Goal: Task Accomplishment & Management: Use online tool/utility

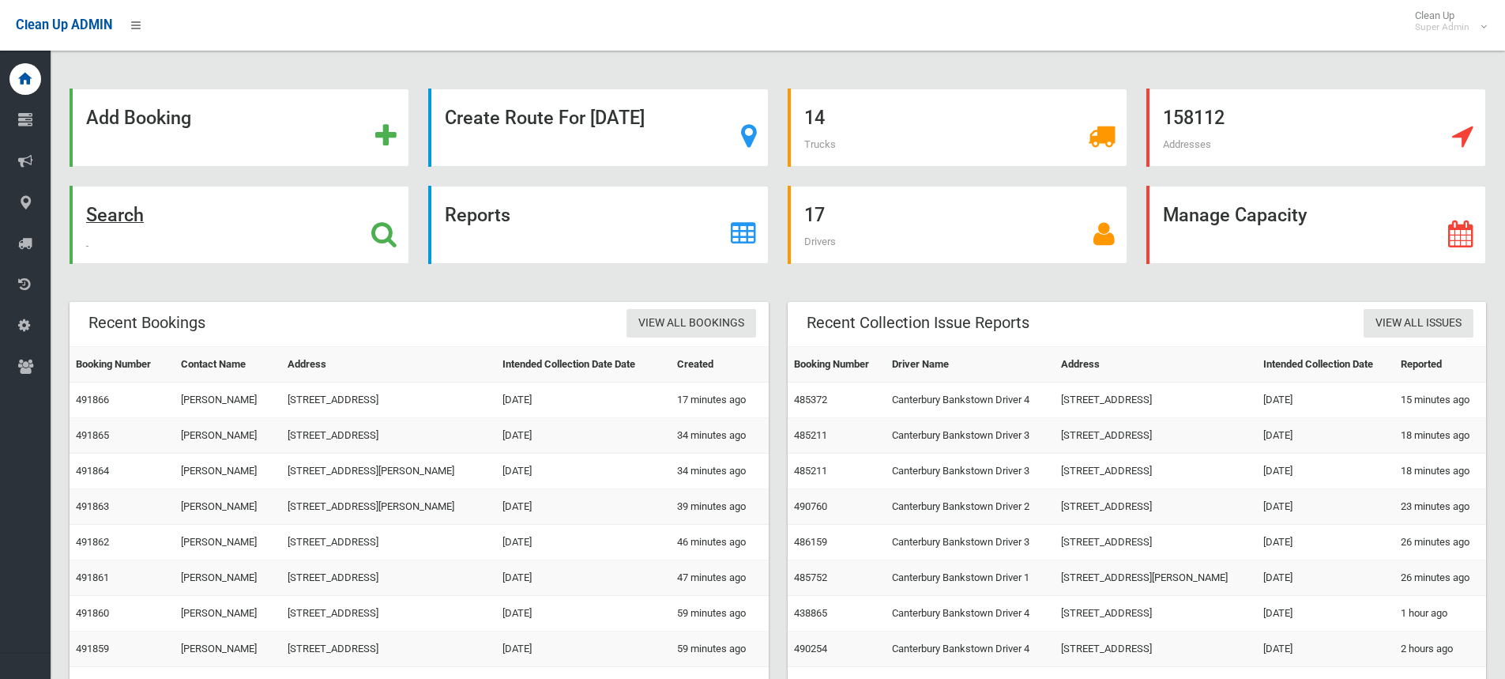
click at [380, 229] on icon at bounding box center [383, 233] width 25 height 27
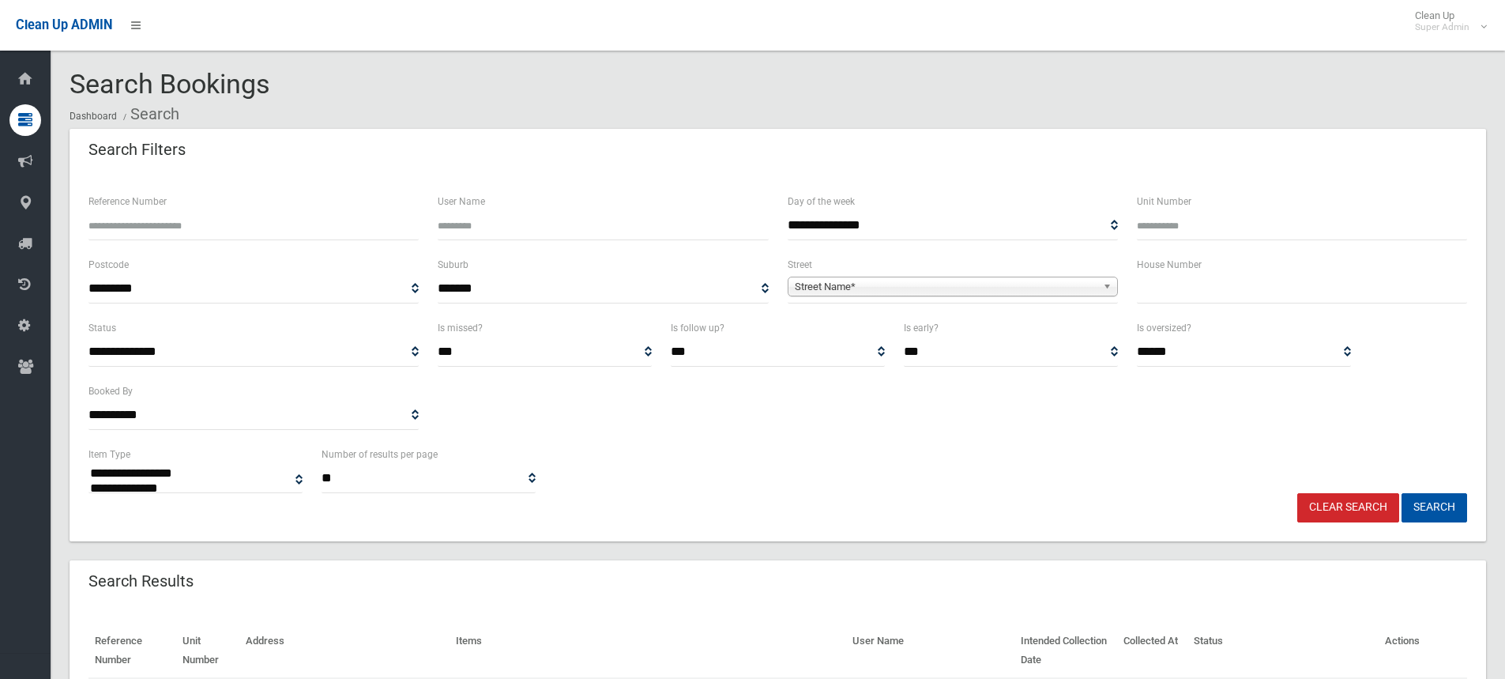
select select
click at [1207, 286] on input "text" at bounding box center [1302, 288] width 330 height 29
type input "****"
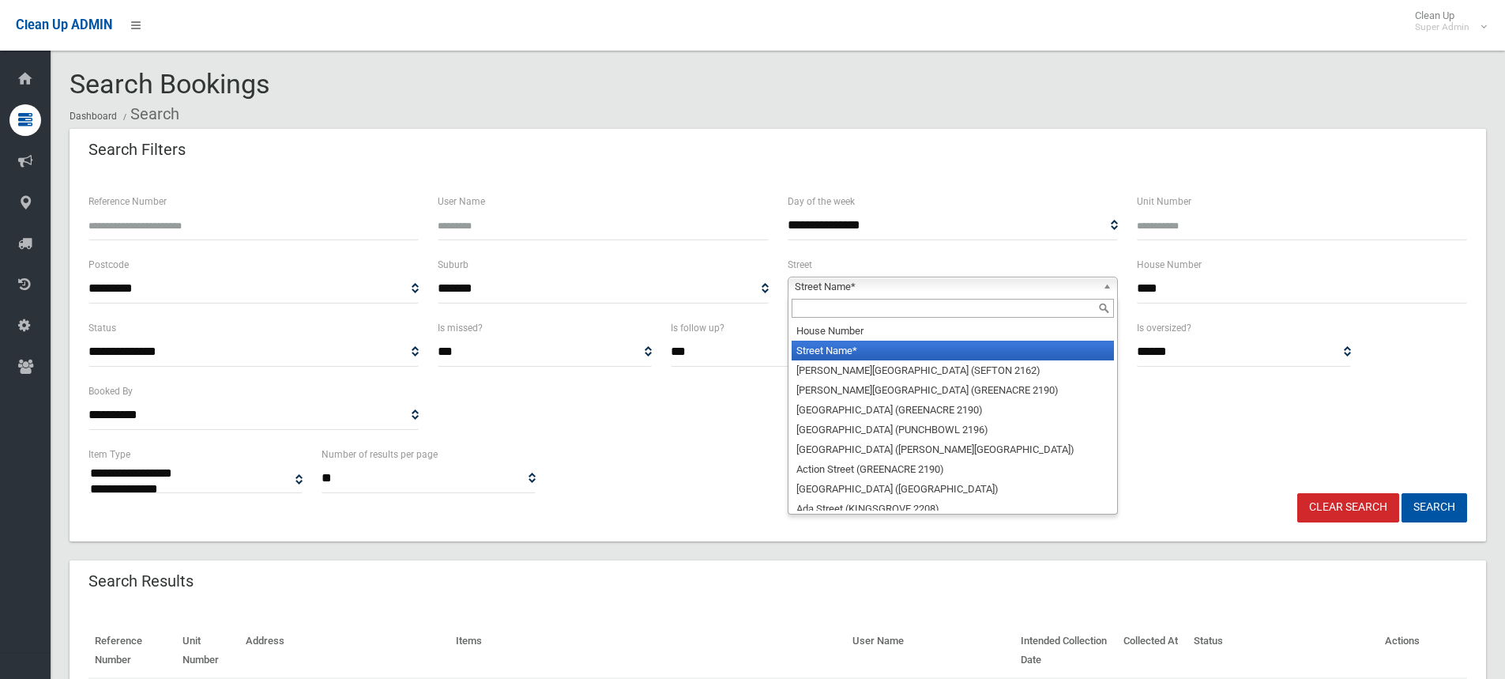
click at [815, 279] on span "Street Name*" at bounding box center [946, 286] width 302 height 19
click at [834, 312] on input "text" at bounding box center [953, 308] width 322 height 19
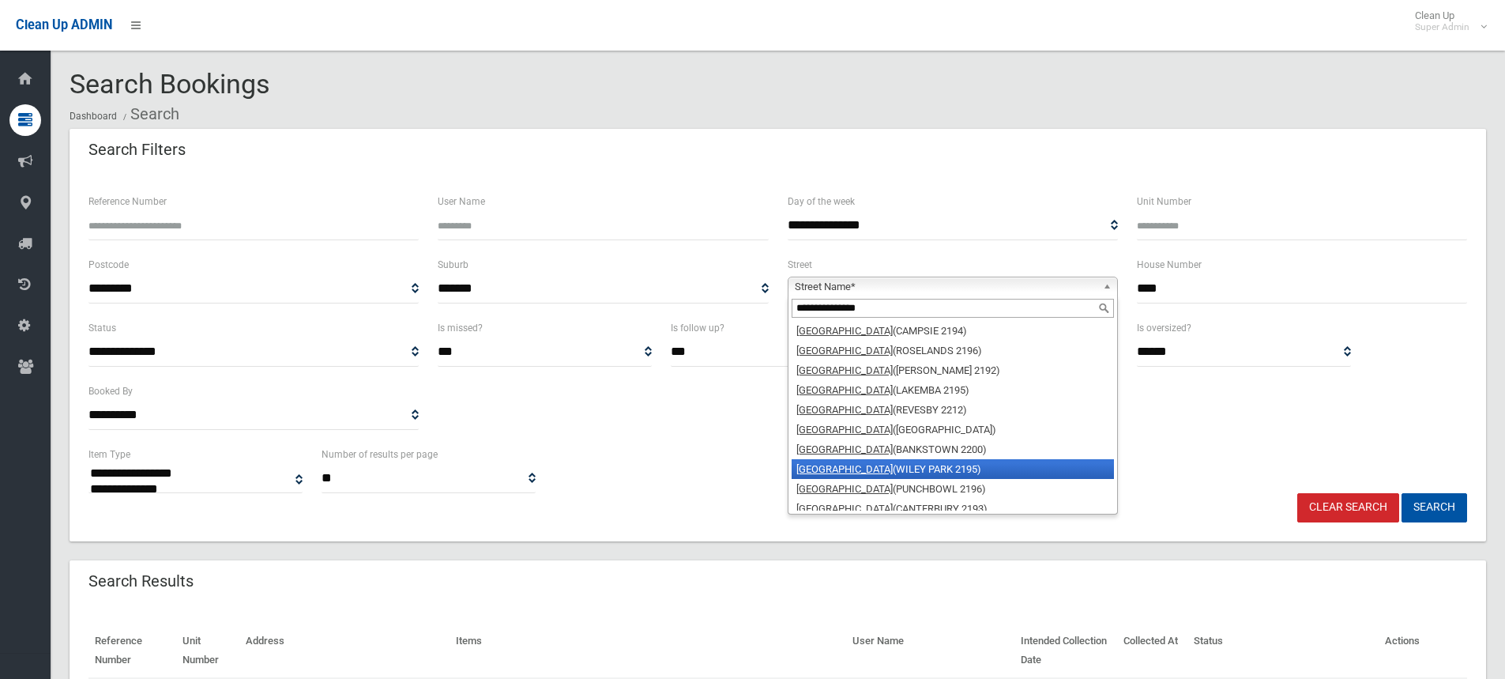
type input "**********"
click at [935, 471] on li "Canterbury Road (WILEY PARK 2195)" at bounding box center [953, 469] width 322 height 20
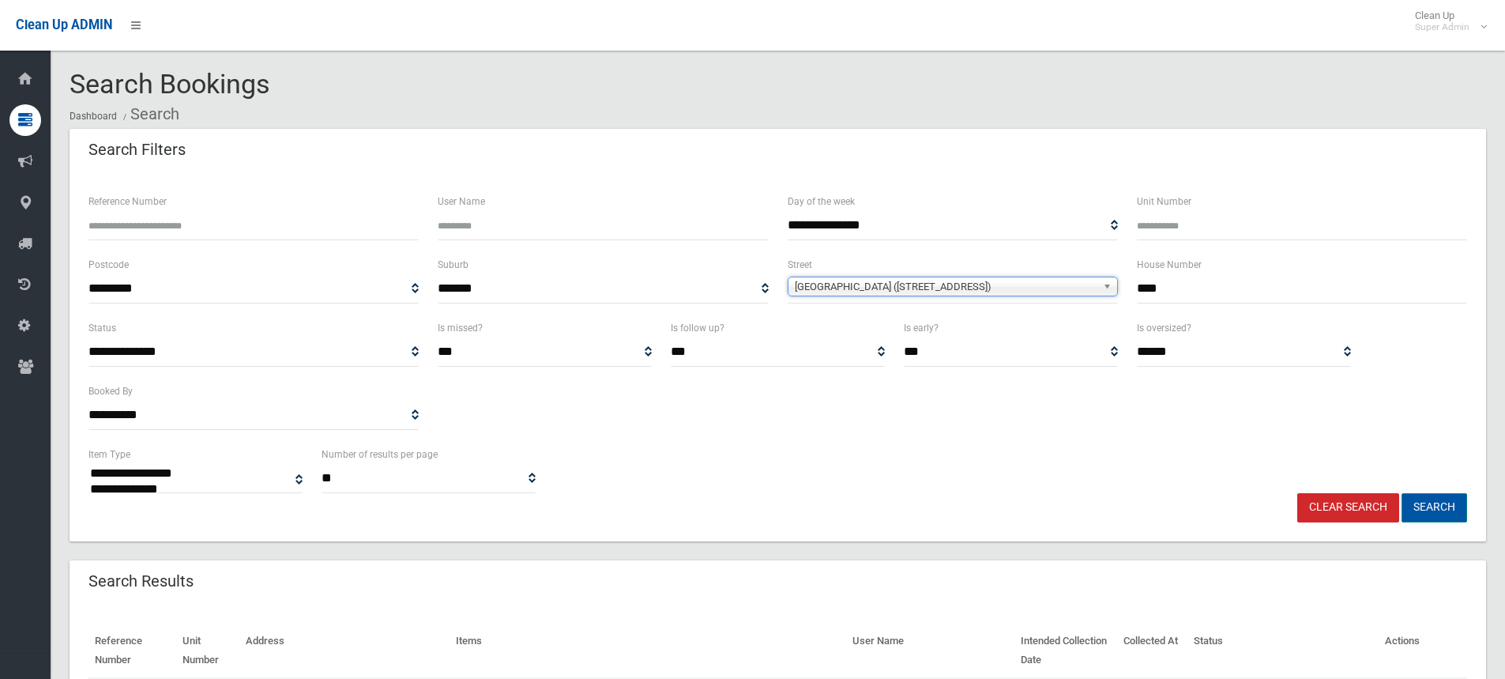
click at [1443, 506] on button "Search" at bounding box center [1435, 507] width 66 height 29
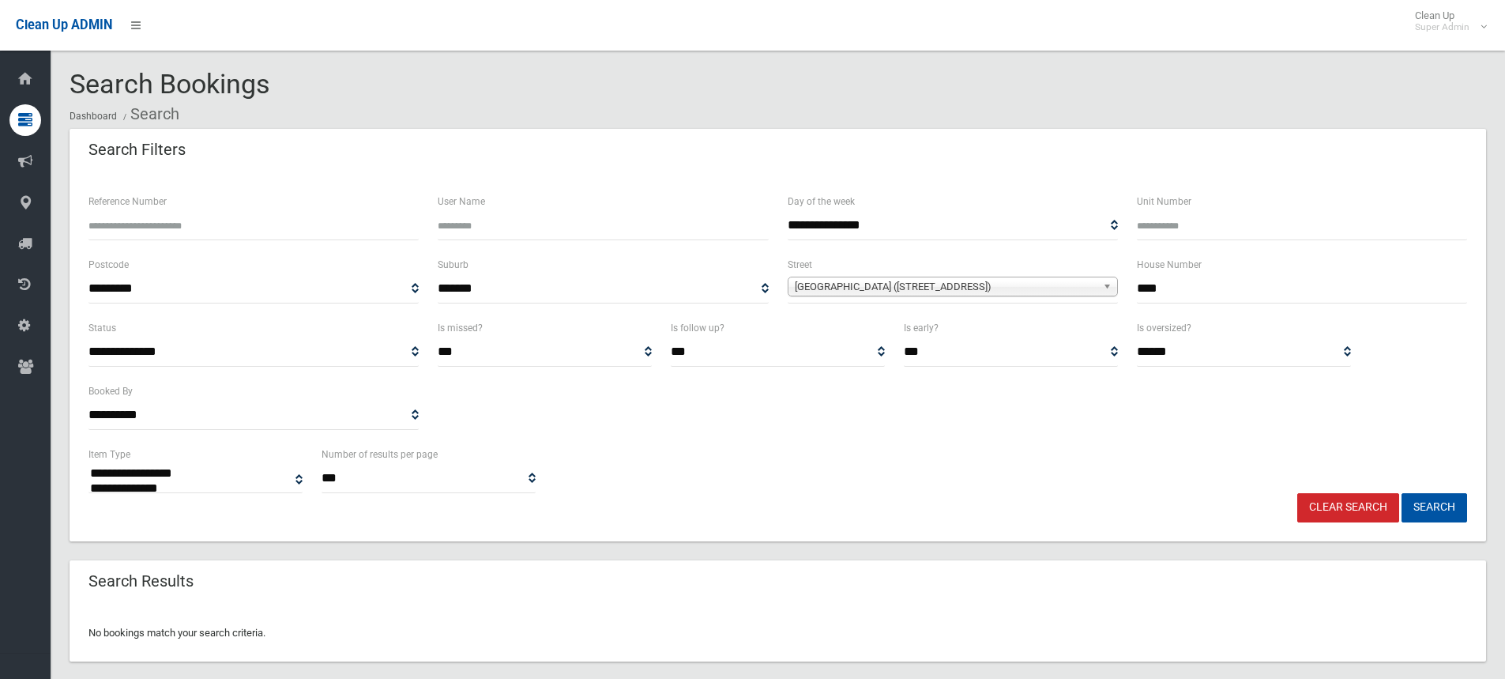
select select
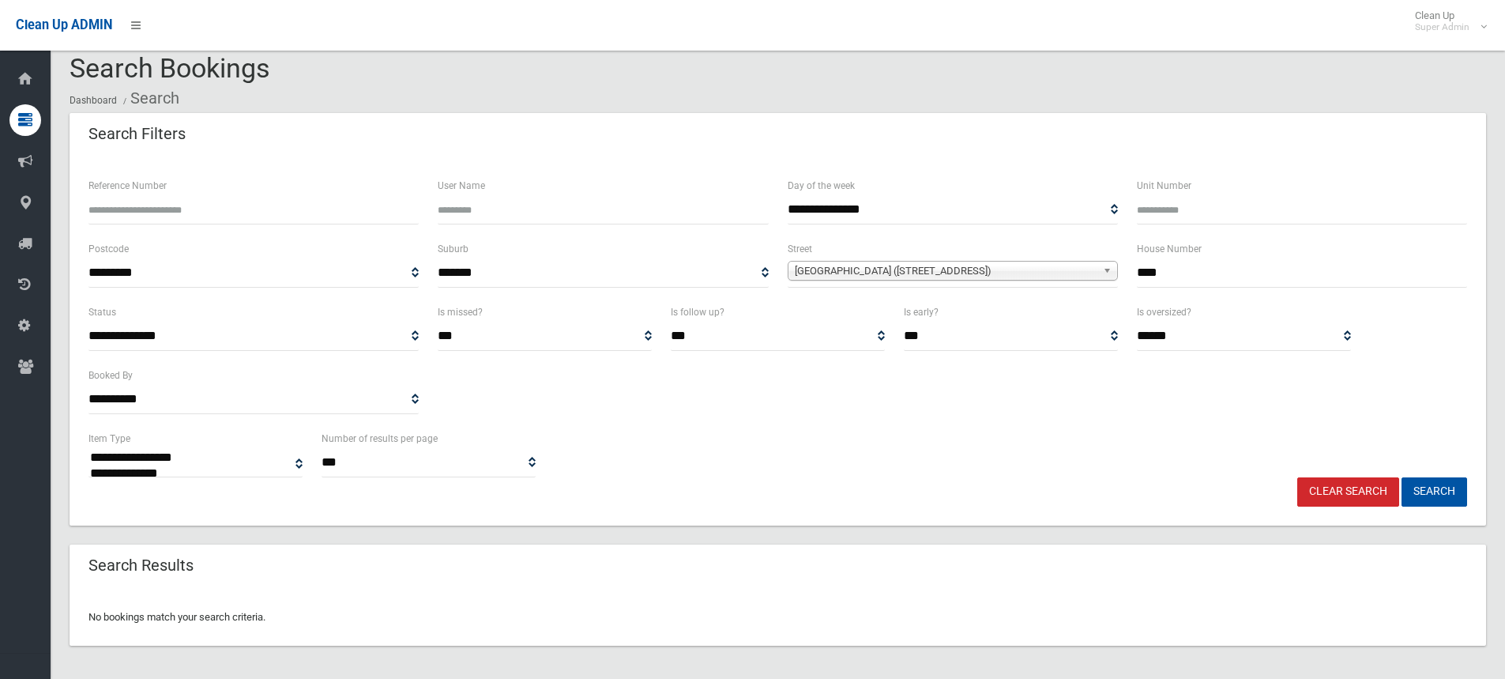
scroll to position [21, 0]
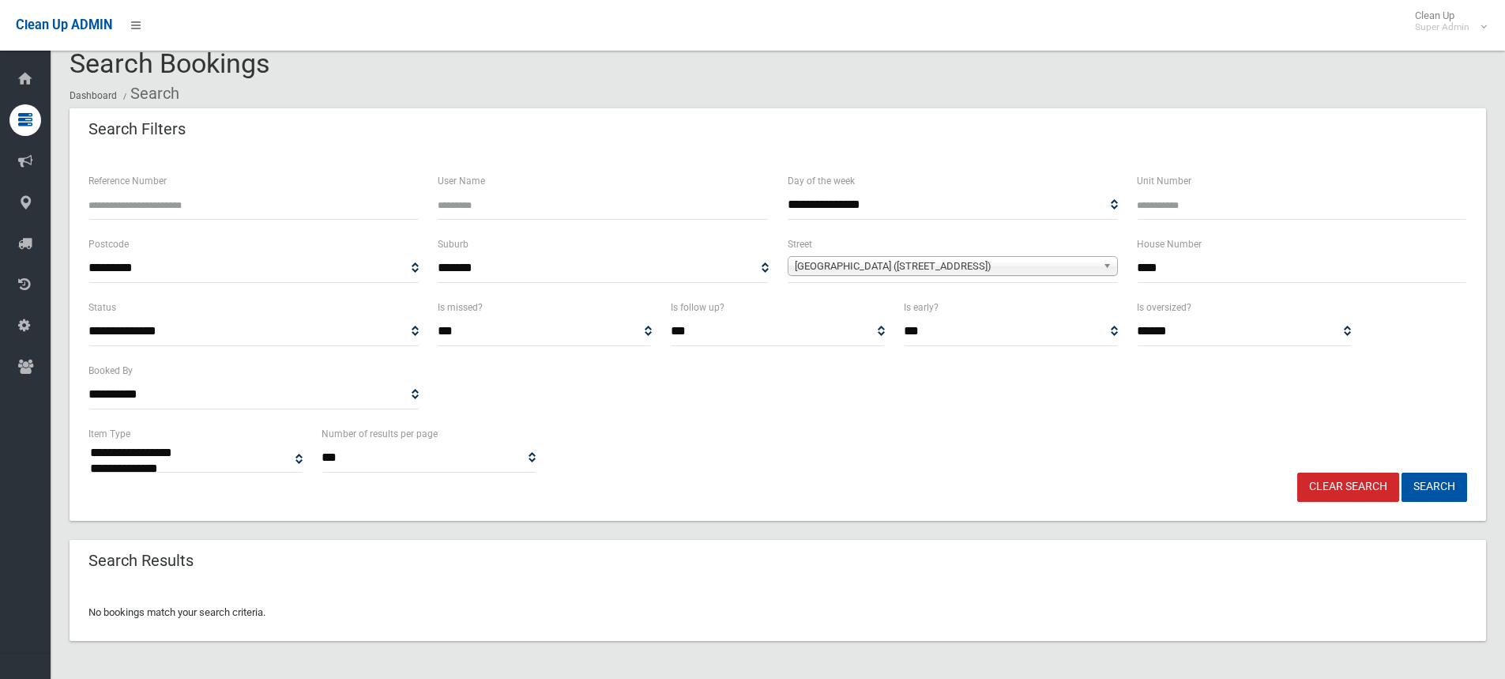
click at [1192, 265] on input "****" at bounding box center [1302, 268] width 330 height 29
type input "*********"
click at [1402, 473] on button "Search" at bounding box center [1435, 487] width 66 height 29
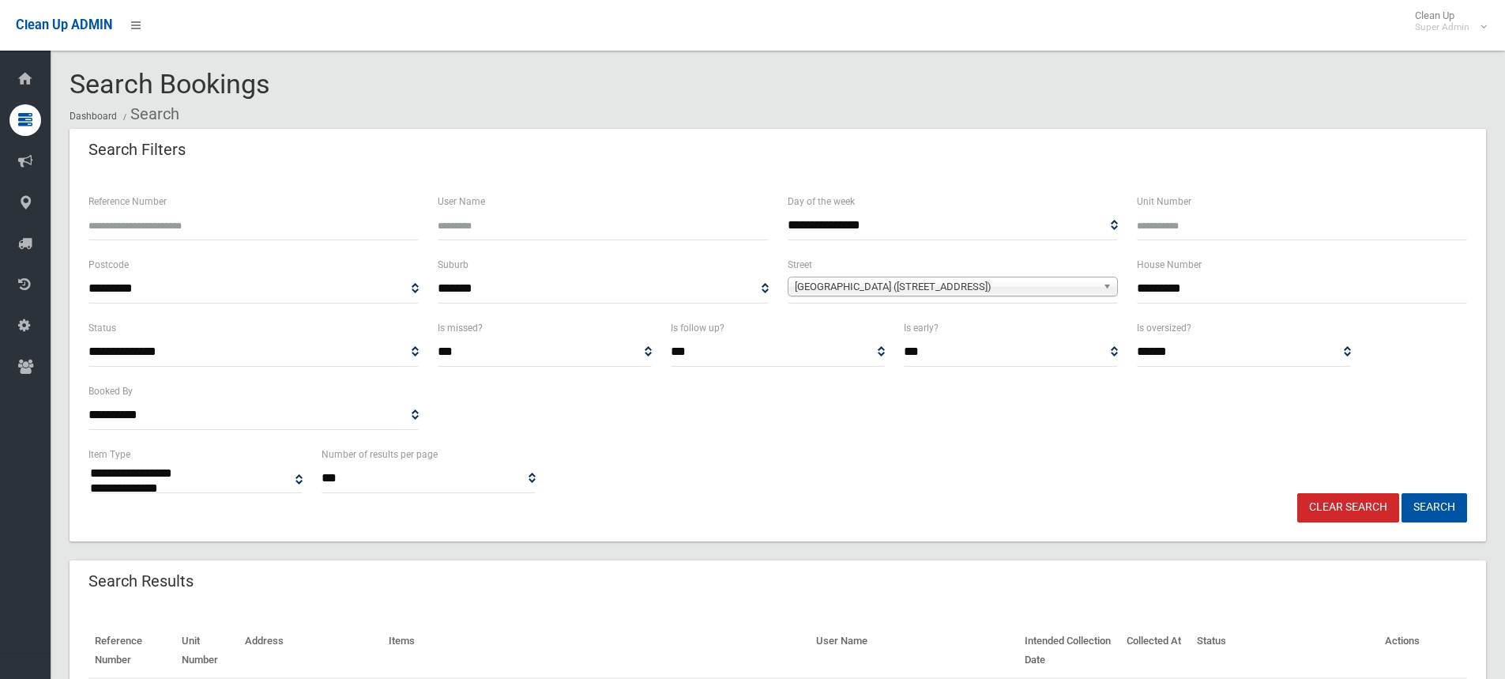
select select
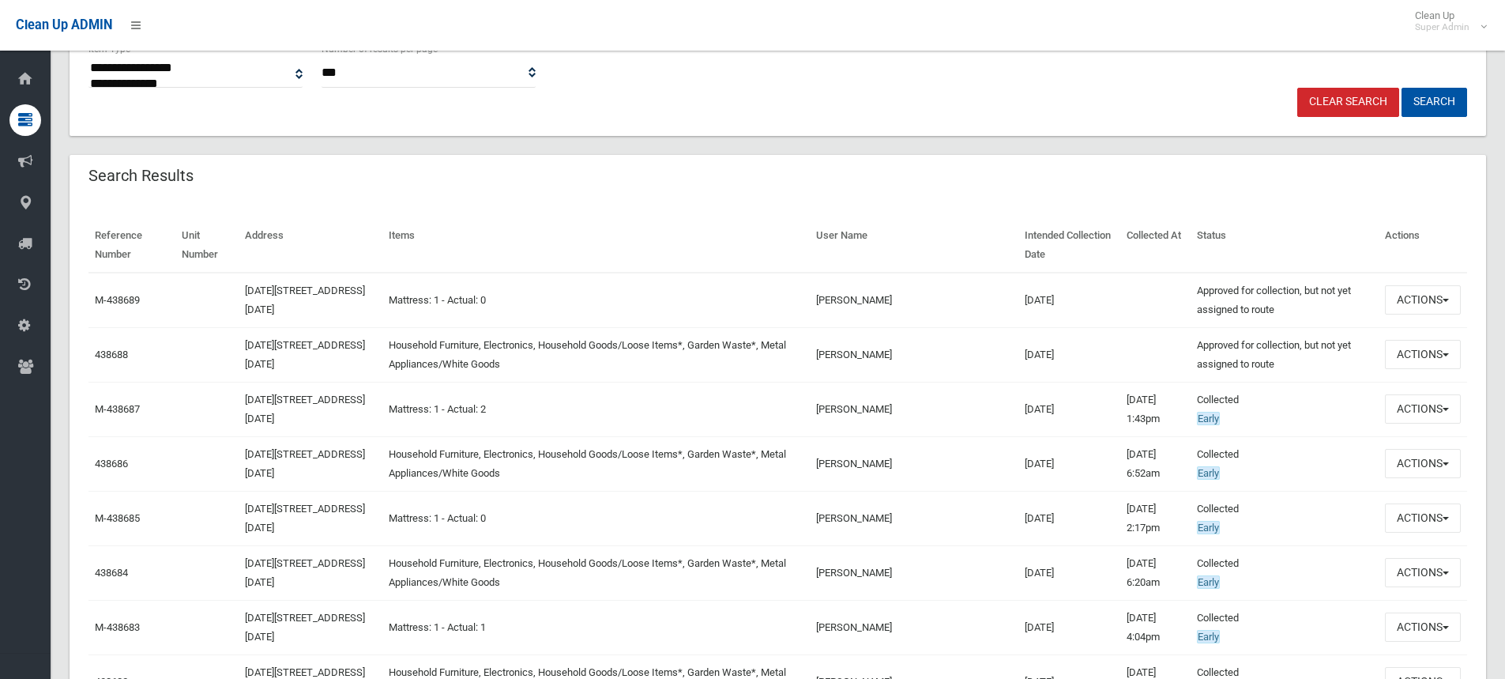
scroll to position [474, 0]
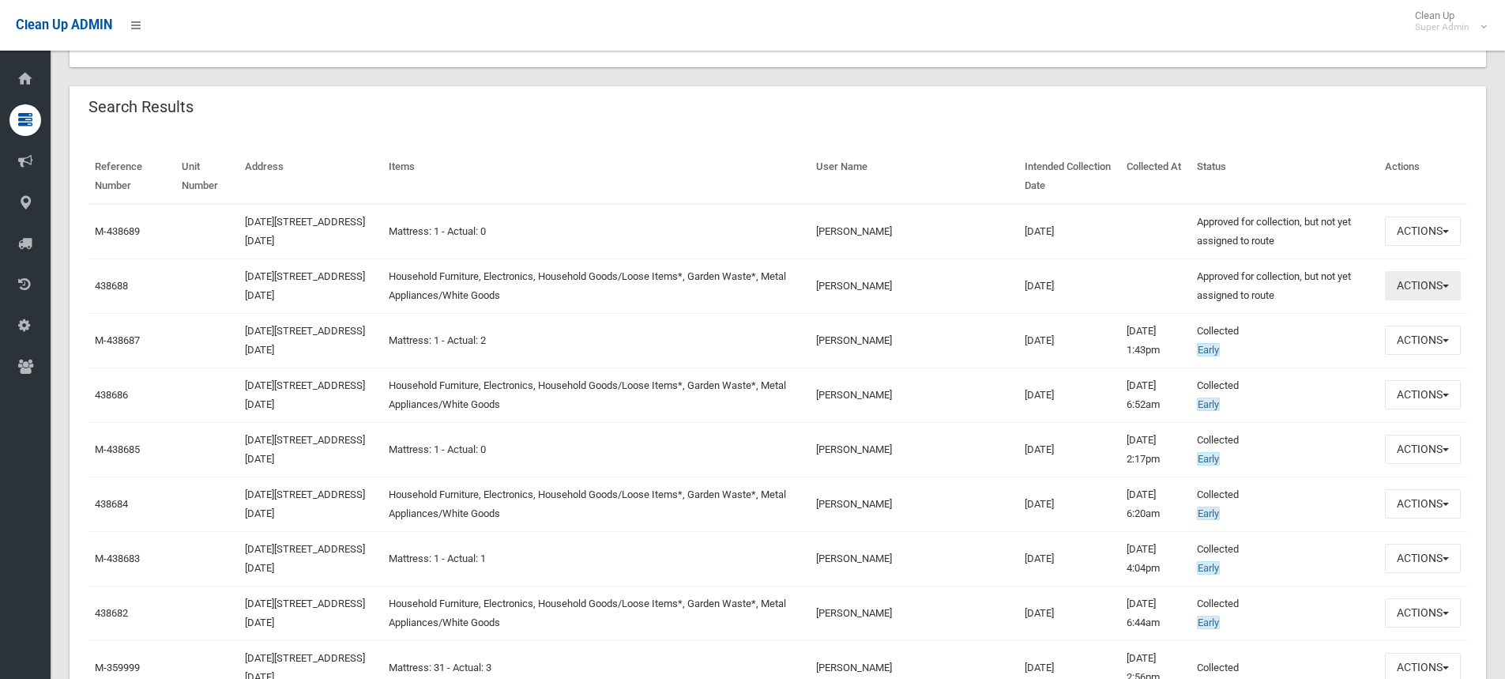
click at [1414, 289] on button "Actions" at bounding box center [1423, 285] width 76 height 29
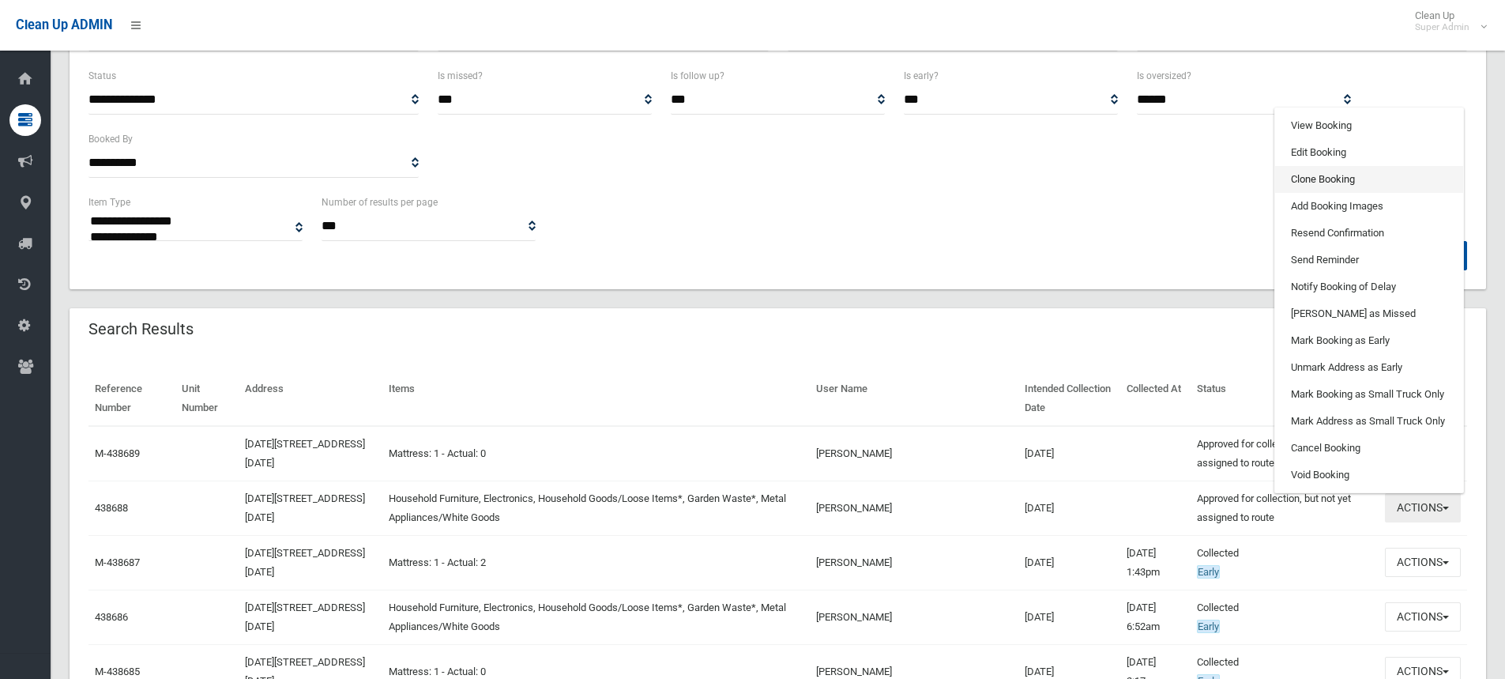
scroll to position [237, 0]
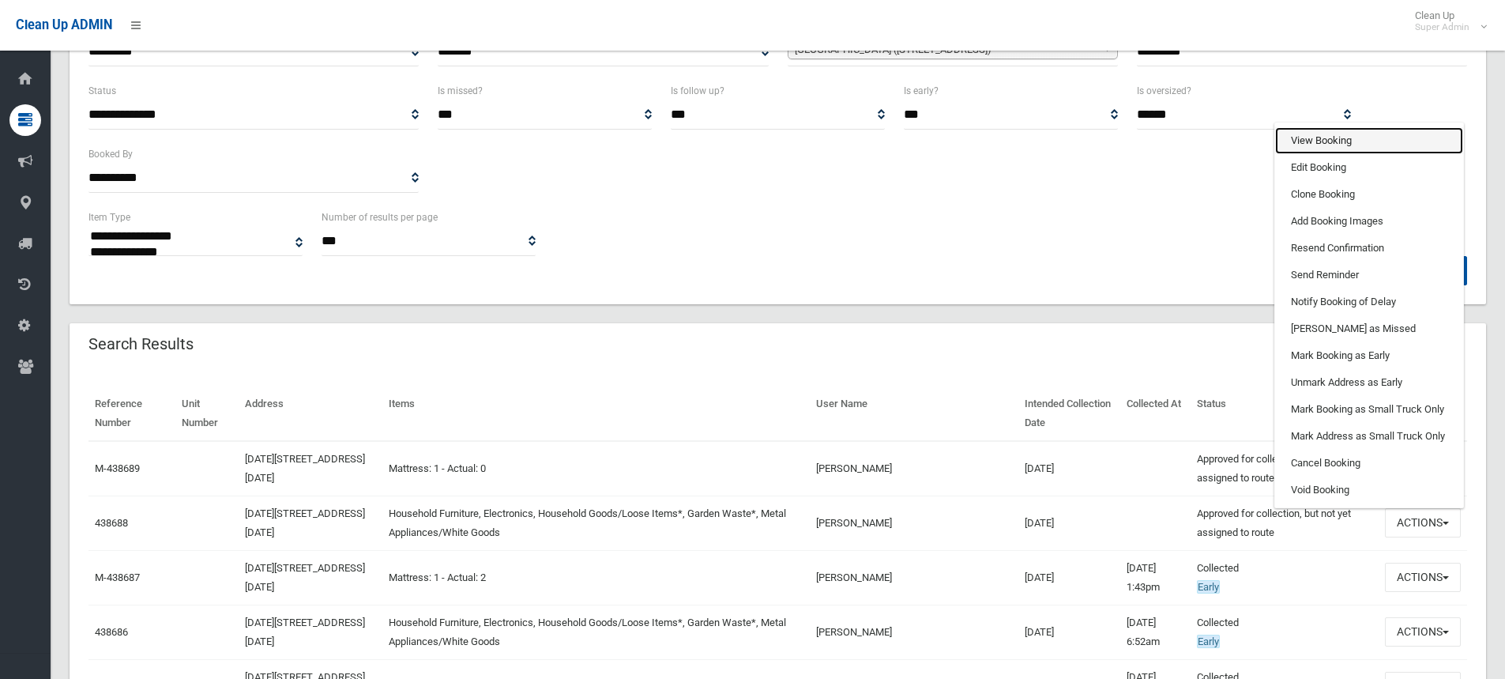
click at [1320, 144] on link "View Booking" at bounding box center [1369, 140] width 188 height 27
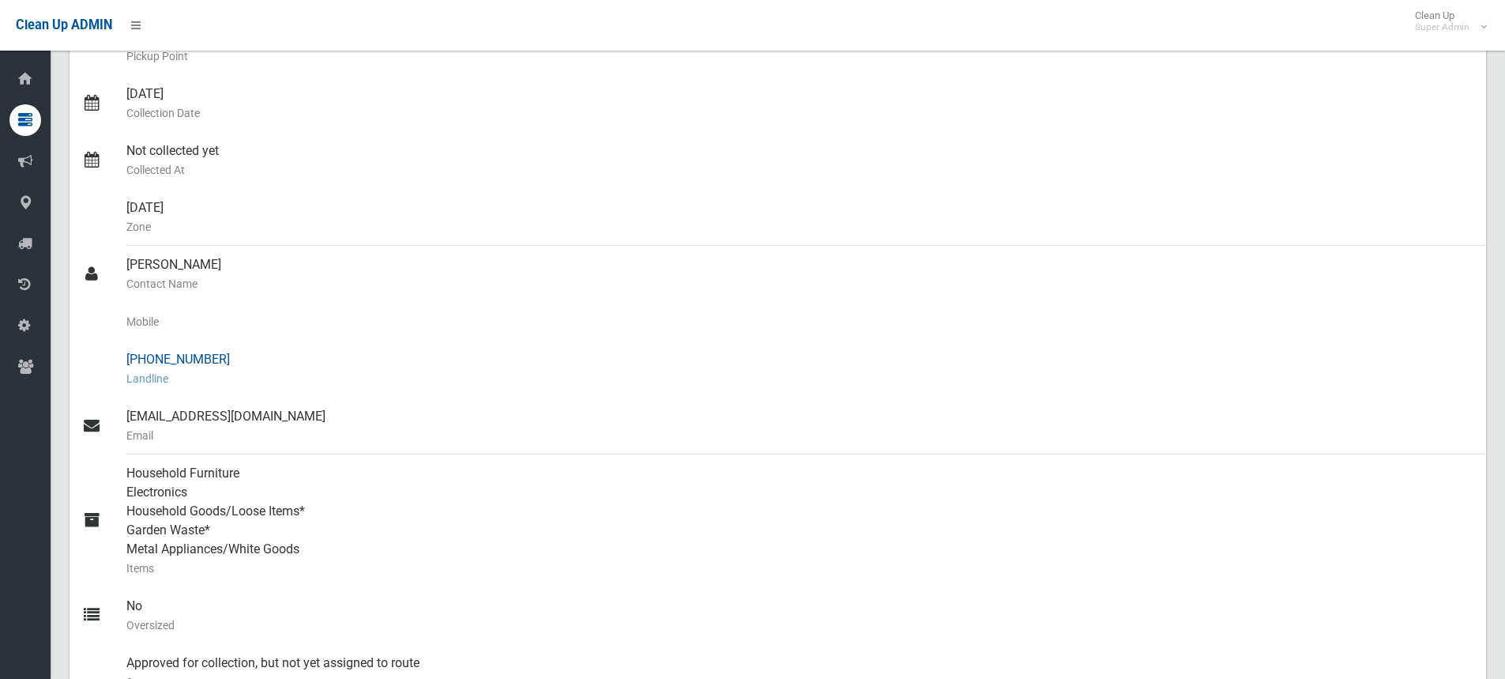
scroll to position [316, 0]
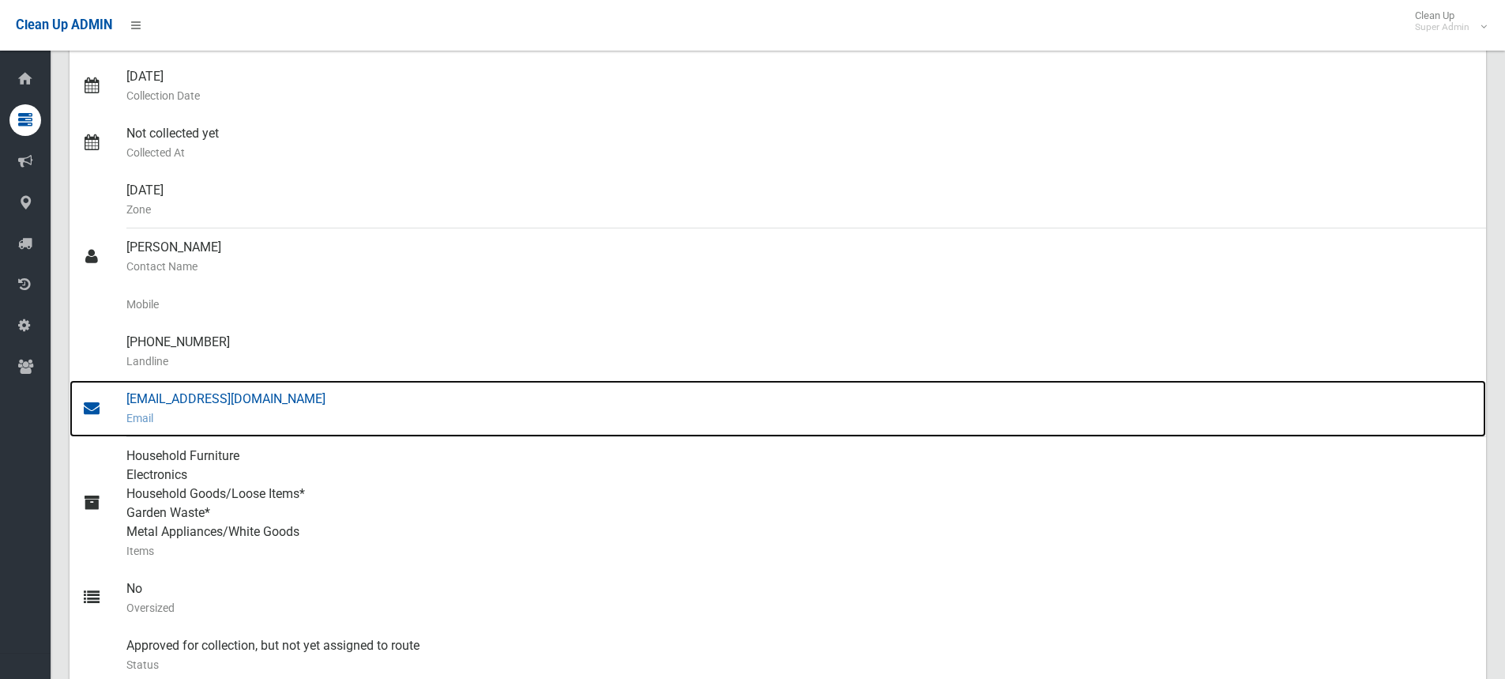
click at [186, 394] on div "[EMAIL_ADDRESS][DOMAIN_NAME] Email" at bounding box center [799, 408] width 1347 height 57
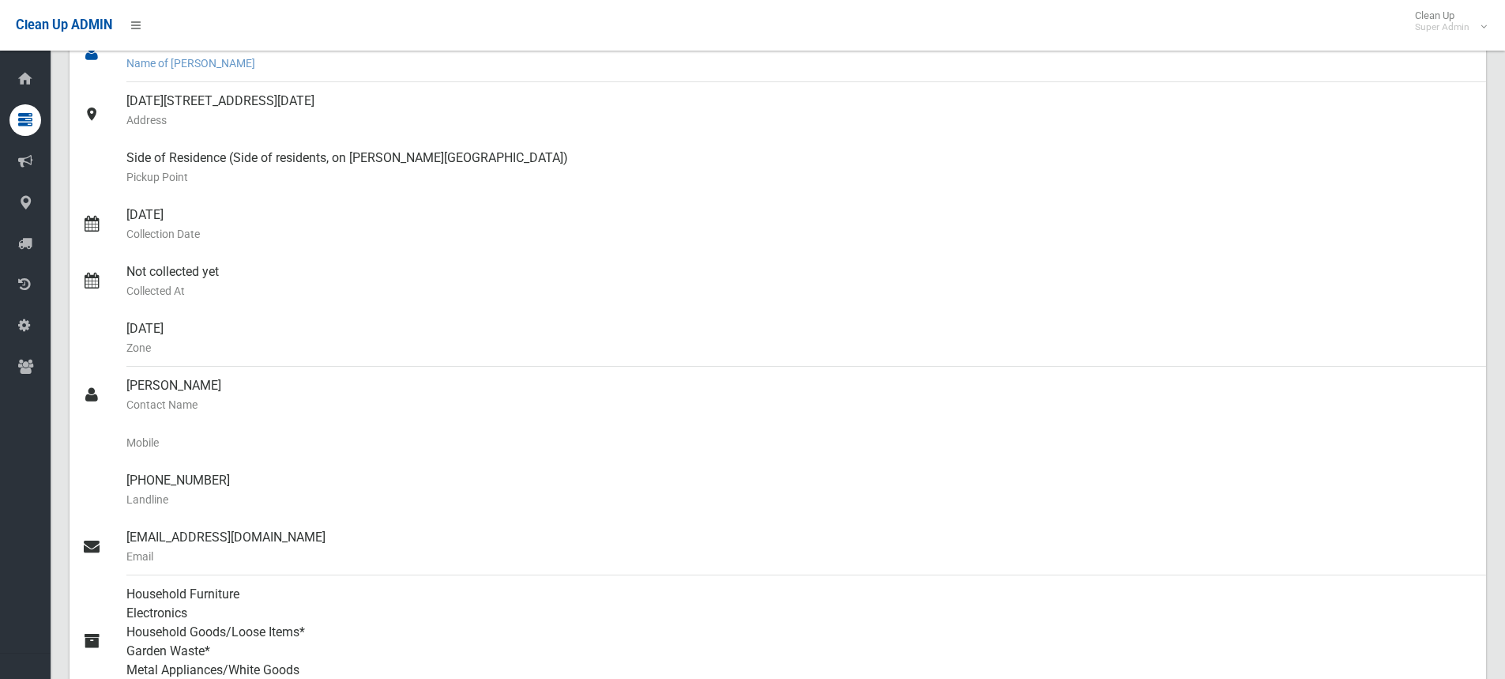
scroll to position [0, 0]
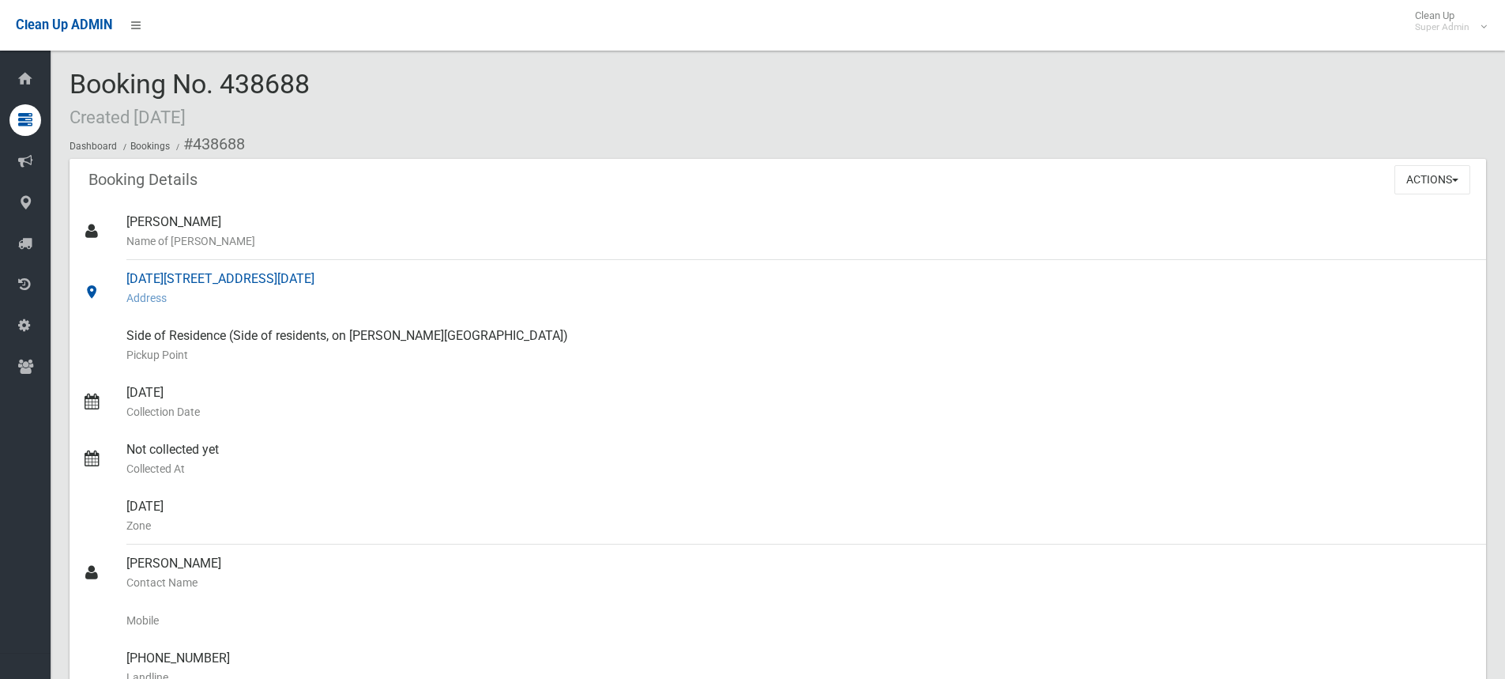
drag, startPoint x: 125, startPoint y: 275, endPoint x: 356, endPoint y: 277, distance: 231.5
click at [356, 277] on link "1089-1101 Canterbury Road, WILEY PARK NSW 2195 Address" at bounding box center [778, 288] width 1417 height 57
copy link "1089-1101 Canterbury Road, WILEY PARK"
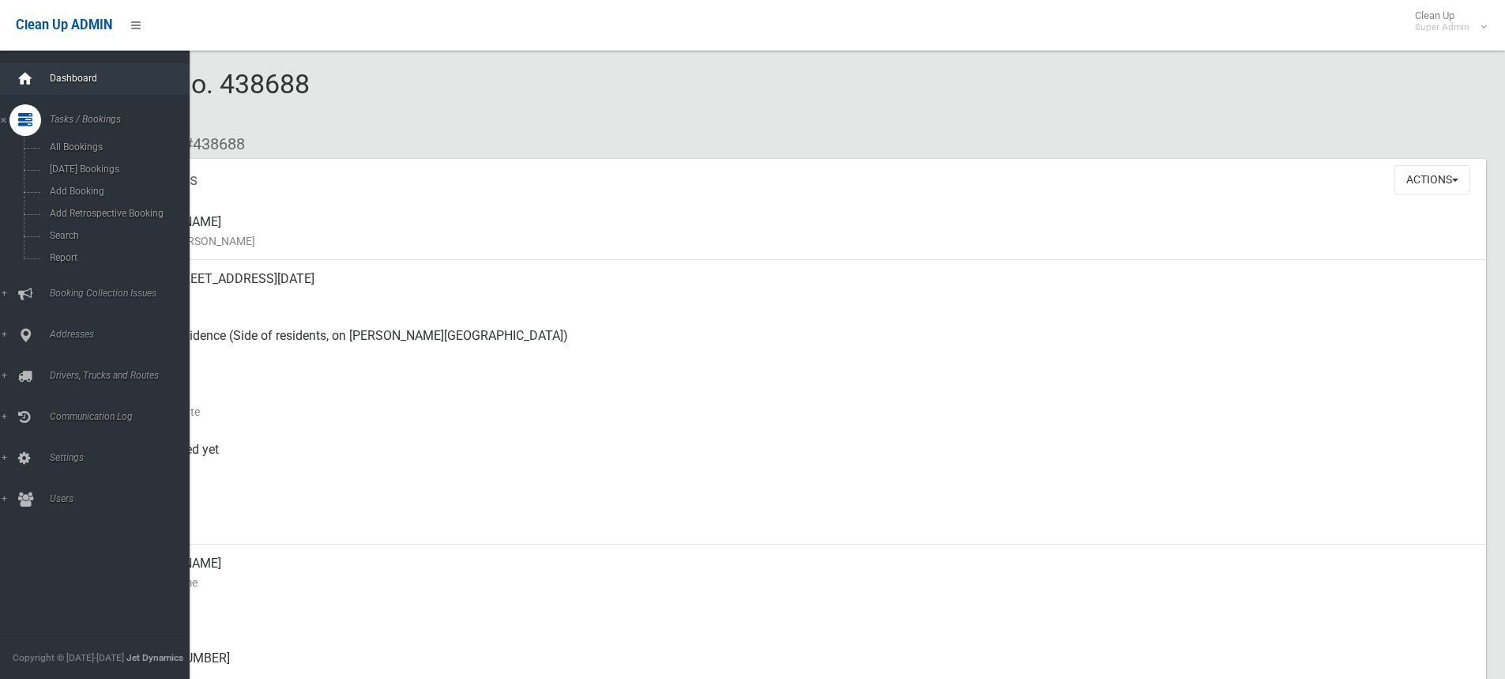
click at [25, 79] on icon at bounding box center [25, 79] width 17 height 32
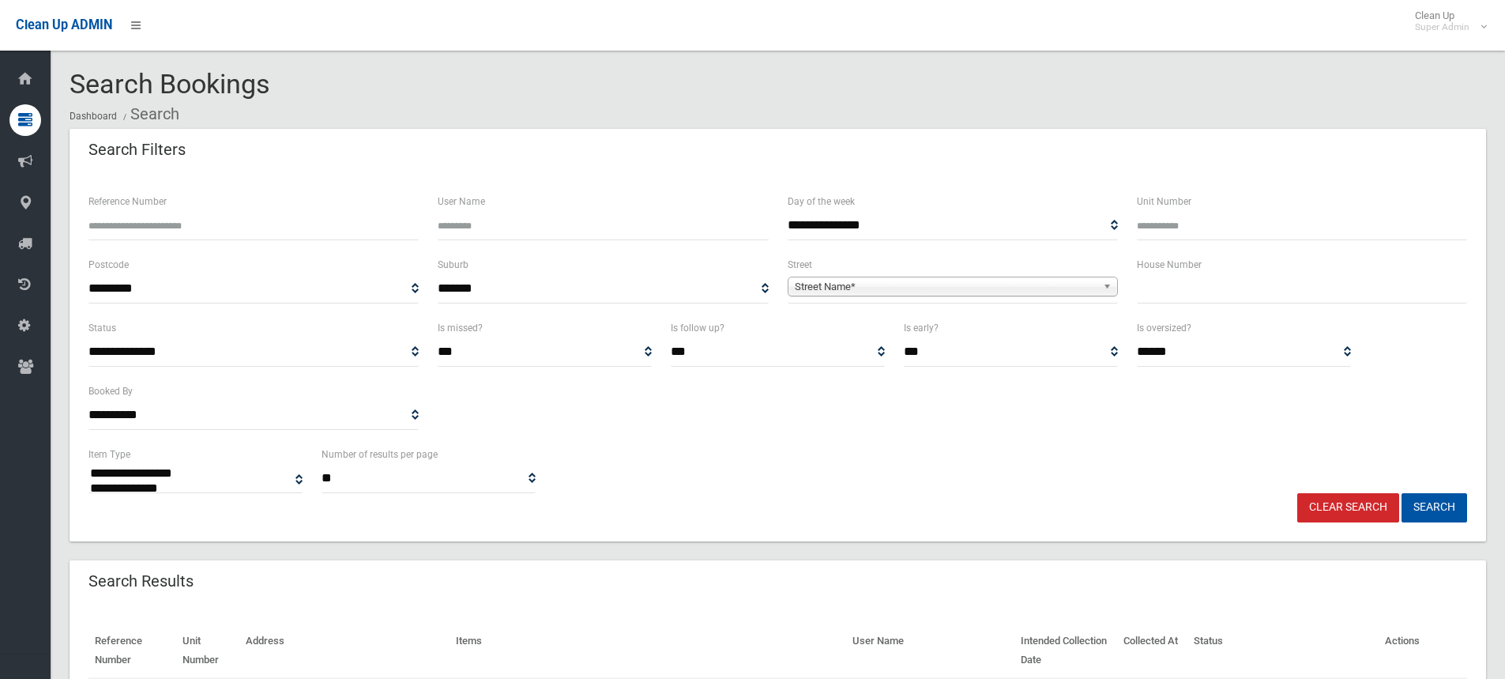
select select
click at [1240, 274] on input "text" at bounding box center [1302, 288] width 330 height 29
type input "**"
click at [943, 286] on span "Street Name*" at bounding box center [946, 286] width 302 height 19
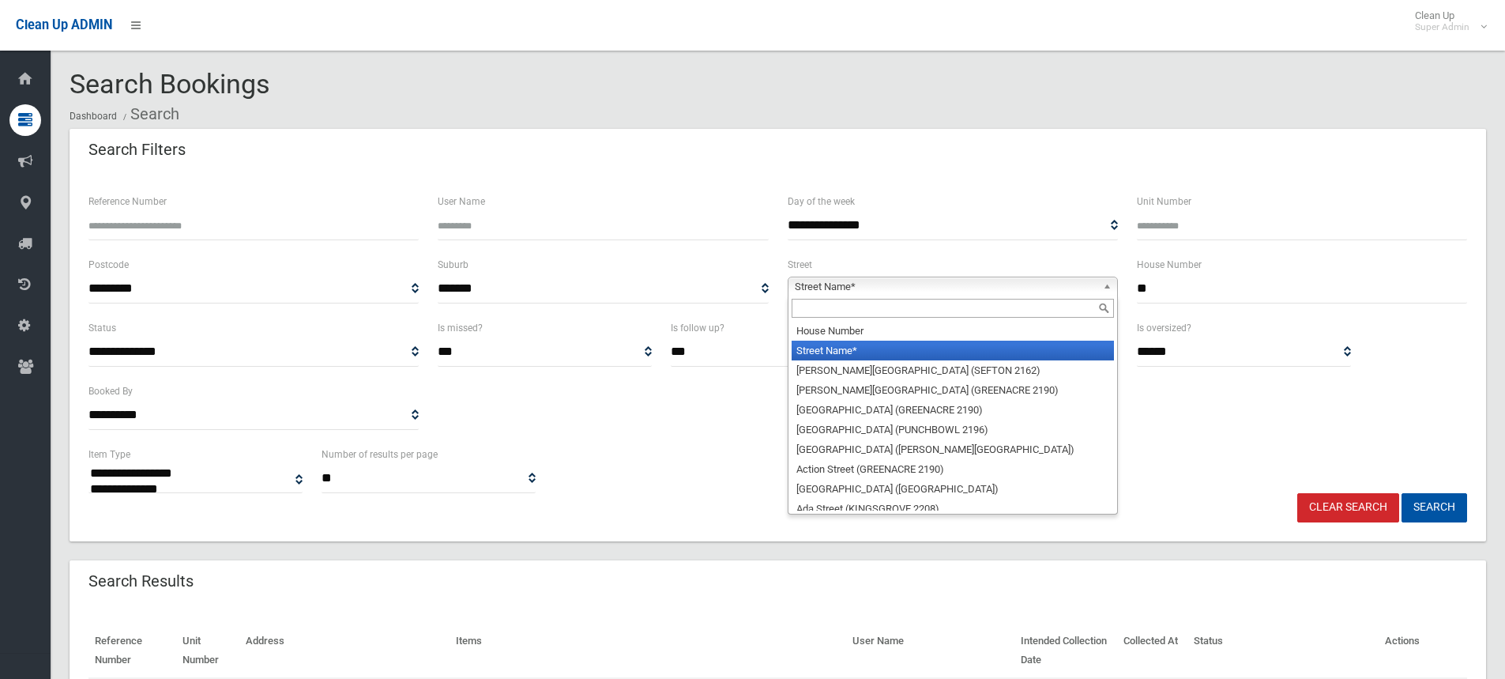
click at [845, 304] on input "text" at bounding box center [953, 308] width 322 height 19
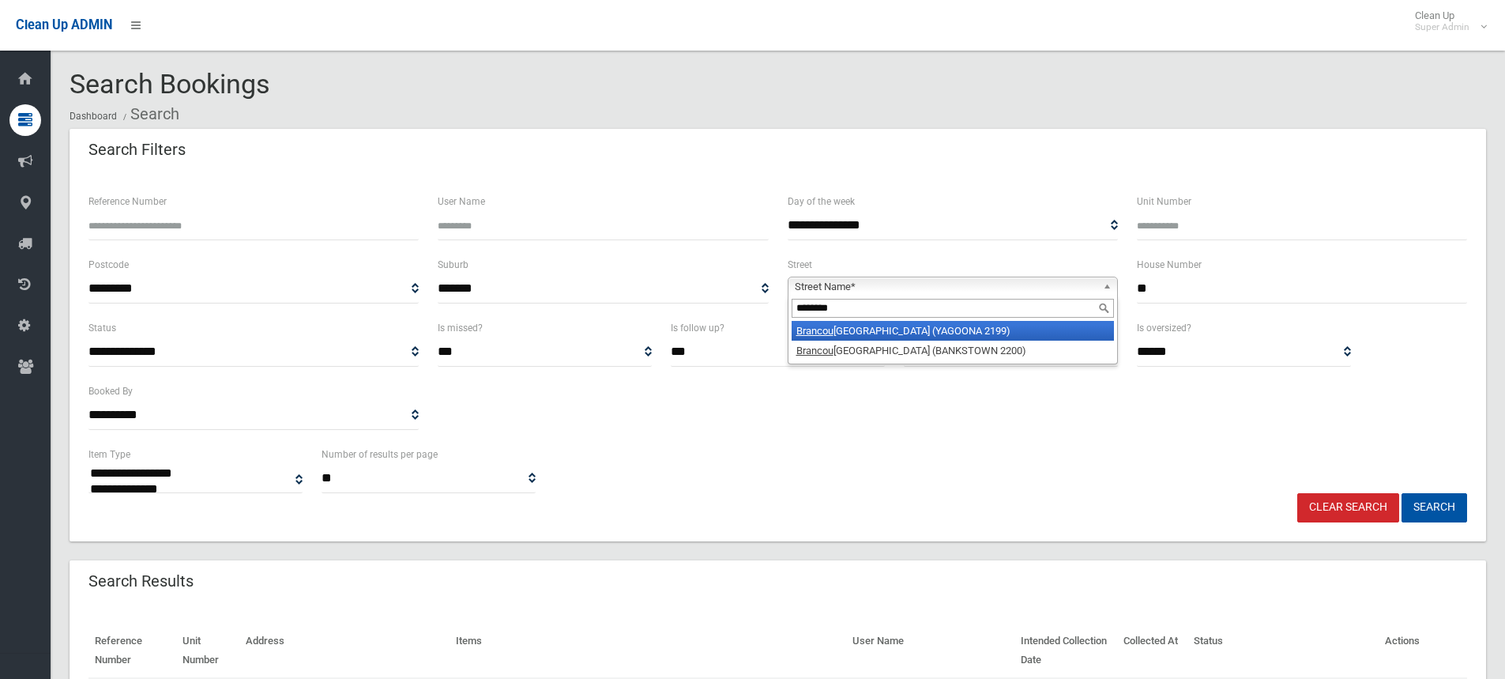
type input "*********"
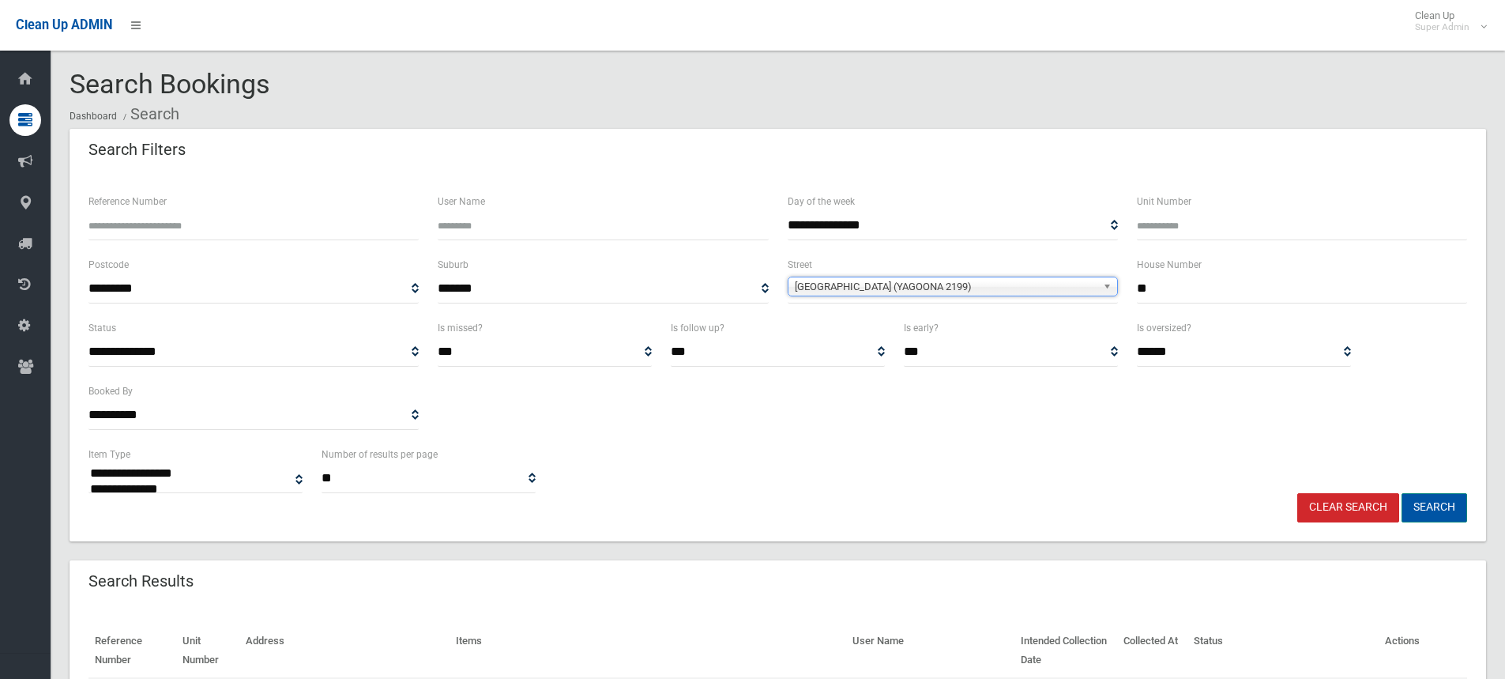
click at [1451, 499] on button "Search" at bounding box center [1435, 507] width 66 height 29
select select
click at [878, 441] on div "**********" at bounding box center [778, 381] width 1398 height 126
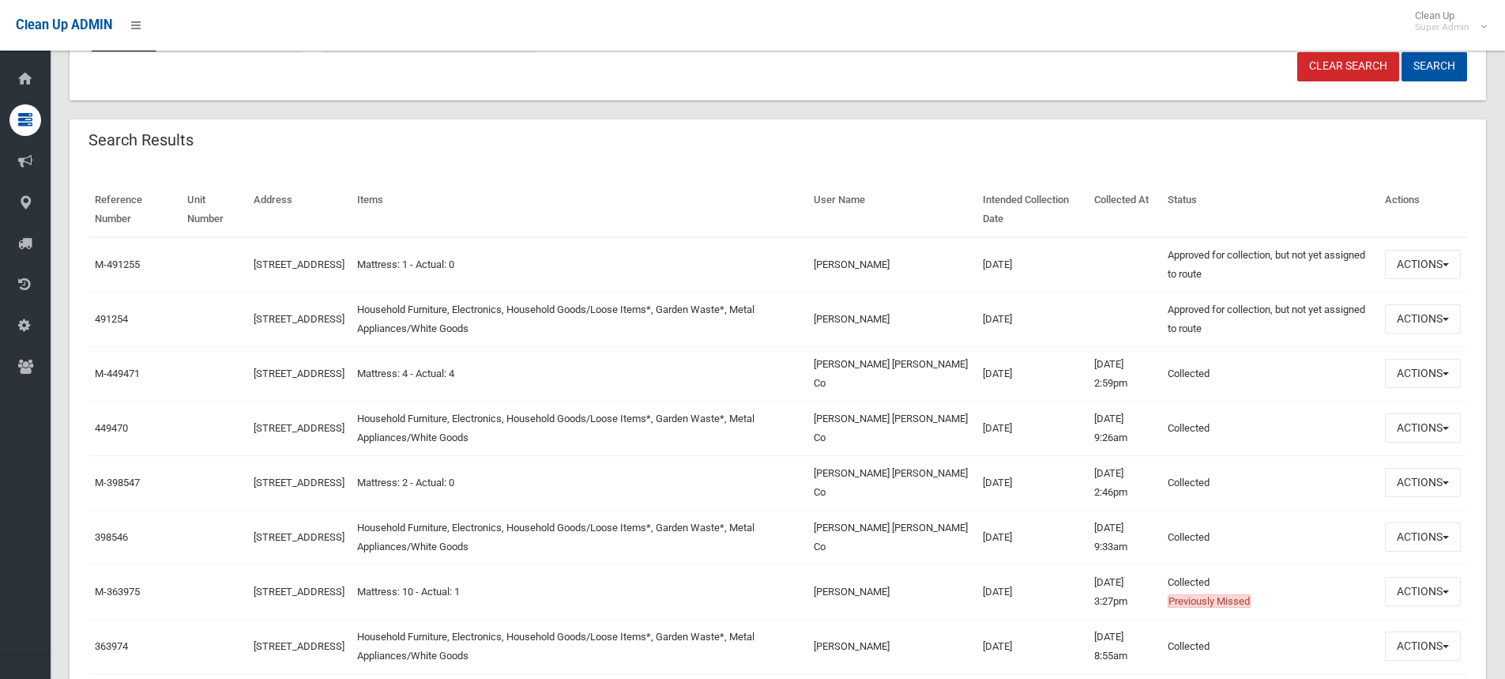
scroll to position [474, 0]
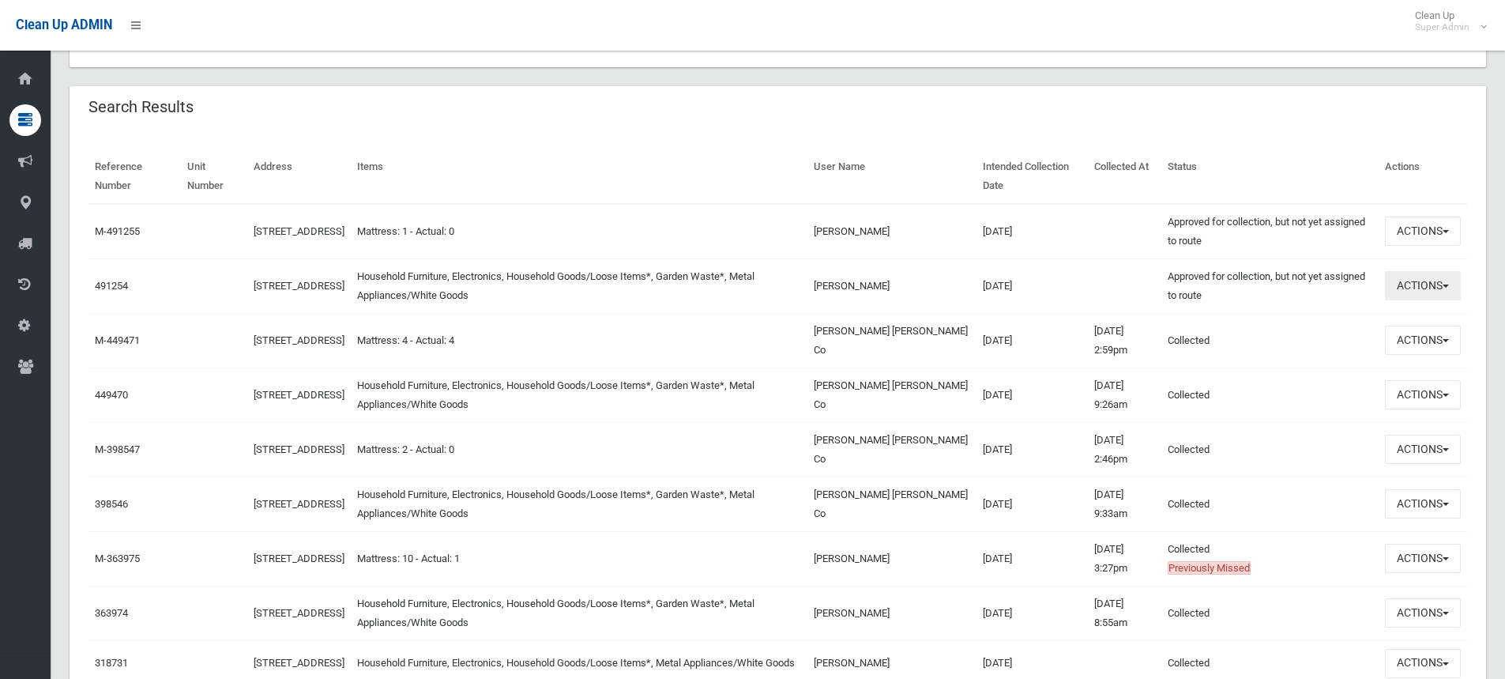
click at [1408, 282] on button "Actions" at bounding box center [1423, 285] width 76 height 29
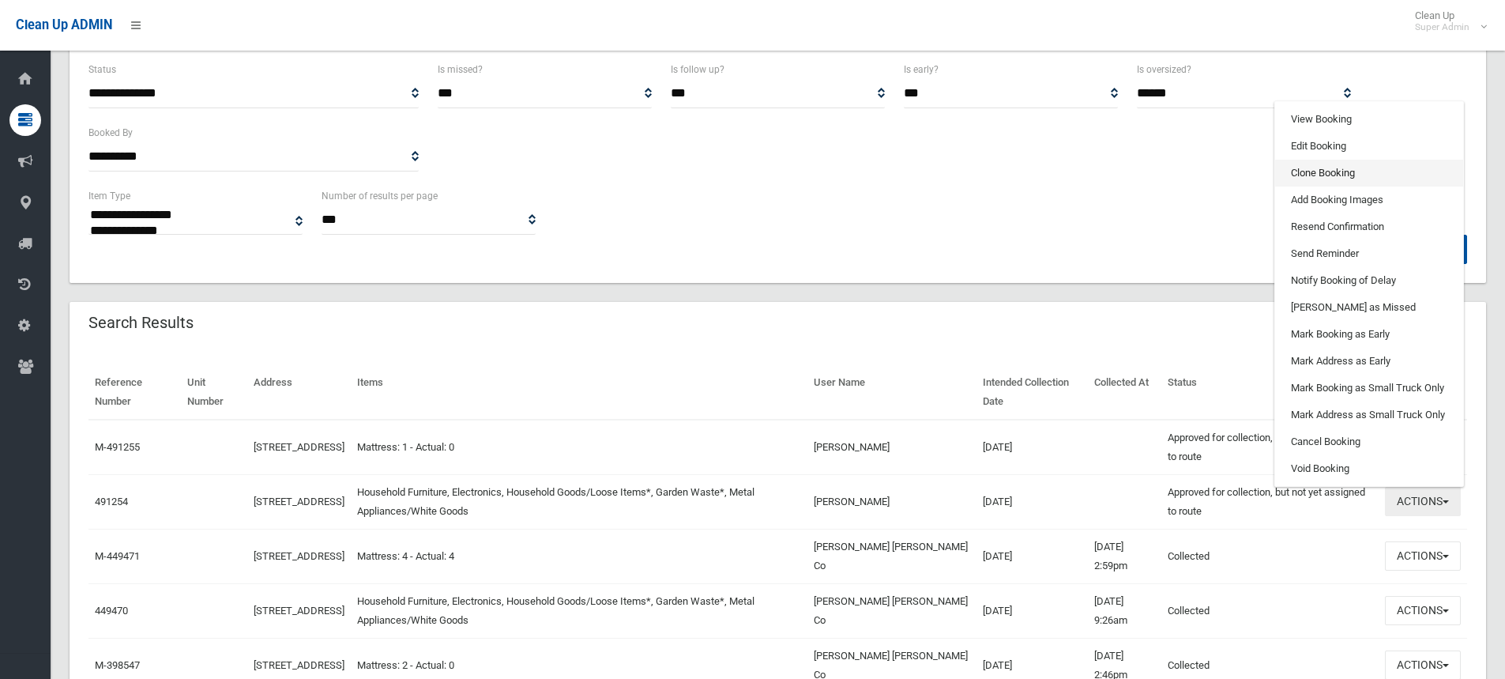
scroll to position [237, 0]
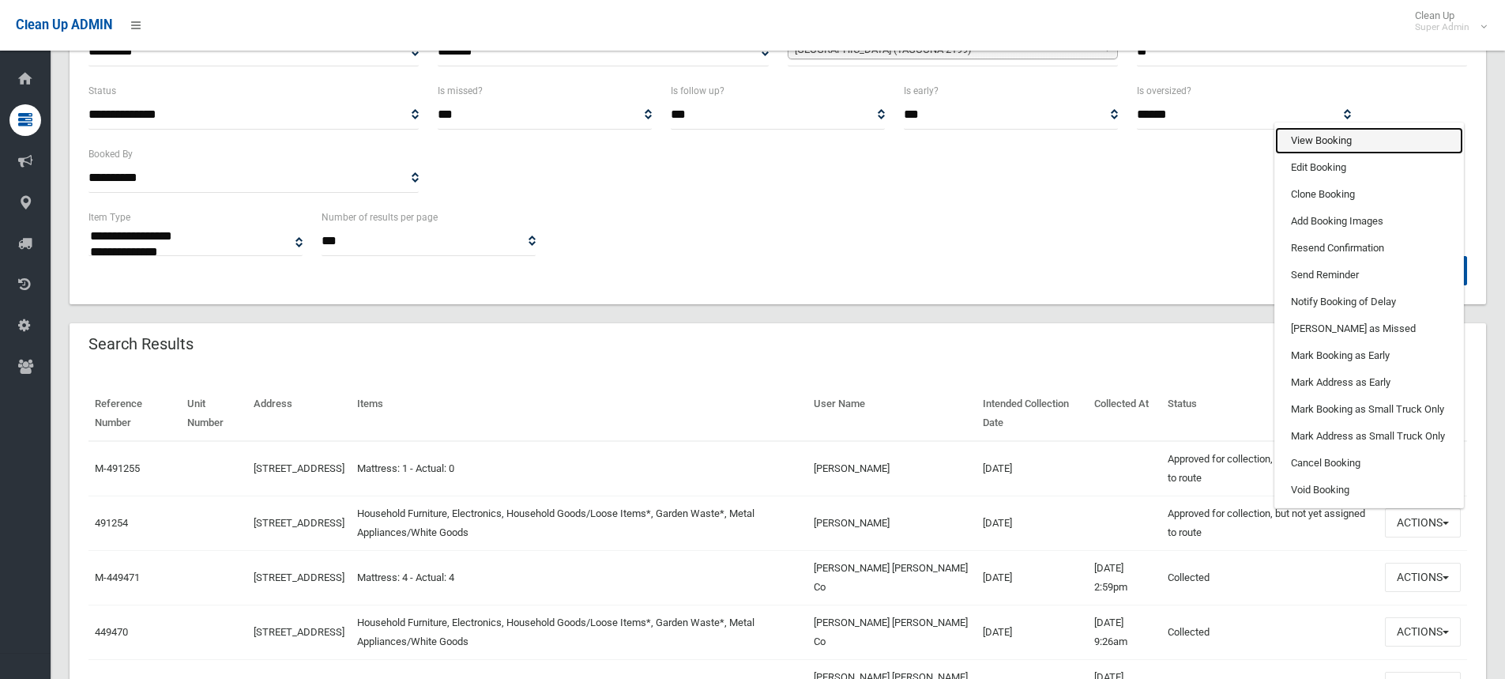
click at [1330, 134] on link "View Booking" at bounding box center [1369, 140] width 188 height 27
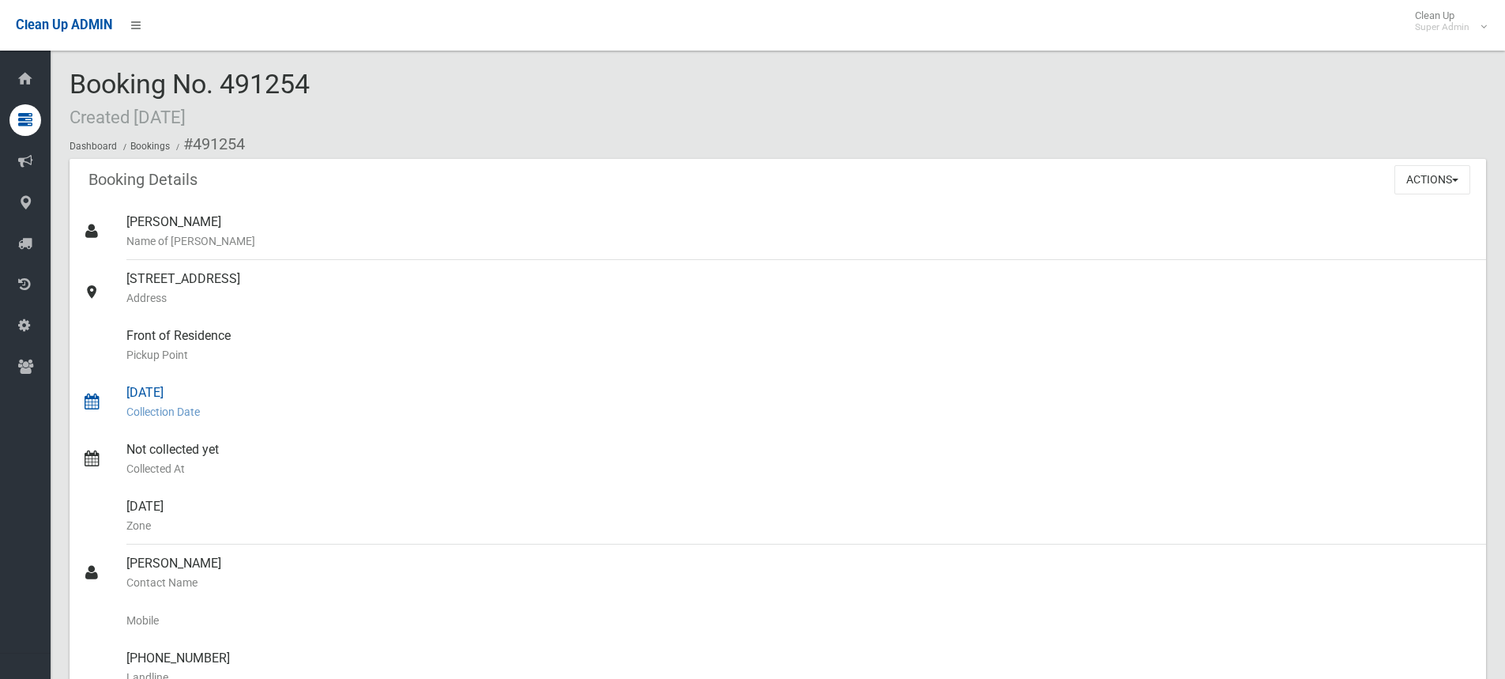
scroll to position [316, 0]
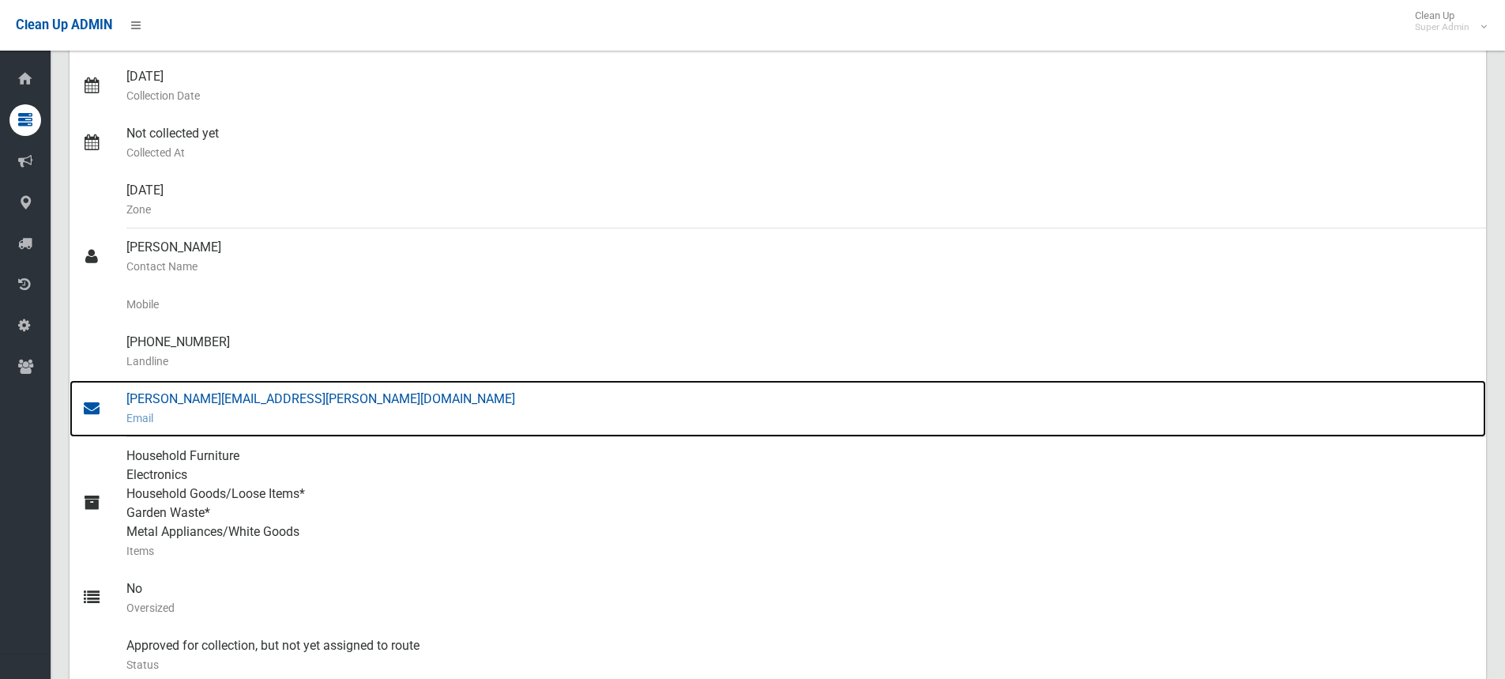
click at [187, 405] on div "[PERSON_NAME][EMAIL_ADDRESS][PERSON_NAME][DOMAIN_NAME] Email" at bounding box center [799, 408] width 1347 height 57
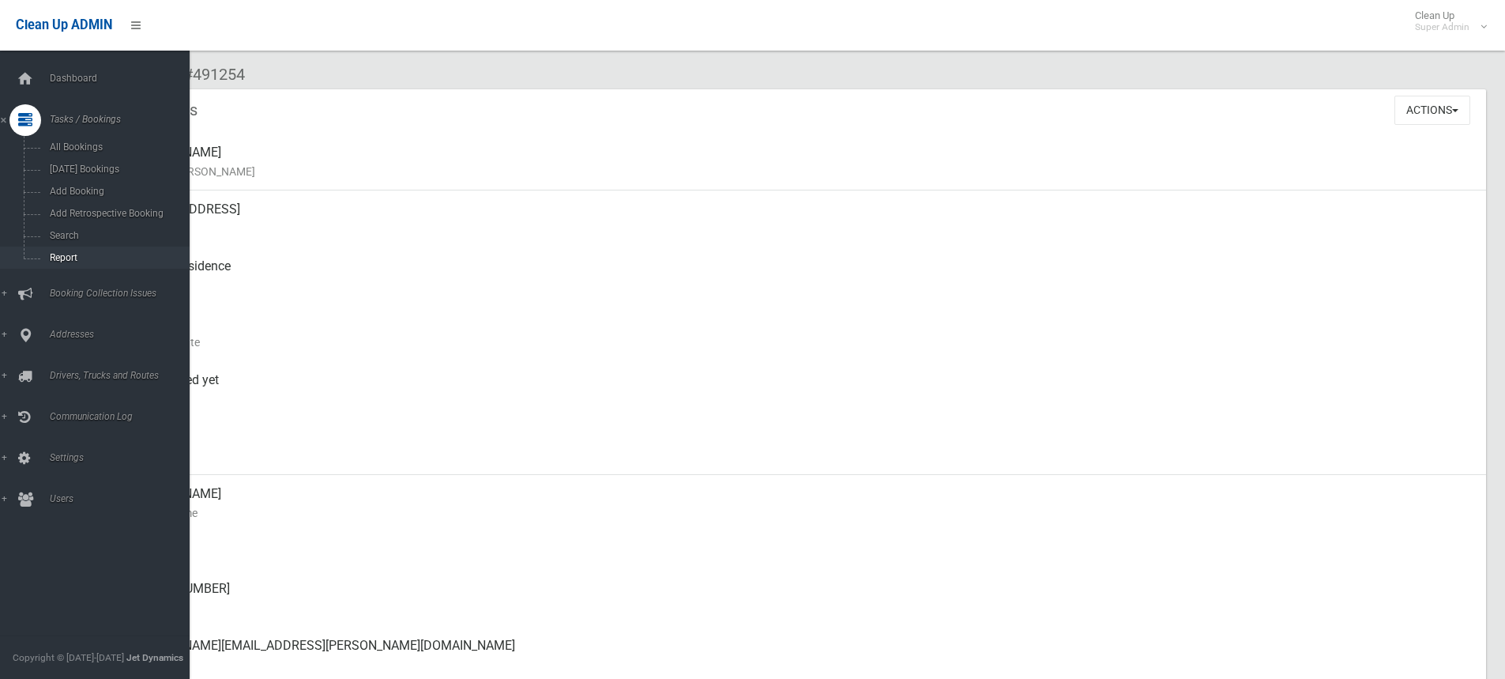
scroll to position [0, 0]
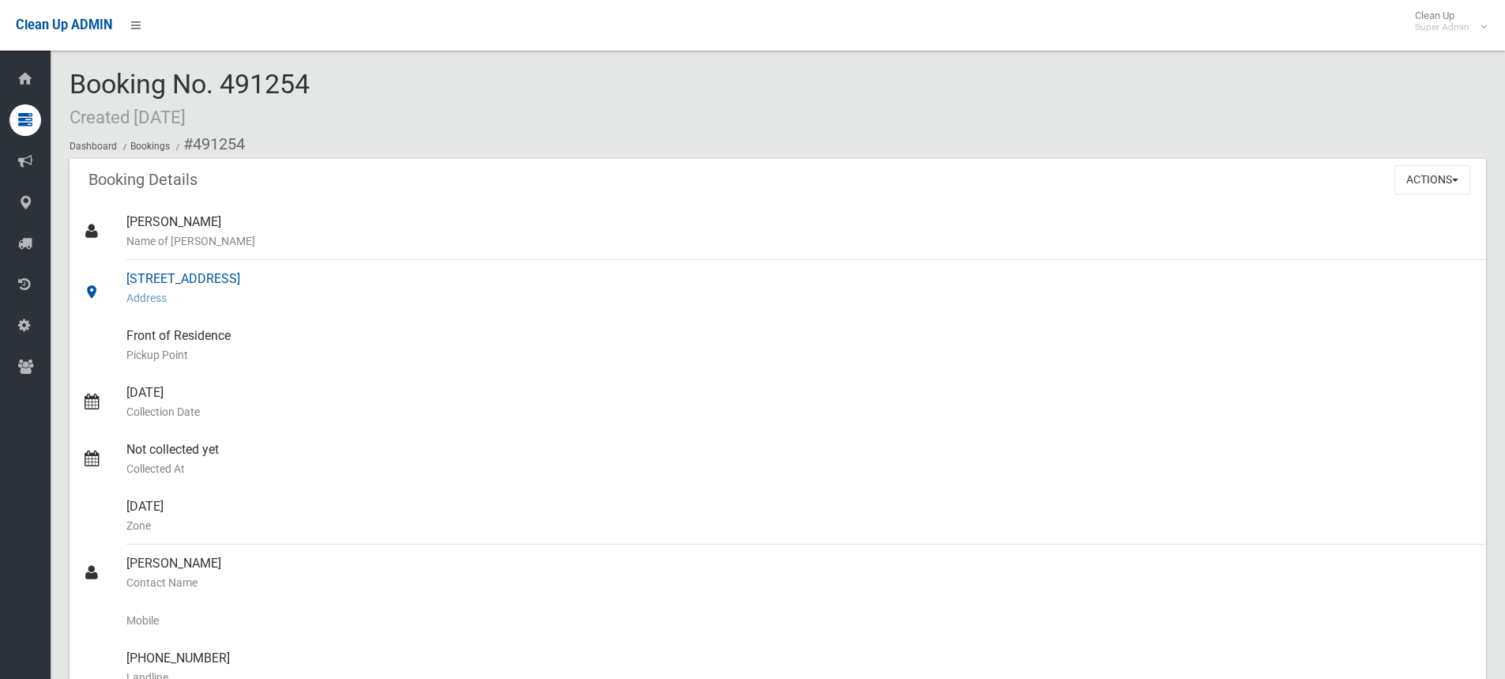
drag, startPoint x: 127, startPoint y: 275, endPoint x: 310, endPoint y: 284, distance: 182.8
click at [310, 284] on div "[STREET_ADDRESS] Address" at bounding box center [799, 288] width 1347 height 57
click at [564, 186] on div "Booking Details Actions View Booking Edit Booking Clone Booking Add Booking Ima…" at bounding box center [778, 181] width 1417 height 44
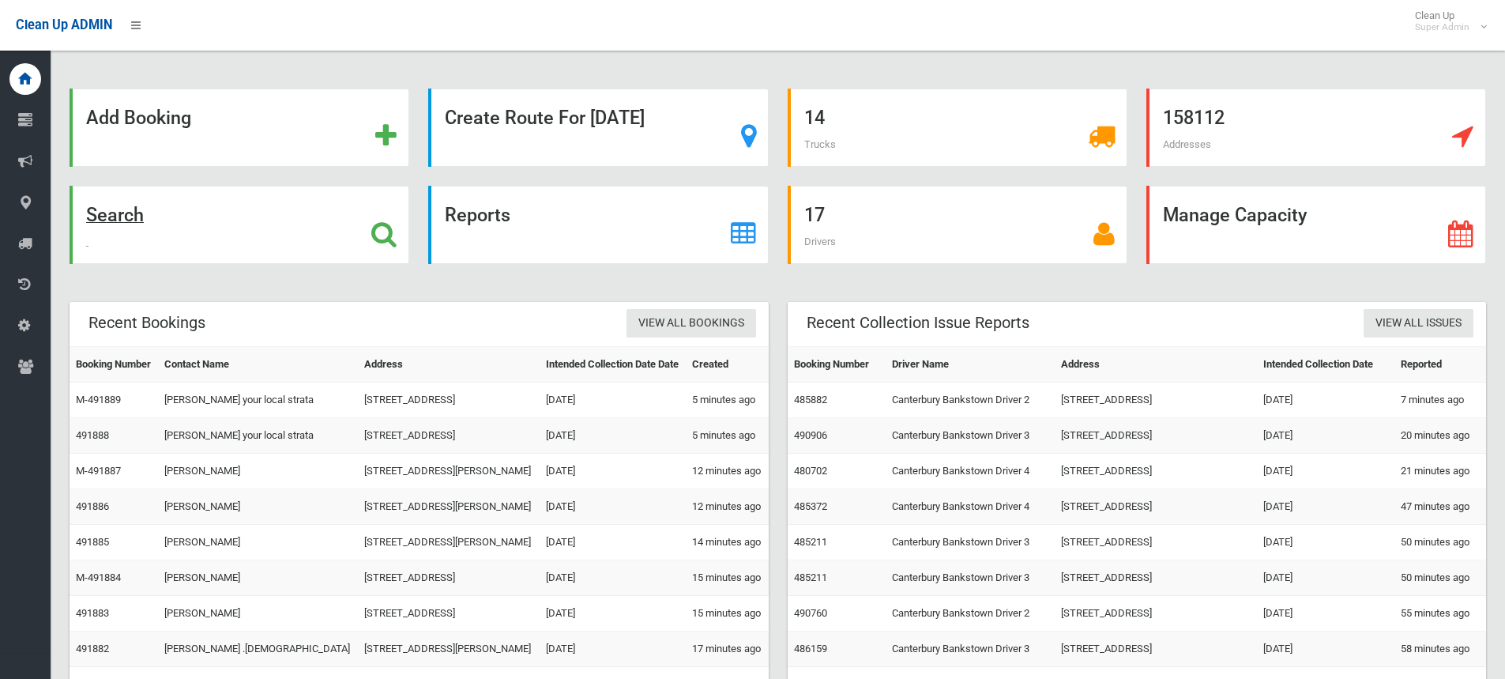
click at [384, 238] on icon at bounding box center [383, 233] width 25 height 27
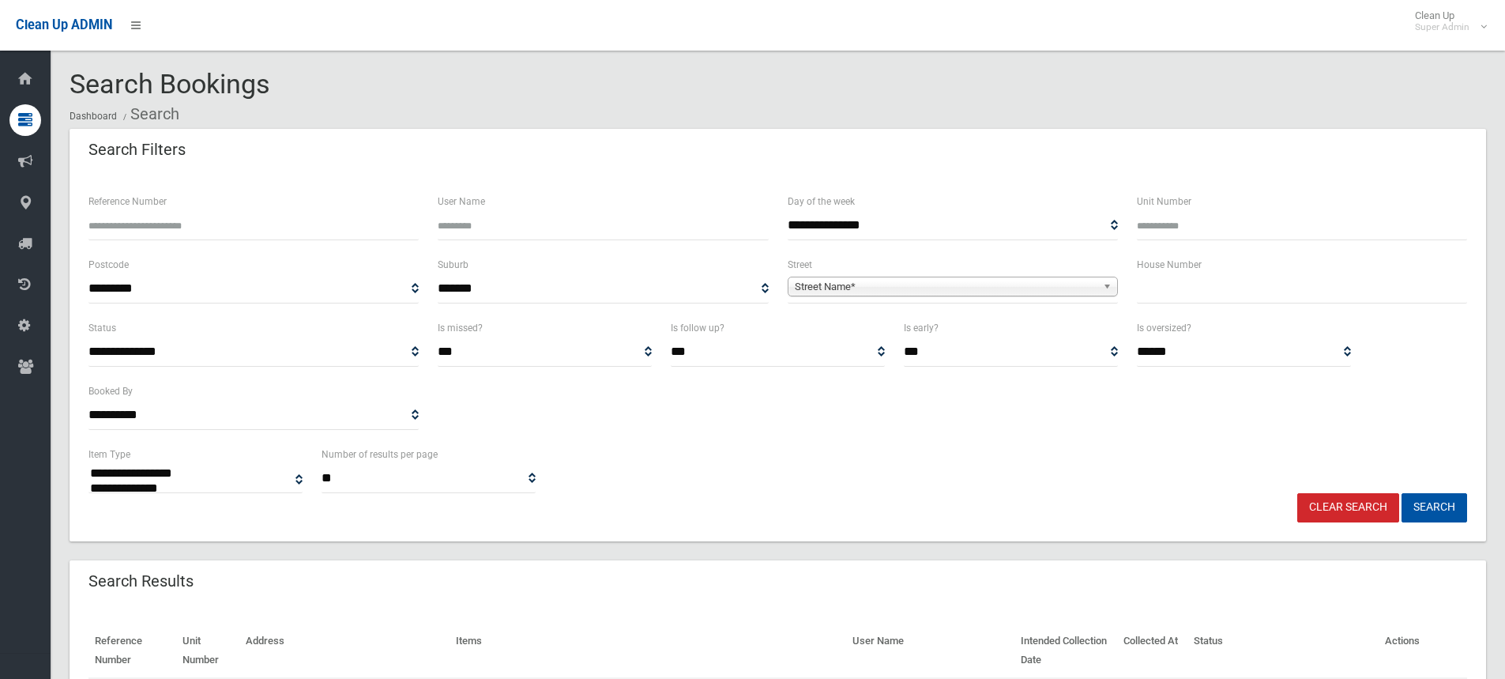
select select
click at [190, 222] on input "Reference Number" at bounding box center [254, 225] width 330 height 29
type input "******"
click at [1402, 493] on button "Search" at bounding box center [1435, 507] width 66 height 29
select select
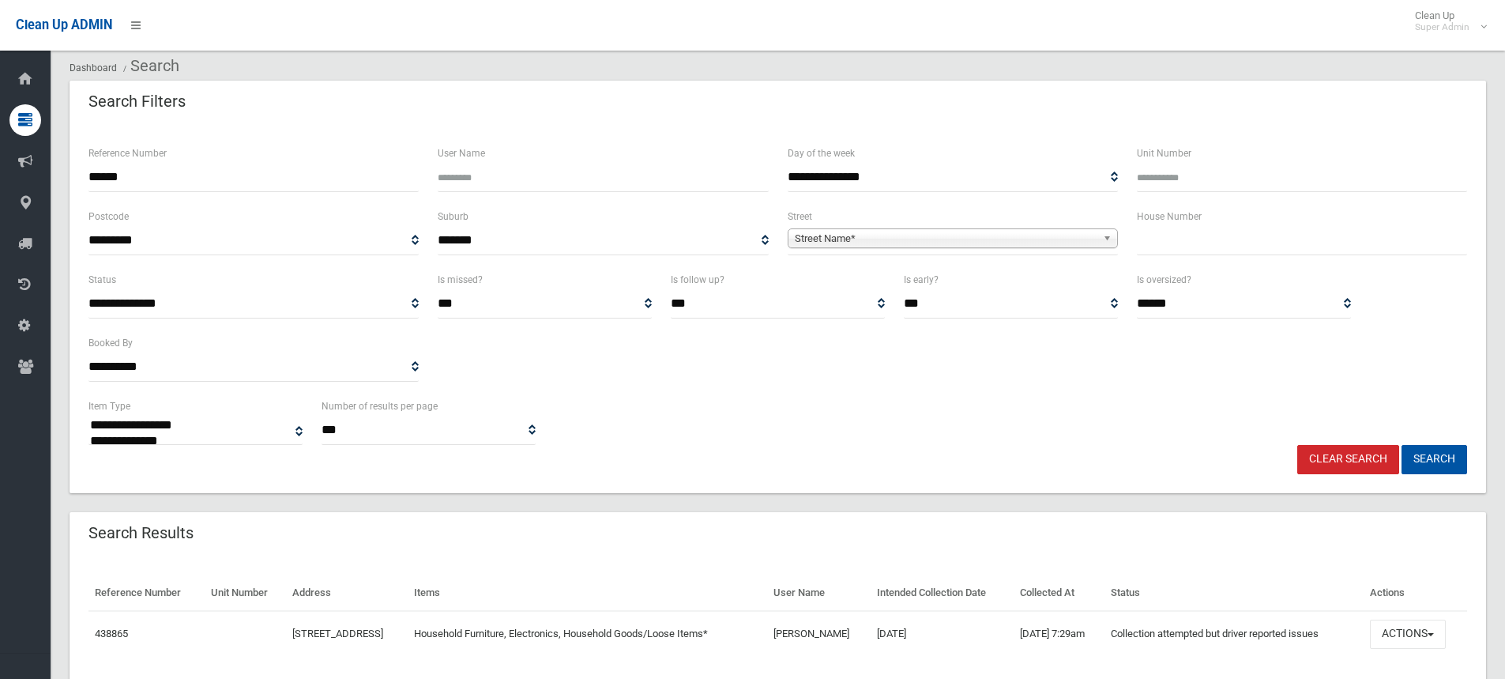
scroll to position [102, 0]
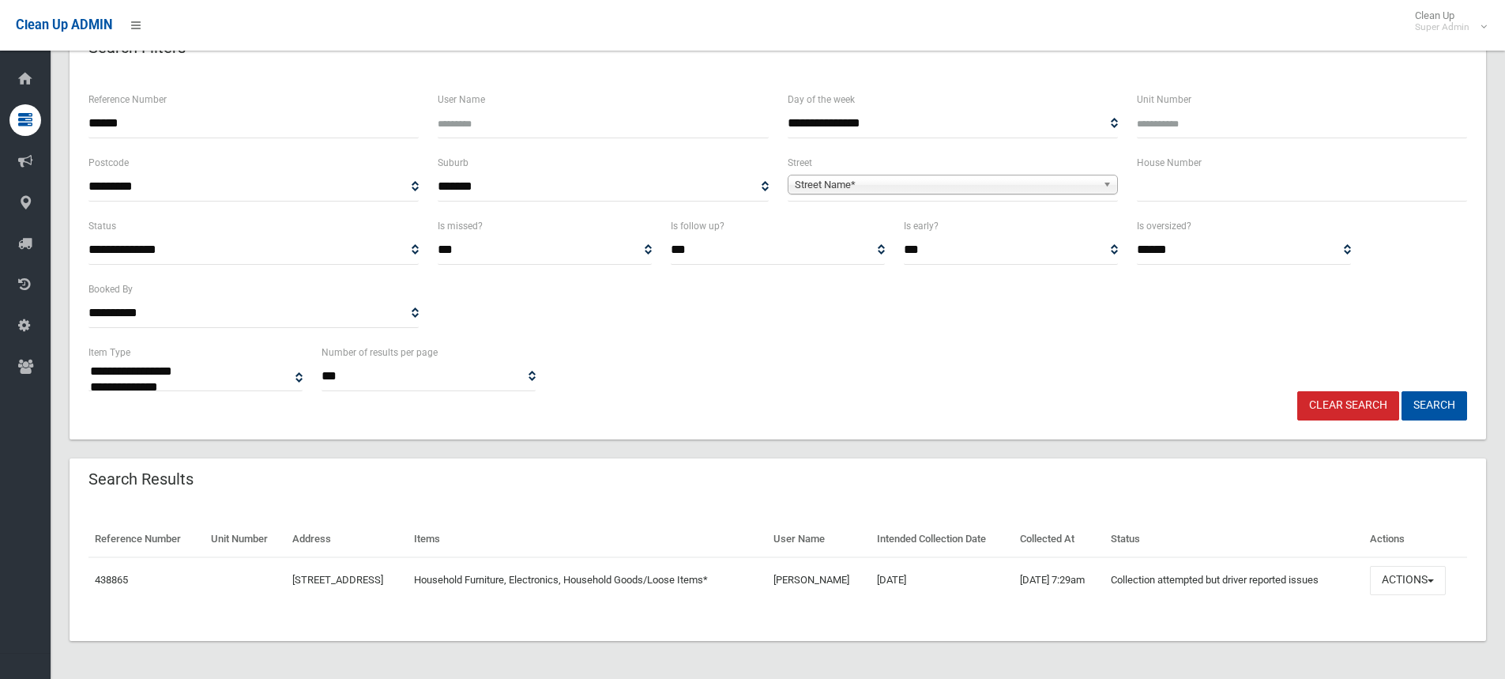
click at [1460, 575] on td "Actions View Booking Edit Booking Clone Booking Add Booking Images Resend Confi…" at bounding box center [1416, 580] width 104 height 46
click at [1427, 577] on button "Actions" at bounding box center [1408, 580] width 76 height 29
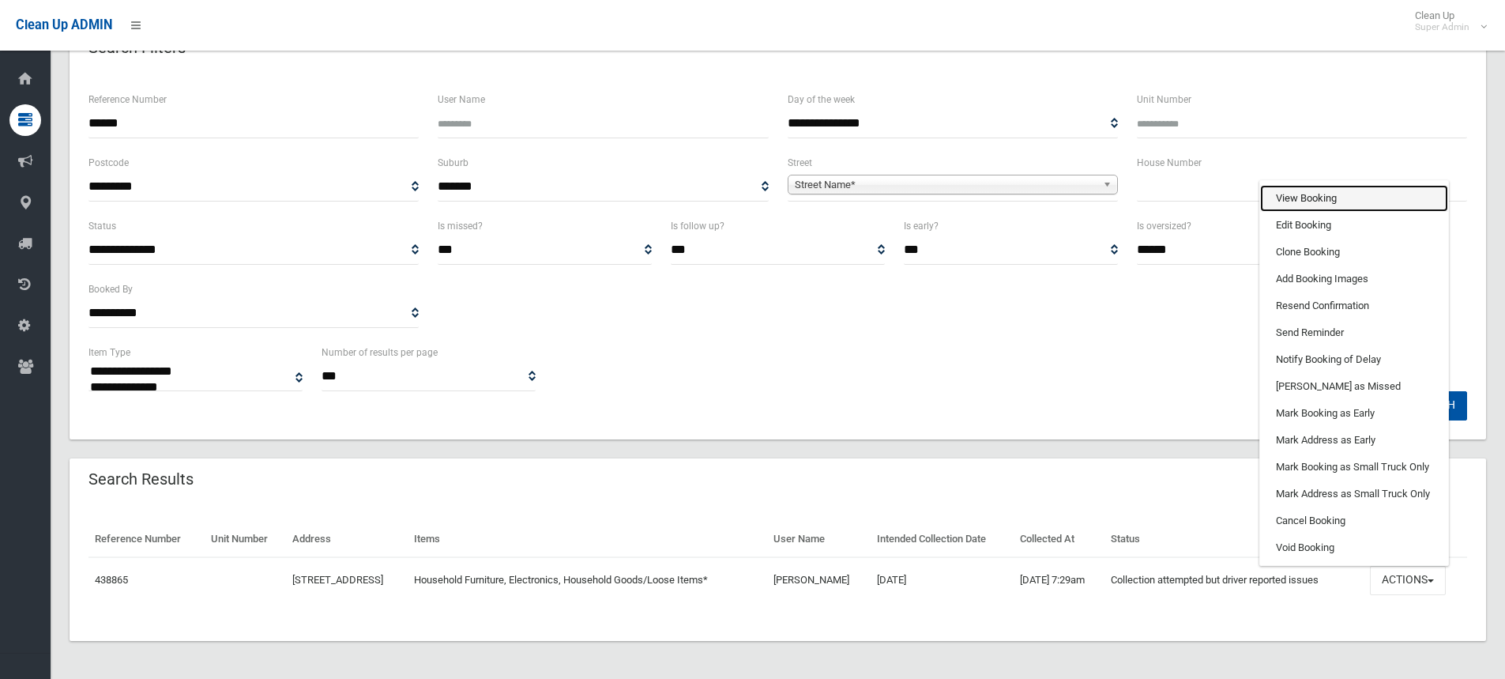
click at [1322, 198] on link "View Booking" at bounding box center [1354, 198] width 188 height 27
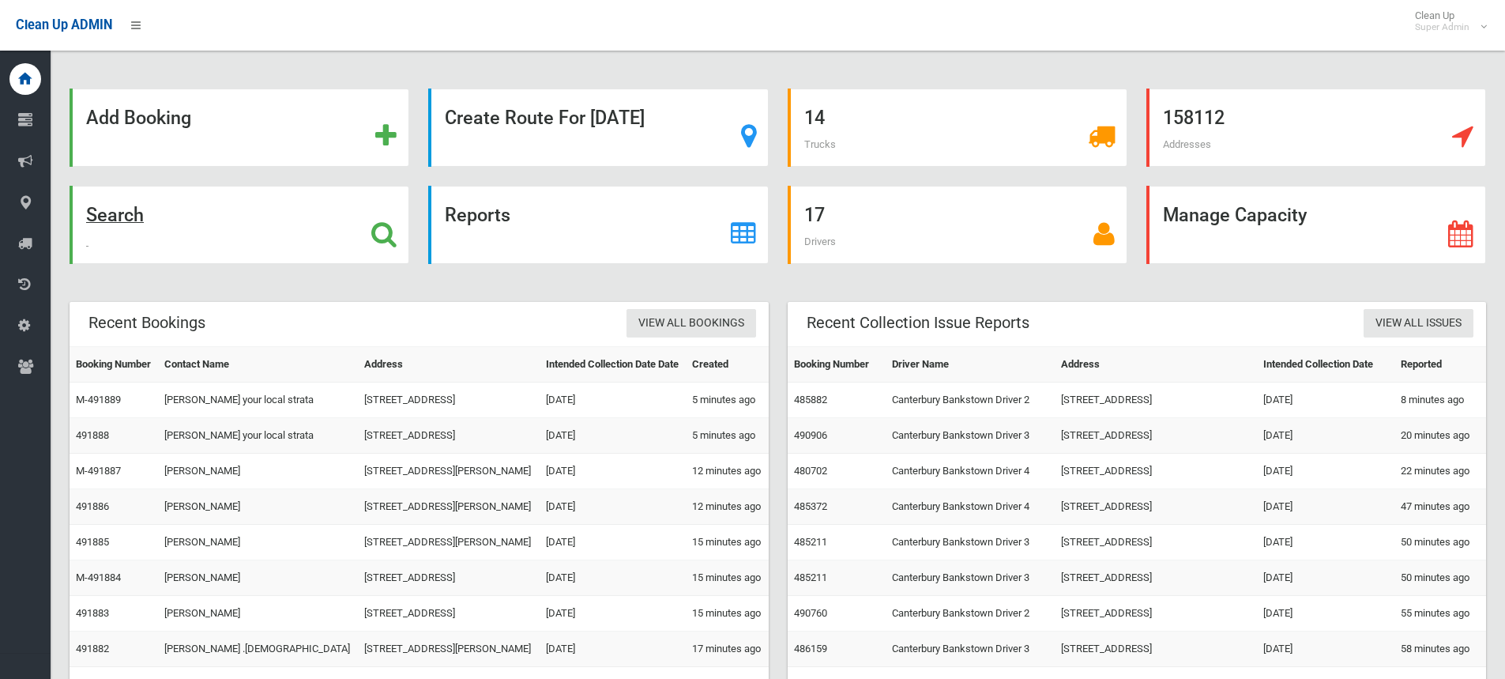
drag, startPoint x: 416, startPoint y: 247, endPoint x: 400, endPoint y: 239, distance: 18.0
click at [416, 247] on div "Search" at bounding box center [239, 234] width 359 height 97
click at [392, 235] on icon at bounding box center [383, 233] width 25 height 27
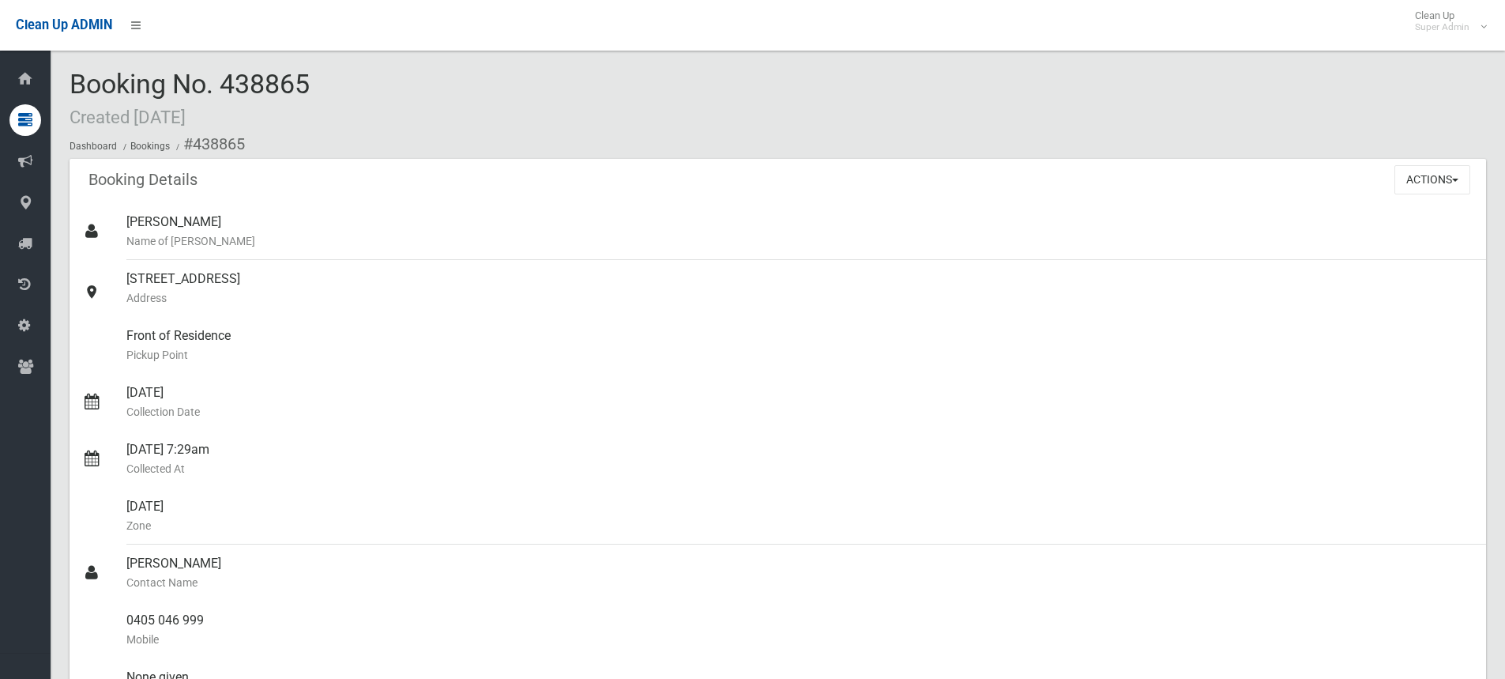
click at [403, 107] on div "Booking No. 438865 Created [DATE] Dashboard Bookings #438865" at bounding box center [778, 114] width 1417 height 89
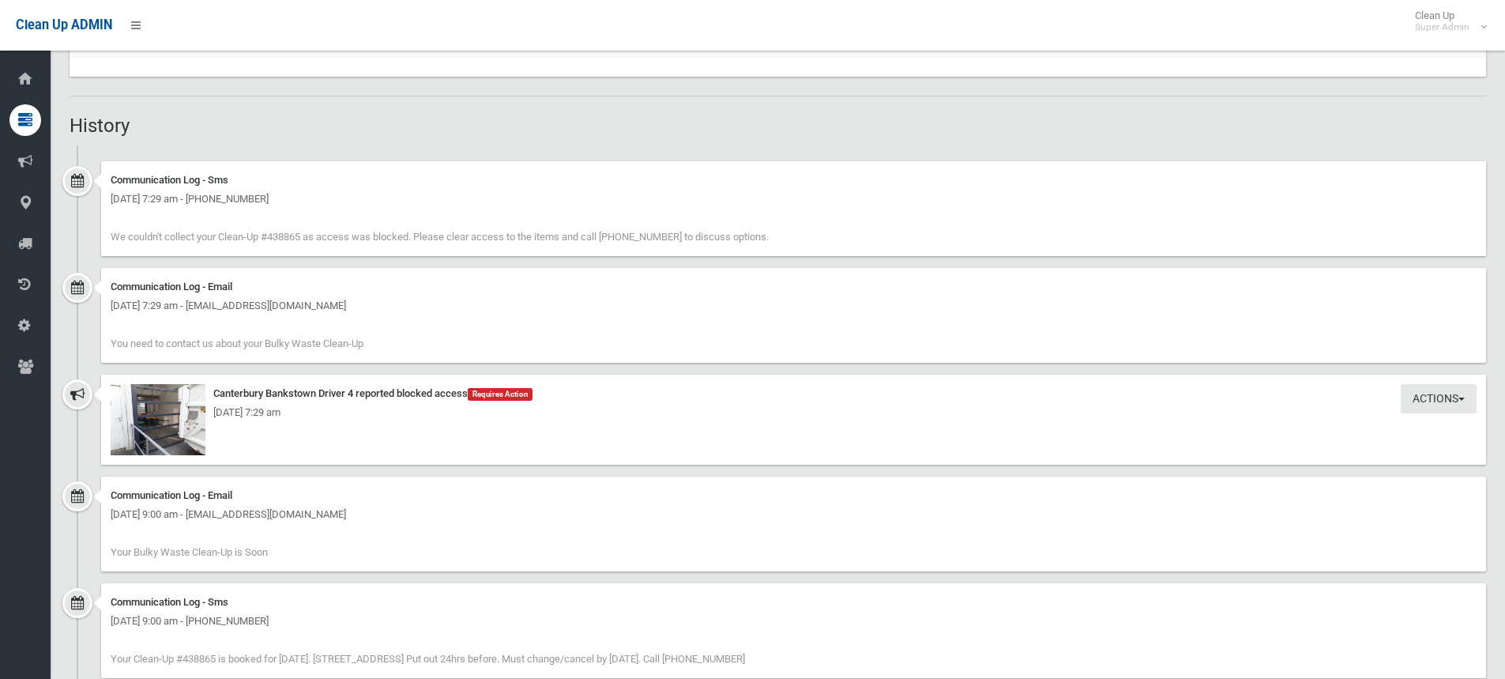
scroll to position [1106, 0]
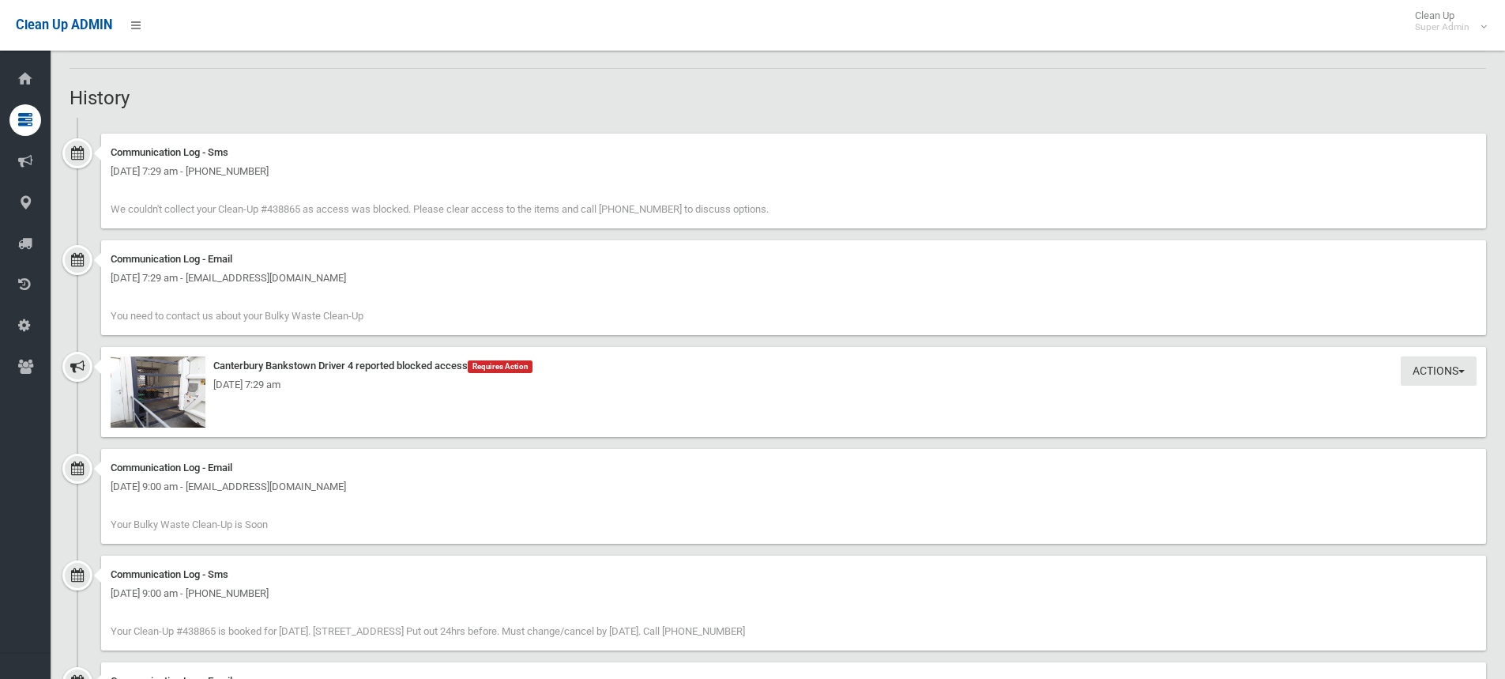
click at [182, 394] on div "[DATE] 7:29 am" at bounding box center [794, 384] width 1366 height 19
click at [182, 427] on img at bounding box center [158, 391] width 95 height 71
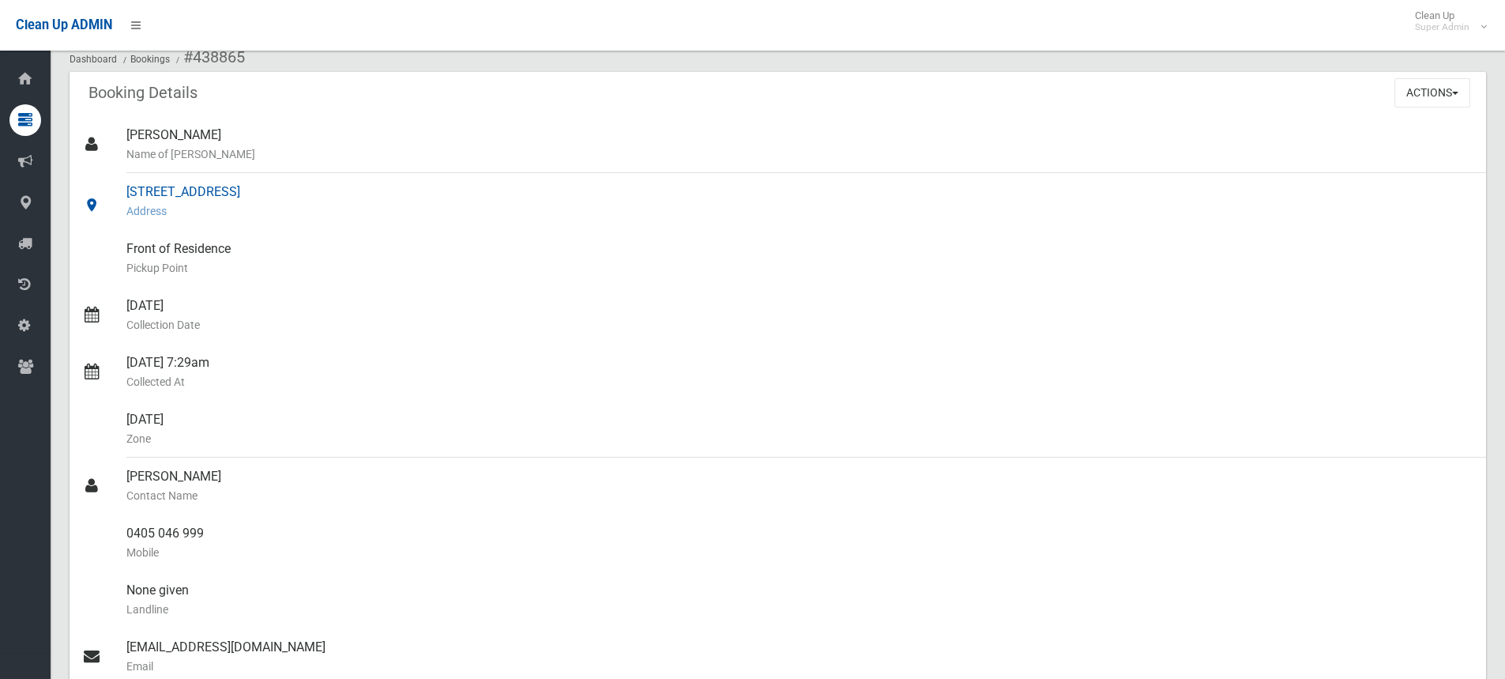
scroll to position [0, 0]
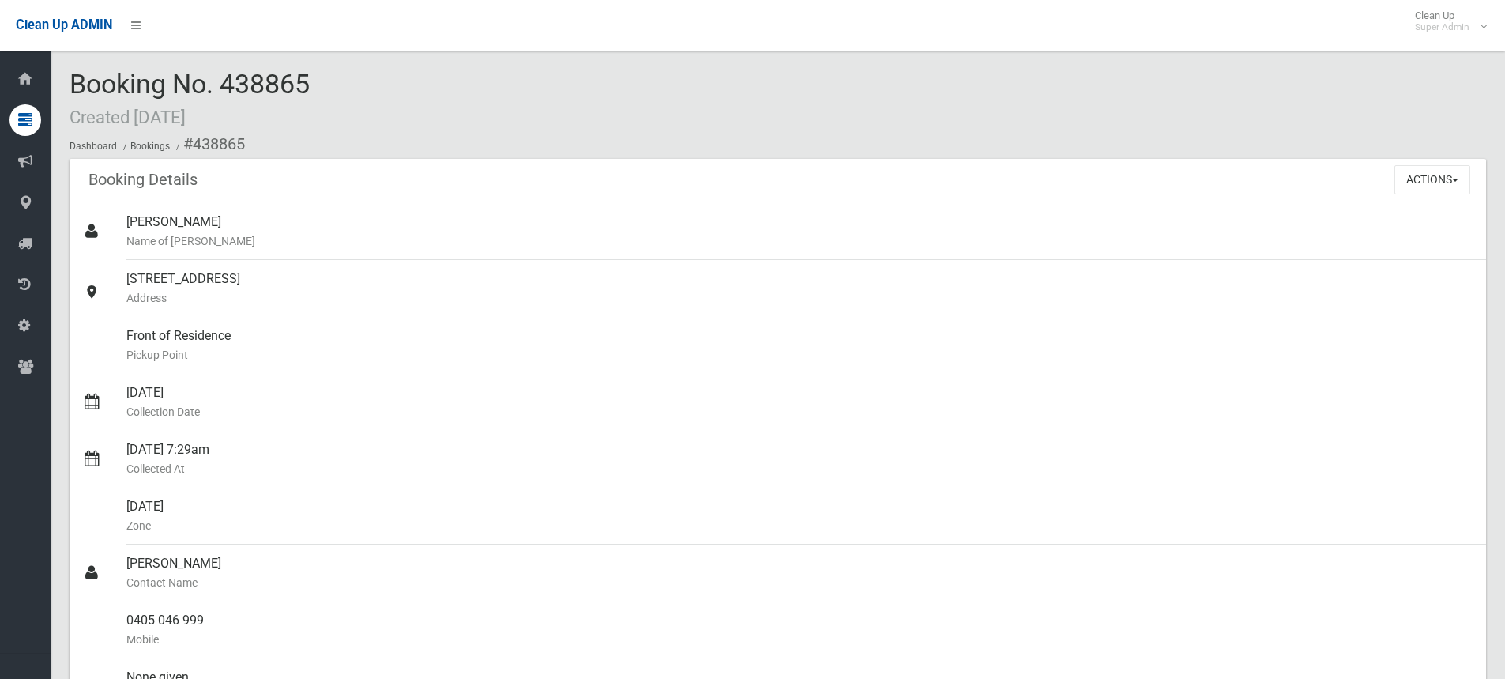
click at [350, 76] on div "Booking No. 438865 Created [DATE] Dashboard Bookings #438865" at bounding box center [778, 114] width 1417 height 89
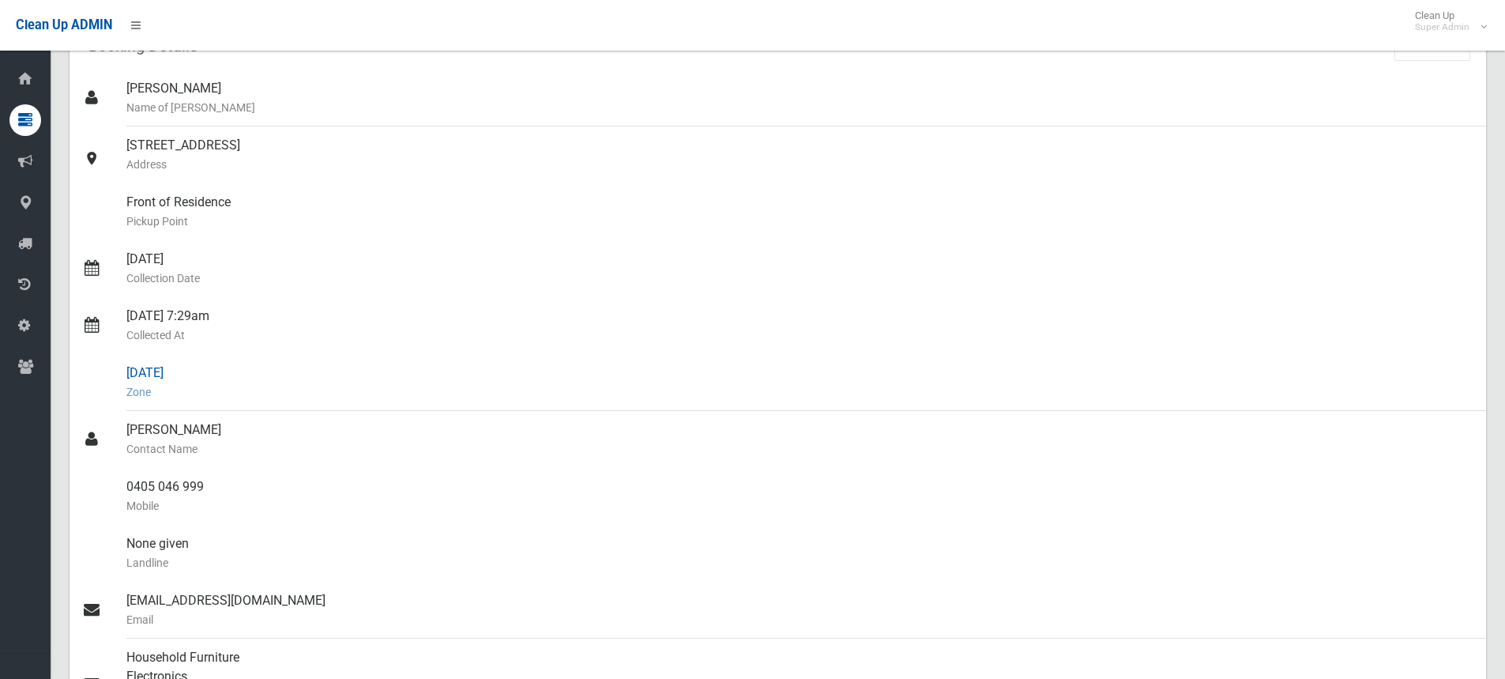
scroll to position [158, 0]
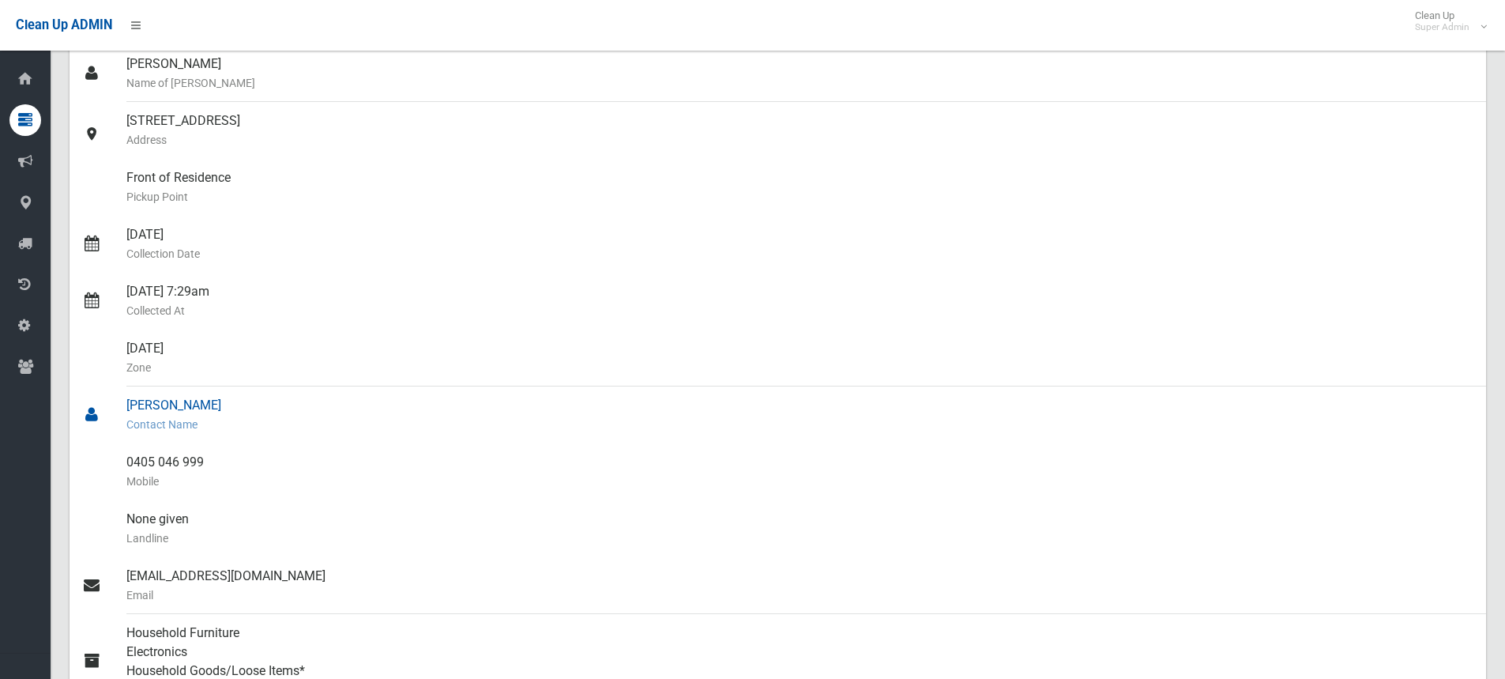
drag, startPoint x: 128, startPoint y: 402, endPoint x: 195, endPoint y: 400, distance: 67.2
click at [195, 400] on div "Kosta Nikas Contact Name" at bounding box center [799, 414] width 1347 height 57
click at [126, 404] on div "Kosta Nikas Contact Name" at bounding box center [799, 414] width 1347 height 57
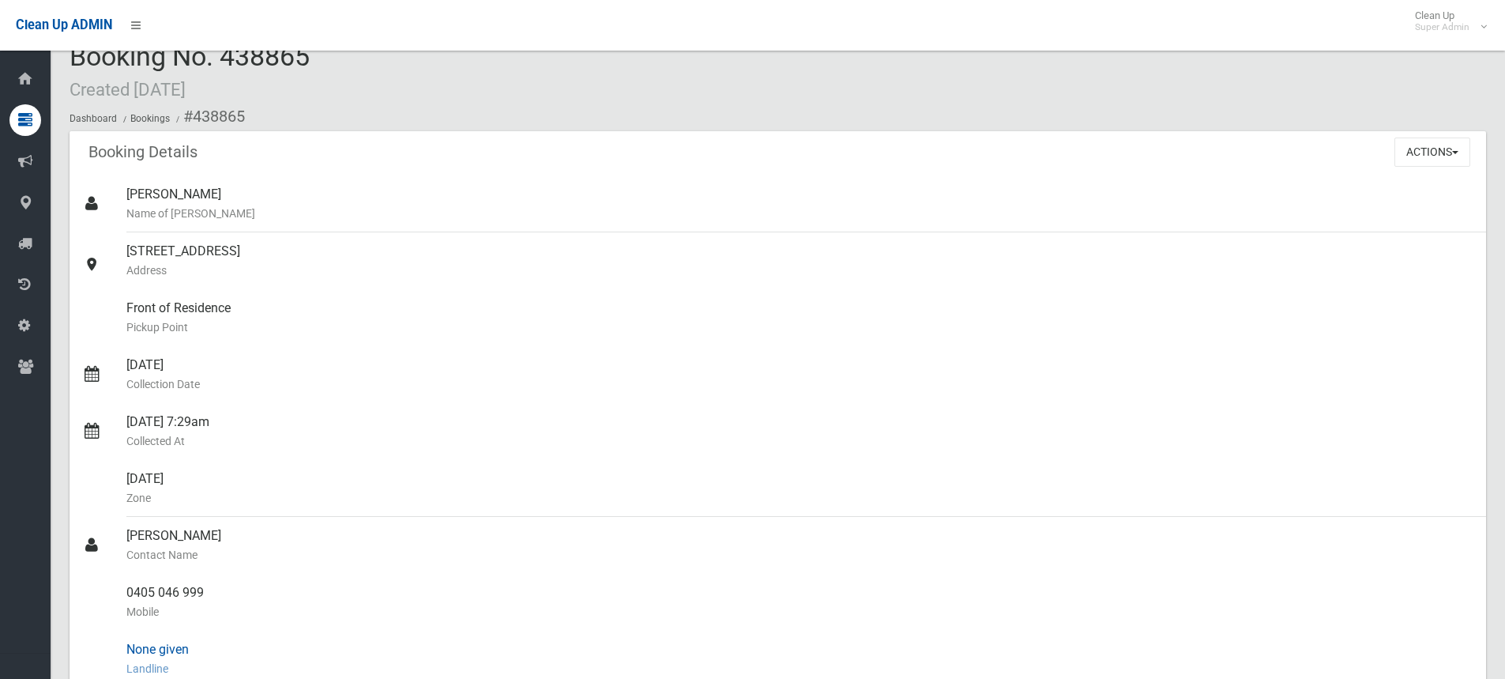
scroll to position [0, 0]
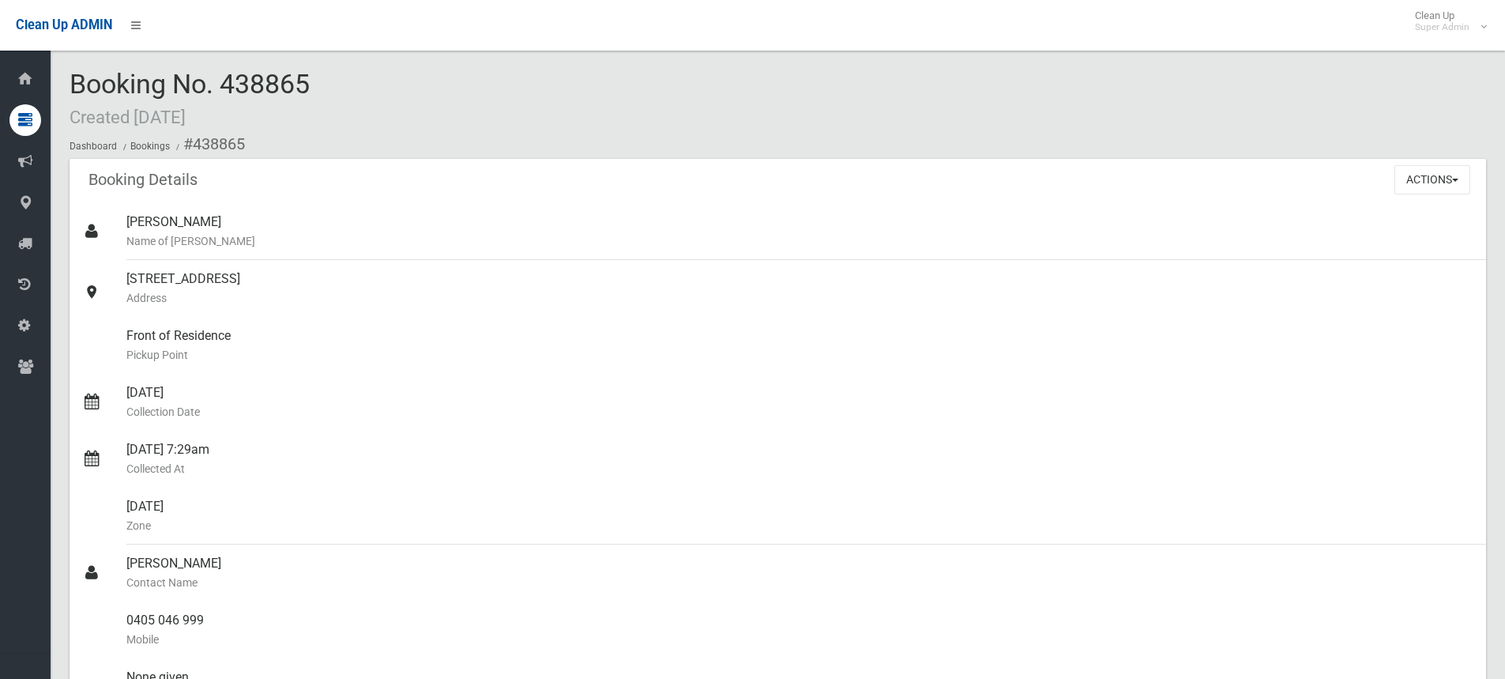
click at [322, 79] on div "Booking No. 438865 Created 16/01/2025 Dashboard Bookings #438865" at bounding box center [778, 114] width 1417 height 89
click at [314, 92] on div "Booking No. 438865 Created 16/01/2025 Dashboard Bookings #438865" at bounding box center [778, 114] width 1417 height 89
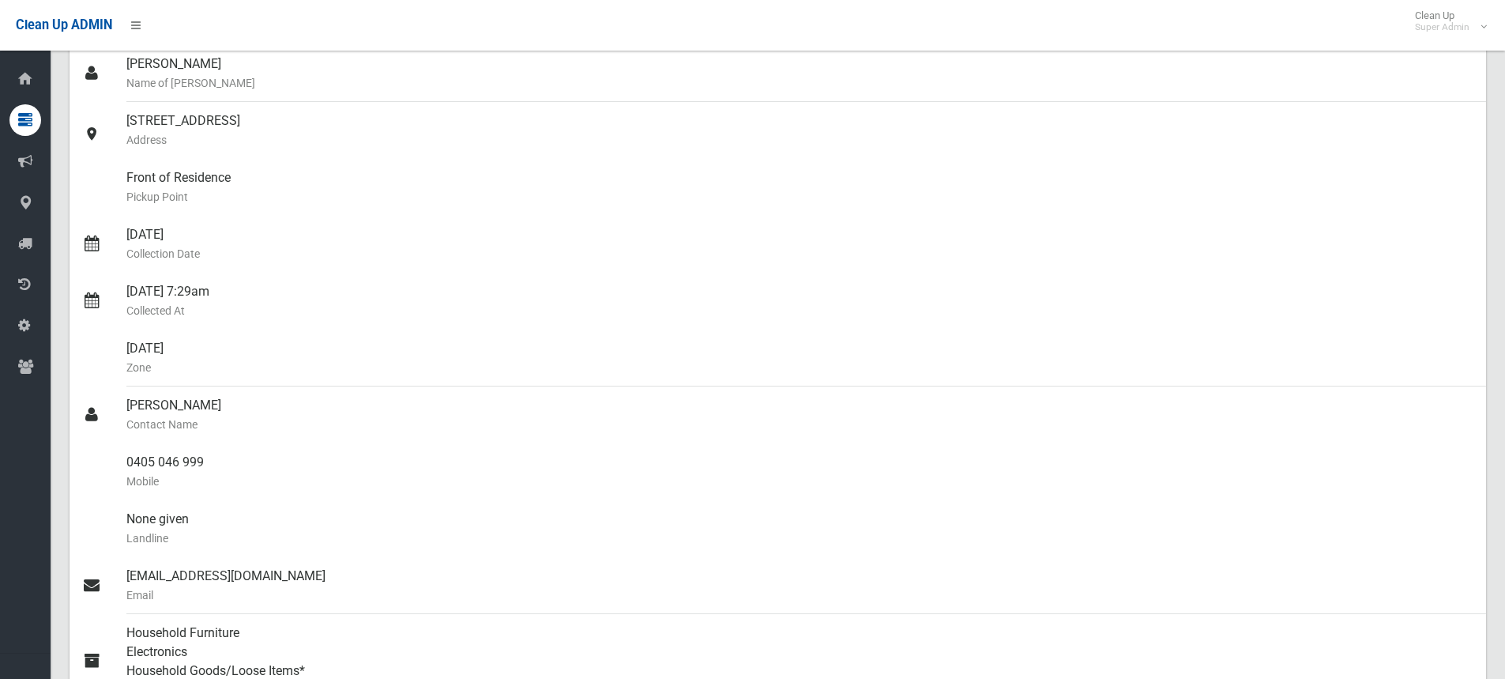
scroll to position [79, 0]
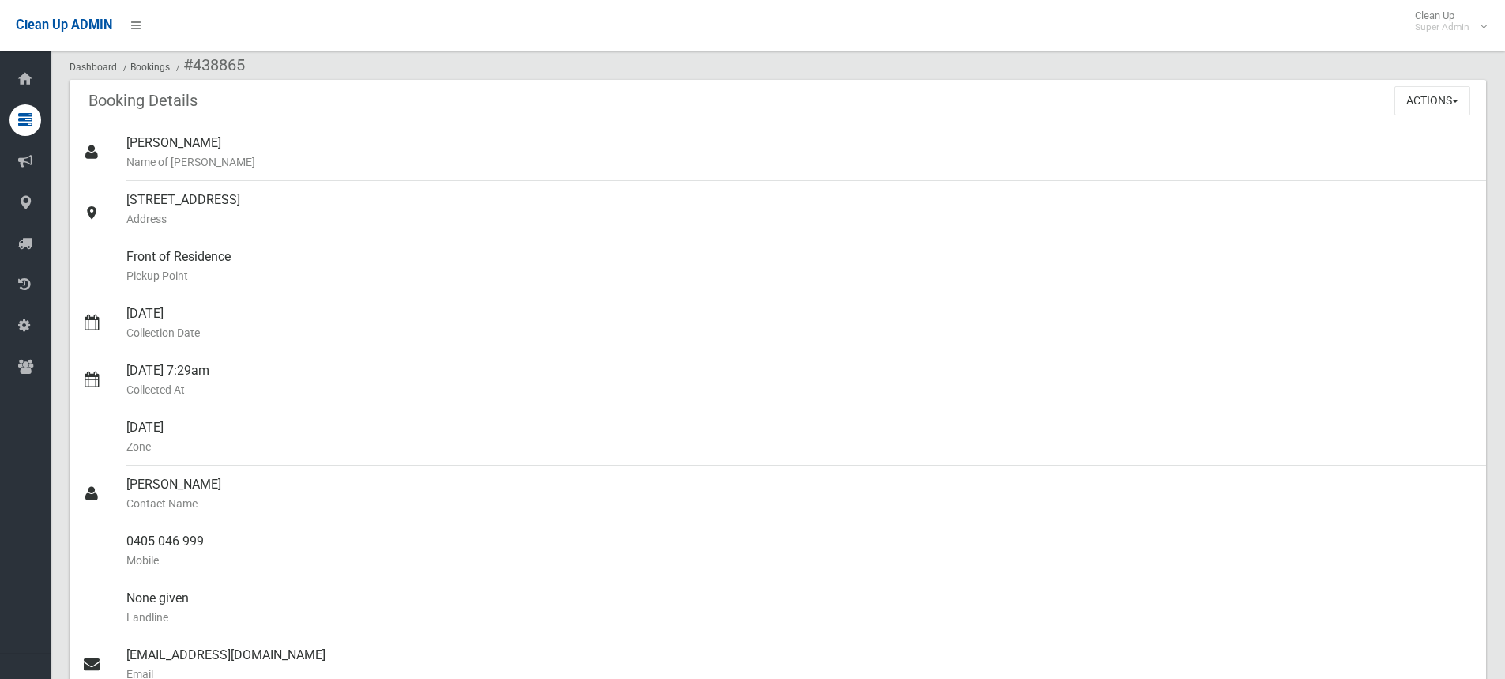
click at [299, 63] on ol "Dashboard Bookings #438865" at bounding box center [778, 65] width 1417 height 29
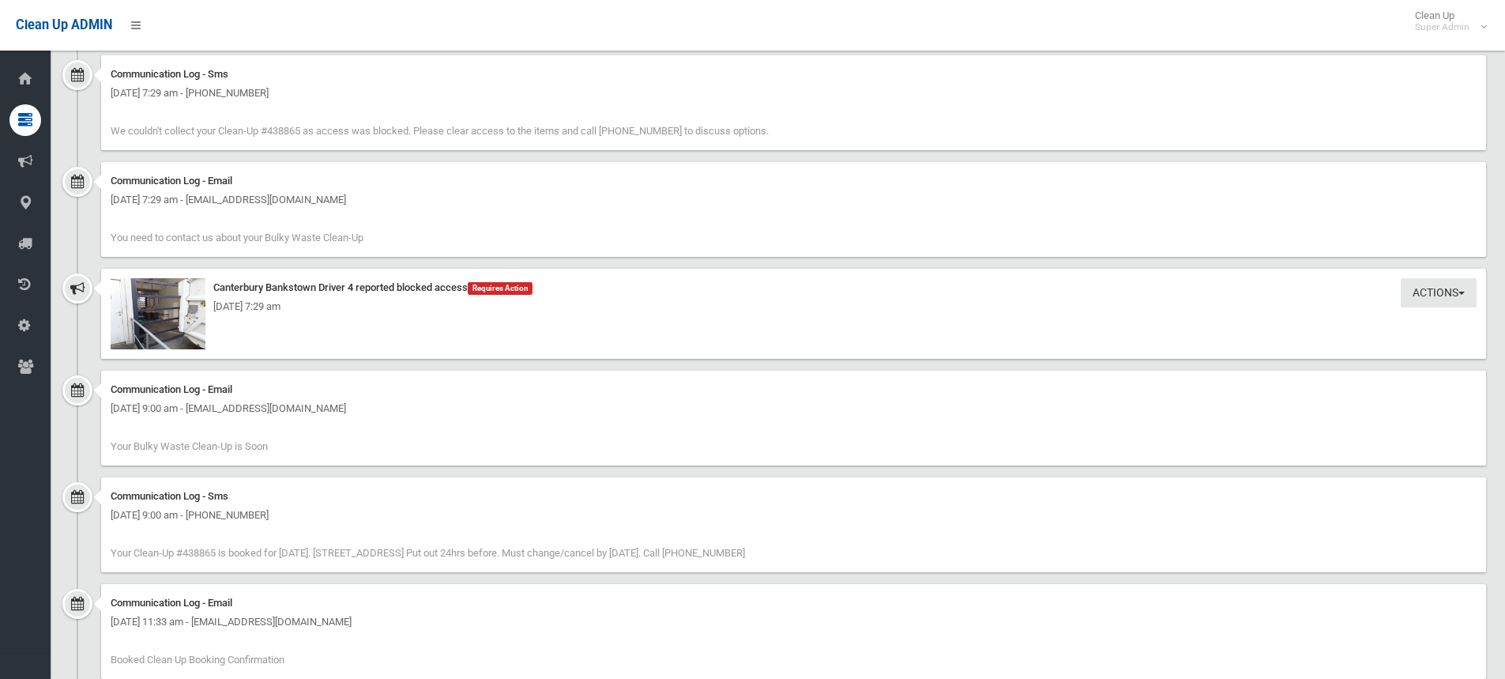
scroll to position [1185, 0]
click at [172, 320] on img at bounding box center [158, 312] width 95 height 71
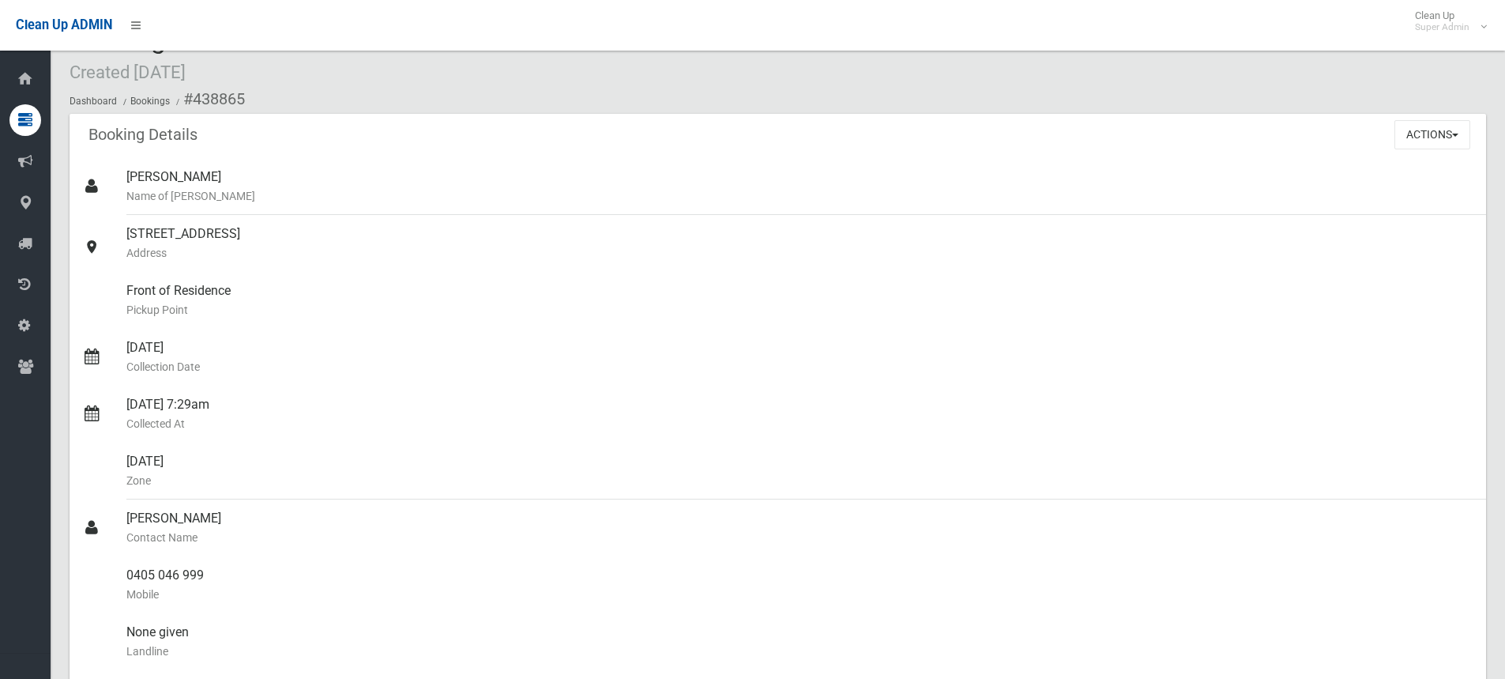
scroll to position [0, 0]
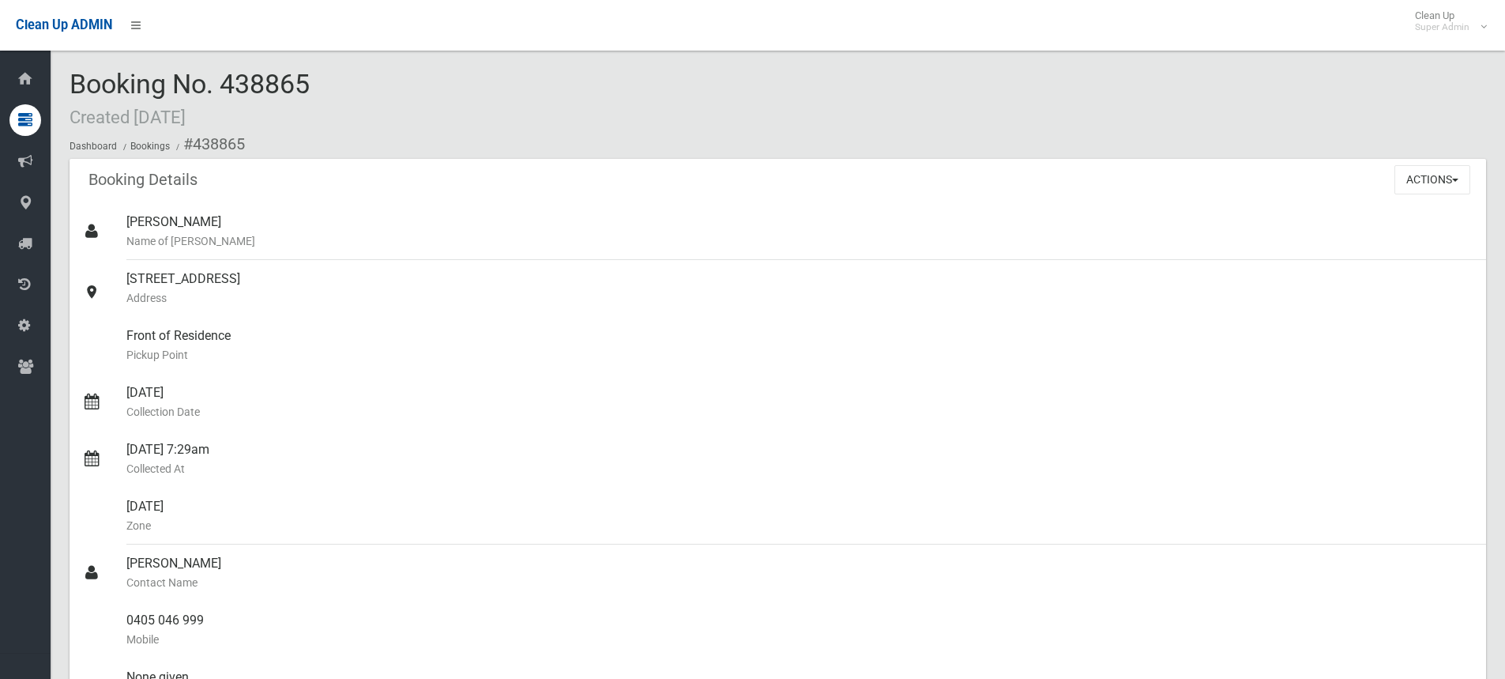
click at [347, 77] on div "Booking No. 438865 Created 16/01/2025 Dashboard Bookings #438865" at bounding box center [778, 114] width 1417 height 89
click at [331, 77] on div "Booking No. 438865 Created 16/01/2025 Dashboard Bookings #438865" at bounding box center [778, 114] width 1417 height 89
click at [596, 117] on div "Booking No. 438865 Created 16/01/2025 Dashboard Bookings #438865" at bounding box center [778, 114] width 1417 height 89
click at [430, 88] on div "Booking No. 438865 Created 16/01/2025 Dashboard Bookings #438865" at bounding box center [778, 114] width 1417 height 89
click at [359, 82] on div "Booking No. 438865 Created 16/01/2025 Dashboard Bookings #438865" at bounding box center [778, 114] width 1417 height 89
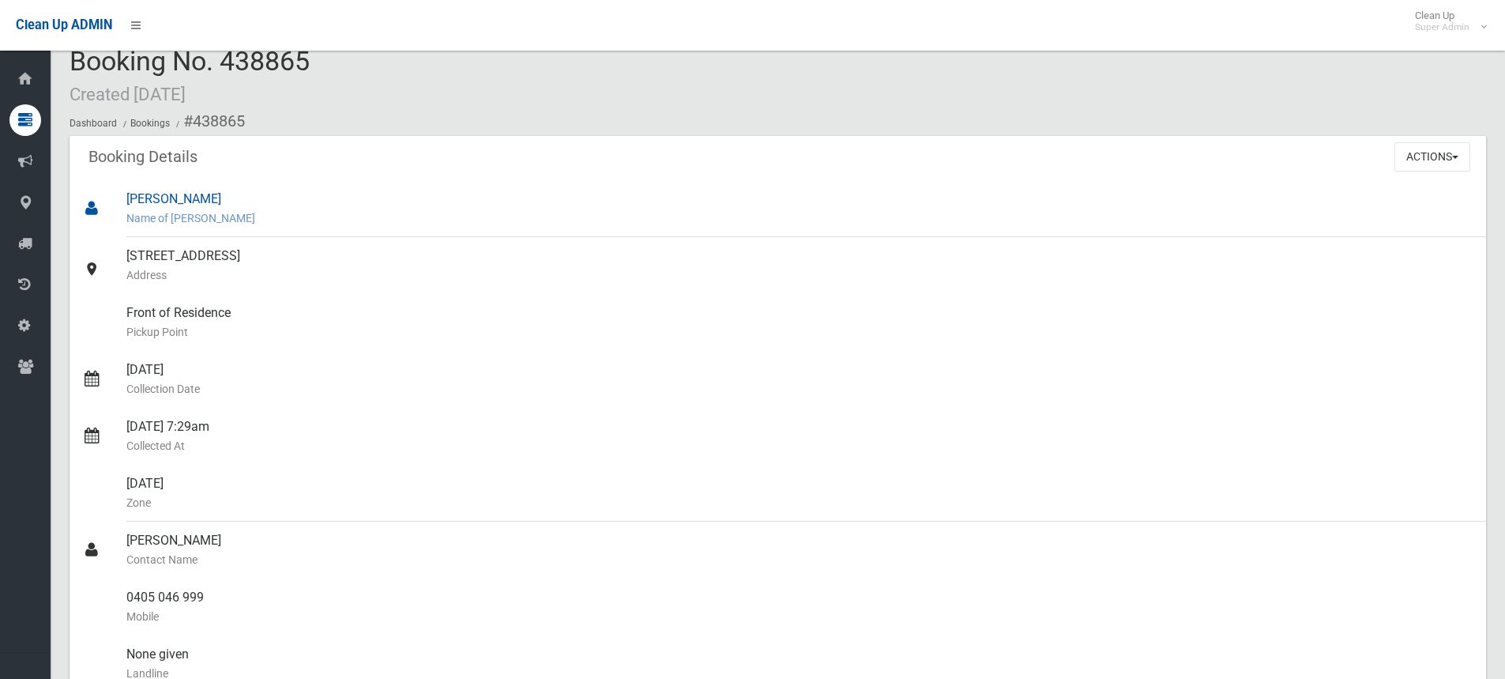
scroll to position [237, 0]
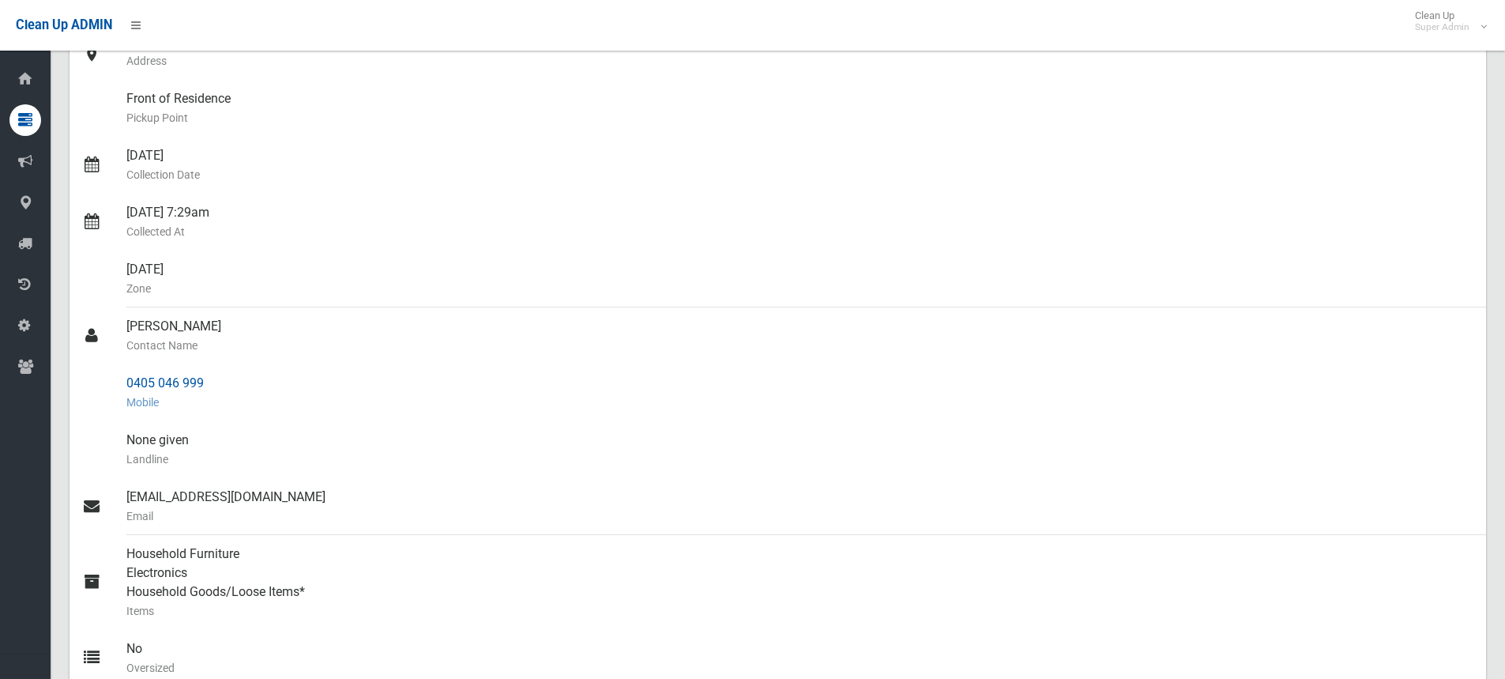
drag, startPoint x: 130, startPoint y: 379, endPoint x: 223, endPoint y: 380, distance: 93.2
click at [223, 380] on div "0405 046 999 Mobile" at bounding box center [799, 392] width 1347 height 57
copy div "0405 046 999"
drag, startPoint x: 288, startPoint y: 309, endPoint x: 302, endPoint y: 313, distance: 14.8
click at [288, 309] on div "Kosta Nikas Contact Name" at bounding box center [799, 335] width 1347 height 57
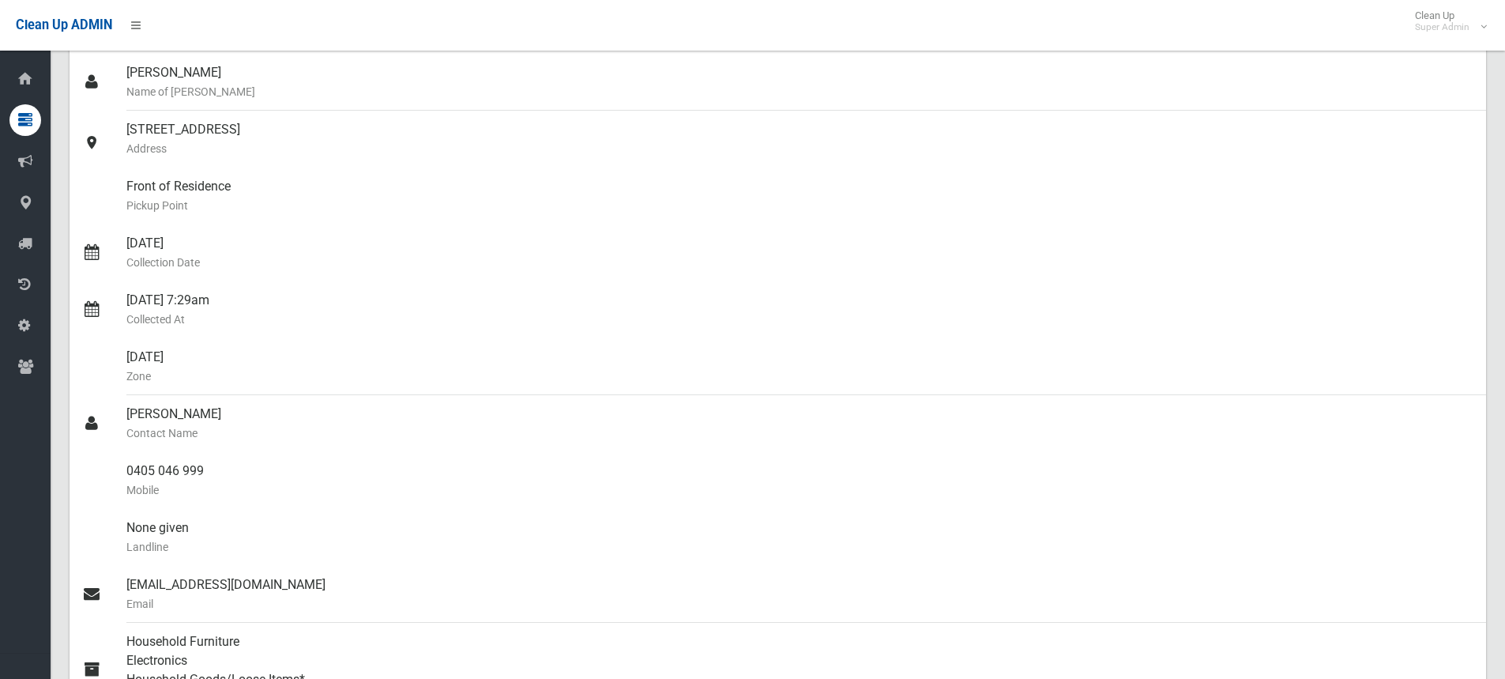
scroll to position [158, 0]
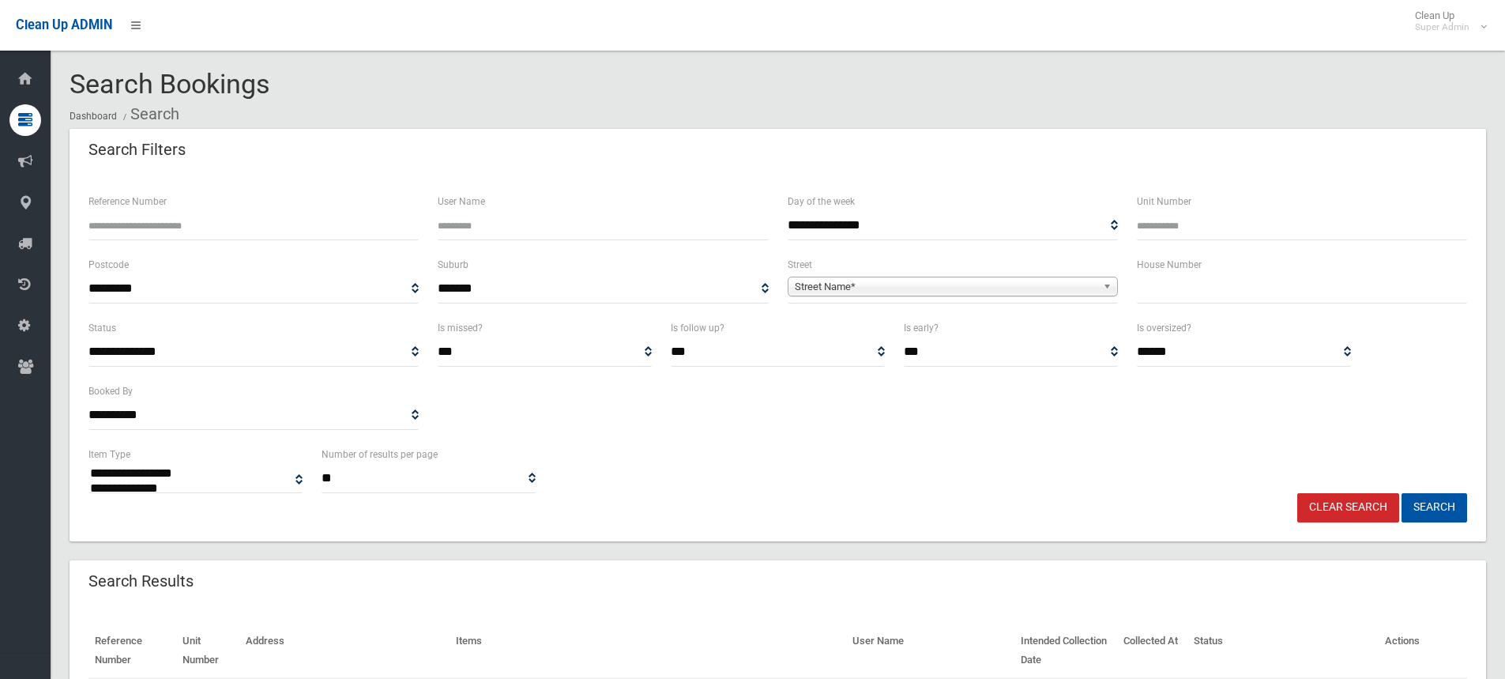
select select
type input "*"
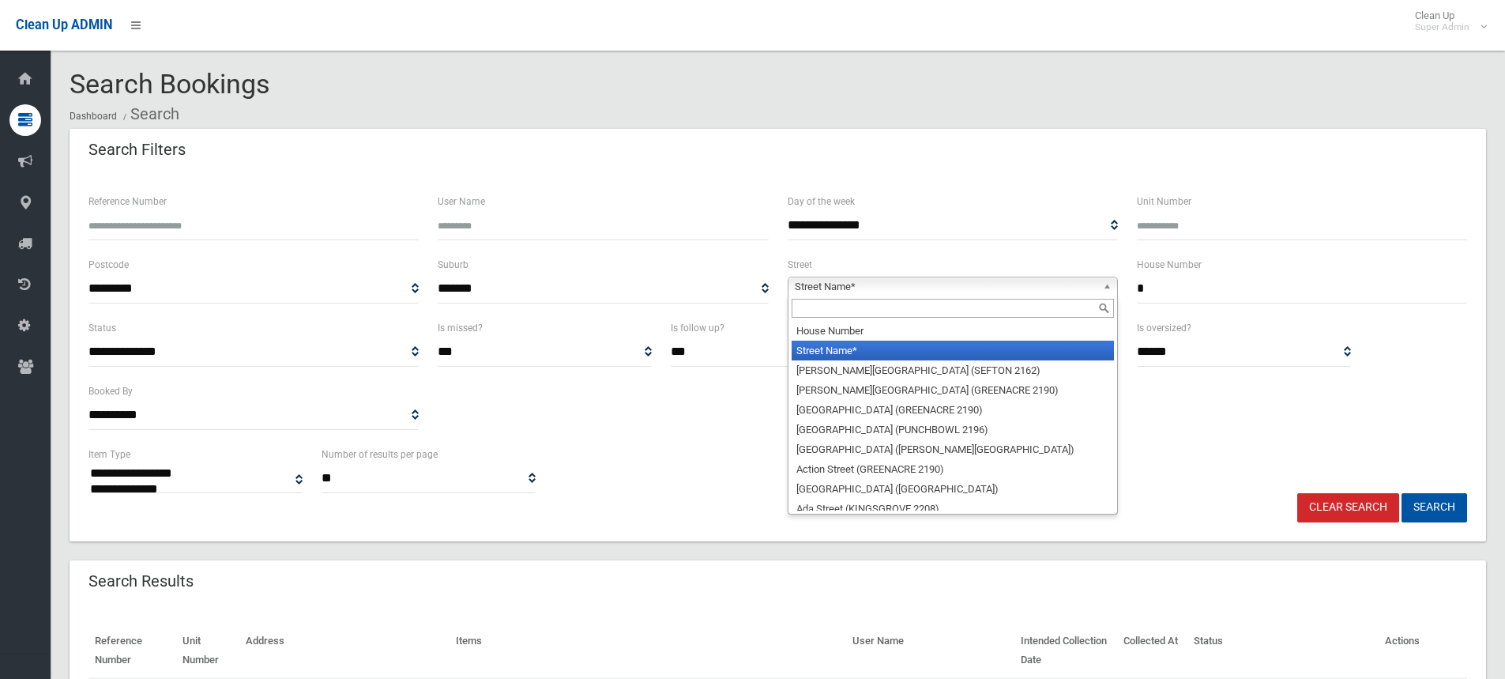
click at [951, 287] on span "Street Name*" at bounding box center [946, 286] width 302 height 19
click at [854, 309] on input "text" at bounding box center [953, 308] width 322 height 19
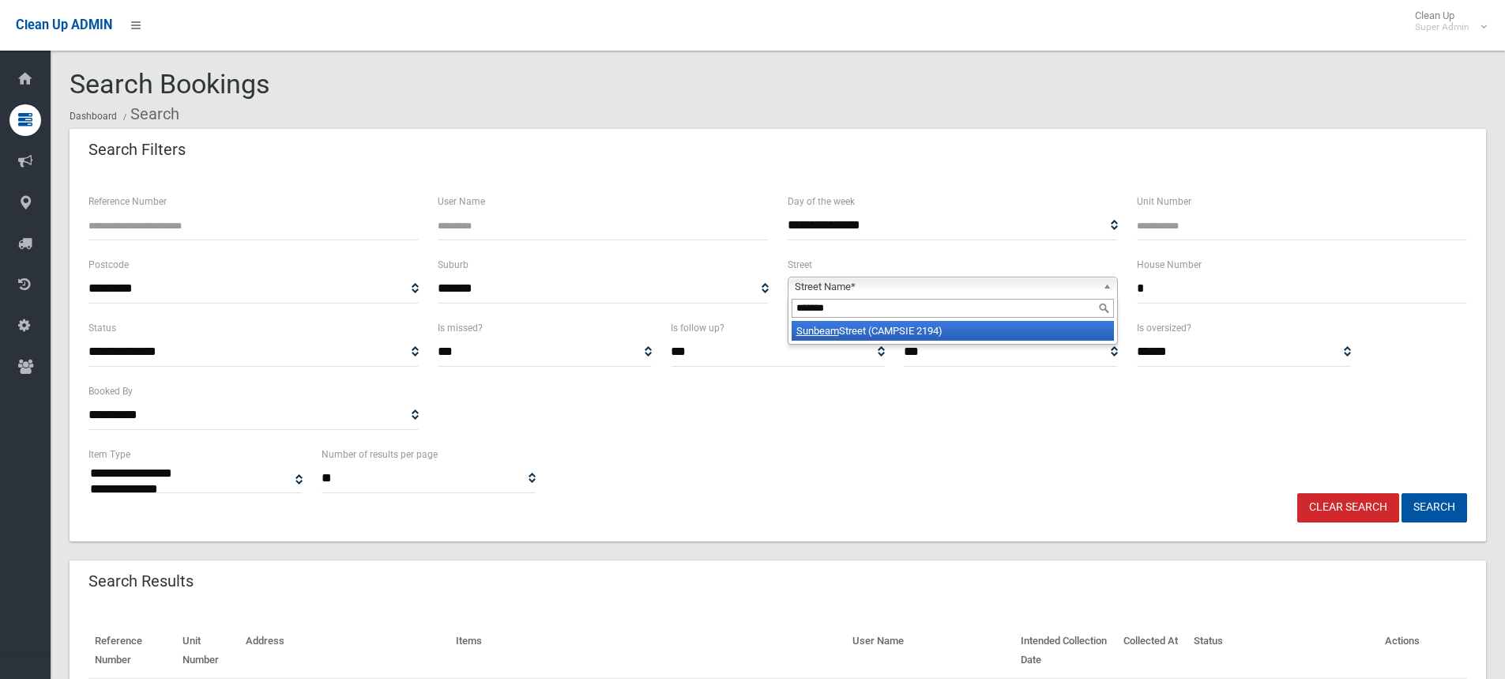
type input "*******"
click at [900, 328] on li "Sunbeam Street (CAMPSIE 2194)" at bounding box center [953, 331] width 322 height 20
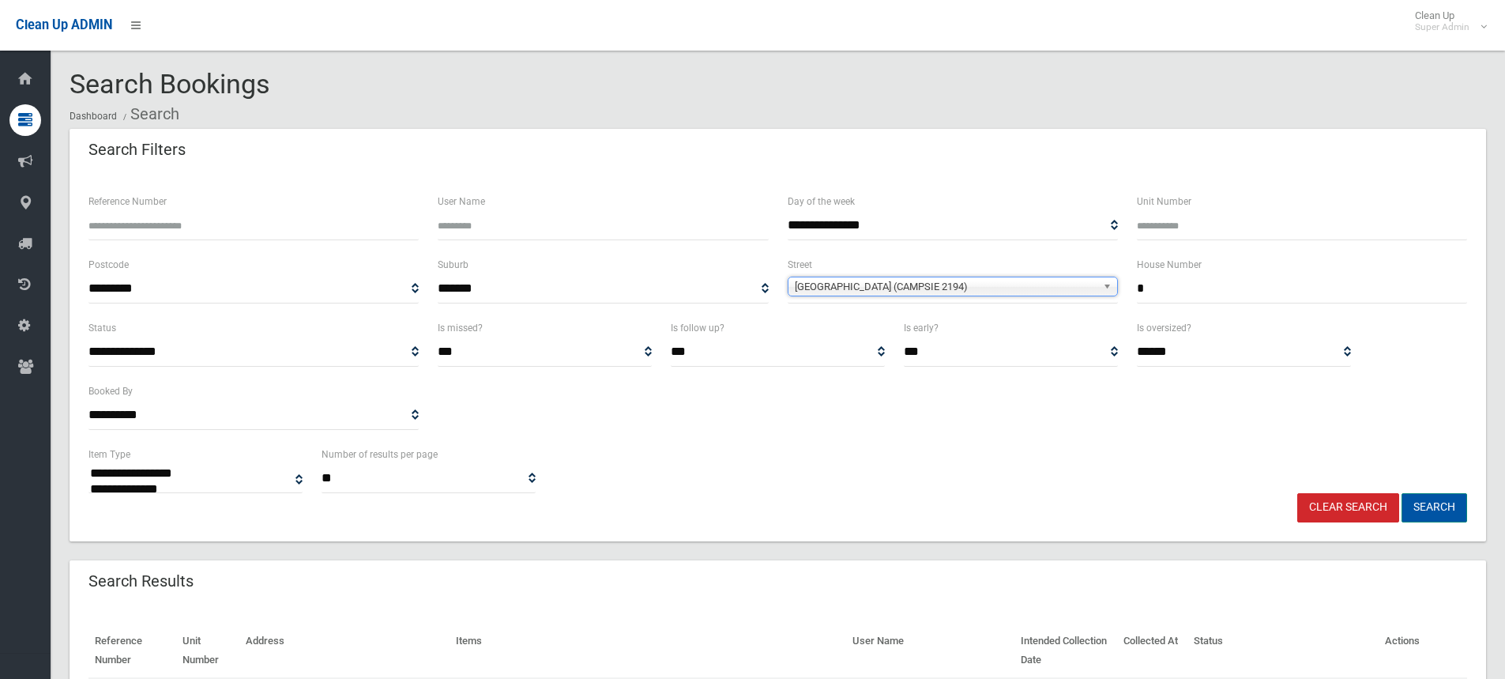
click at [1440, 497] on button "Search" at bounding box center [1435, 507] width 66 height 29
select select
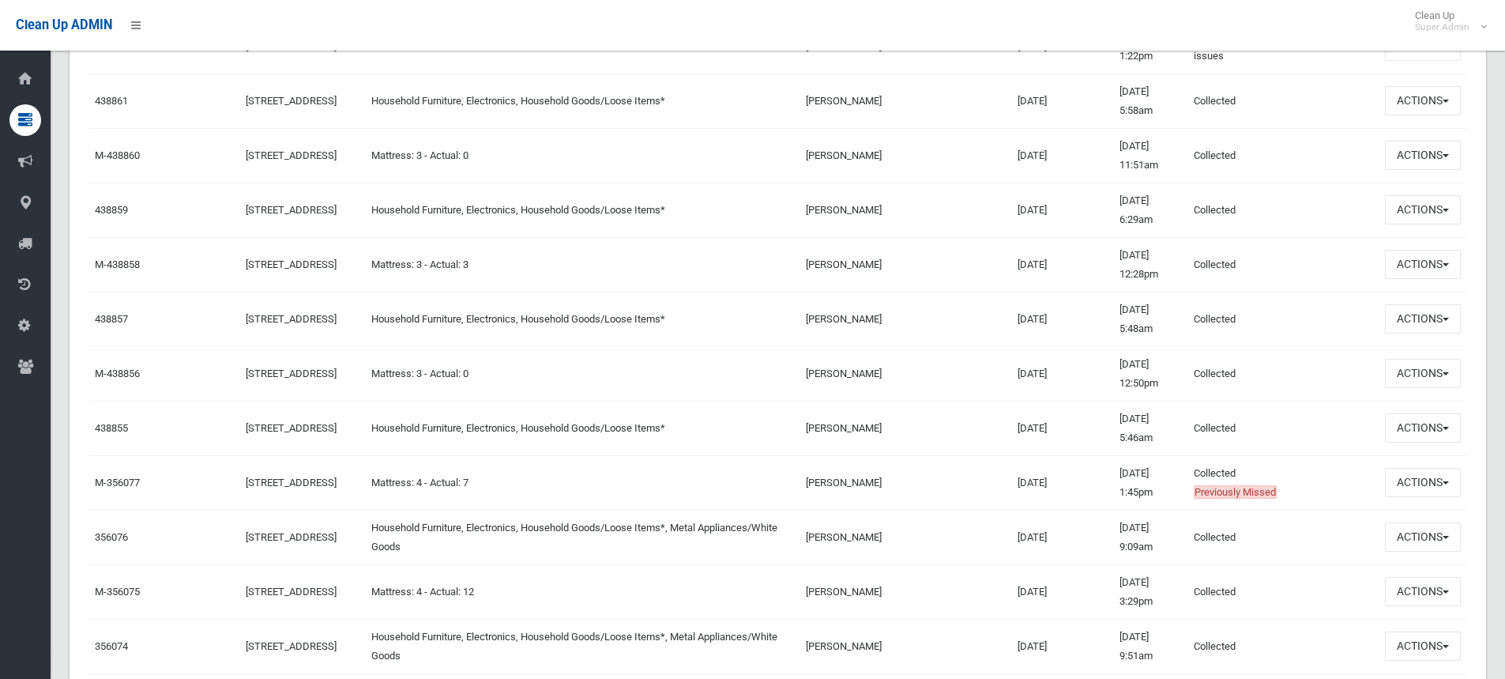
scroll to position [869, 0]
click at [1412, 430] on button "Actions" at bounding box center [1423, 426] width 76 height 29
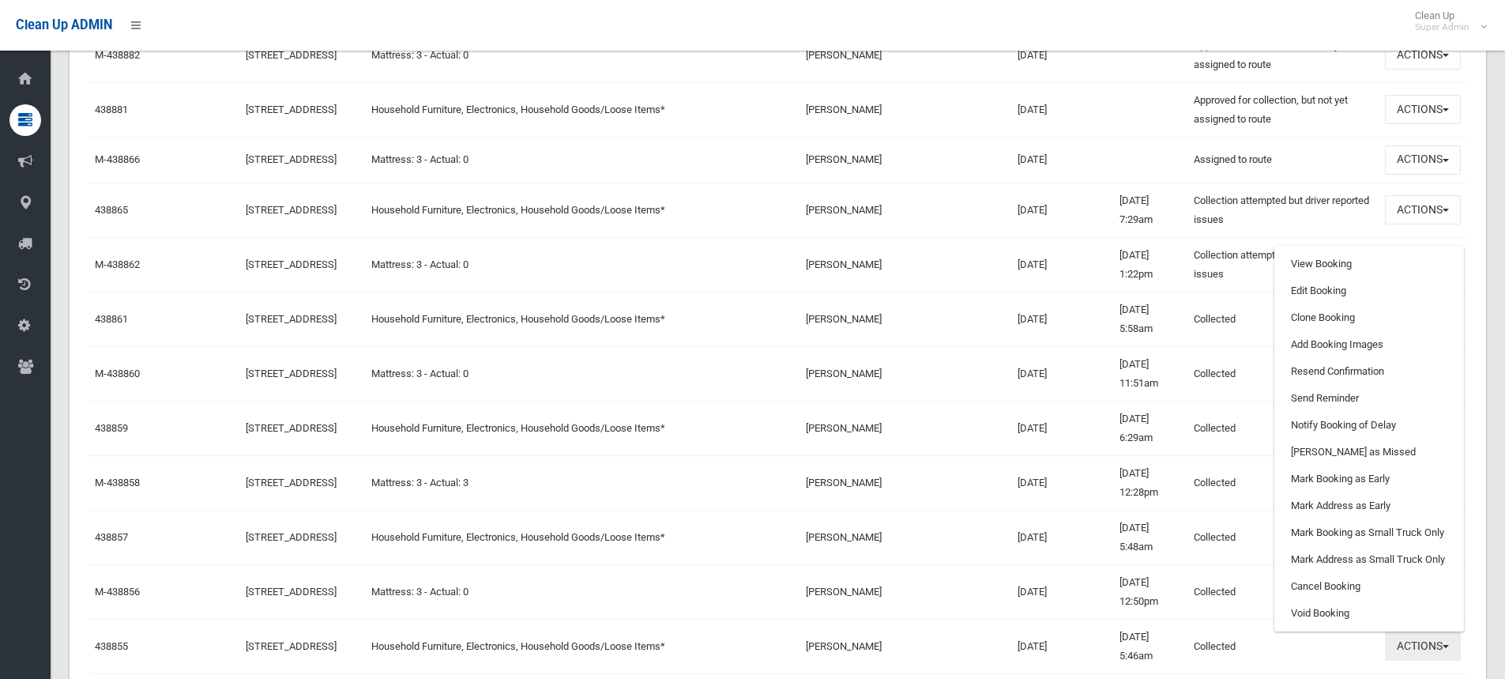
scroll to position [632, 0]
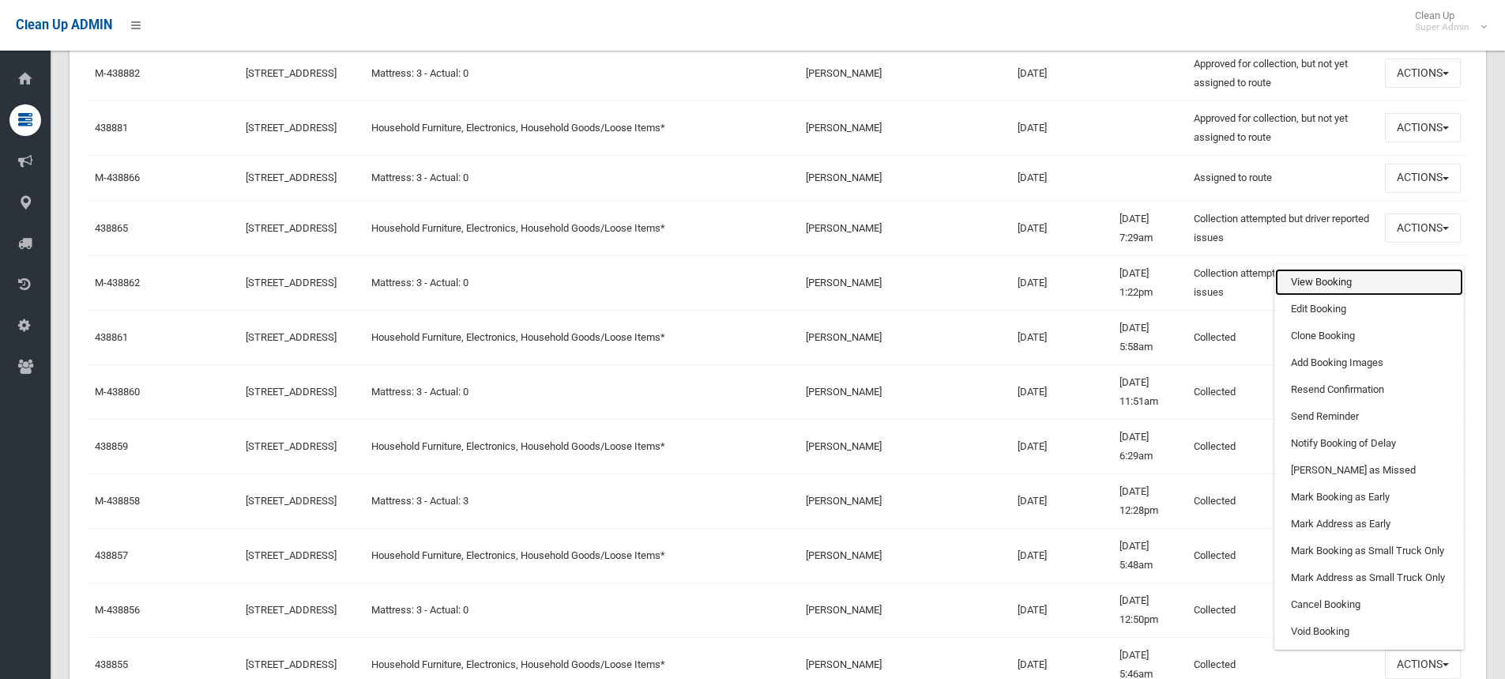
click at [1314, 288] on link "View Booking" at bounding box center [1369, 282] width 188 height 27
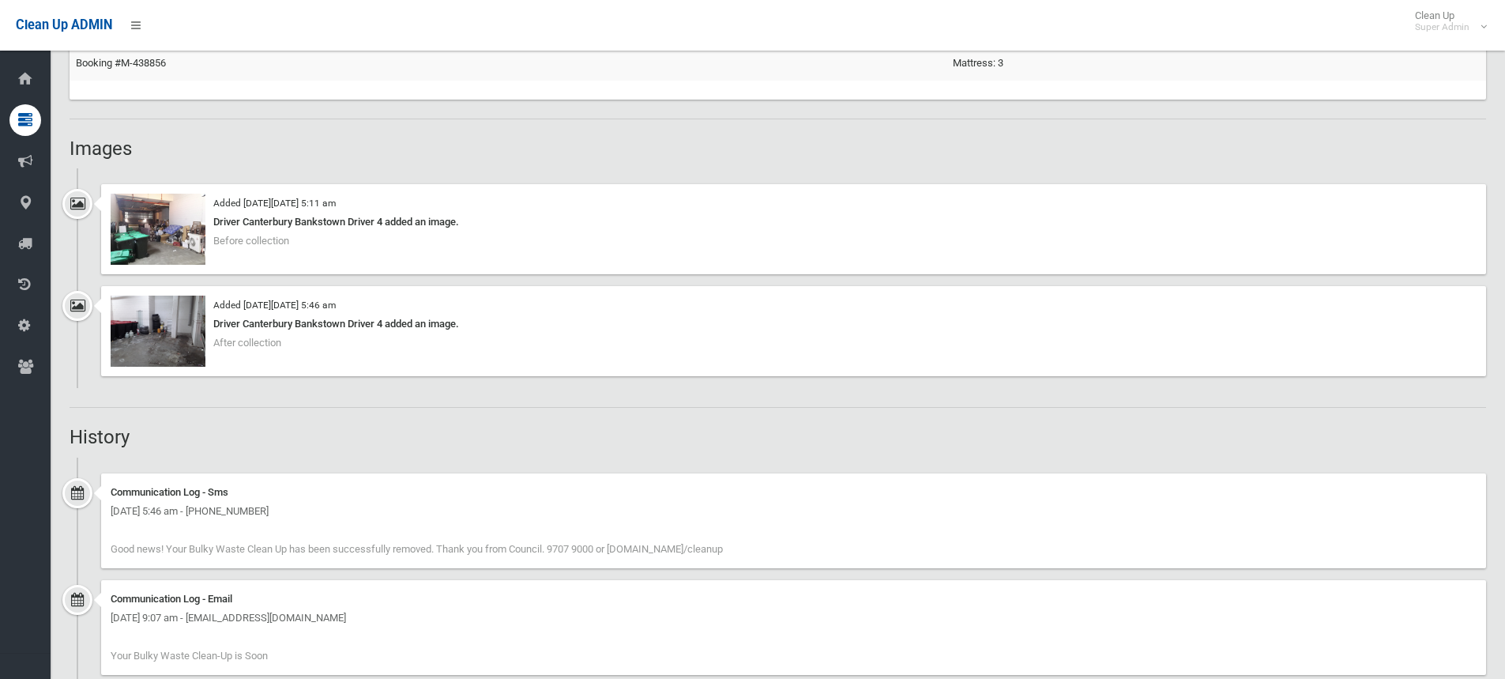
scroll to position [966, 0]
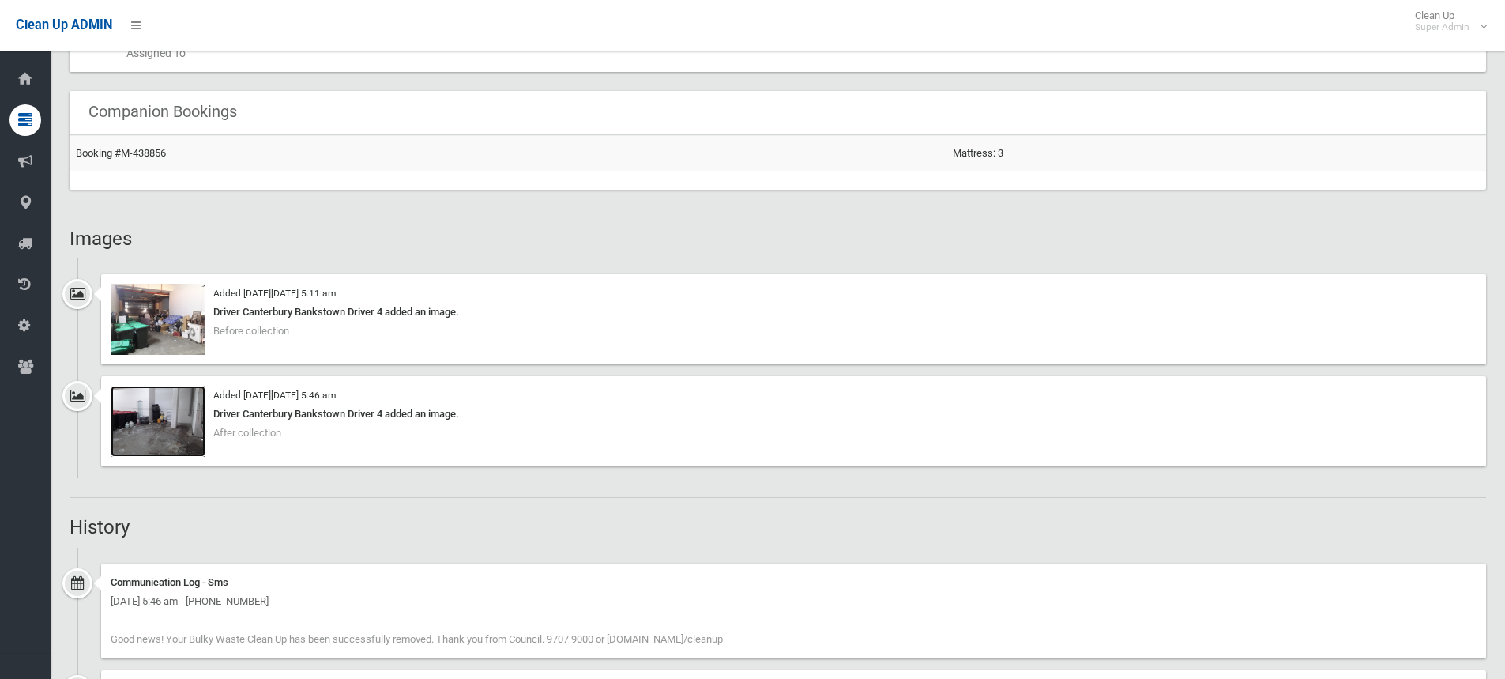
click at [137, 421] on img at bounding box center [158, 421] width 95 height 71
click at [157, 303] on img at bounding box center [158, 319] width 95 height 71
click at [245, 237] on h2 "Images" at bounding box center [778, 238] width 1417 height 21
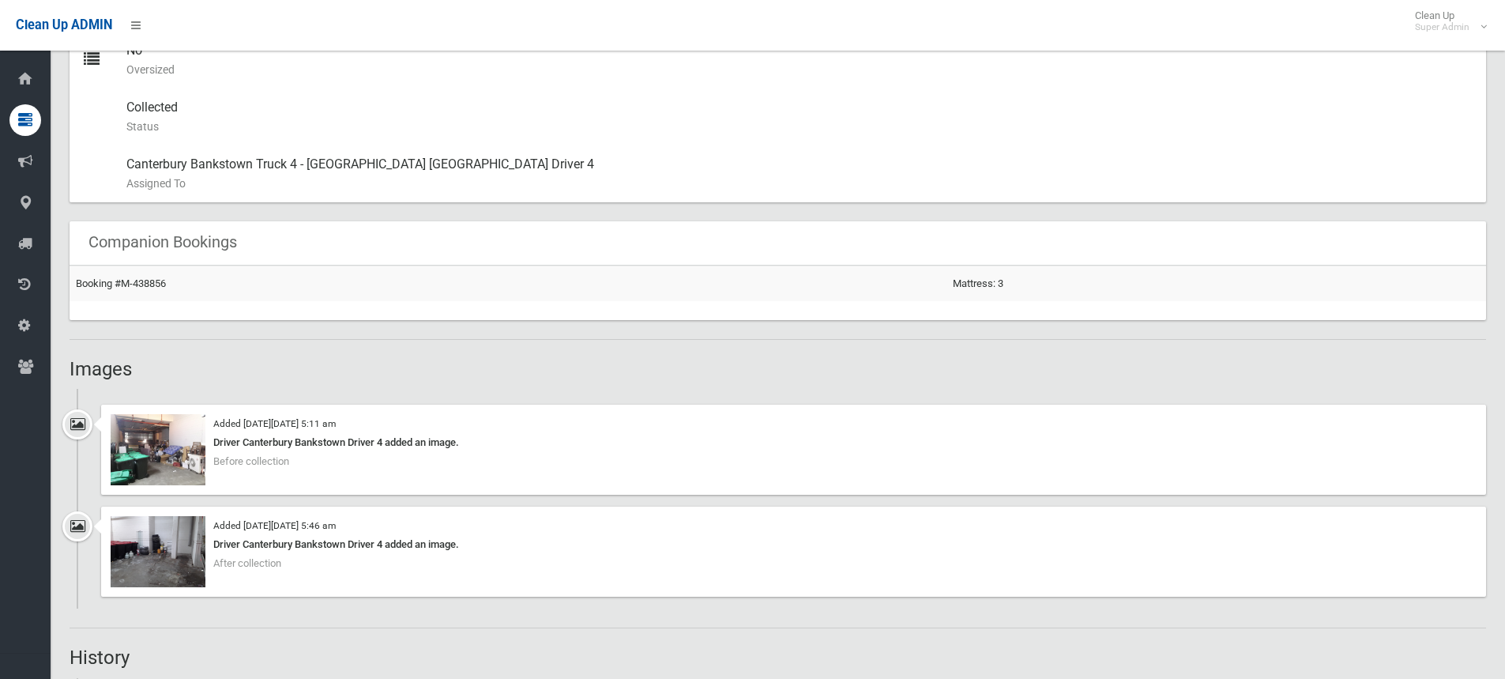
scroll to position [808, 0]
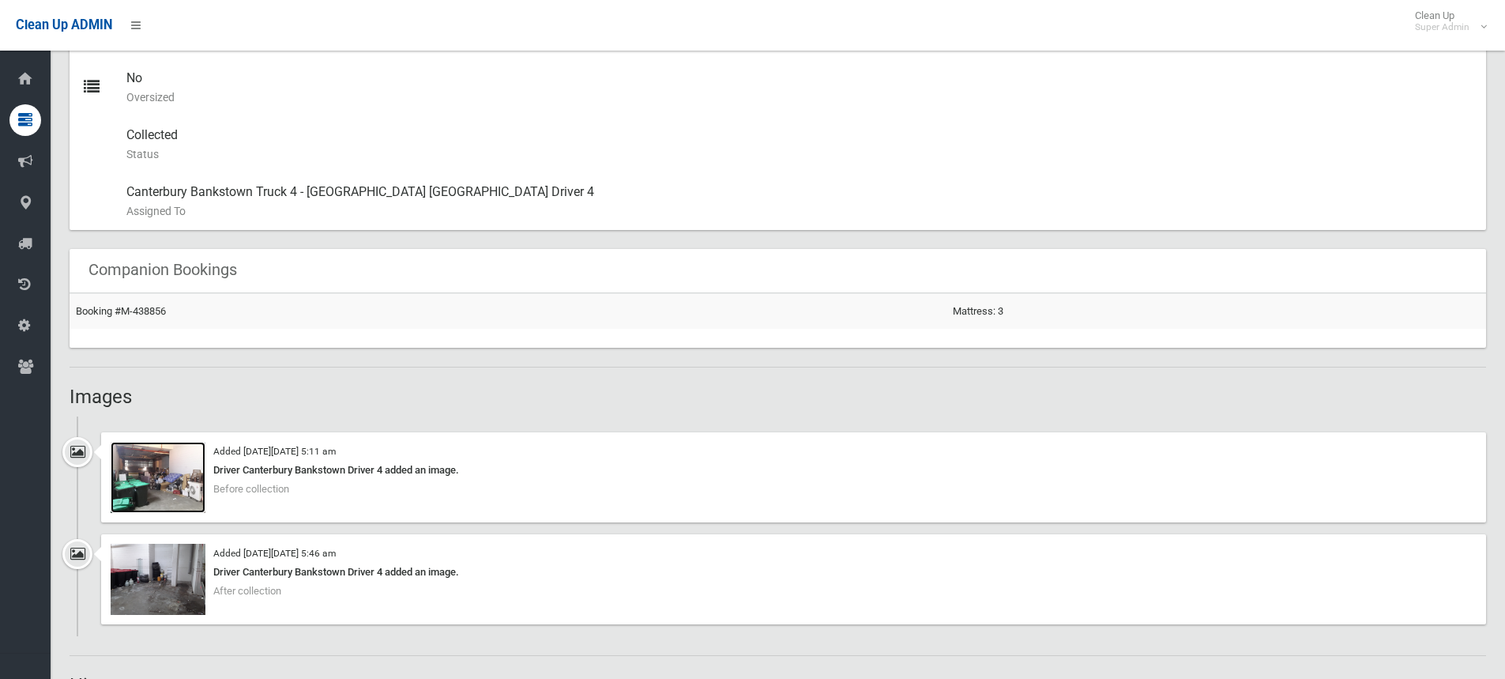
click at [171, 466] on img at bounding box center [158, 477] width 95 height 71
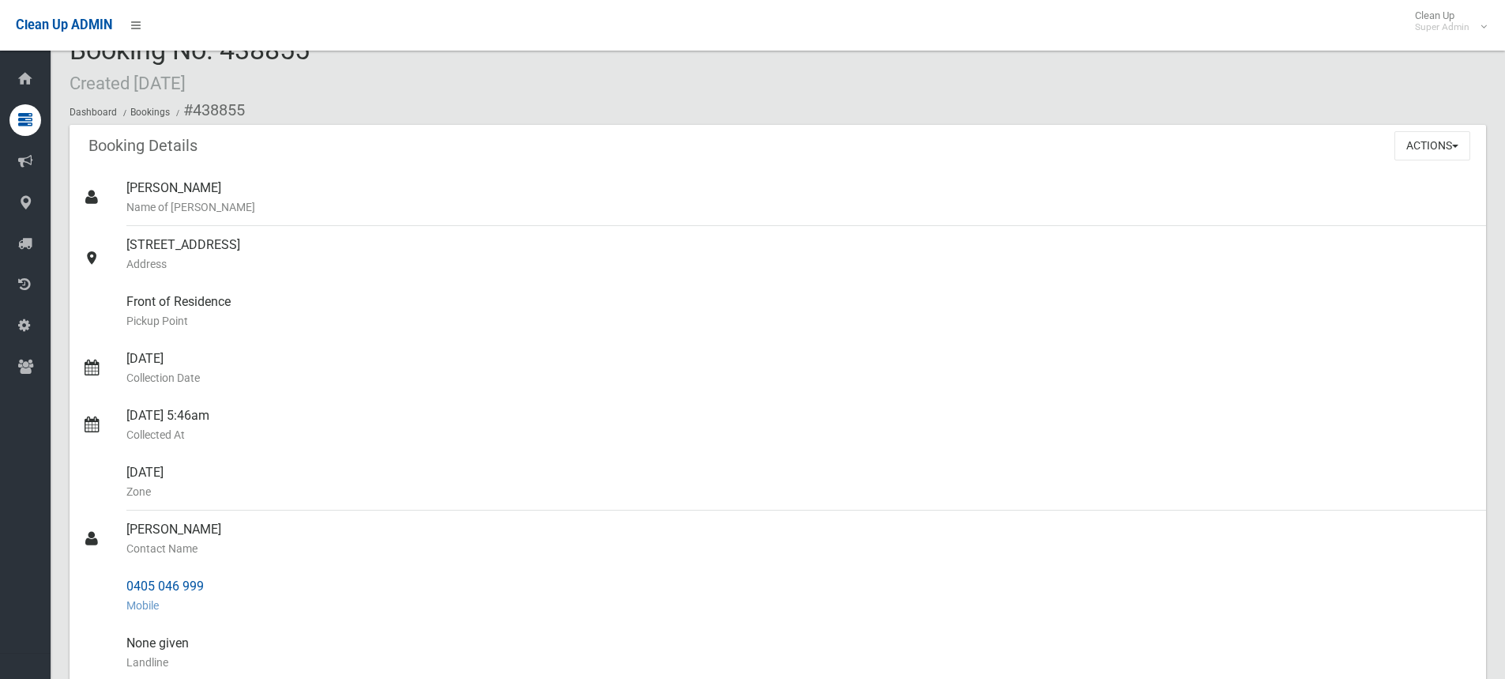
scroll to position [0, 0]
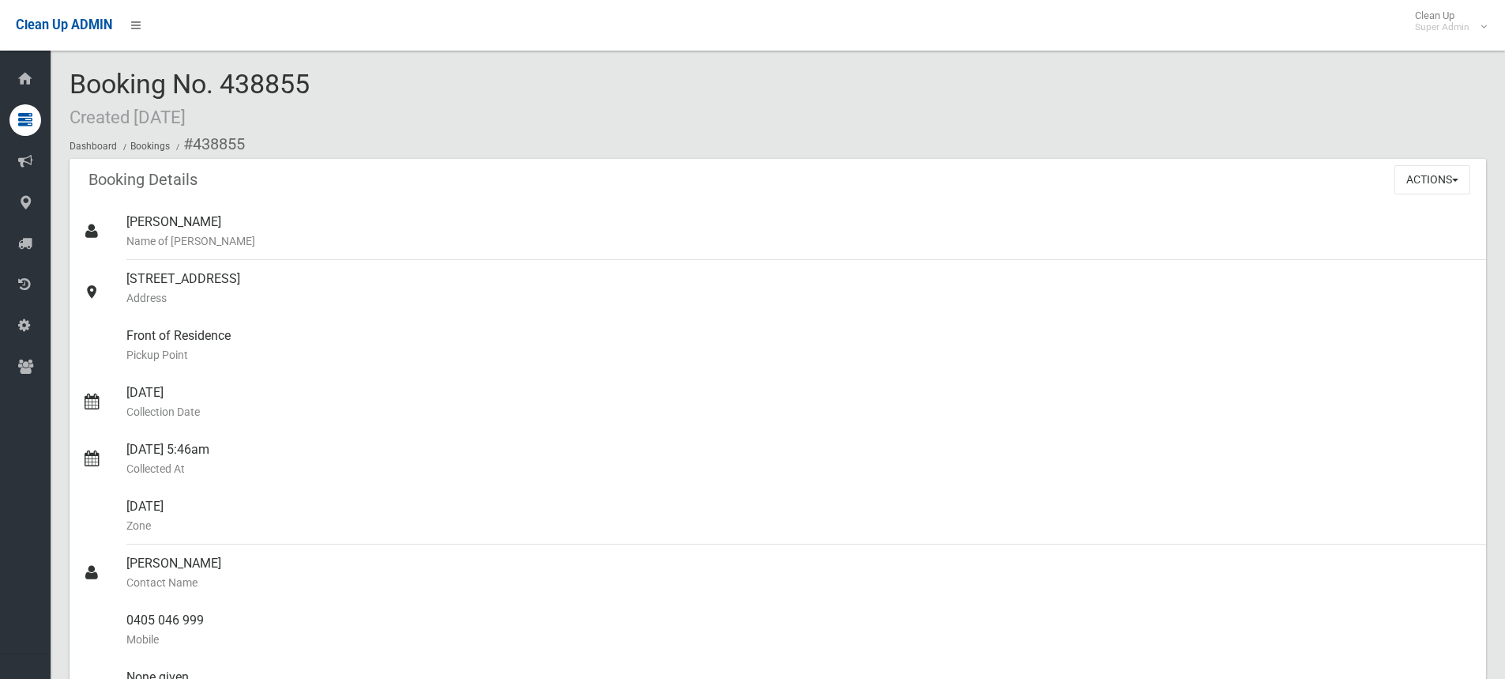
click at [413, 79] on div "Booking No. 438855 Created [DATE] Dashboard Bookings #438855" at bounding box center [778, 114] width 1417 height 89
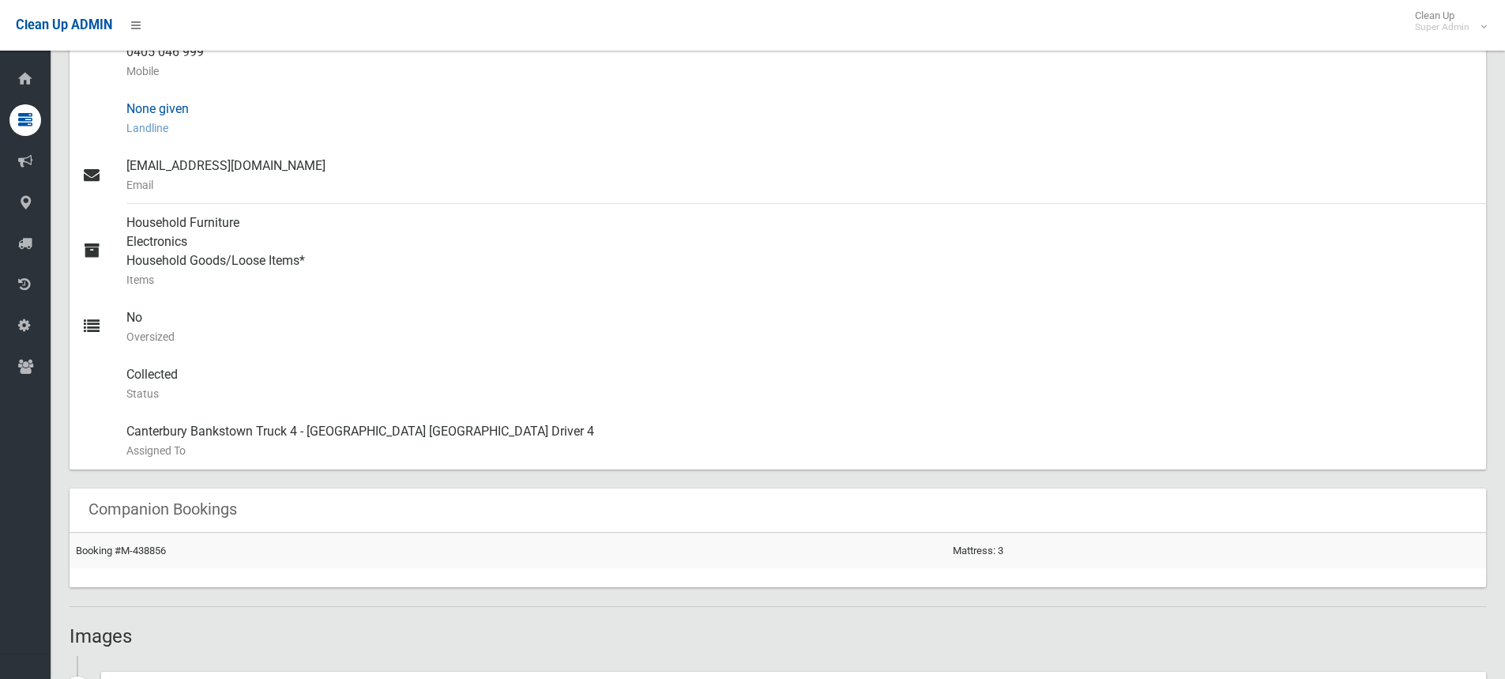
scroll to position [553, 0]
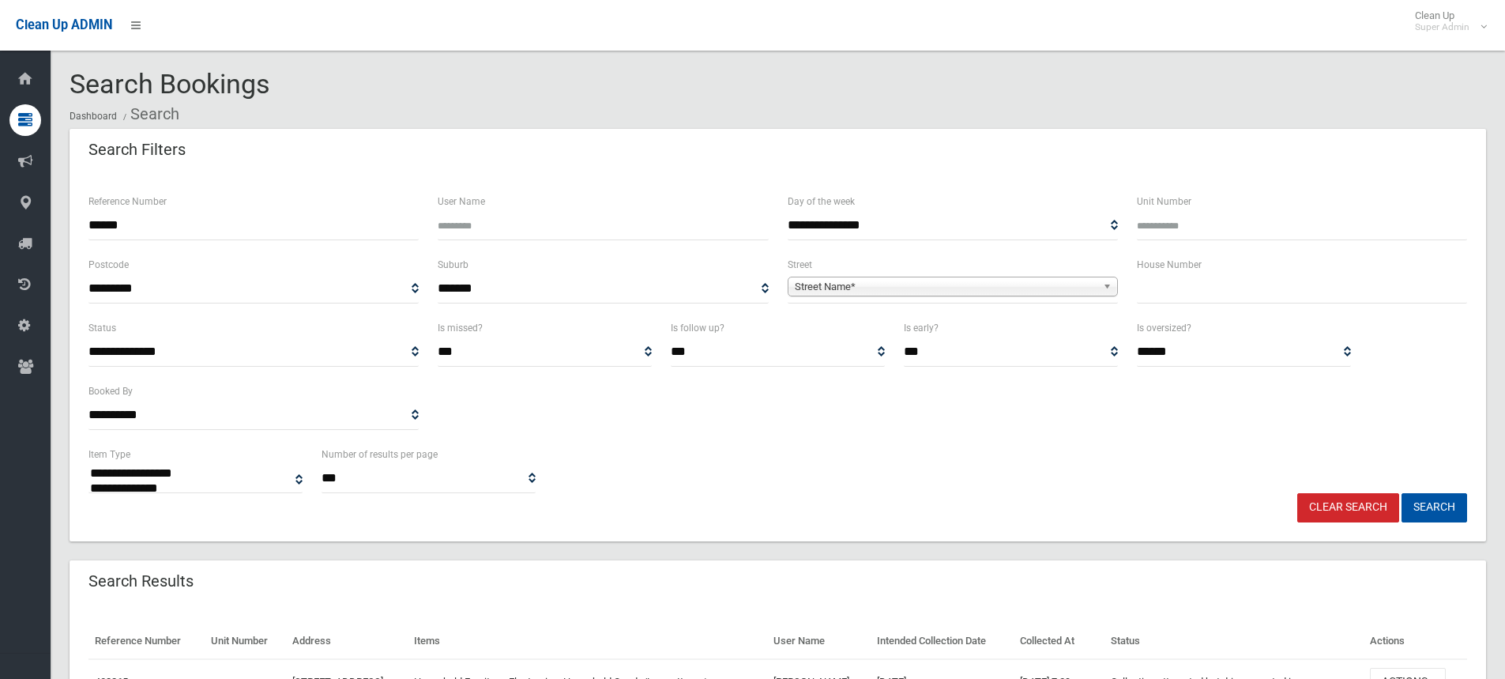
select select
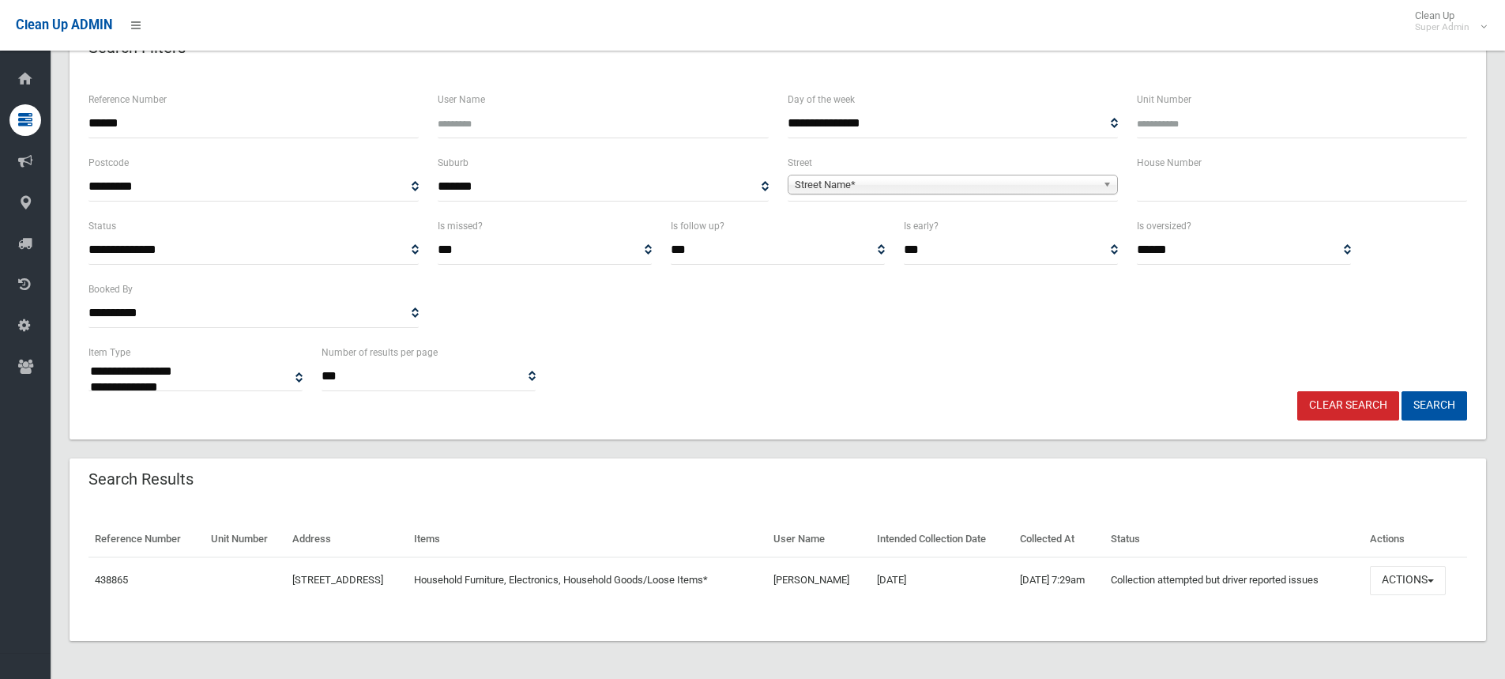
click at [977, 346] on div "**********" at bounding box center [778, 367] width 1398 height 48
click at [646, 371] on div "**********" at bounding box center [778, 367] width 1398 height 48
click at [868, 382] on div "**********" at bounding box center [778, 367] width 1398 height 48
click at [931, 395] on div "Clear Search Search" at bounding box center [778, 405] width 1398 height 29
click at [1395, 575] on button "Actions" at bounding box center [1408, 580] width 76 height 29
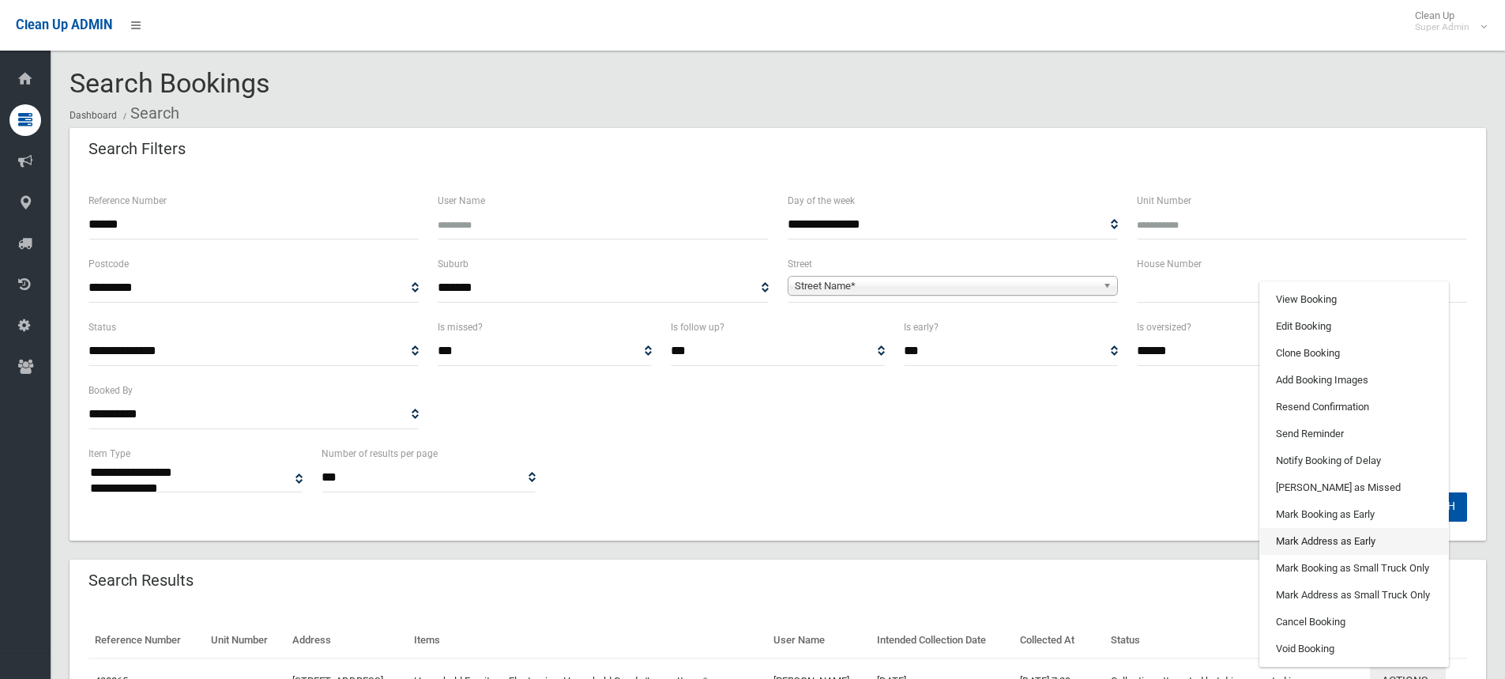
scroll to position [0, 0]
click at [844, 467] on div "**********" at bounding box center [778, 469] width 1398 height 48
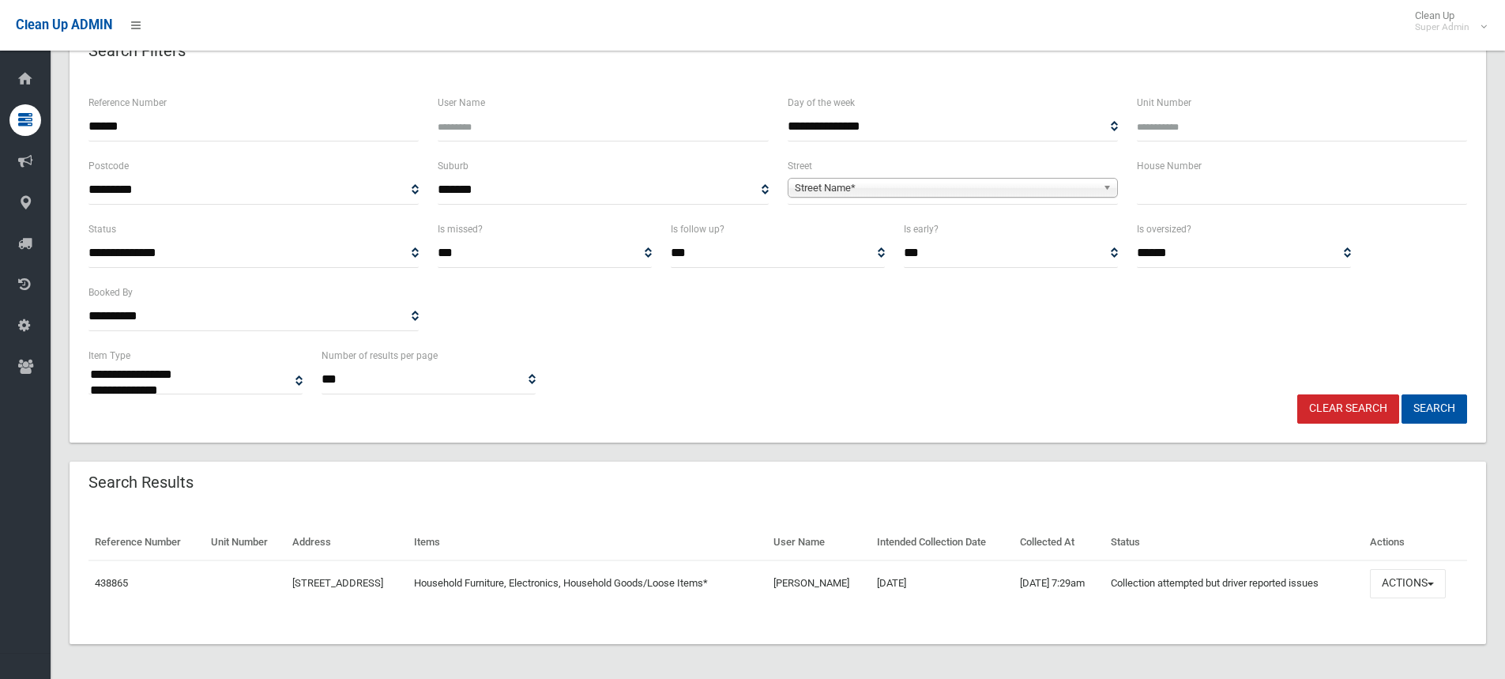
scroll to position [102, 0]
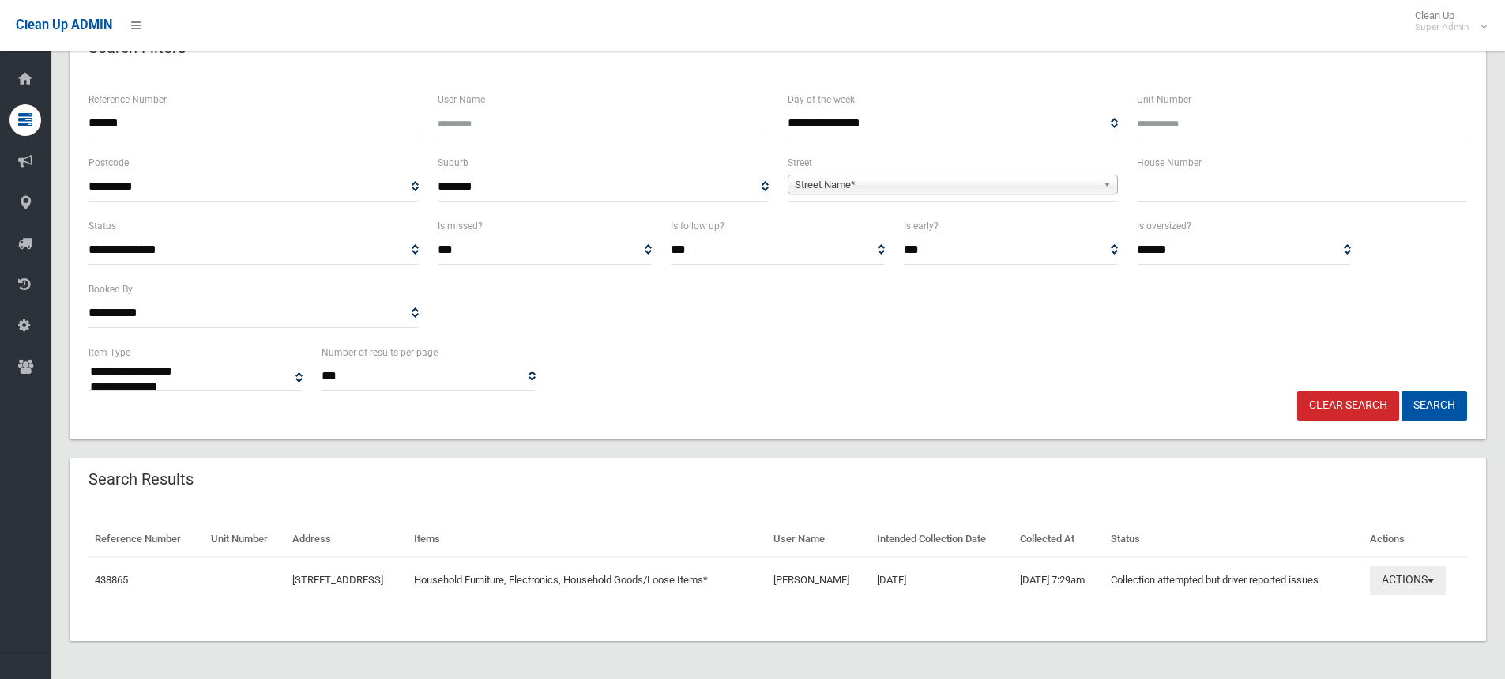
click at [1410, 571] on button "Actions" at bounding box center [1408, 580] width 76 height 29
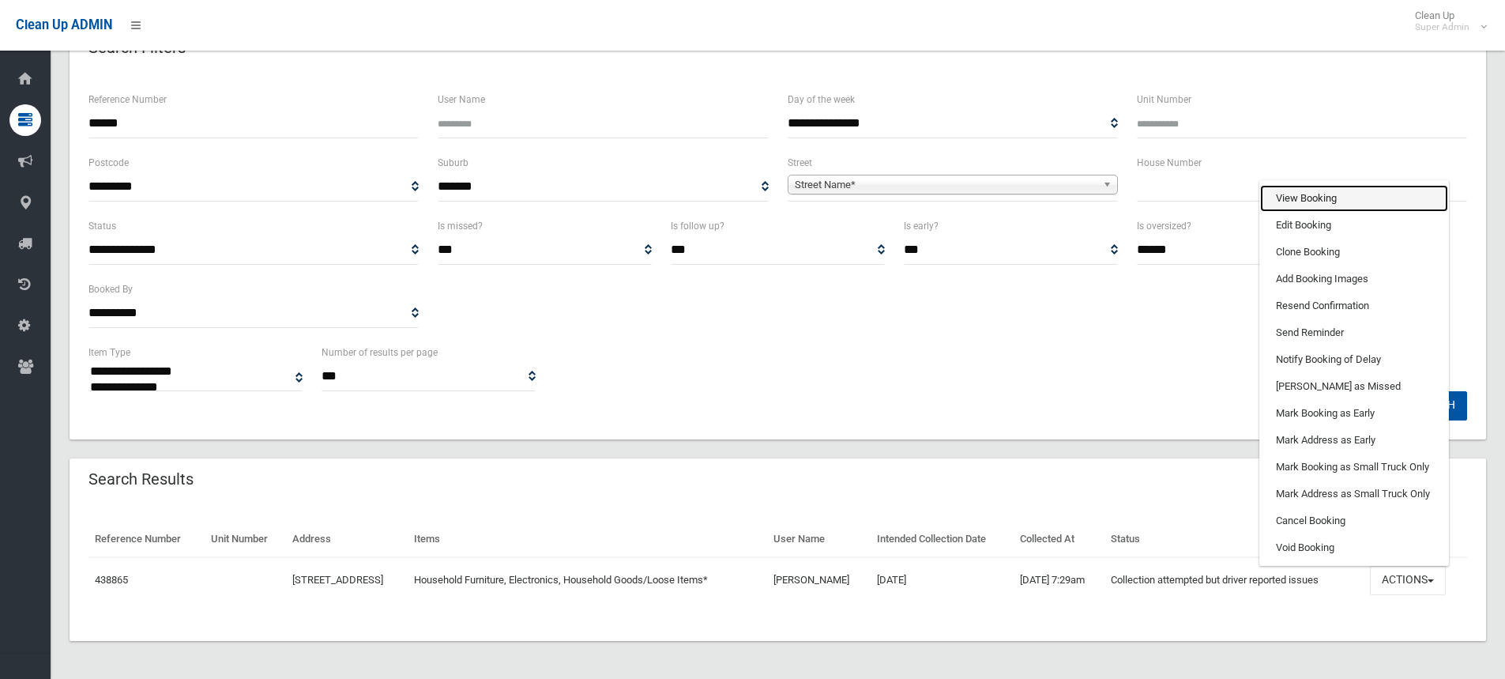
click at [1341, 200] on link "View Booking" at bounding box center [1354, 198] width 188 height 27
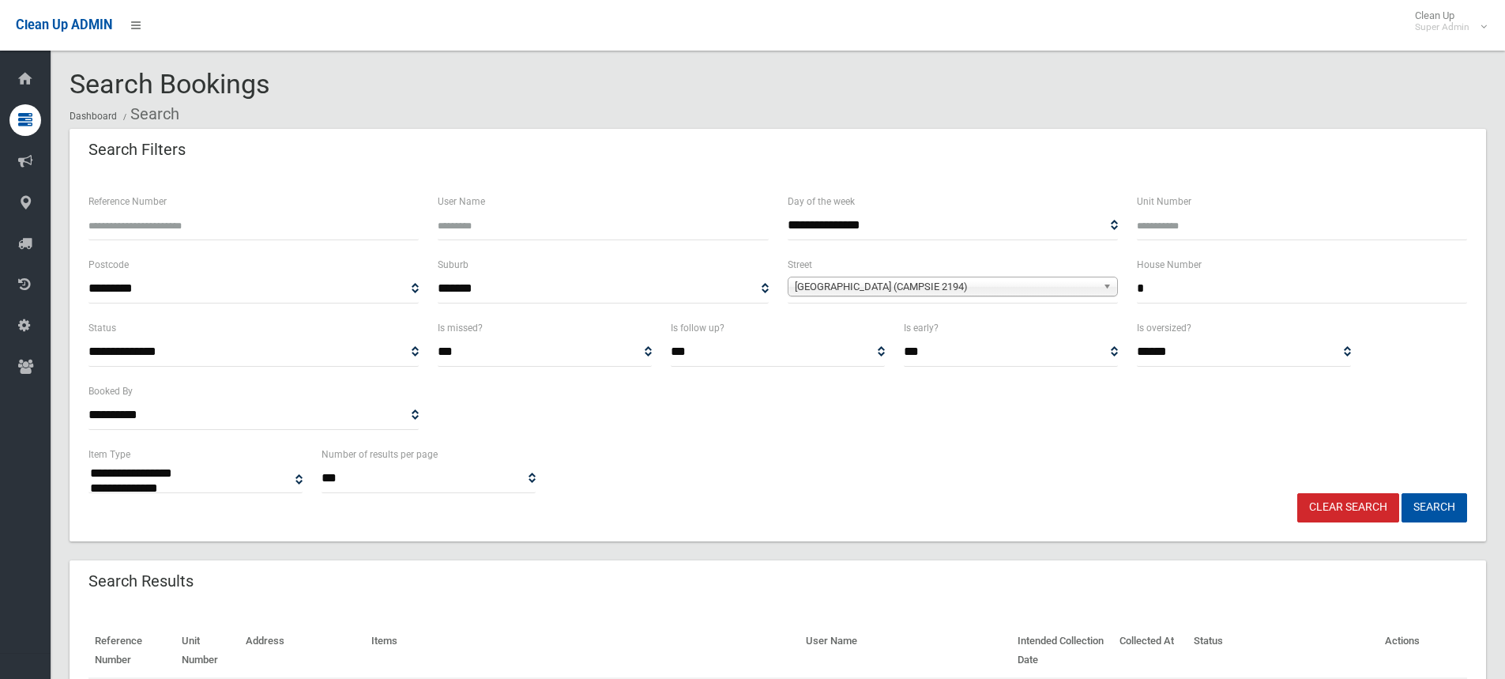
select select
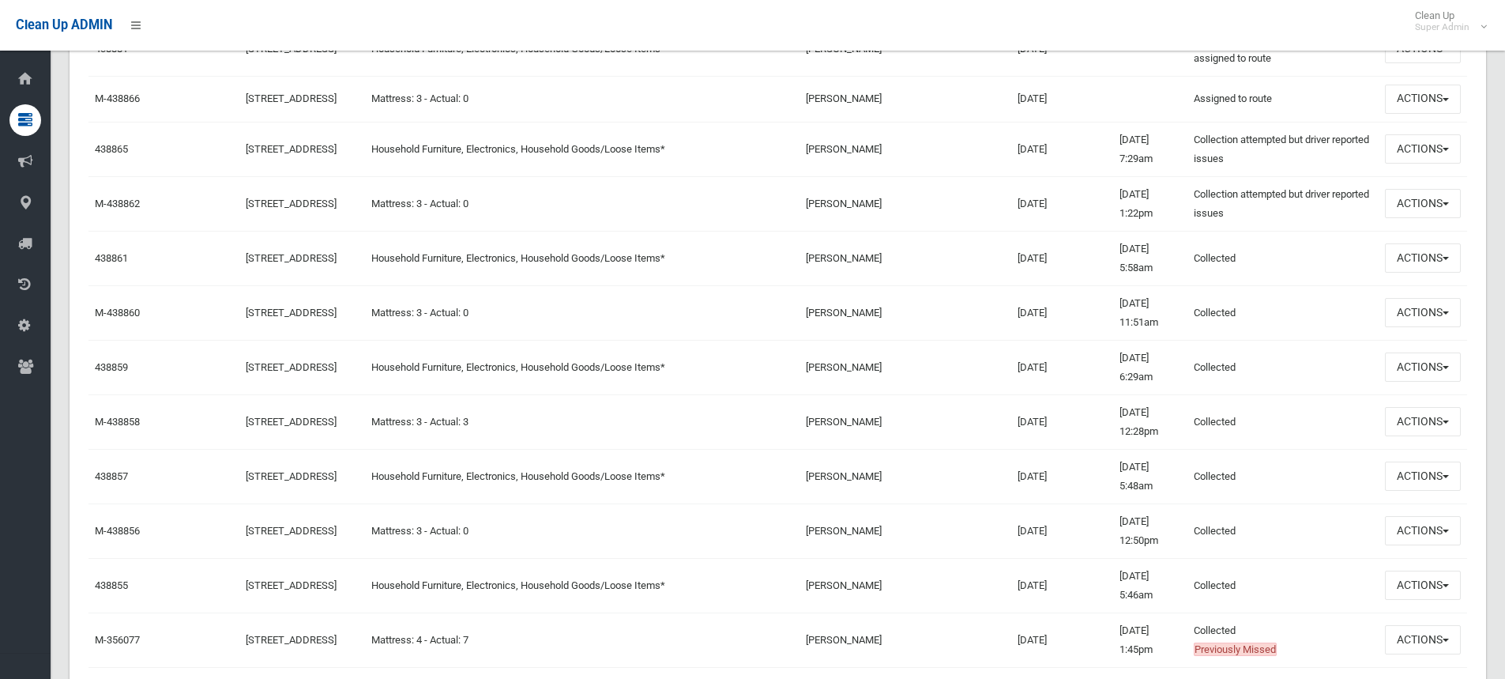
scroll to position [790, 0]
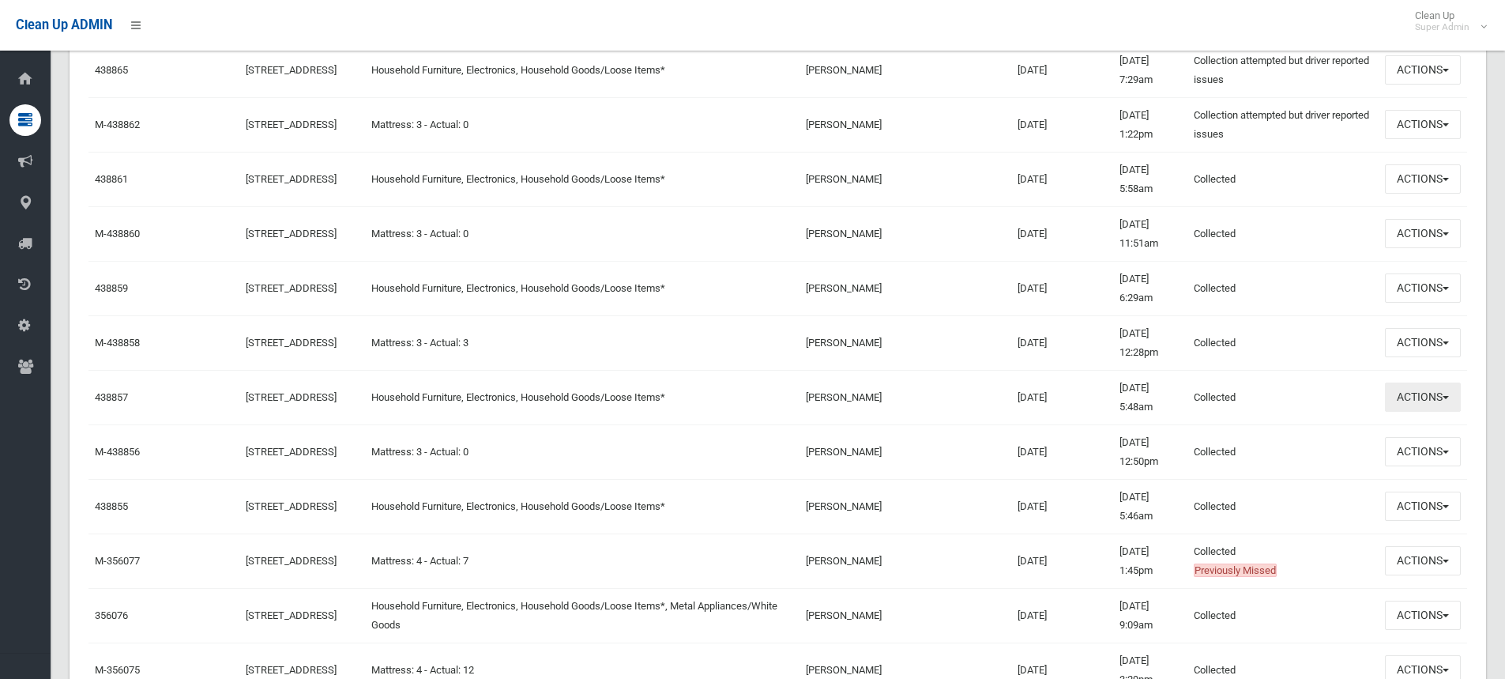
click at [1421, 405] on button "Actions" at bounding box center [1423, 396] width 76 height 29
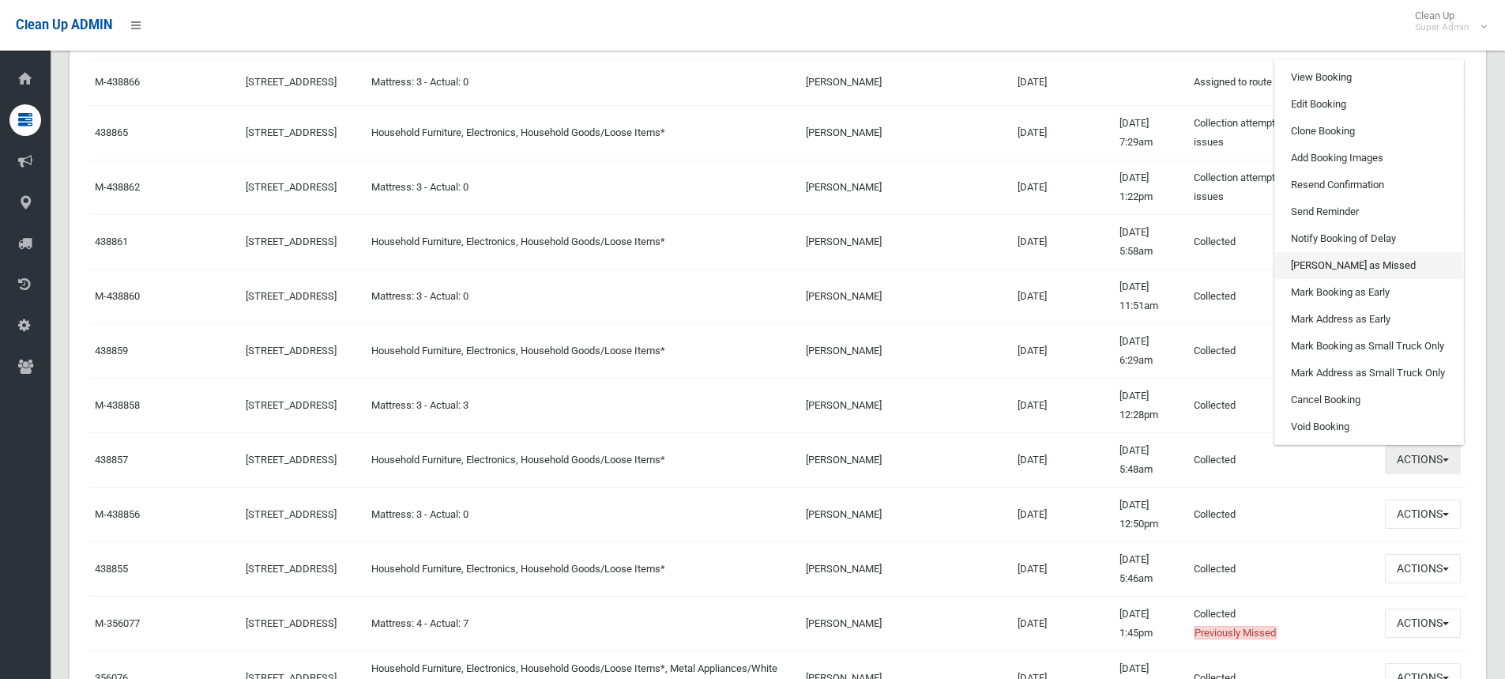
scroll to position [632, 0]
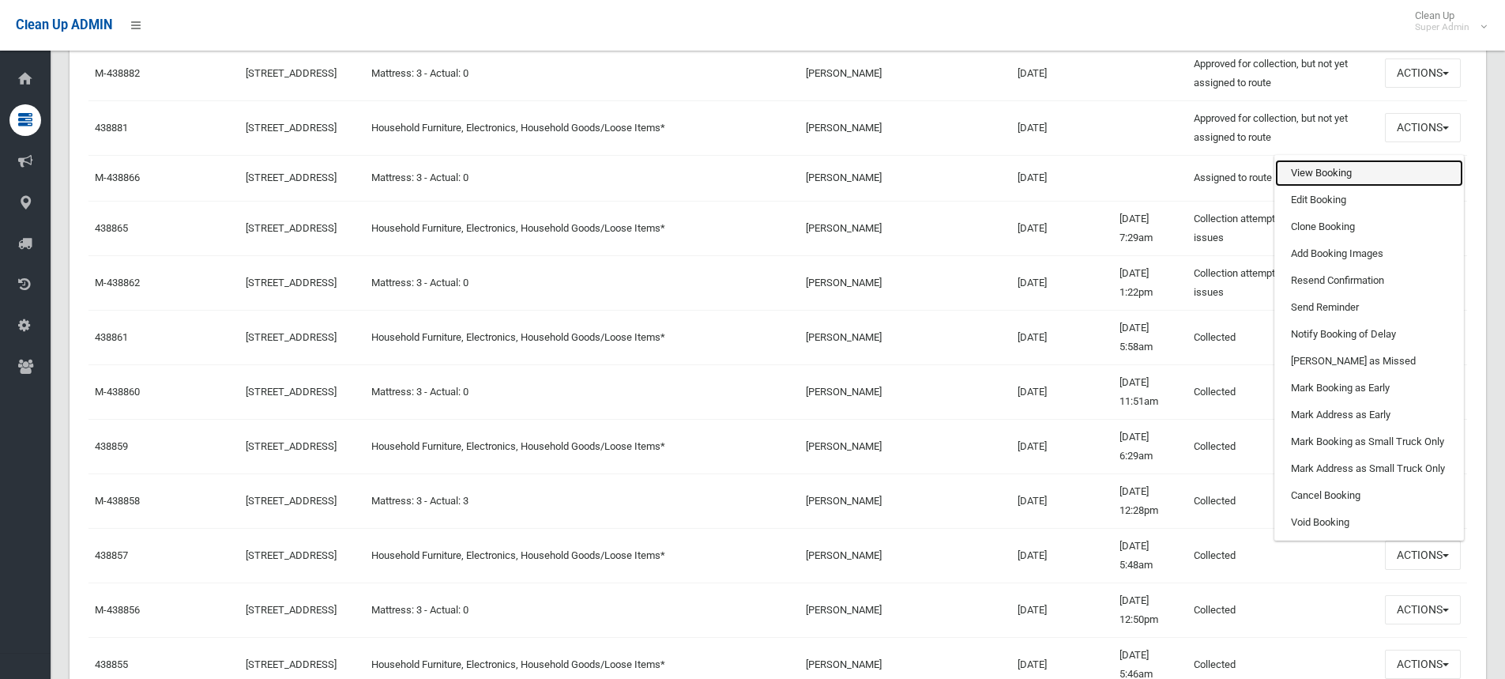
click at [1335, 175] on link "View Booking" at bounding box center [1369, 173] width 188 height 27
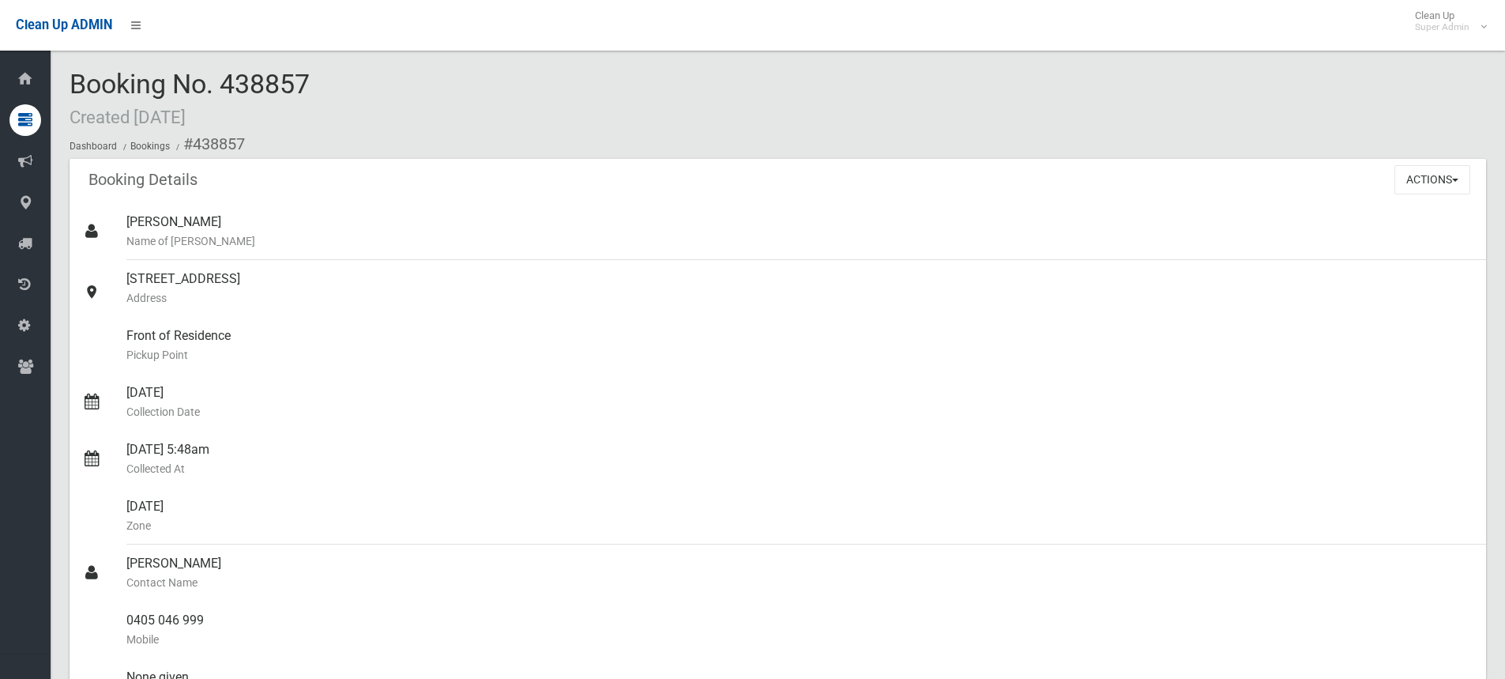
scroll to position [948, 0]
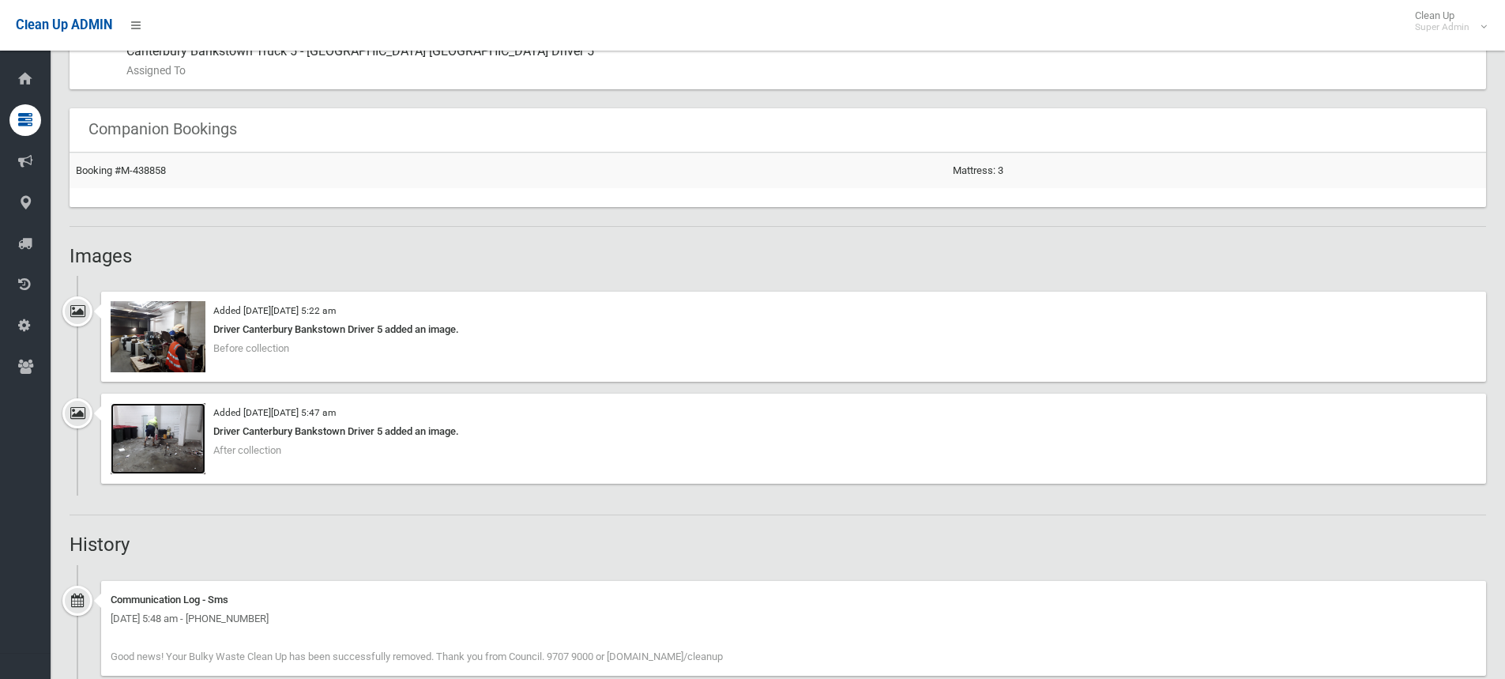
click at [156, 424] on img at bounding box center [158, 438] width 95 height 71
click at [156, 337] on img at bounding box center [158, 336] width 95 height 71
drag, startPoint x: 350, startPoint y: 308, endPoint x: 371, endPoint y: 303, distance: 21.1
click at [371, 303] on div "Added [DATE][DATE] 5:22 am Driver Canterbury Bankstown Driver 5 added an image.…" at bounding box center [793, 337] width 1385 height 90
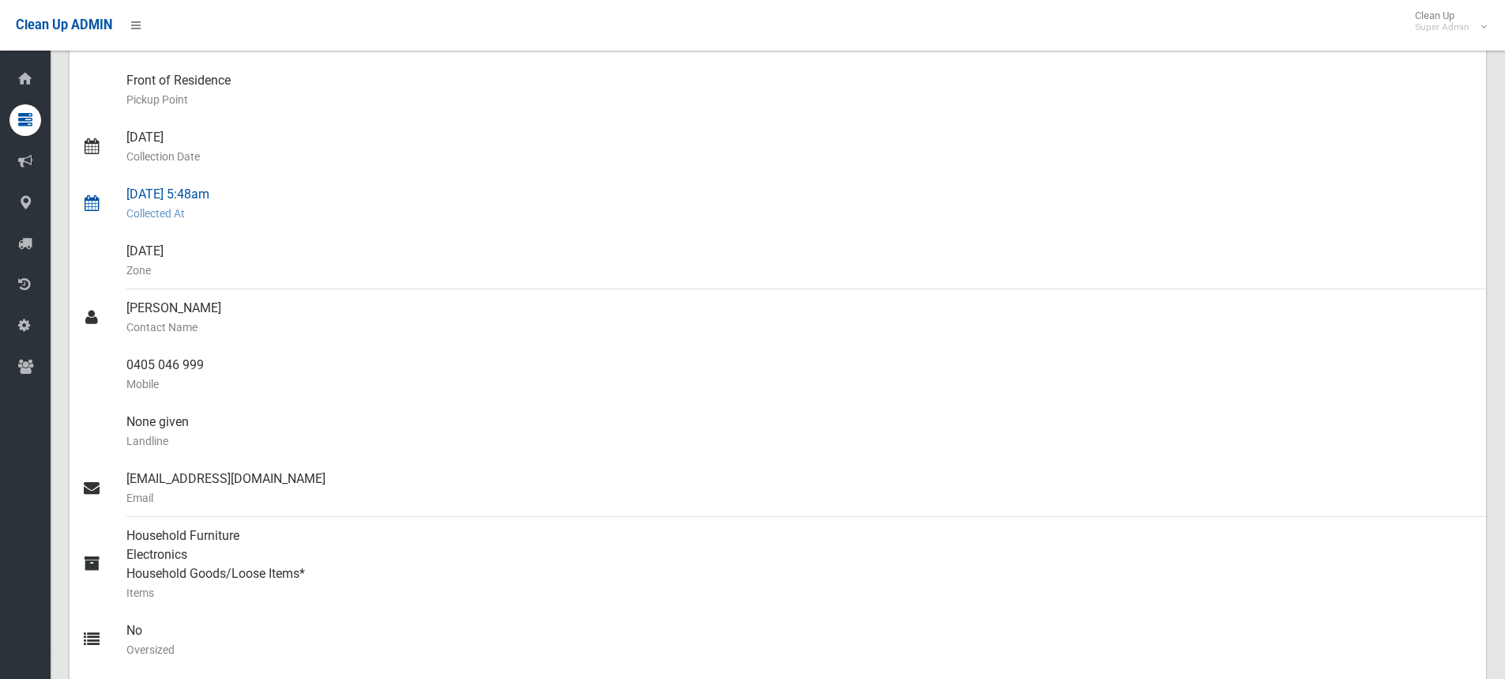
scroll to position [237, 0]
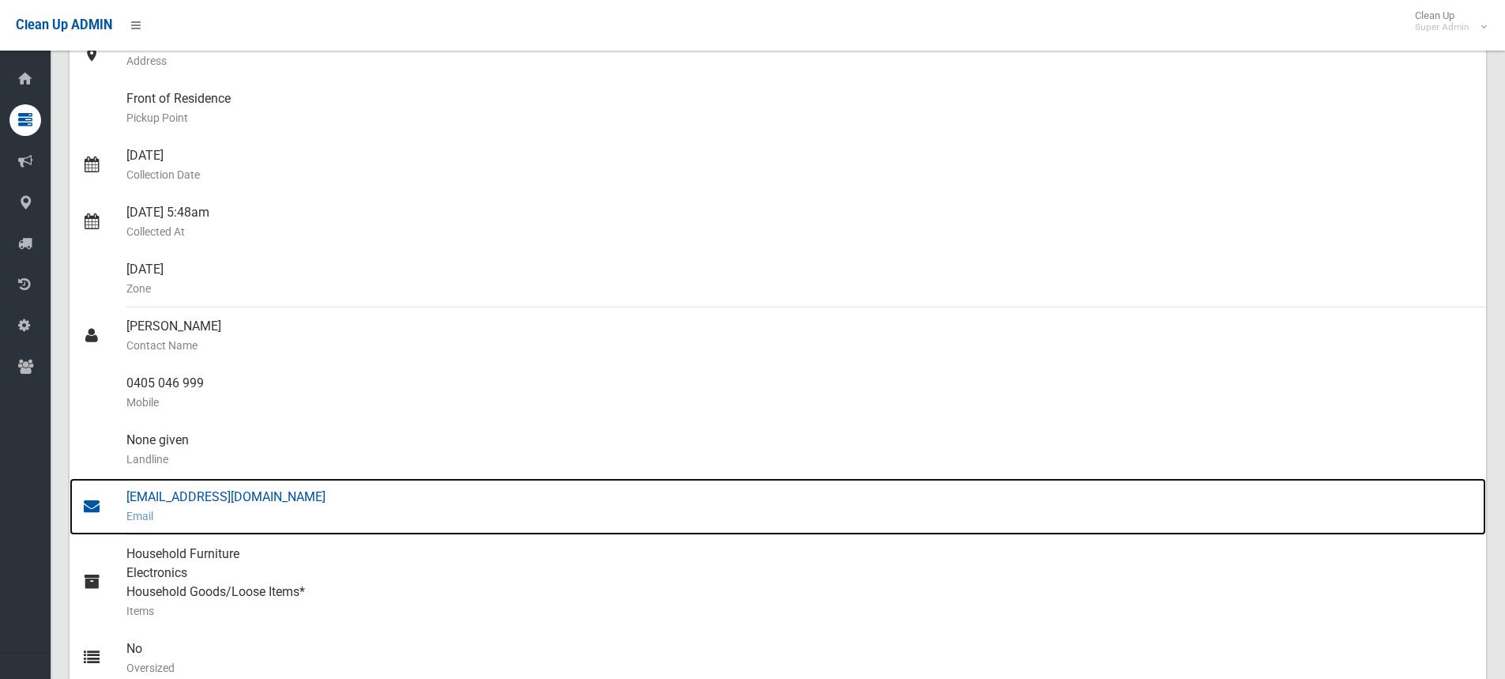
click at [196, 502] on div "[EMAIL_ADDRESS][DOMAIN_NAME] Email" at bounding box center [799, 506] width 1347 height 57
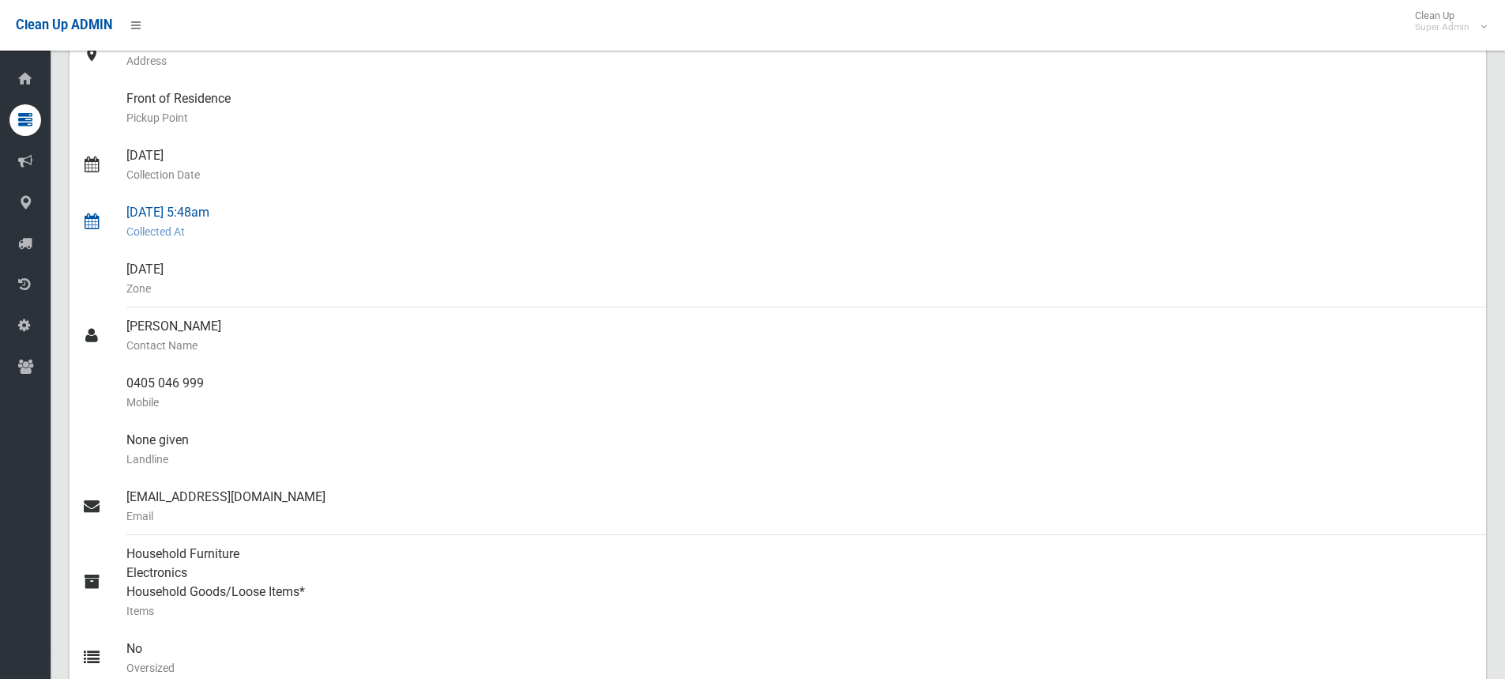
scroll to position [0, 0]
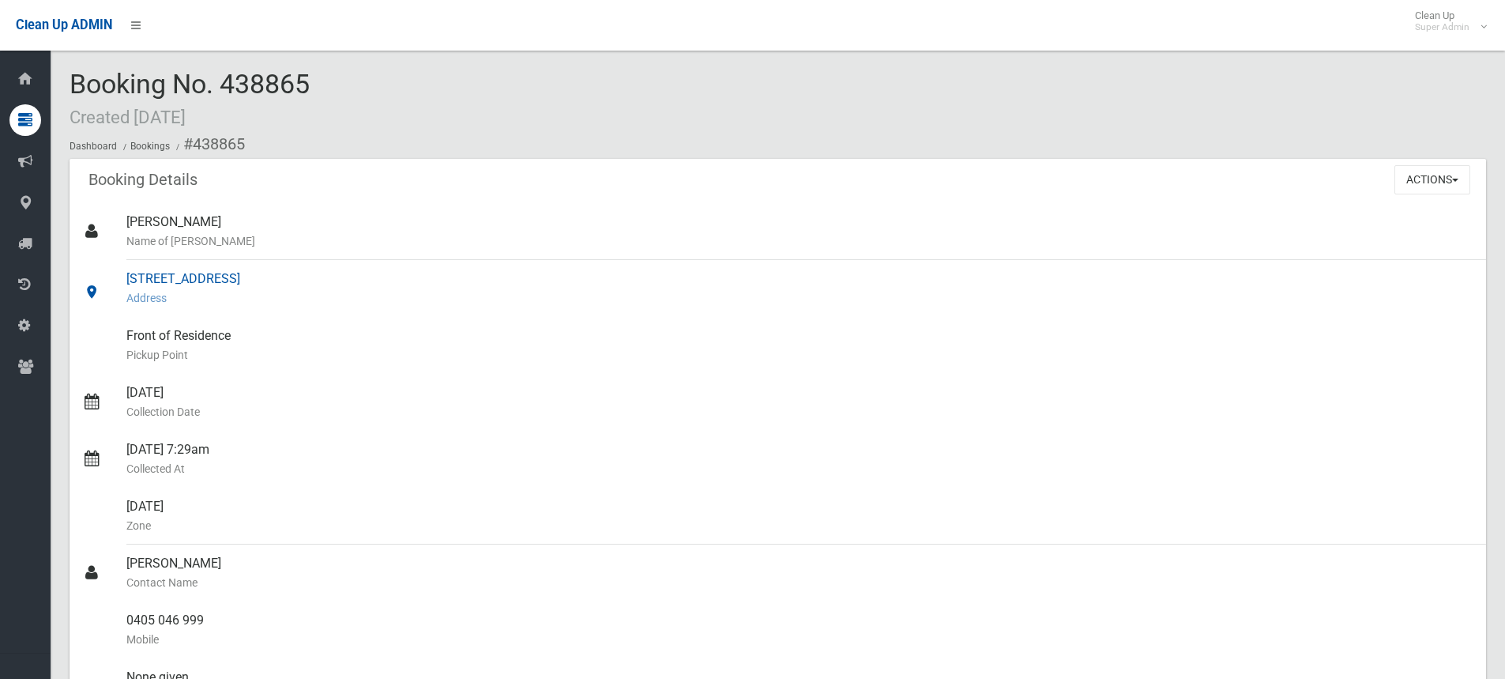
drag, startPoint x: 126, startPoint y: 272, endPoint x: 283, endPoint y: 276, distance: 157.3
click at [283, 276] on link "[STREET_ADDRESS] Address" at bounding box center [778, 288] width 1417 height 57
copy link "[STREET_ADDRESS]"
drag, startPoint x: 314, startPoint y: 81, endPoint x: 69, endPoint y: 84, distance: 245.8
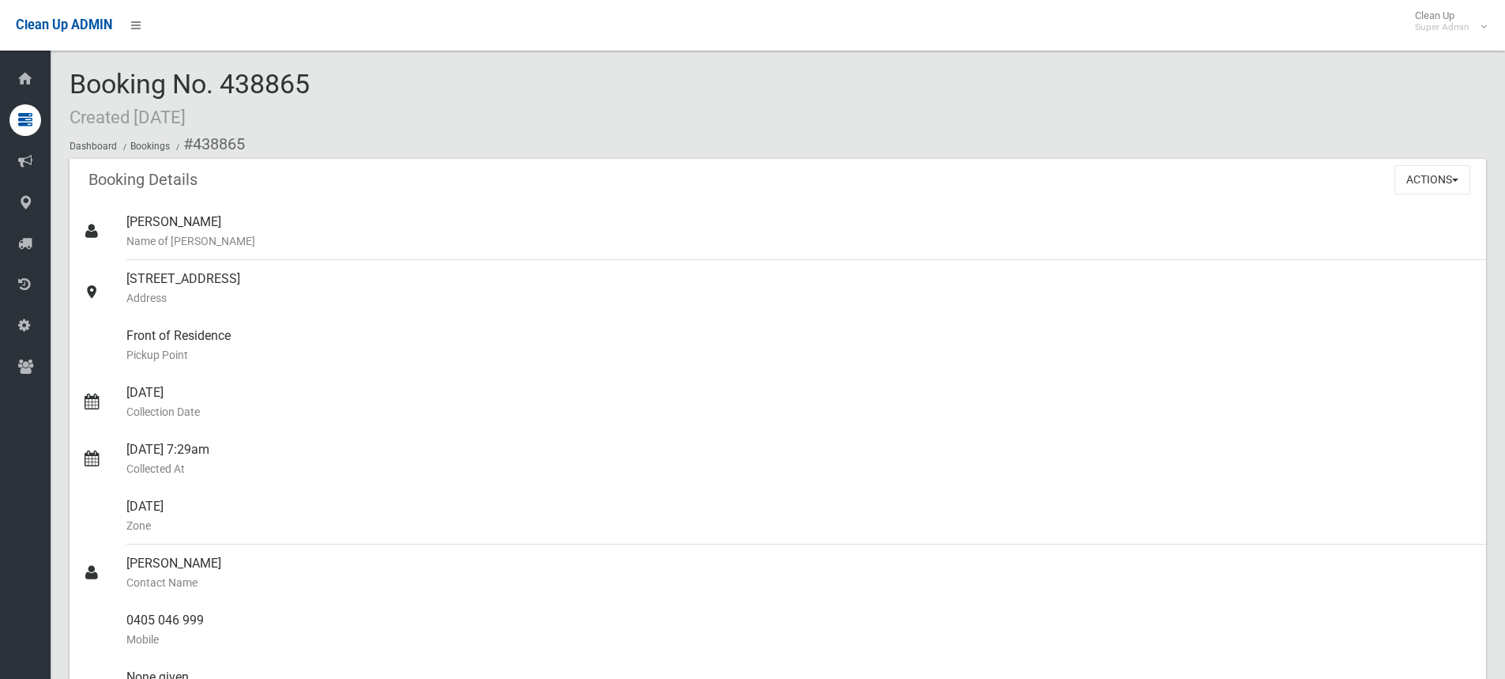
copy span "Booking No. 438865"
click at [424, 88] on div "Booking No. 438865 Created [DATE] Dashboard Bookings #438865" at bounding box center [778, 114] width 1417 height 89
click at [1417, 171] on button "Actions" at bounding box center [1433, 179] width 76 height 29
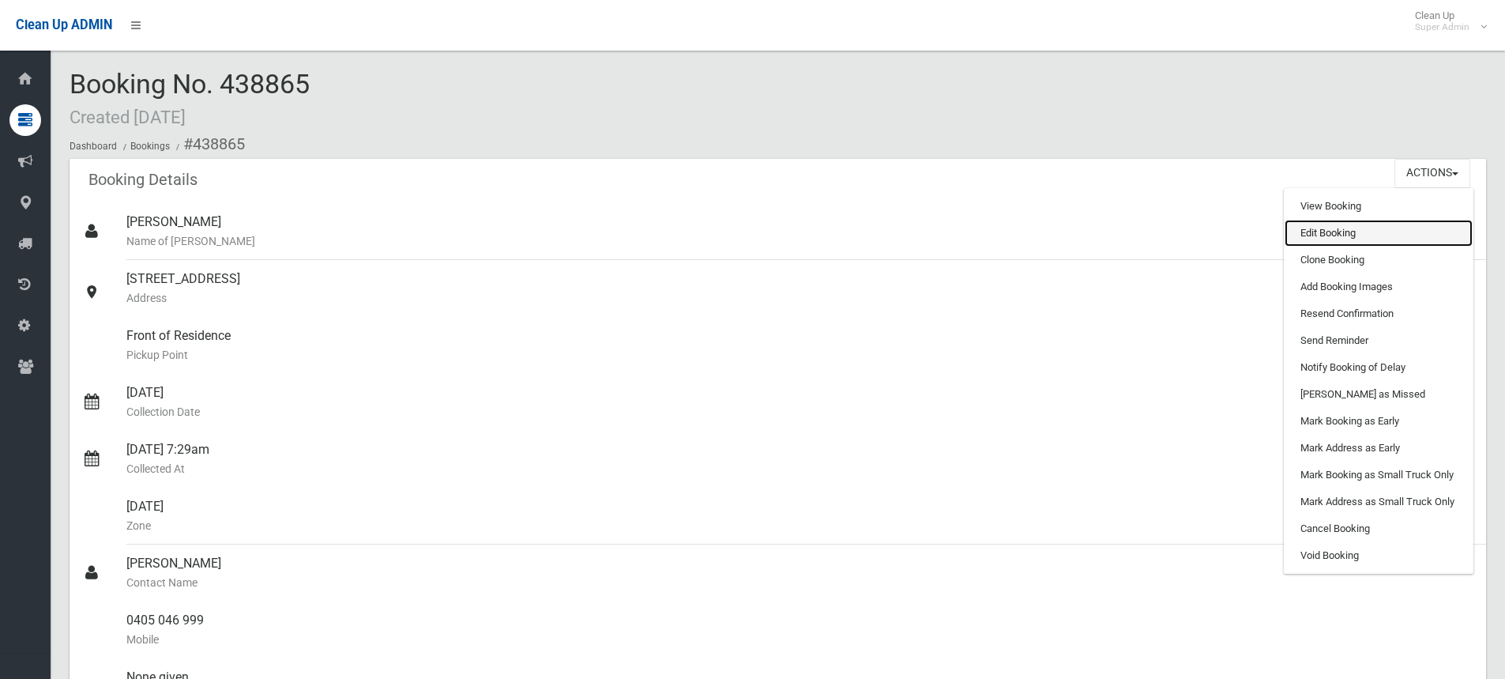
click at [1335, 232] on link "Edit Booking" at bounding box center [1379, 233] width 188 height 27
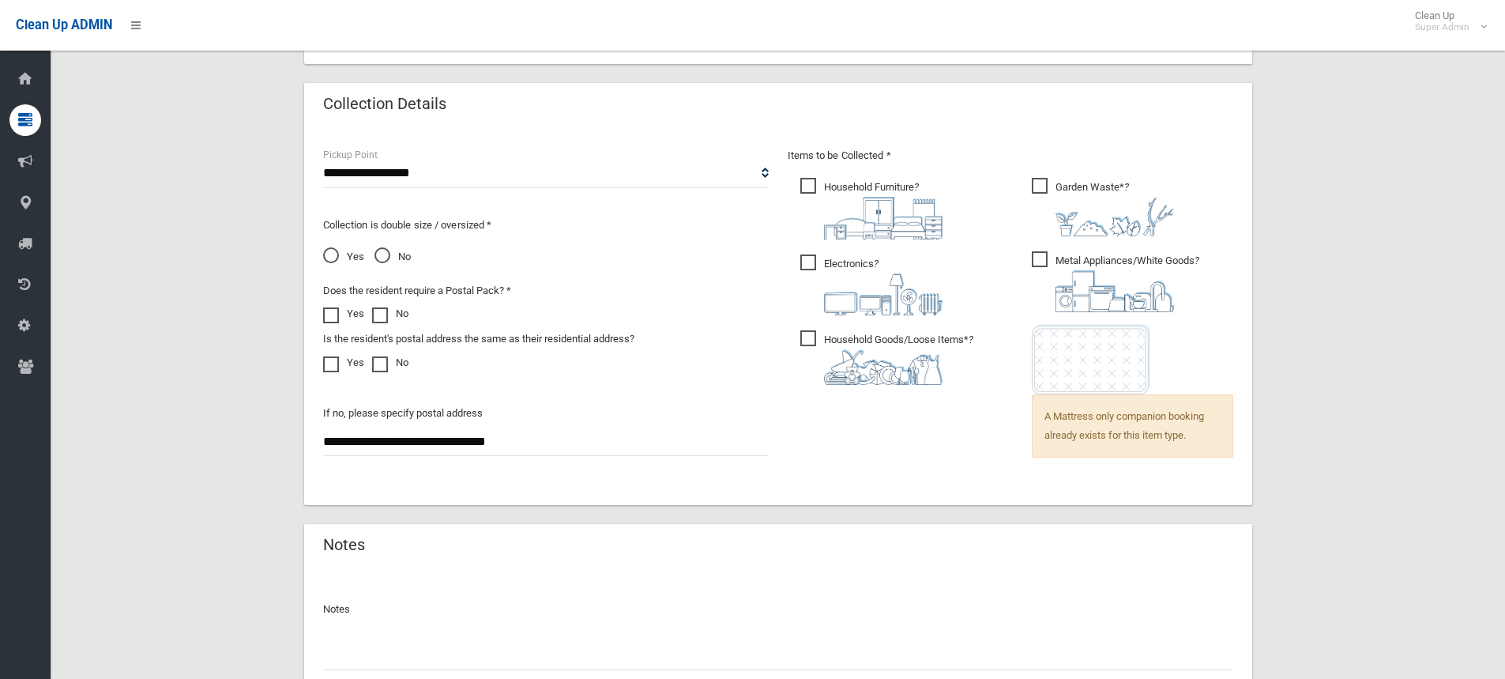
scroll to position [1140, 0]
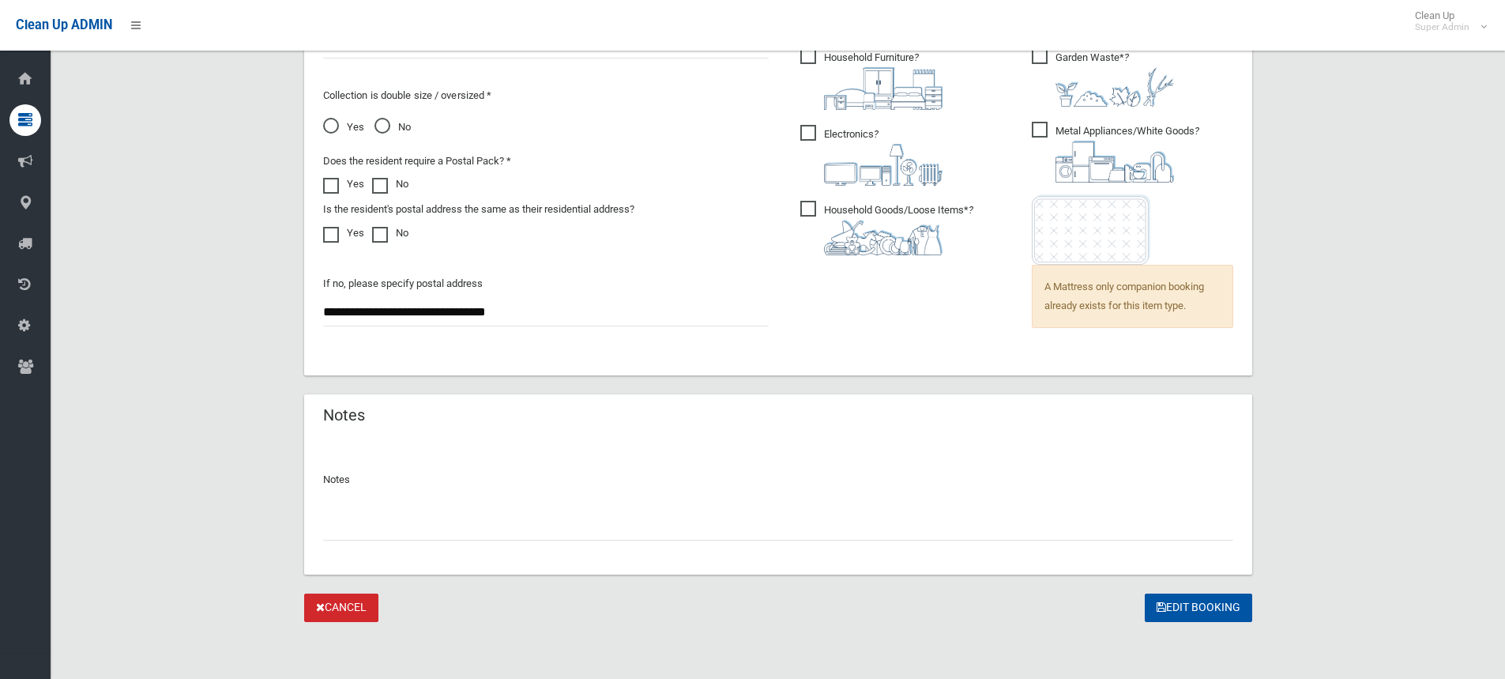
click at [472, 522] on input "text" at bounding box center [778, 525] width 910 height 29
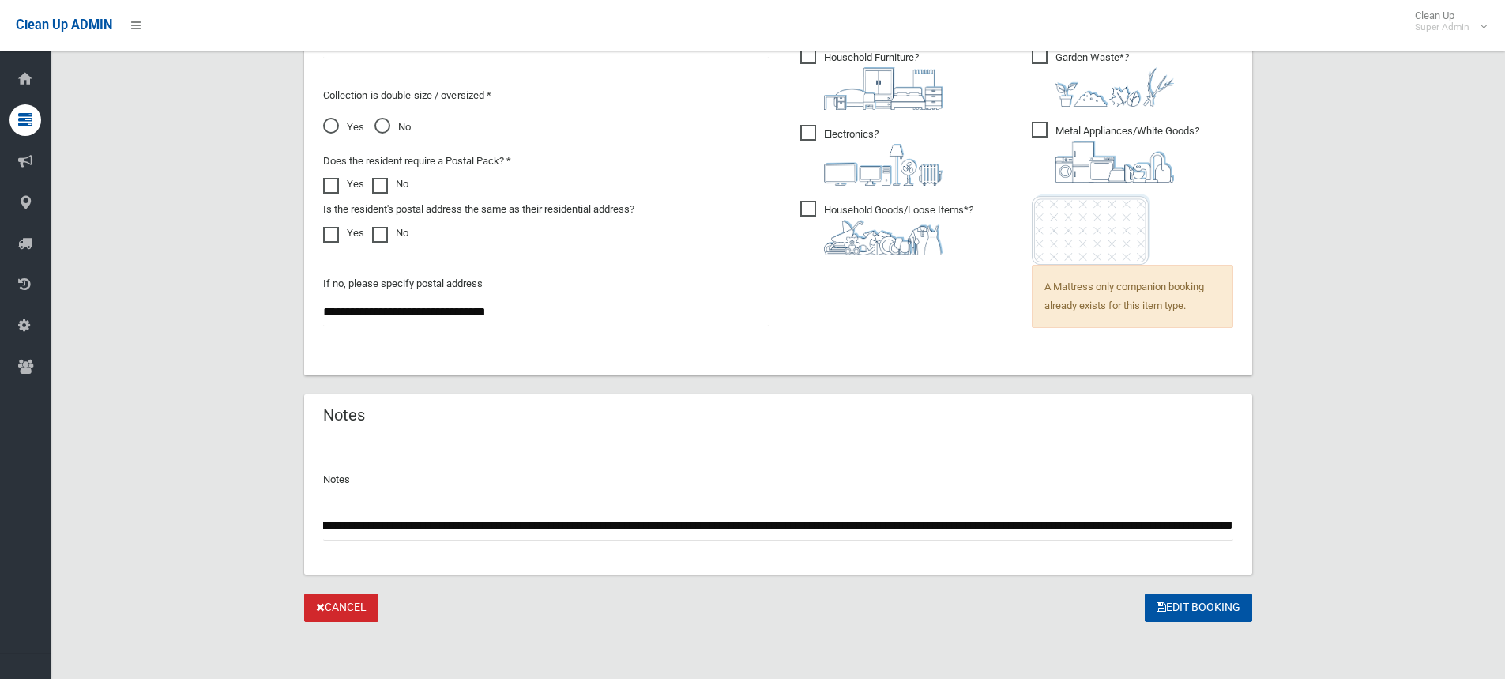
scroll to position [0, 1011]
drag, startPoint x: 873, startPoint y: 525, endPoint x: 861, endPoint y: 521, distance: 12.5
click at [861, 521] on input "**********" at bounding box center [778, 525] width 910 height 29
type input "**********"
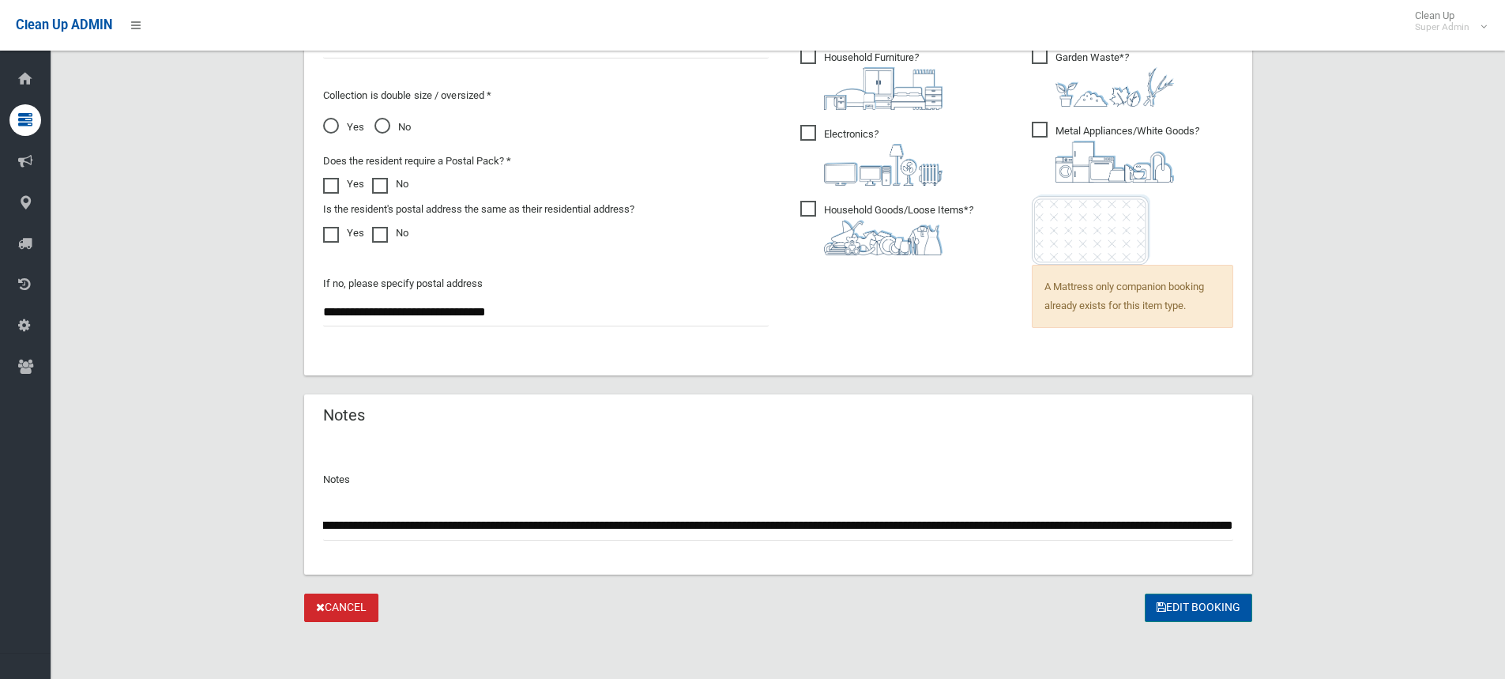
scroll to position [0, 0]
click at [1194, 608] on button "Edit Booking" at bounding box center [1198, 607] width 107 height 29
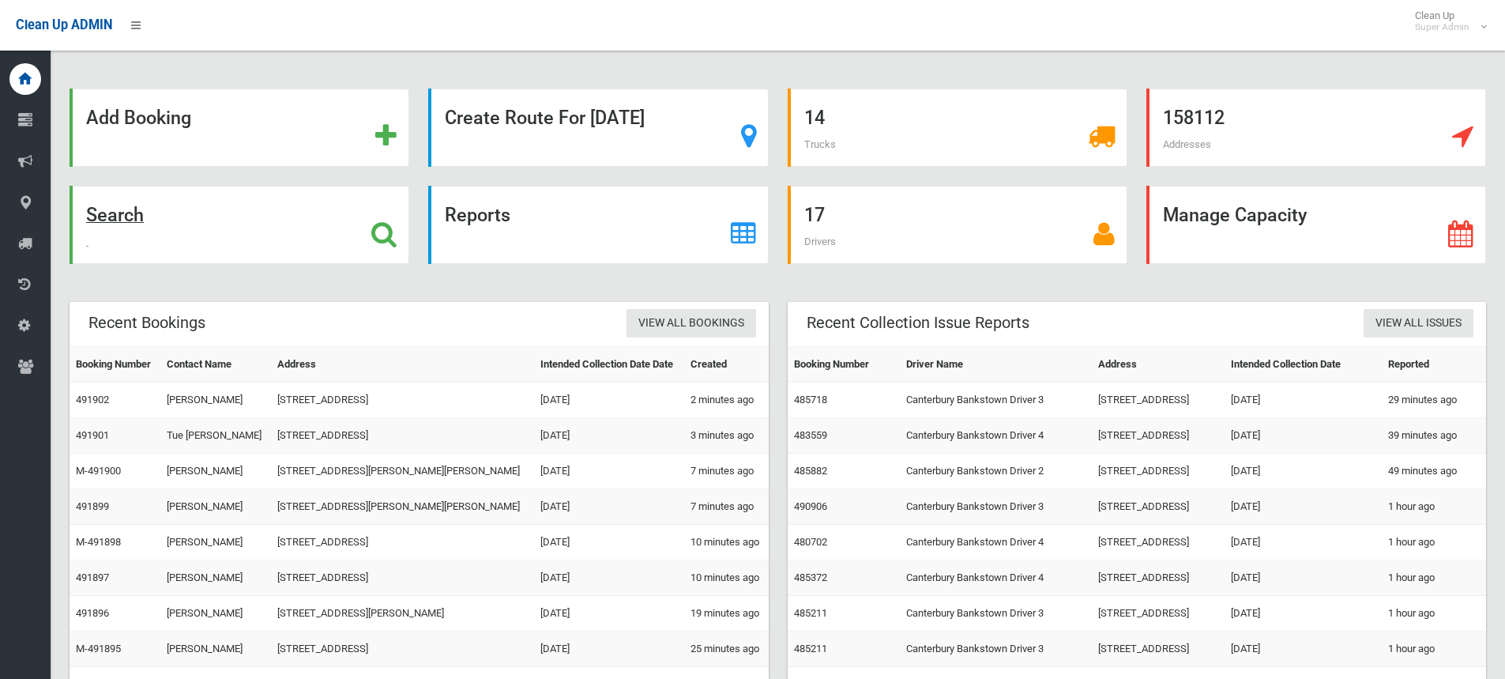
click at [386, 225] on icon at bounding box center [383, 233] width 25 height 27
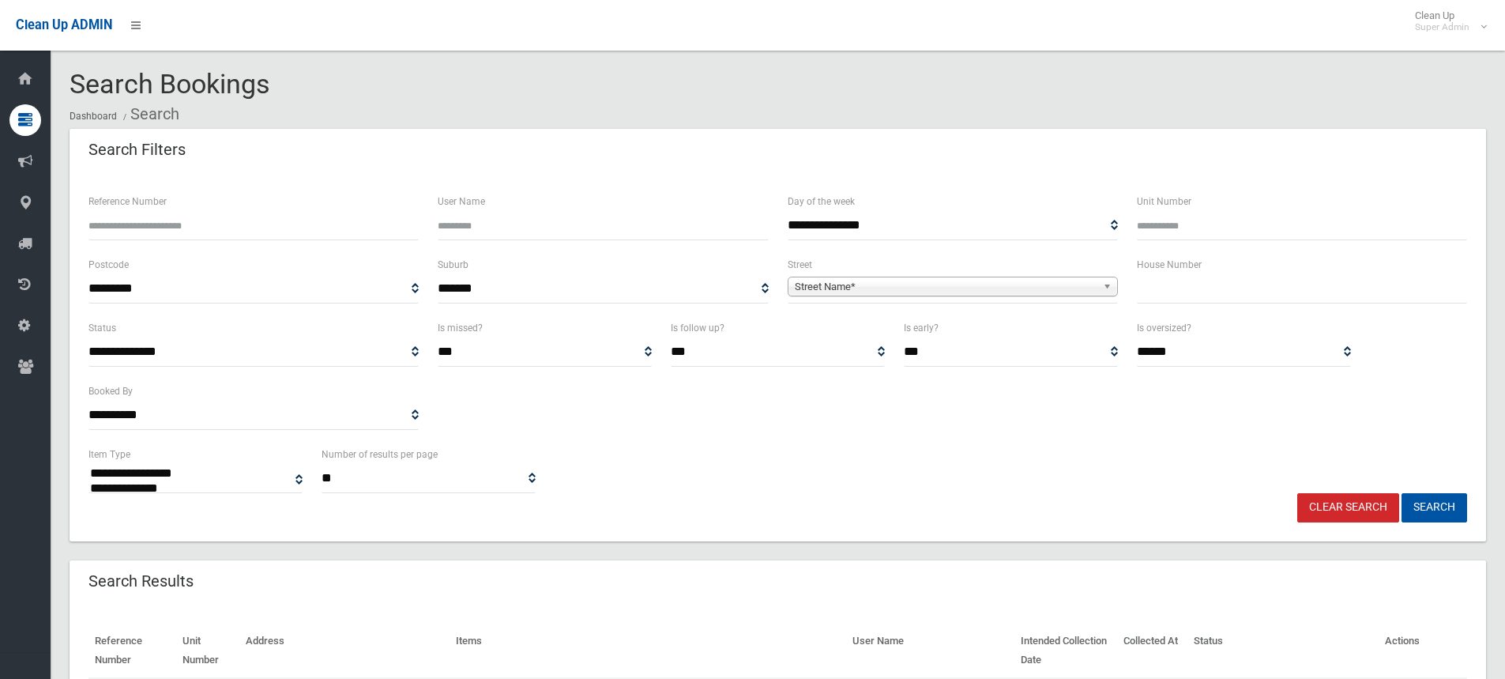
select select
click at [171, 230] on input "Reference Number" at bounding box center [254, 225] width 330 height 29
type input "*"
type input "******"
click at [1402, 493] on button "Search" at bounding box center [1435, 507] width 66 height 29
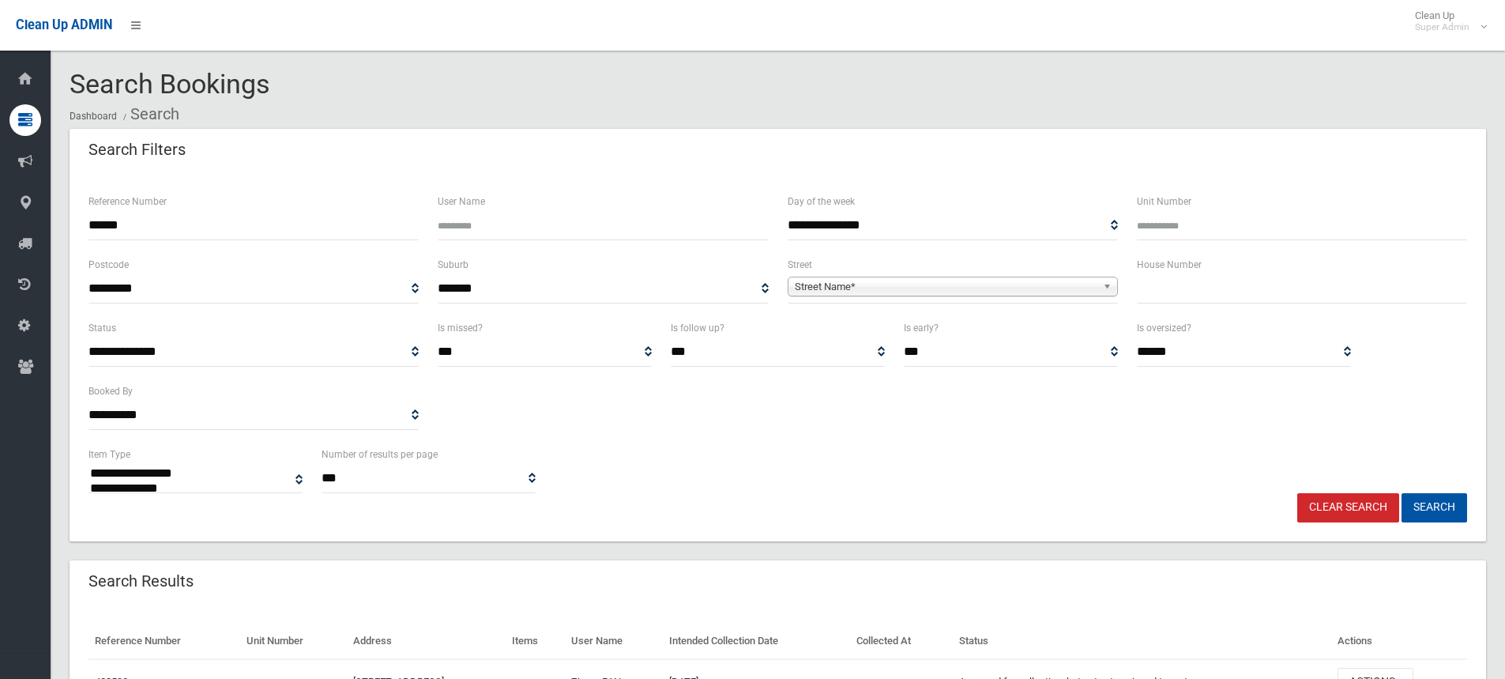
select select
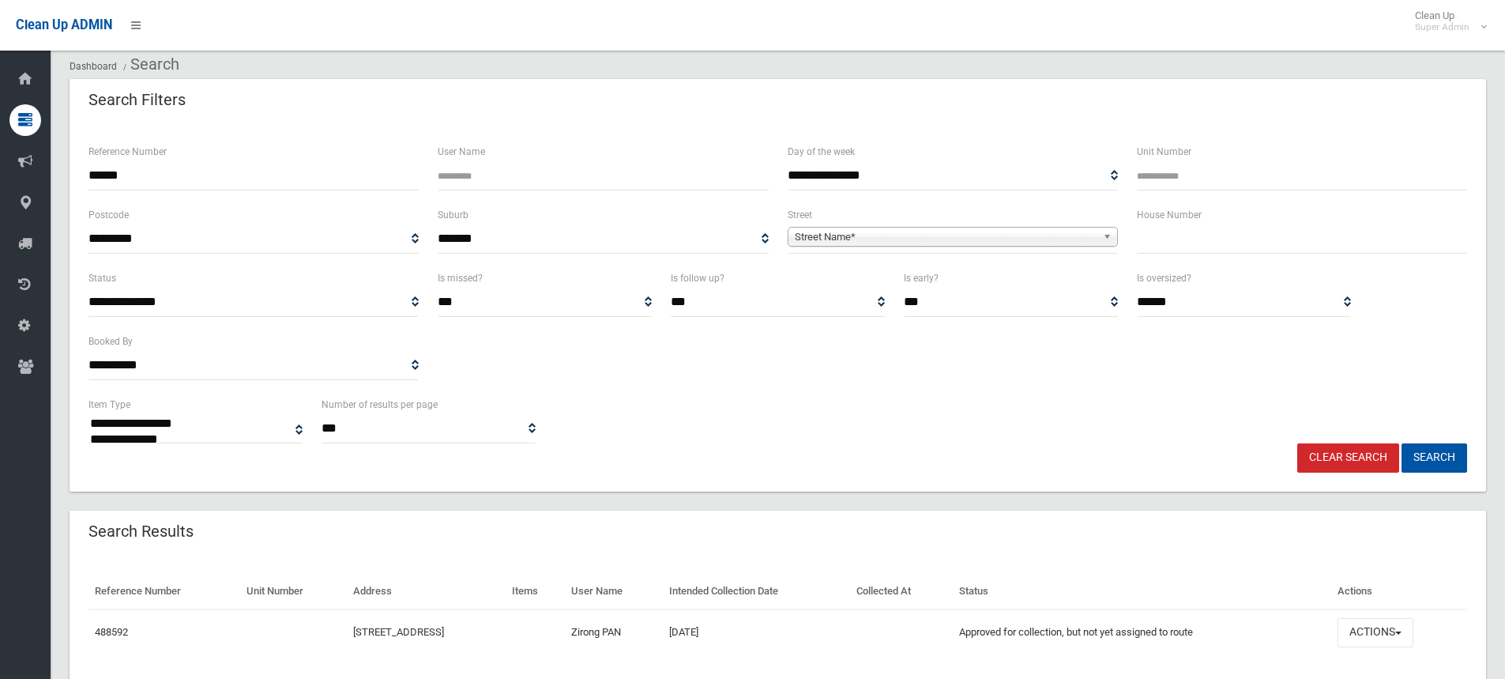
scroll to position [102, 0]
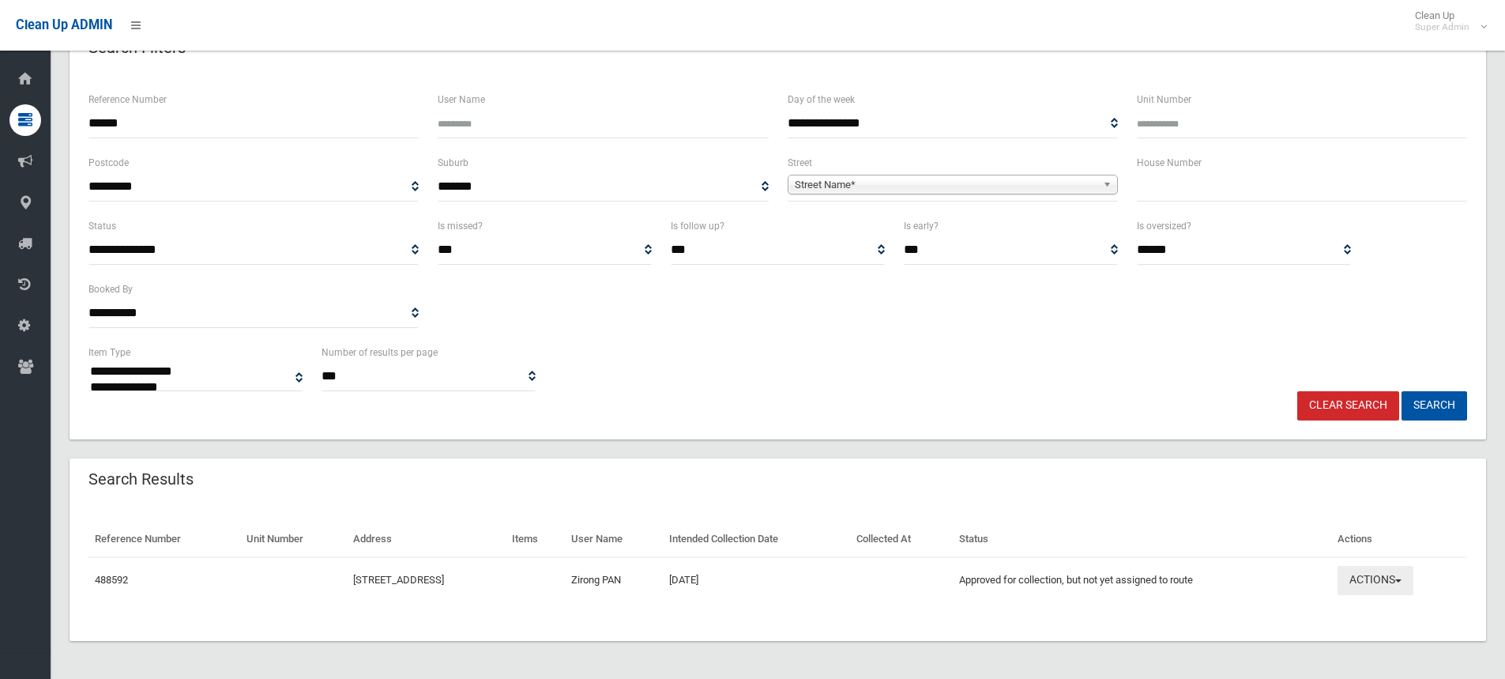
click at [1405, 582] on button "Actions" at bounding box center [1376, 580] width 76 height 29
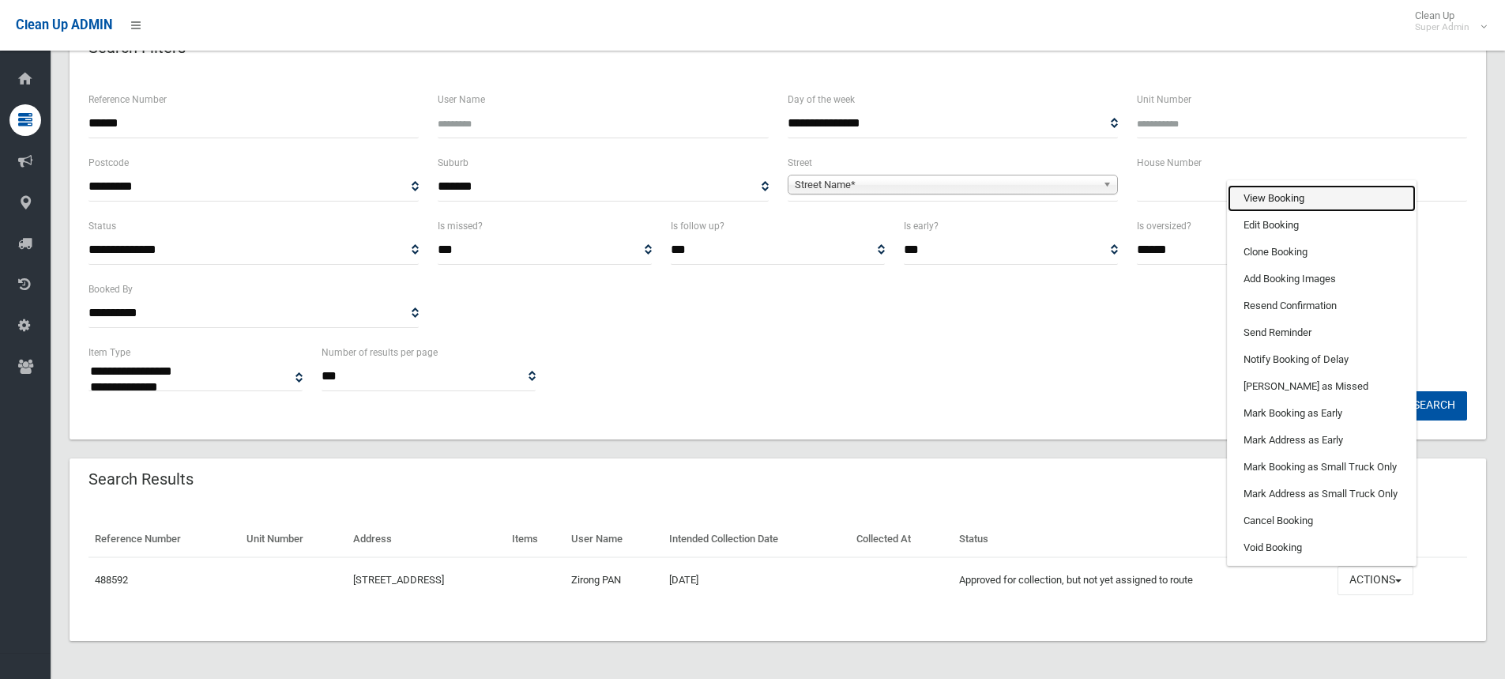
click at [1313, 200] on link "View Booking" at bounding box center [1322, 198] width 188 height 27
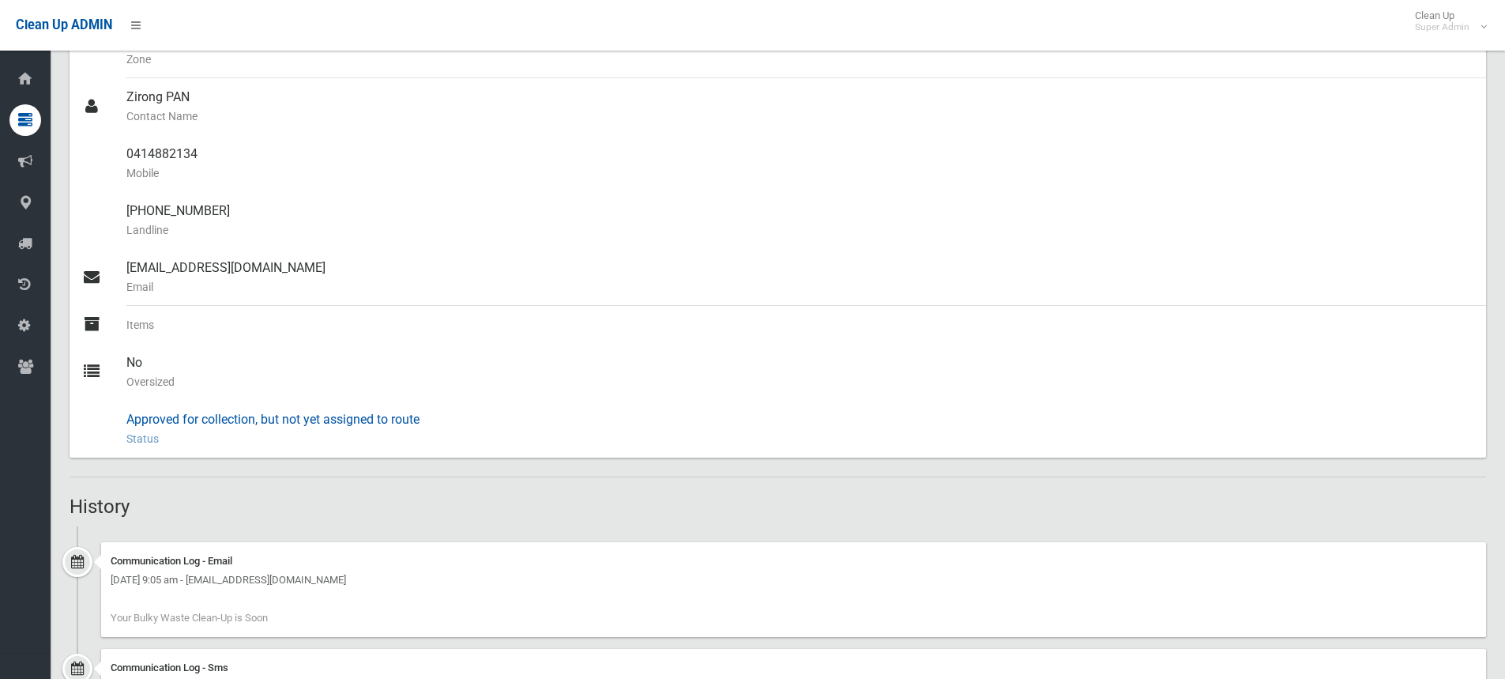
scroll to position [474, 0]
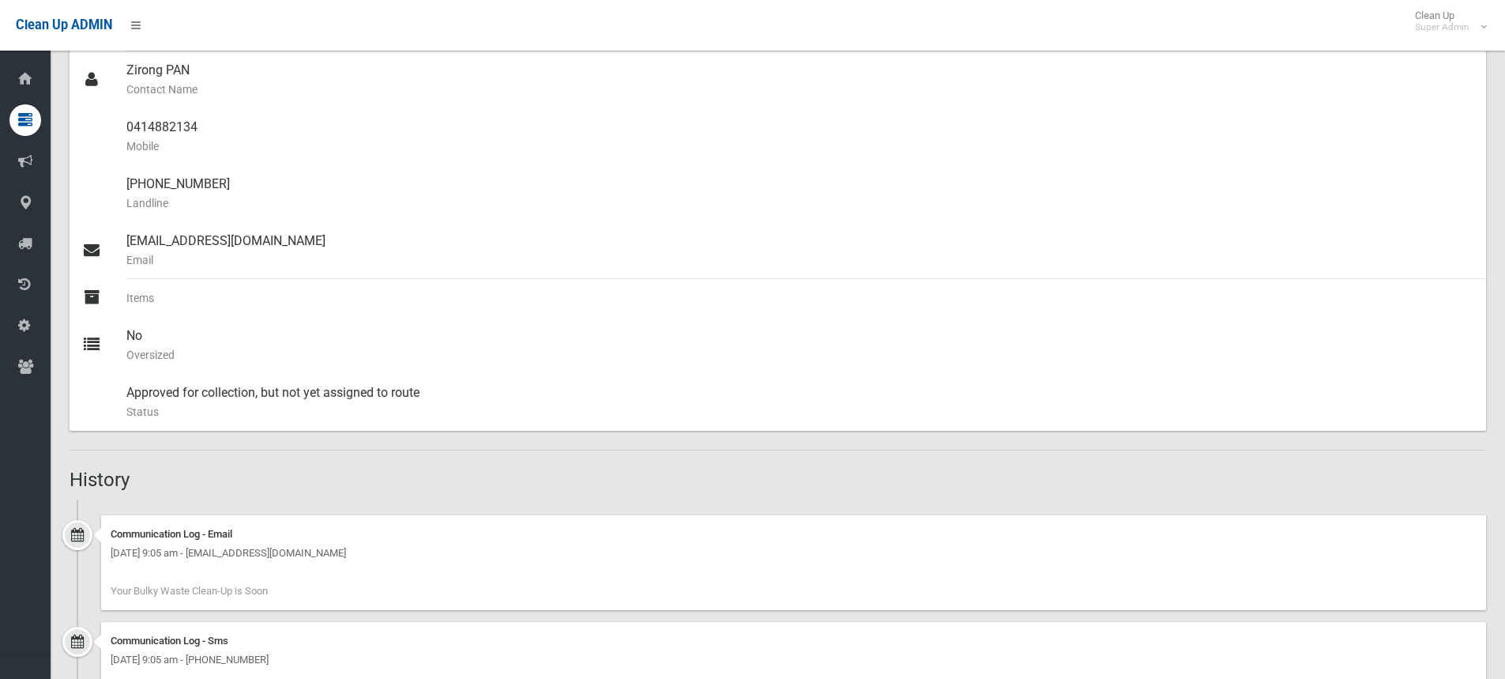
click at [363, 450] on hr at bounding box center [778, 450] width 1417 height 1
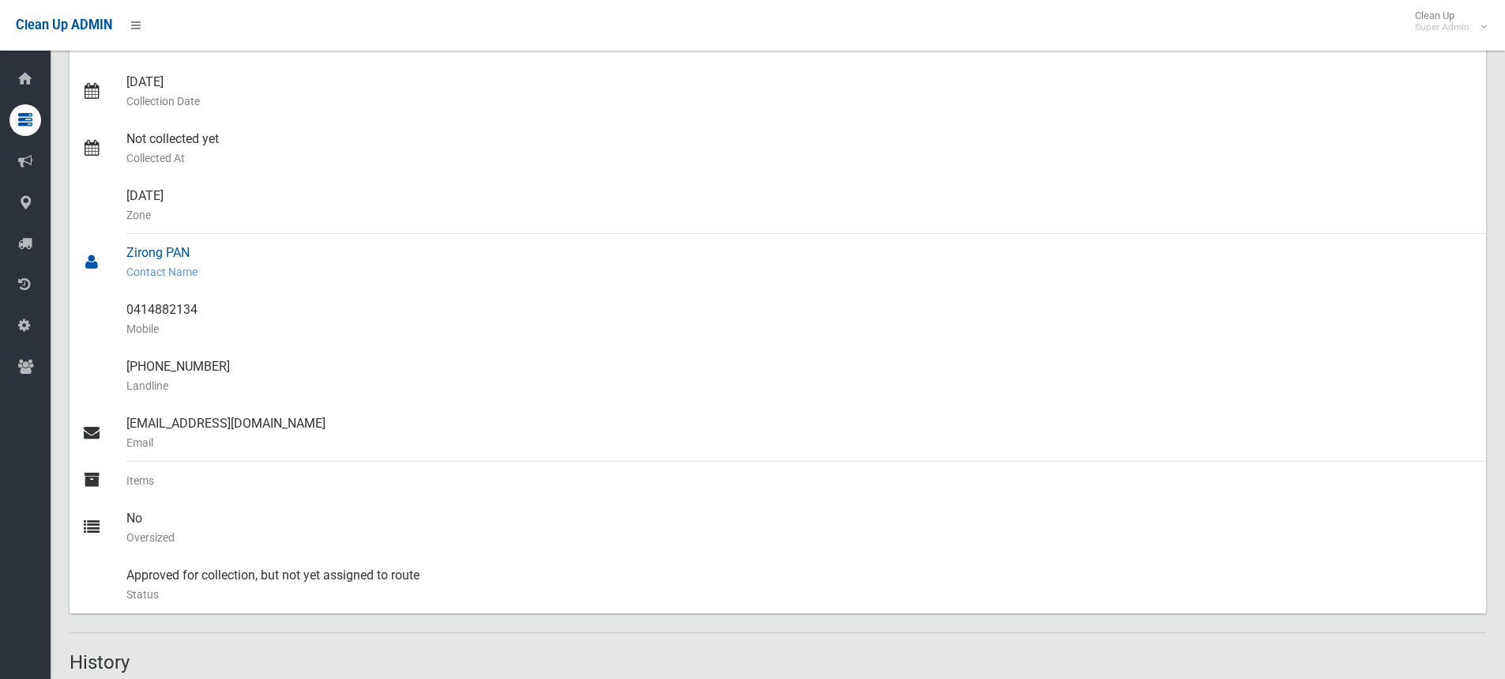
scroll to position [0, 0]
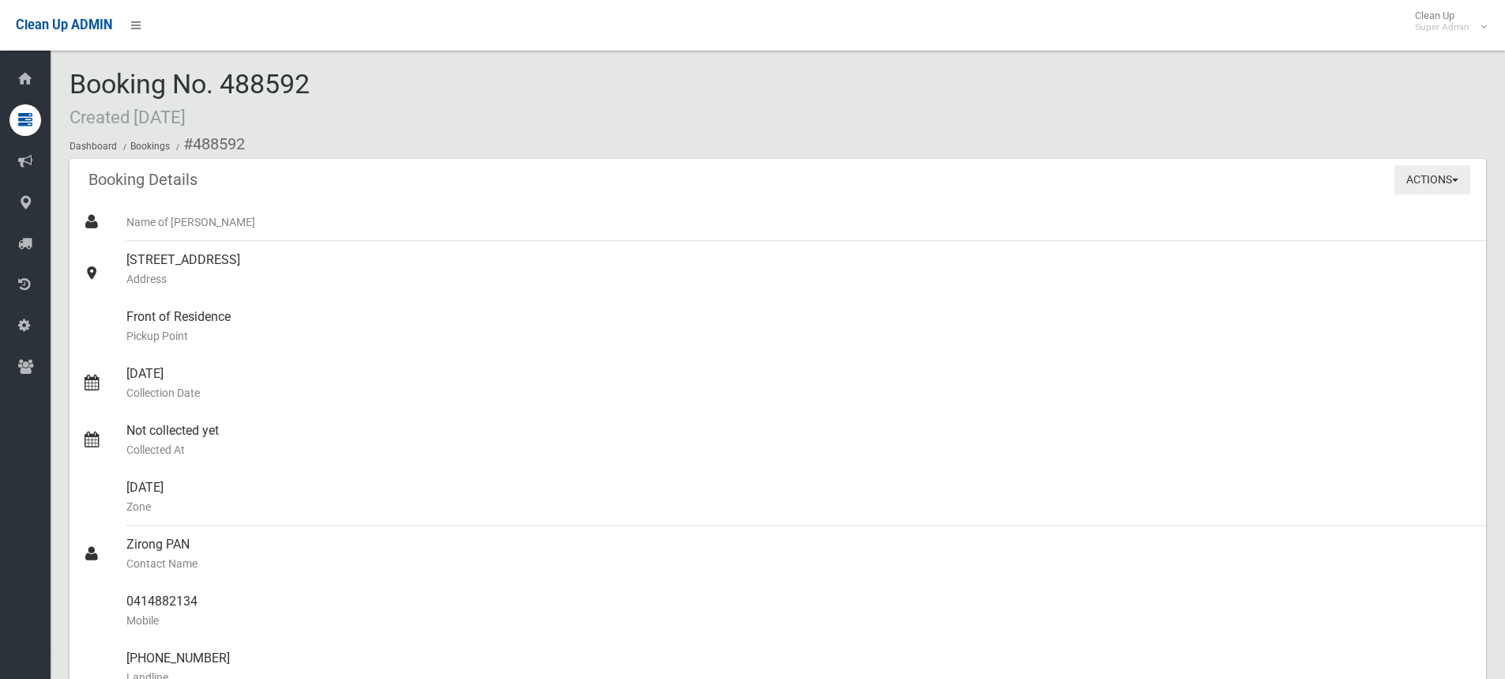
click at [1422, 194] on button "Actions" at bounding box center [1433, 179] width 76 height 29
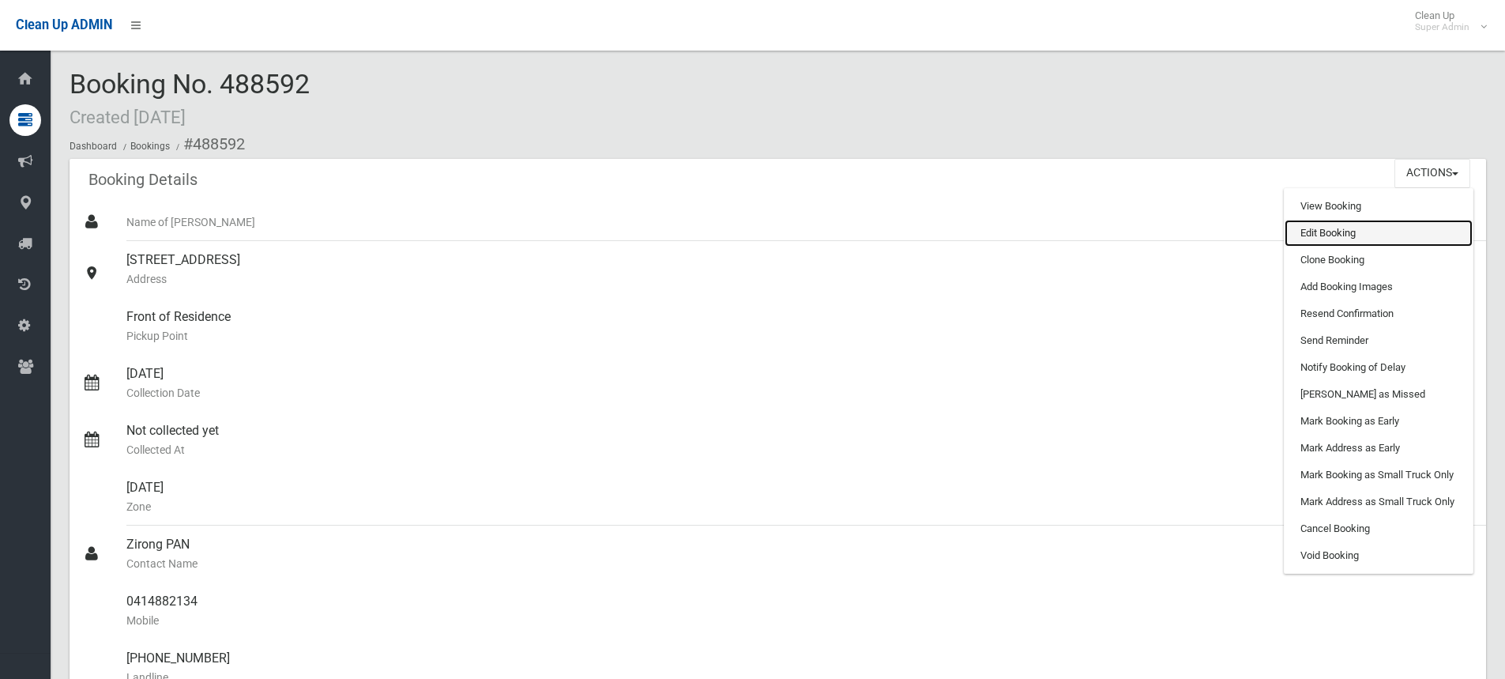
click at [1331, 237] on link "Edit Booking" at bounding box center [1379, 233] width 188 height 27
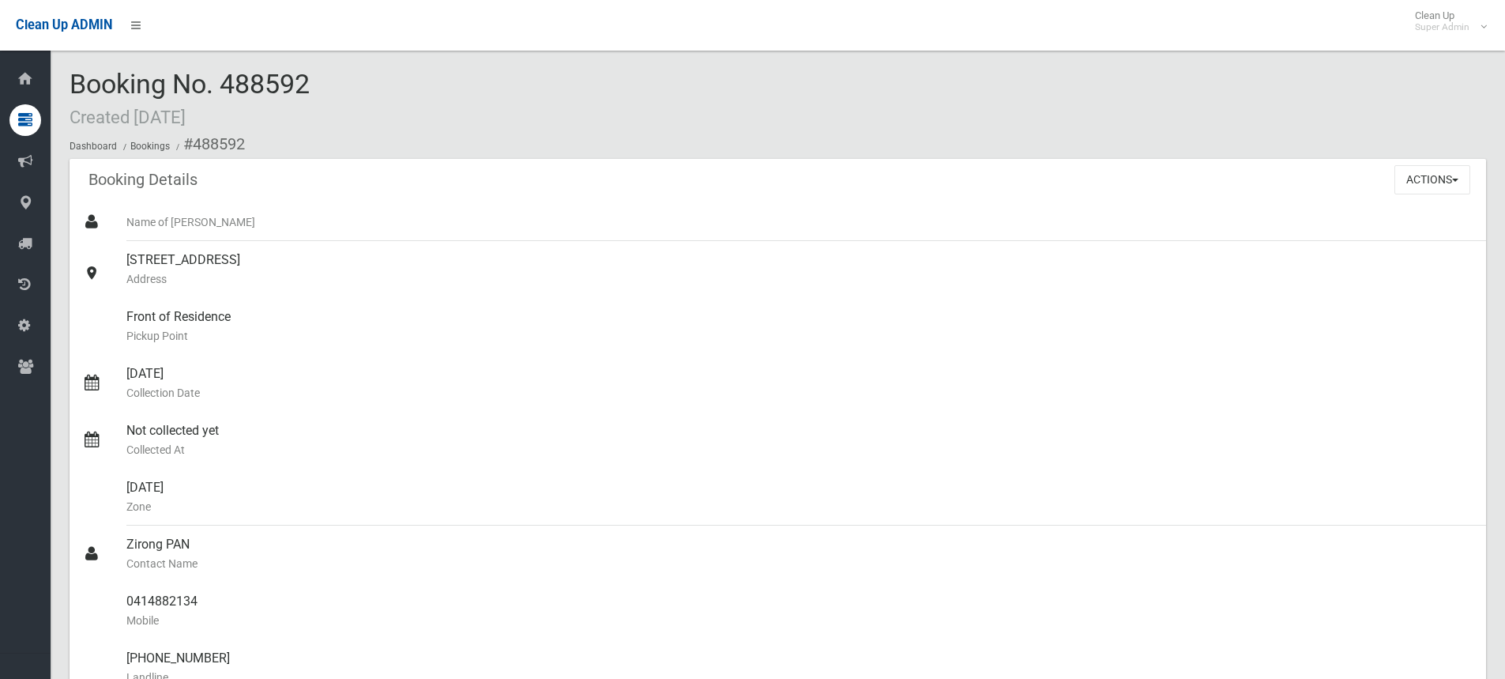
click at [320, 71] on div "Booking No. 488592 Created 28/09/2025 Dashboard Bookings #488592" at bounding box center [778, 114] width 1417 height 89
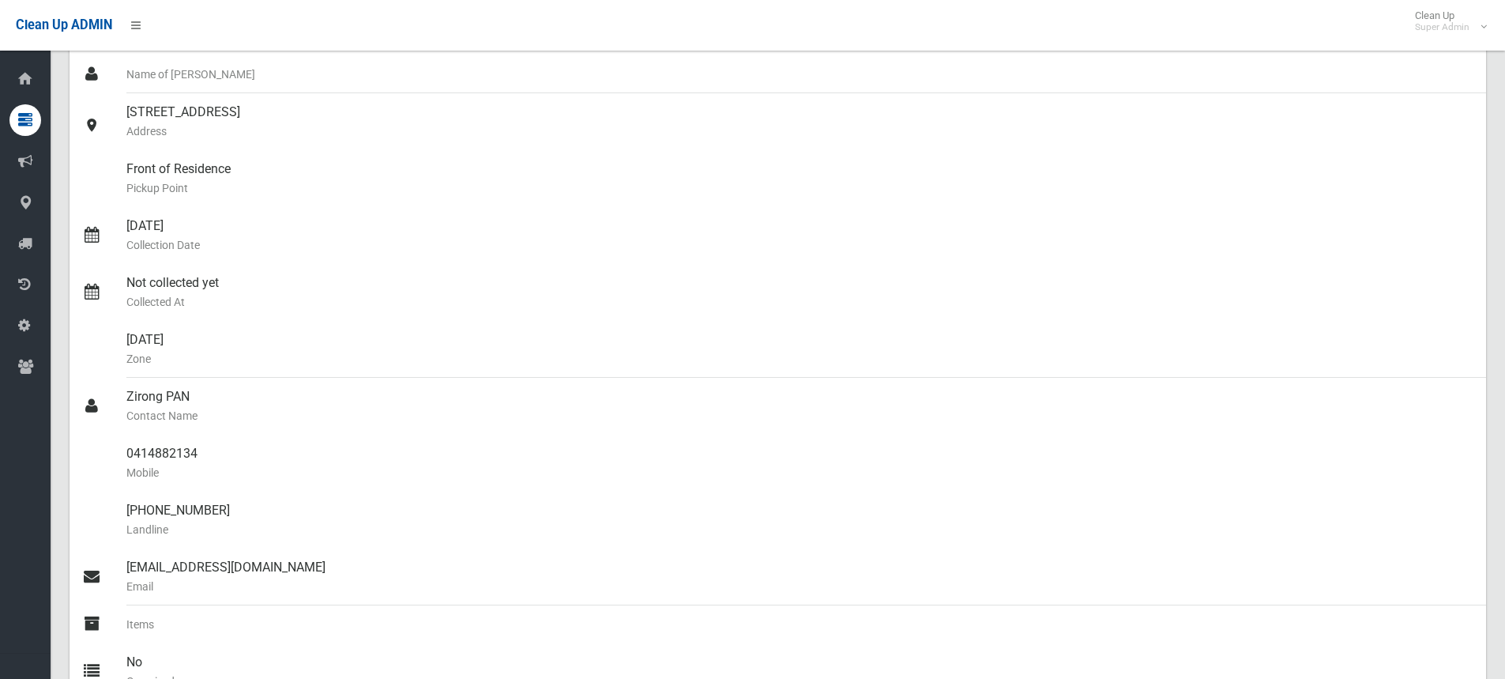
scroll to position [395, 0]
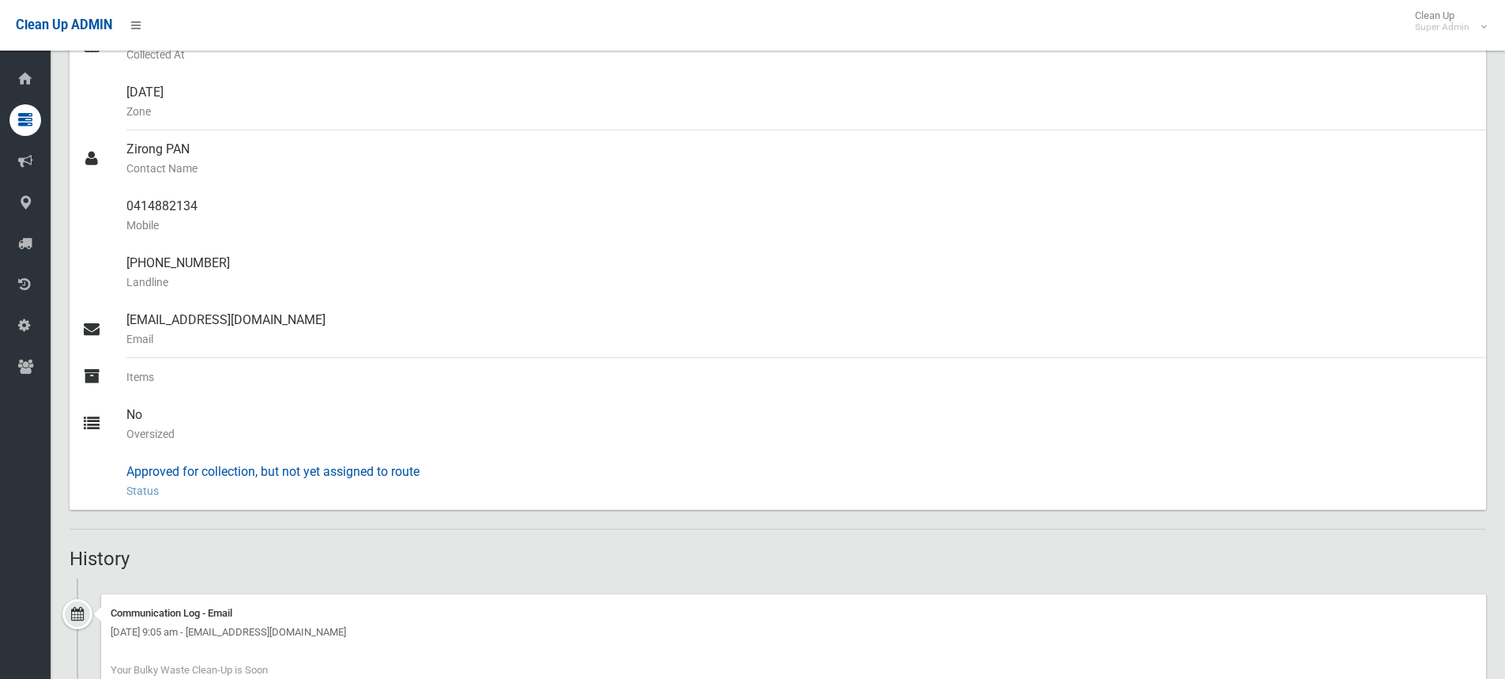
drag, startPoint x: 126, startPoint y: 471, endPoint x: 439, endPoint y: 471, distance: 313.7
click at [439, 471] on link "Approved for collection, but not yet assigned to route Status This booking has …" at bounding box center [778, 481] width 1417 height 57
copy link "Approved for collection, but not yet assigned to route"
click at [535, 465] on div "Approved for collection, but not yet assigned to route Status This booking has …" at bounding box center [799, 481] width 1347 height 57
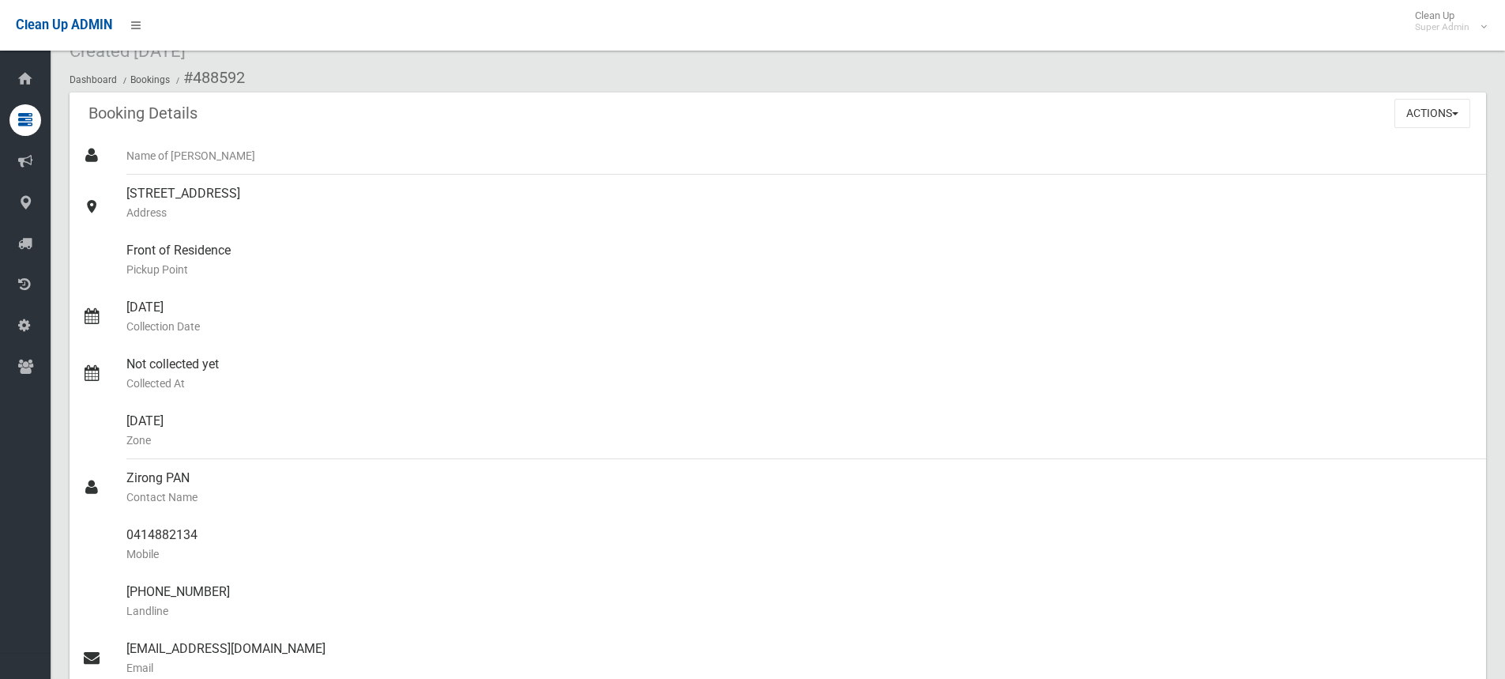
scroll to position [0, 0]
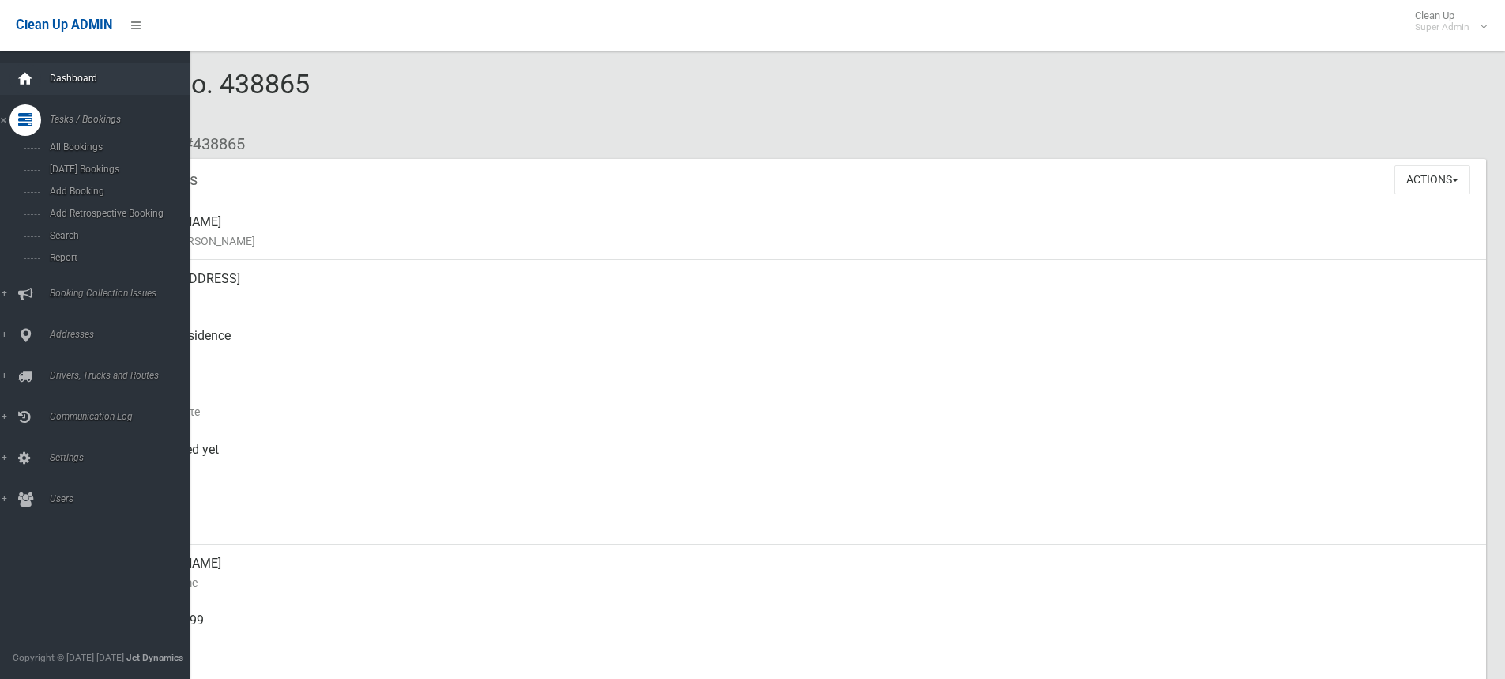
click at [24, 76] on icon at bounding box center [25, 79] width 17 height 32
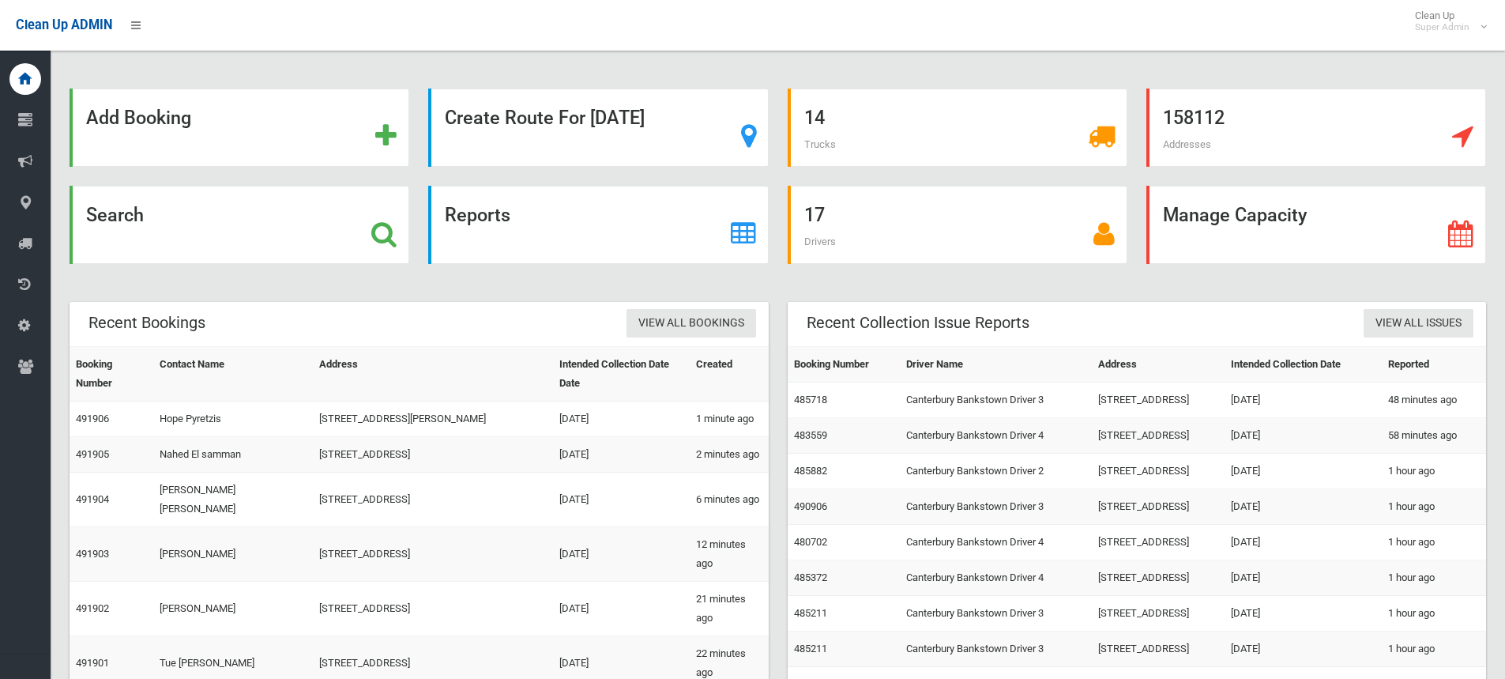
click at [380, 229] on icon at bounding box center [383, 233] width 25 height 27
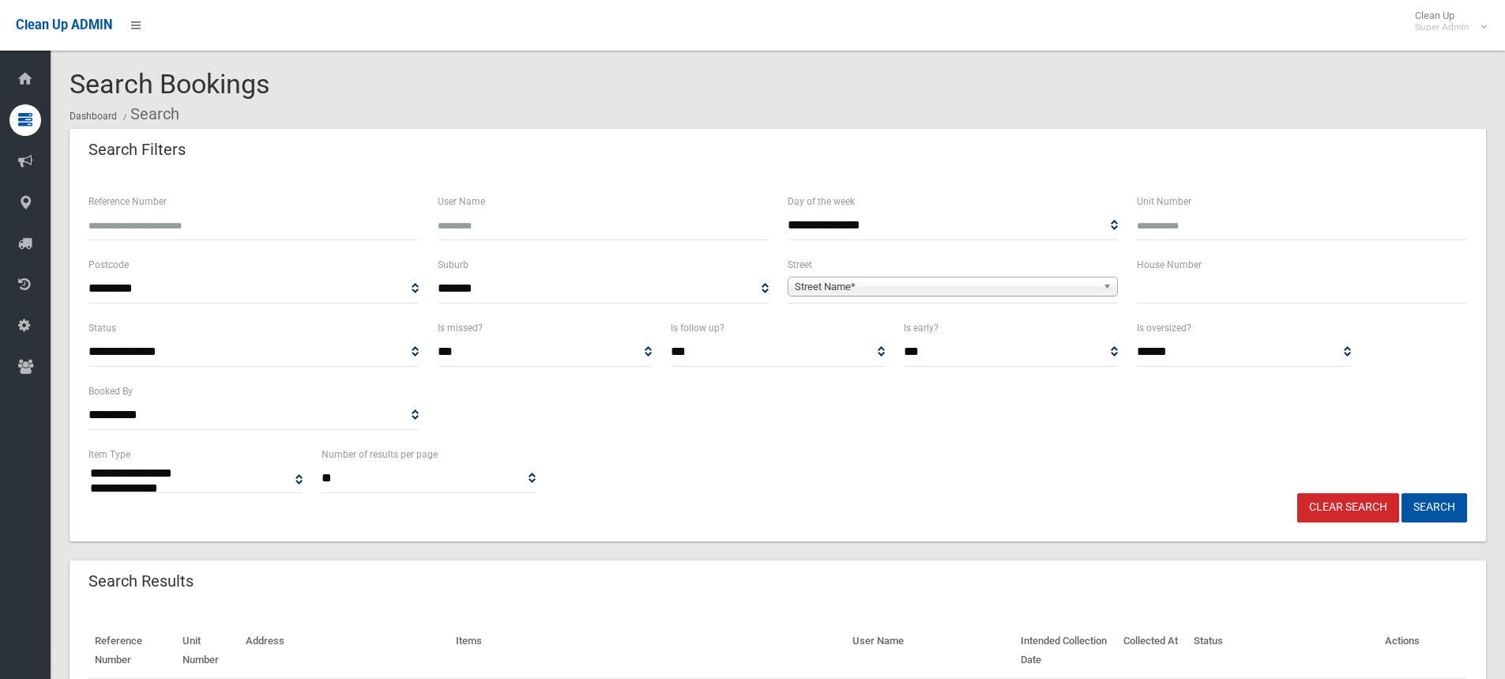
select select
click at [1215, 293] on input "text" at bounding box center [1302, 288] width 330 height 29
type input "*"
click at [929, 275] on span "**********" at bounding box center [953, 288] width 330 height 29
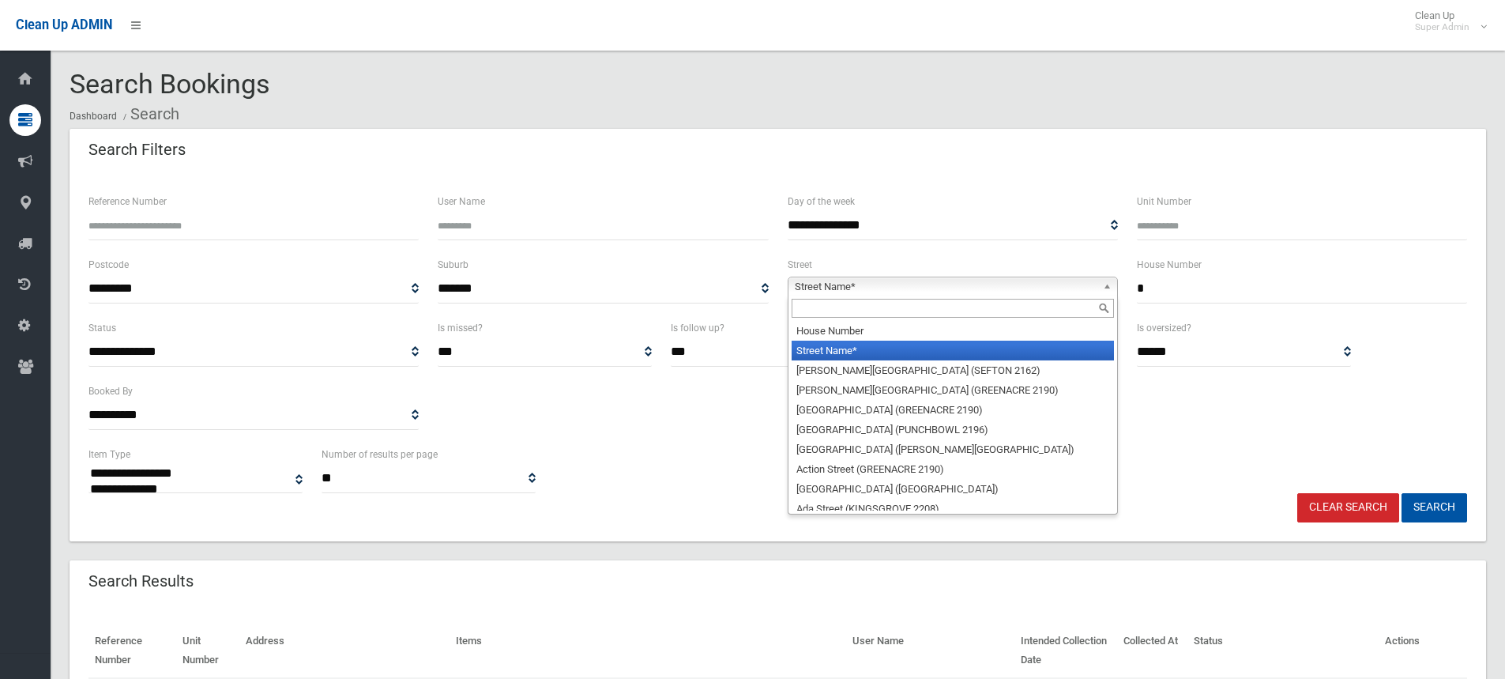
click at [904, 289] on span "Street Name*" at bounding box center [946, 286] width 302 height 19
click at [881, 307] on input "text" at bounding box center [953, 308] width 322 height 19
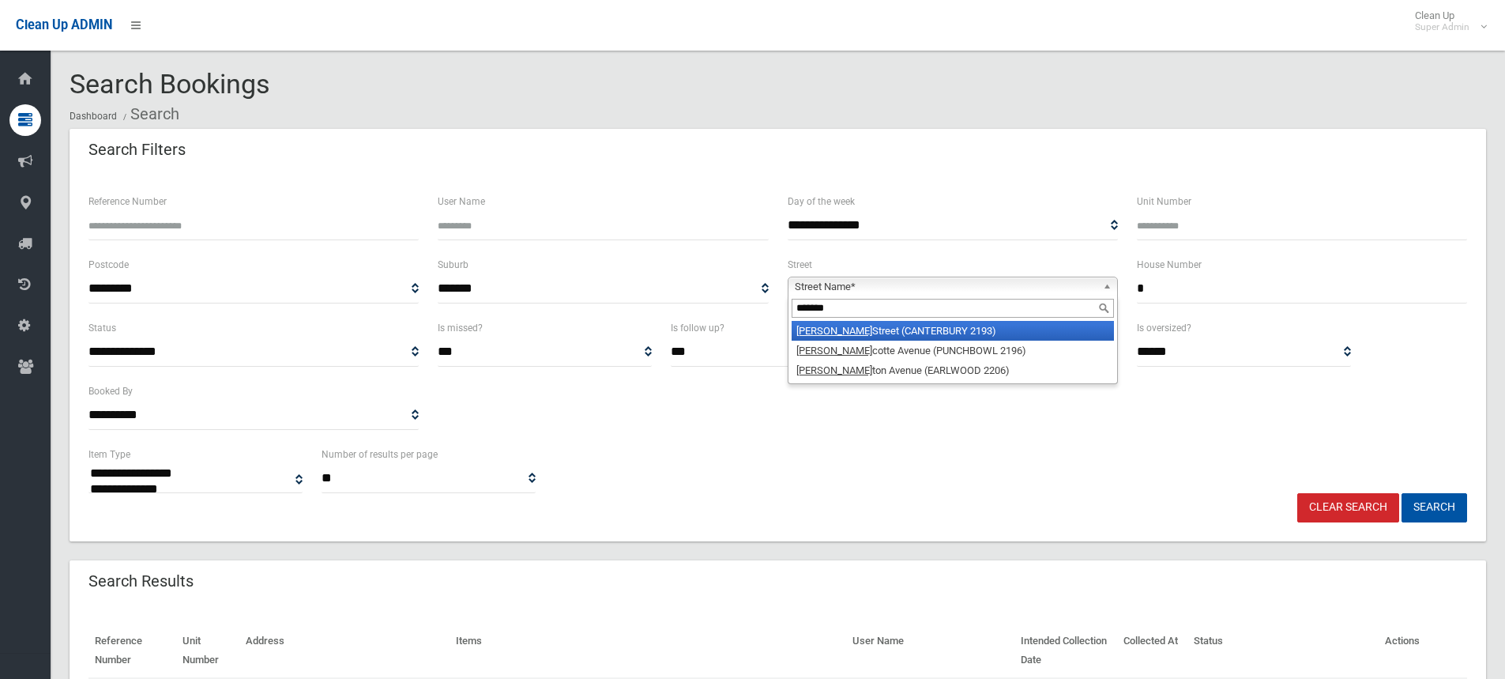
type input "*******"
click at [892, 332] on li "Charles Street (CANTERBURY 2193)" at bounding box center [953, 331] width 322 height 20
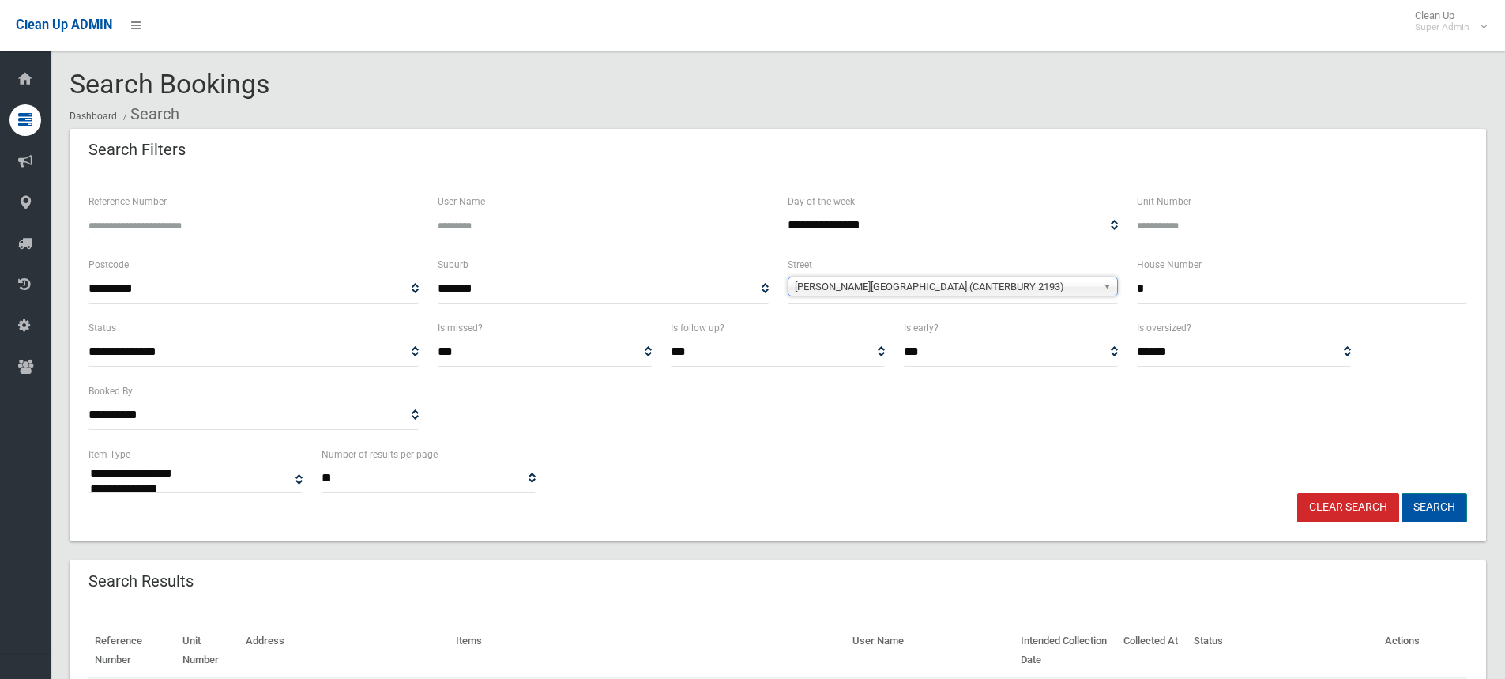
click at [1455, 508] on button "Search" at bounding box center [1435, 507] width 66 height 29
select select
click at [896, 454] on div "**********" at bounding box center [778, 469] width 1398 height 48
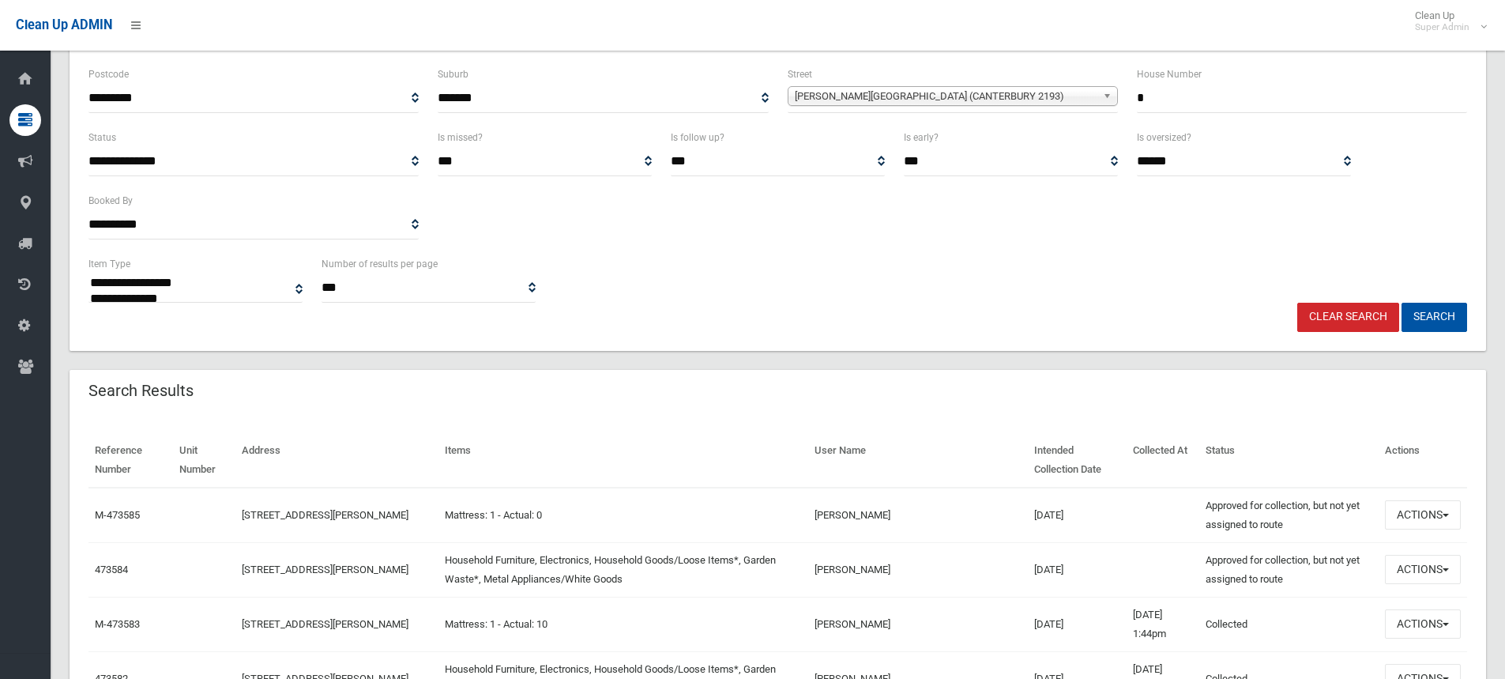
scroll to position [316, 0]
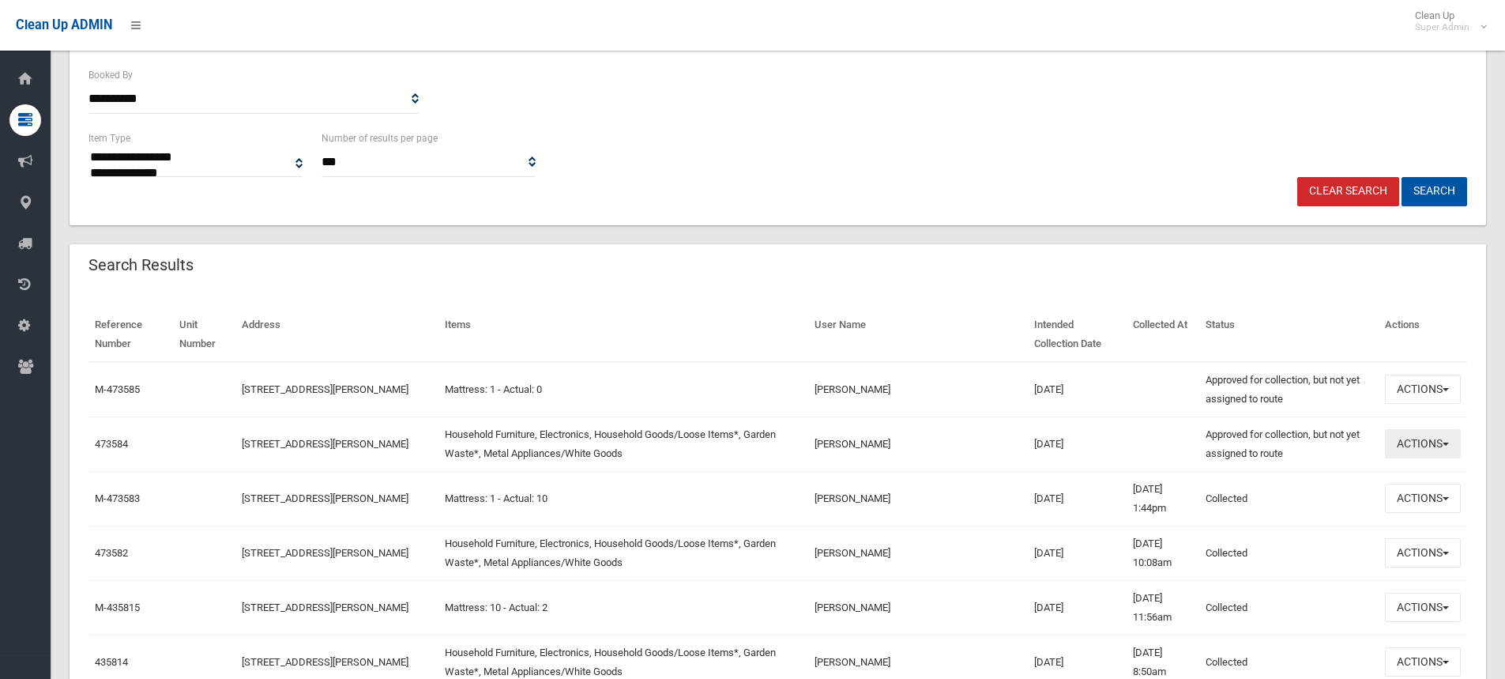
click at [1411, 431] on button "Actions" at bounding box center [1423, 443] width 76 height 29
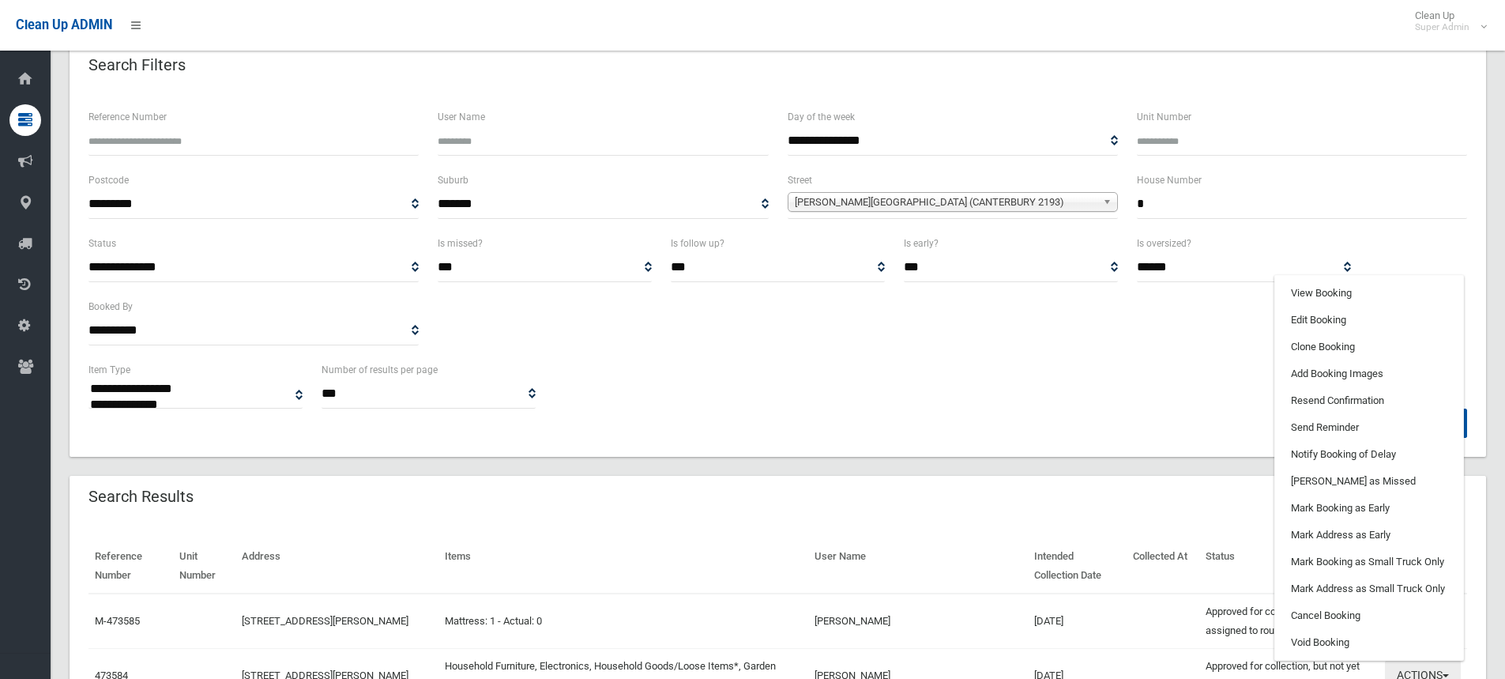
scroll to position [79, 0]
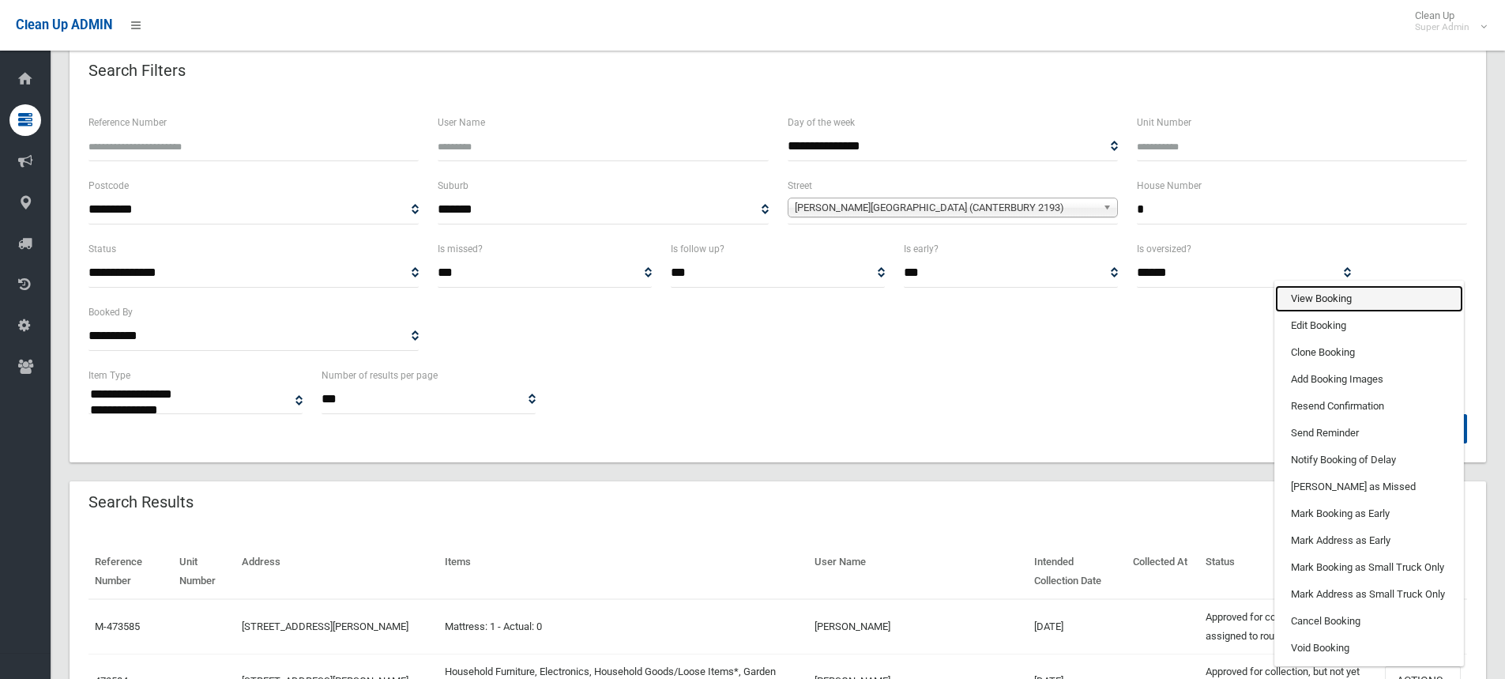
click at [1327, 296] on link "View Booking" at bounding box center [1369, 298] width 188 height 27
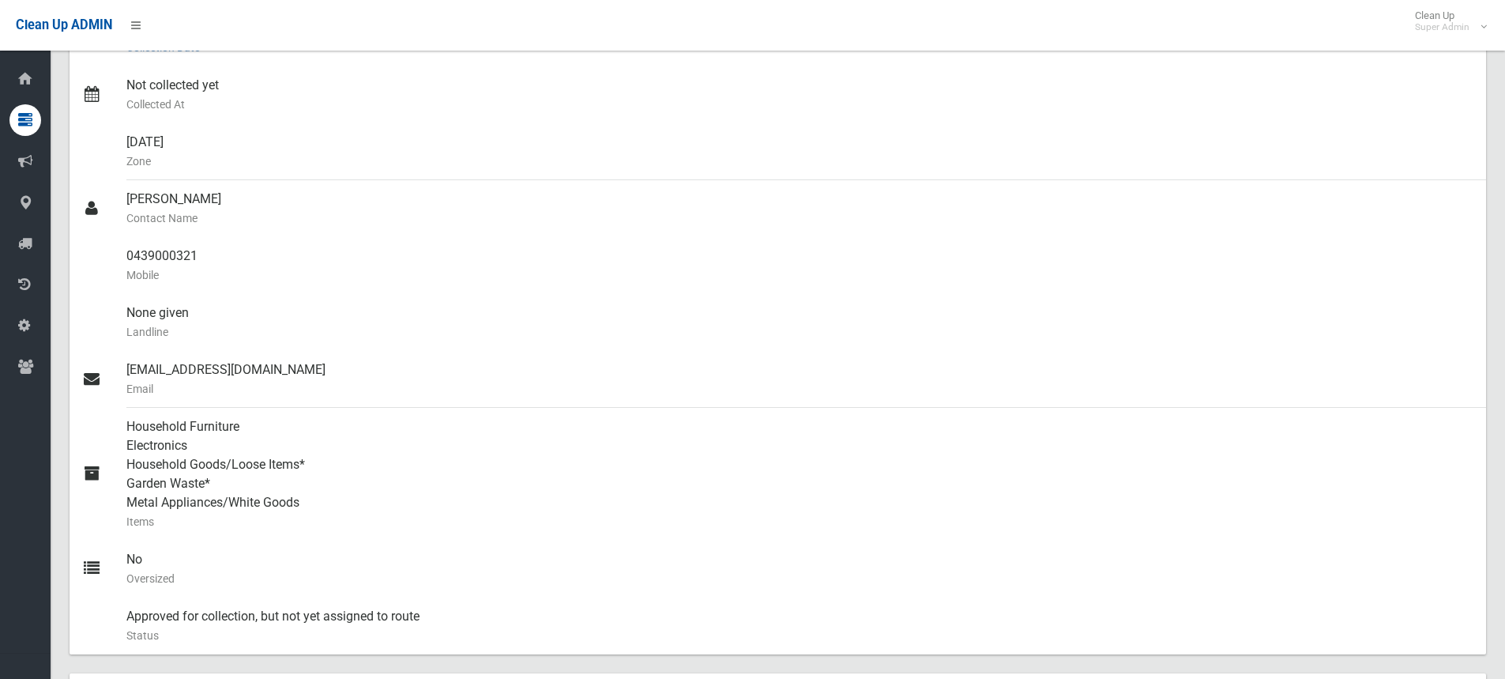
scroll to position [395, 0]
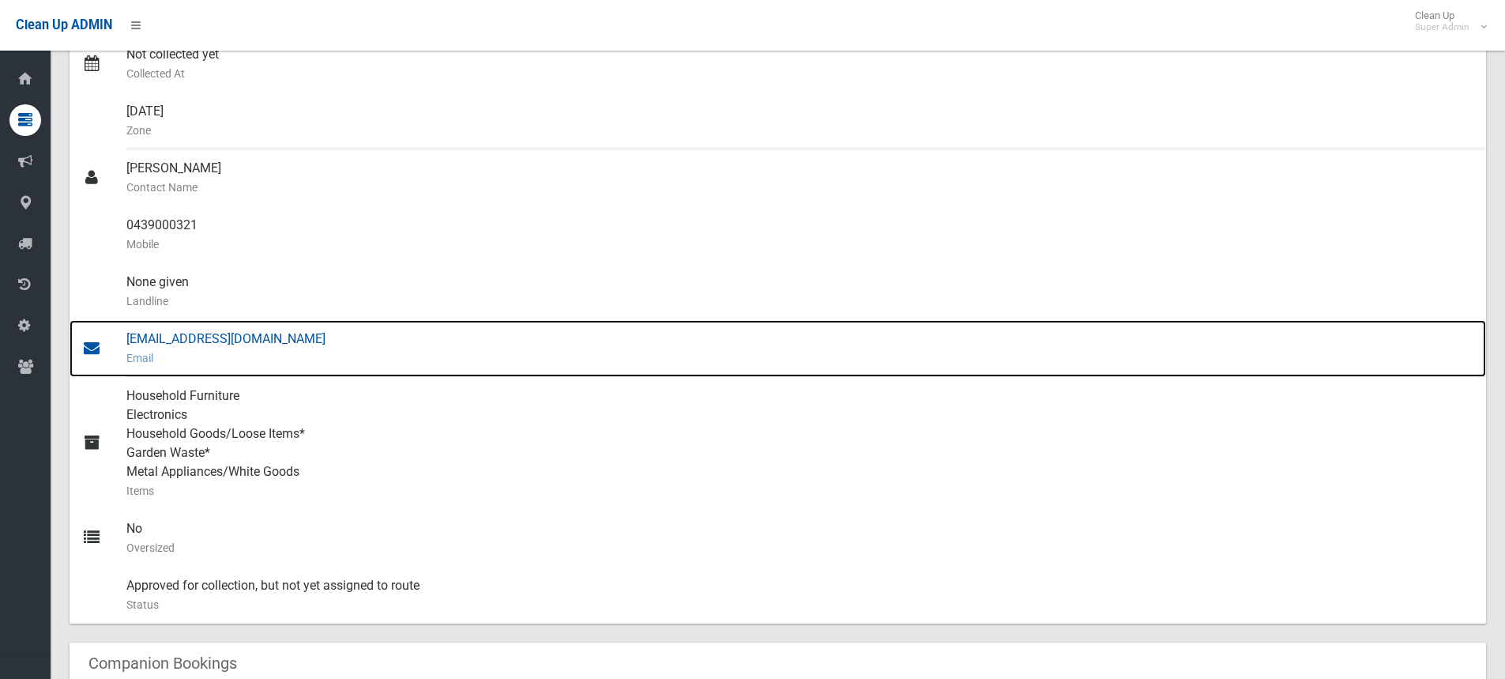
click at [175, 333] on div "grand@structurebm.com Email" at bounding box center [799, 348] width 1347 height 57
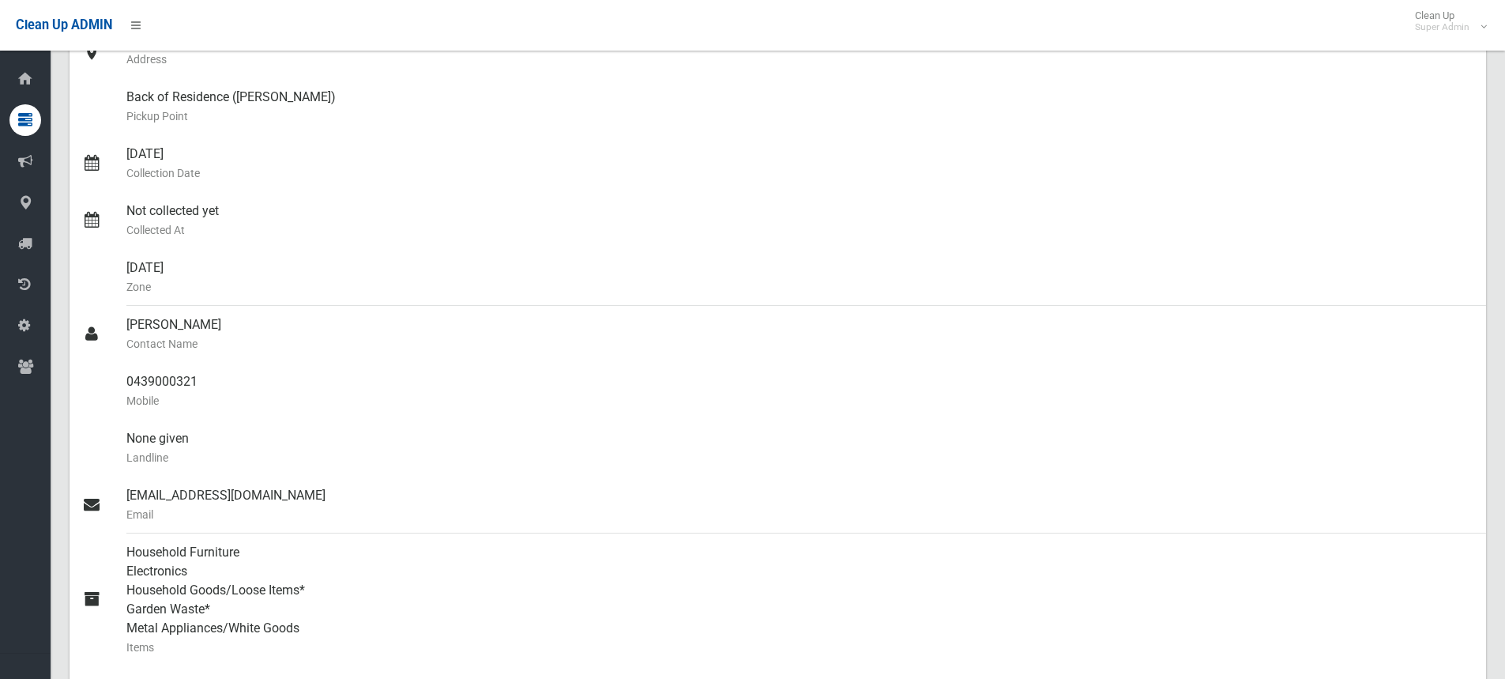
scroll to position [79, 0]
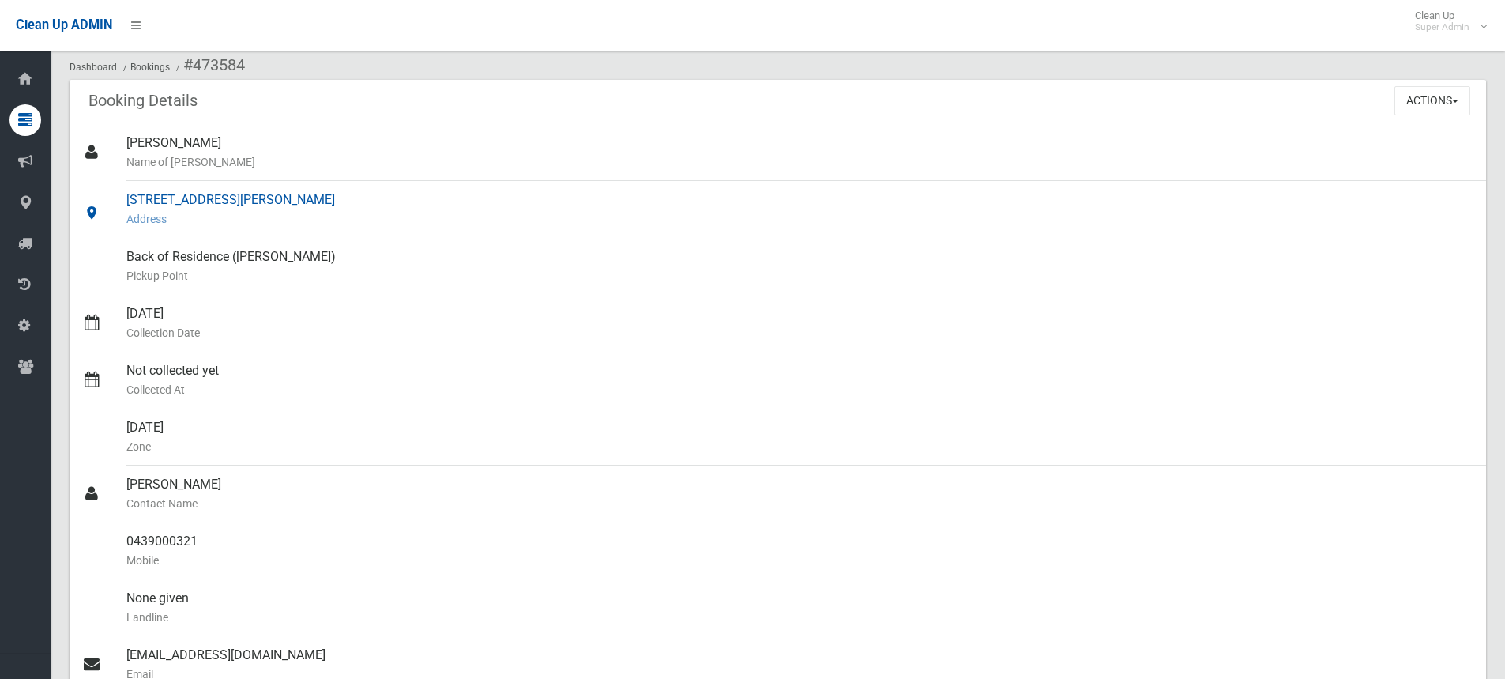
drag, startPoint x: 126, startPoint y: 192, endPoint x: 299, endPoint y: 201, distance: 173.3
click at [299, 201] on link "1 Charles Street, CANTERBURY NSW 2193 Address" at bounding box center [778, 209] width 1417 height 57
copy link "1 Charles Street, CANTERBURY"
click at [394, 110] on div "Booking Details Actions View Booking Edit Booking Clone Booking Add Booking Ima…" at bounding box center [778, 102] width 1417 height 44
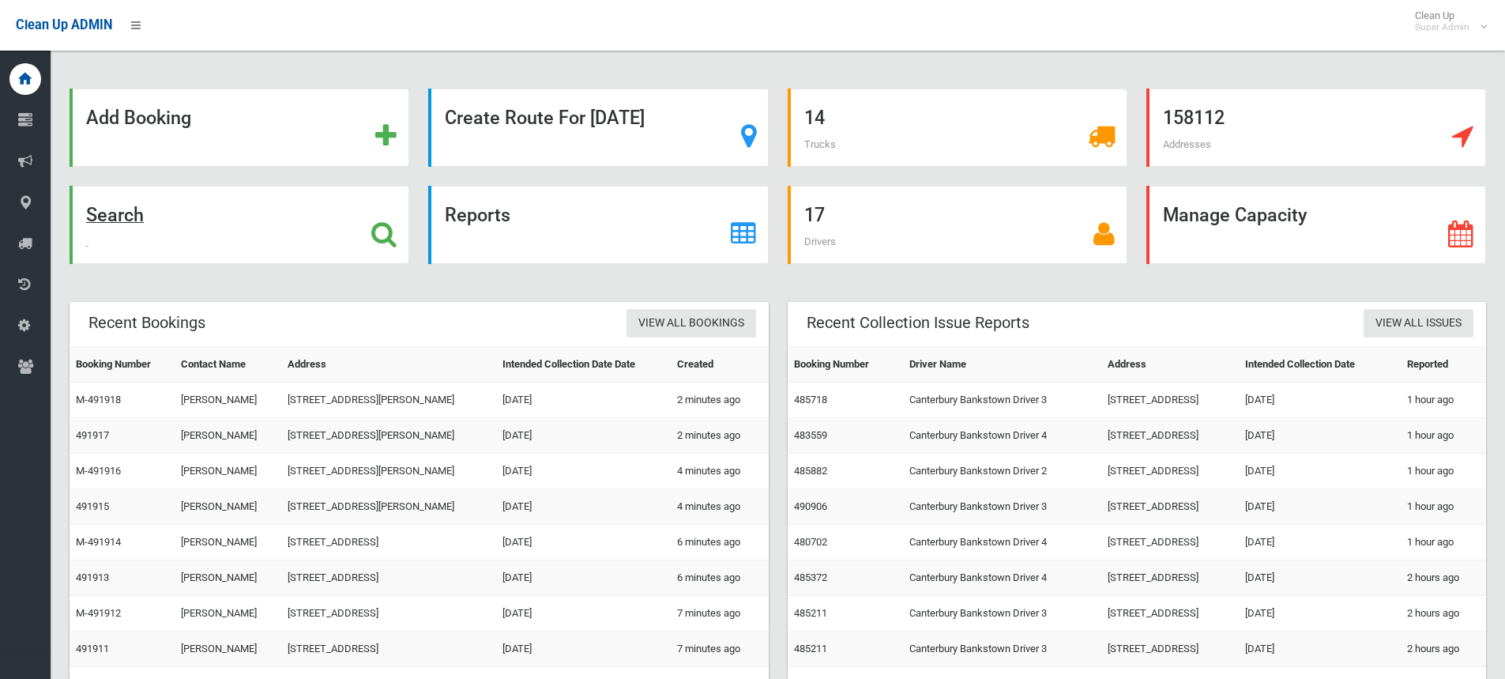
click at [386, 218] on h1 at bounding box center [383, 231] width 25 height 29
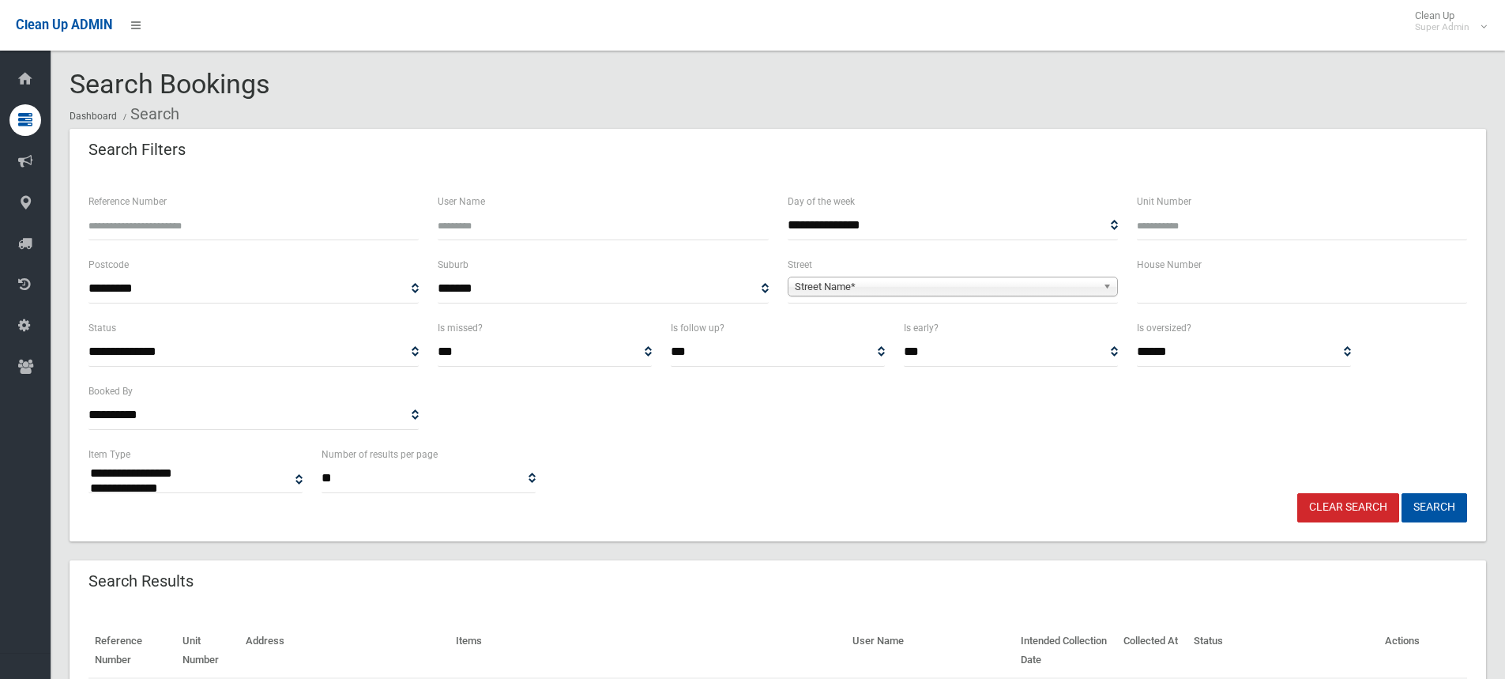
select select
click at [115, 225] on input "Reference Number" at bounding box center [254, 225] width 330 height 29
type input "******"
click at [1402, 493] on button "Search" at bounding box center [1435, 507] width 66 height 29
select select
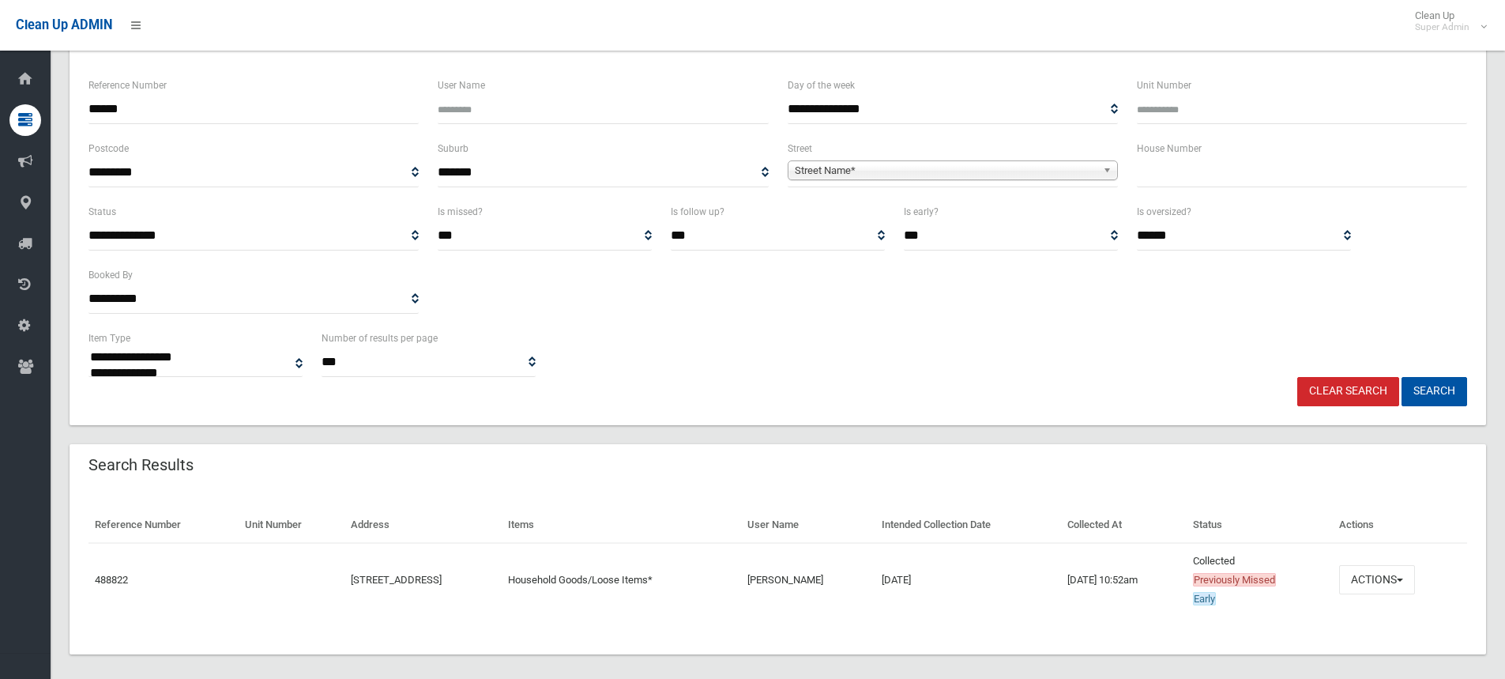
scroll to position [130, 0]
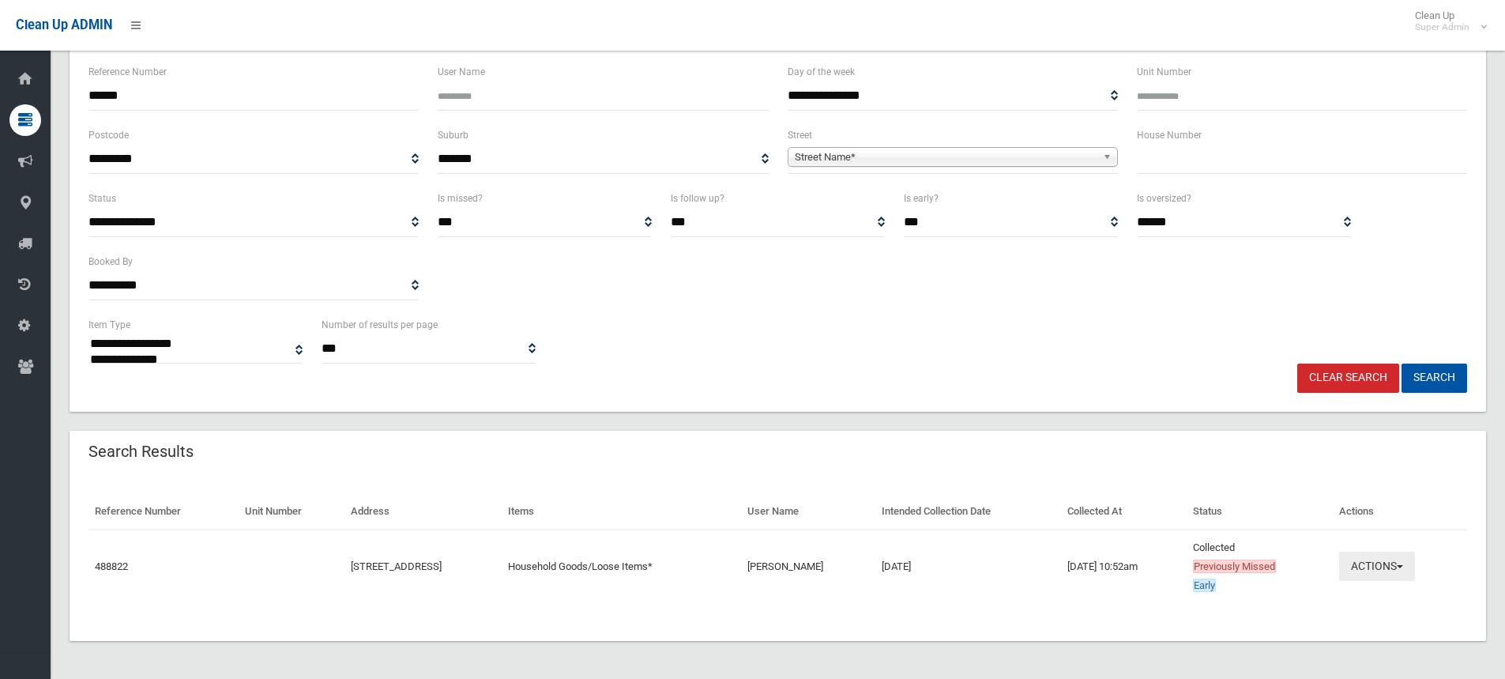
click at [1365, 571] on button "Actions" at bounding box center [1377, 566] width 76 height 29
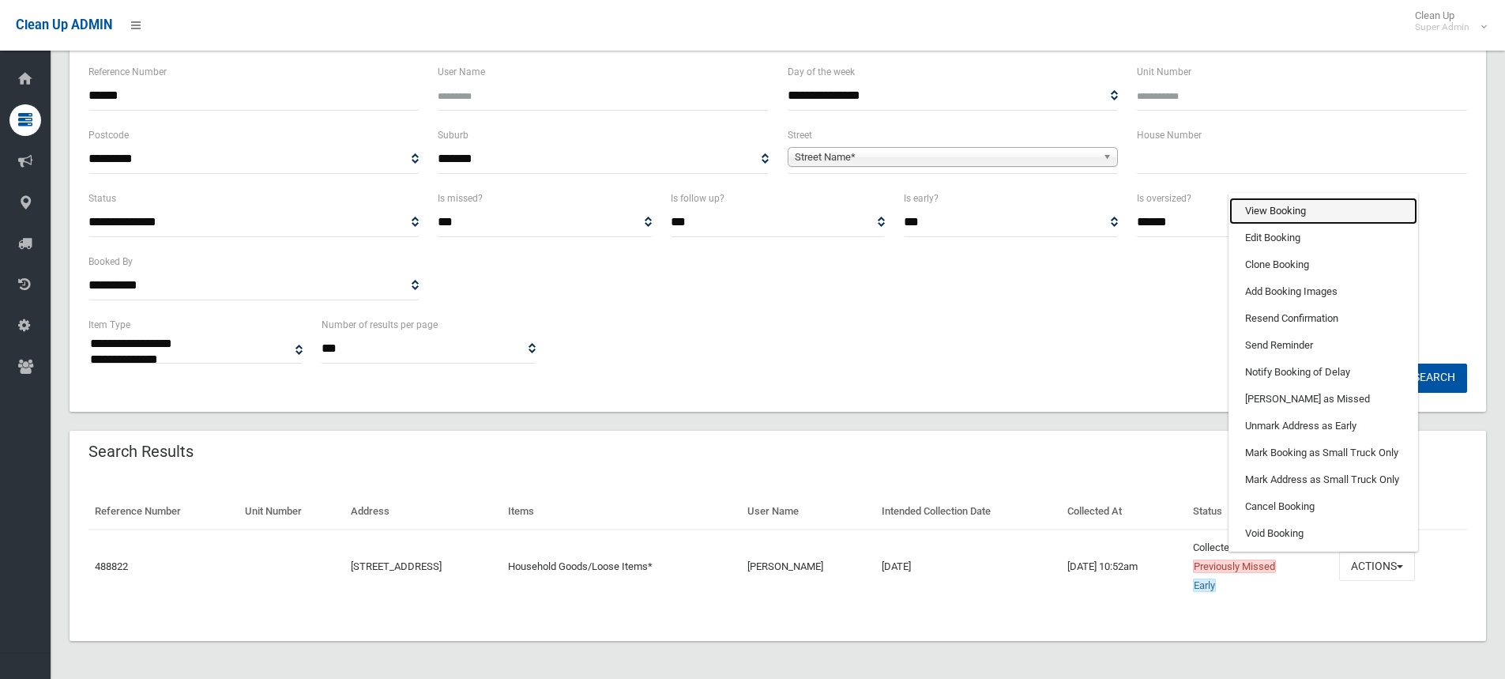
click at [1280, 212] on link "View Booking" at bounding box center [1324, 211] width 188 height 27
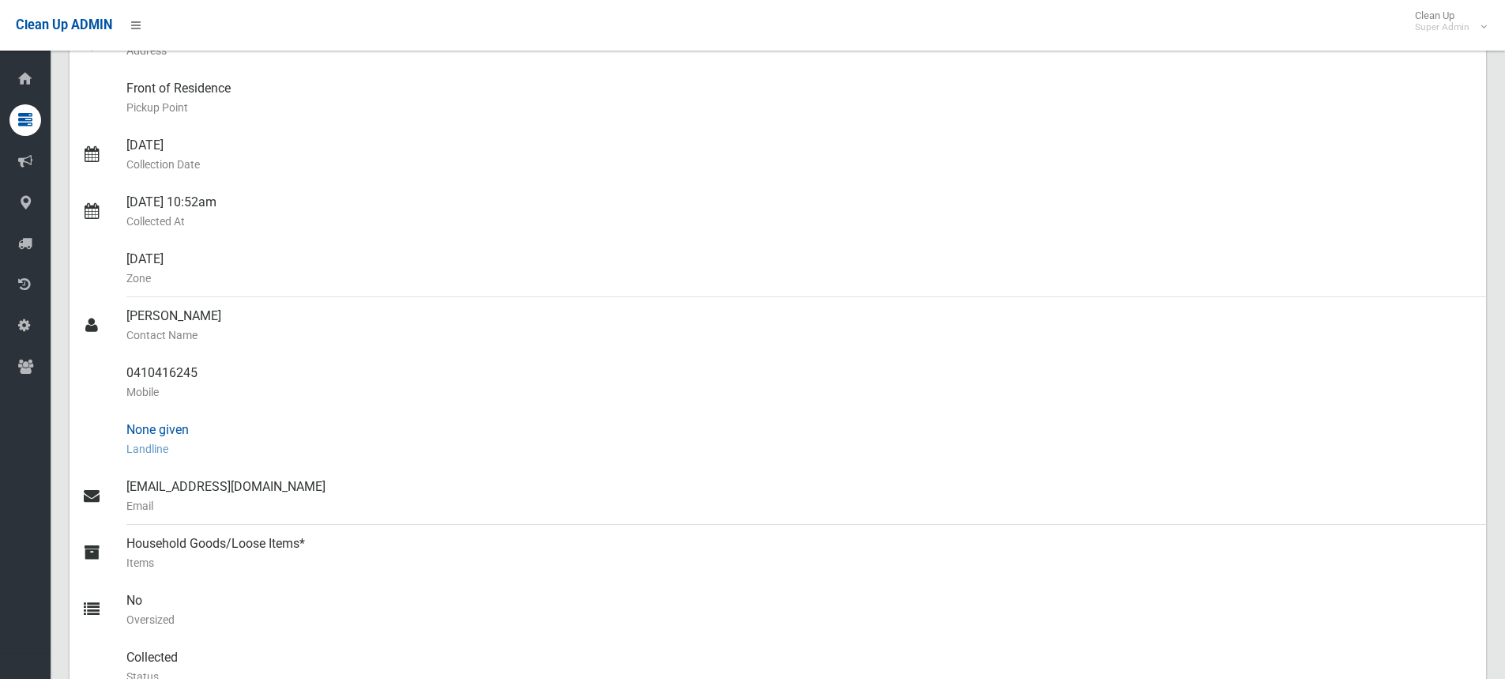
scroll to position [237, 0]
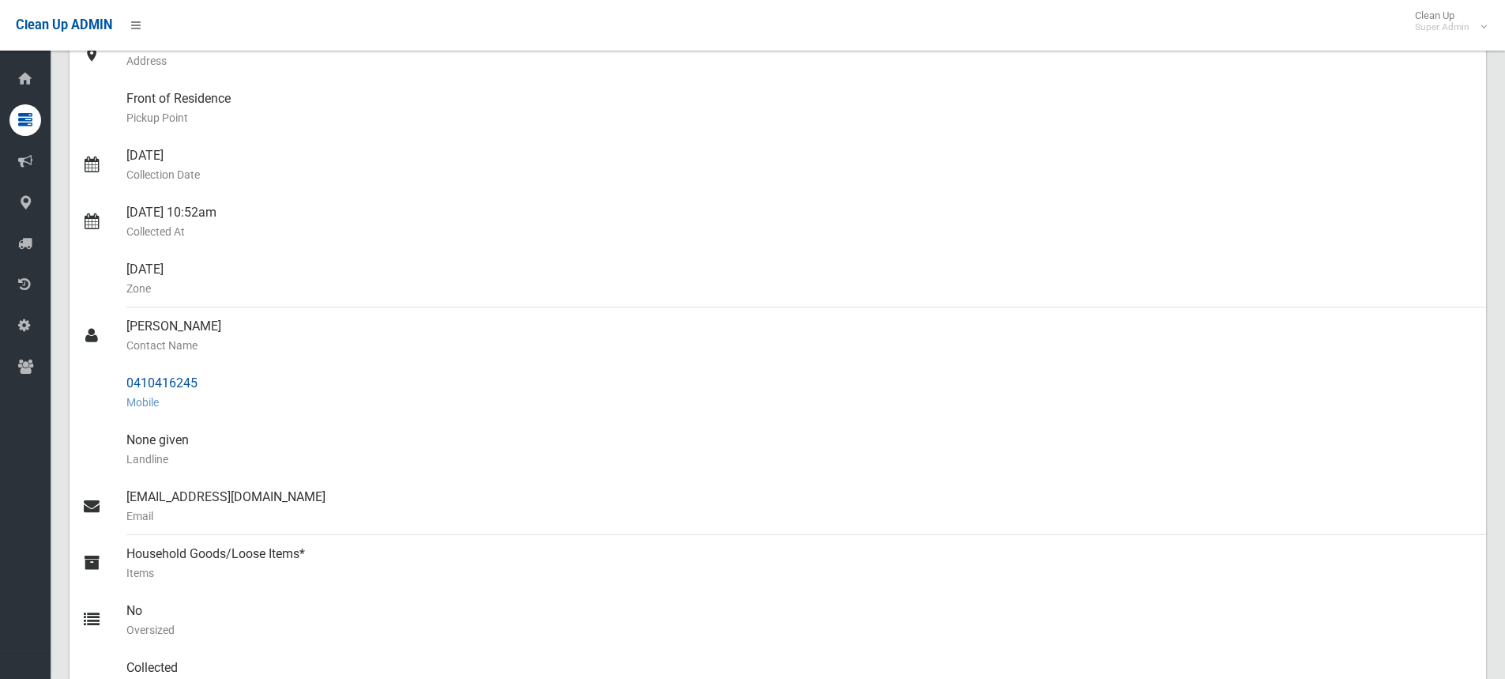
click at [148, 385] on div "0410416245 Mobile" at bounding box center [799, 392] width 1347 height 57
copy div "0410416245"
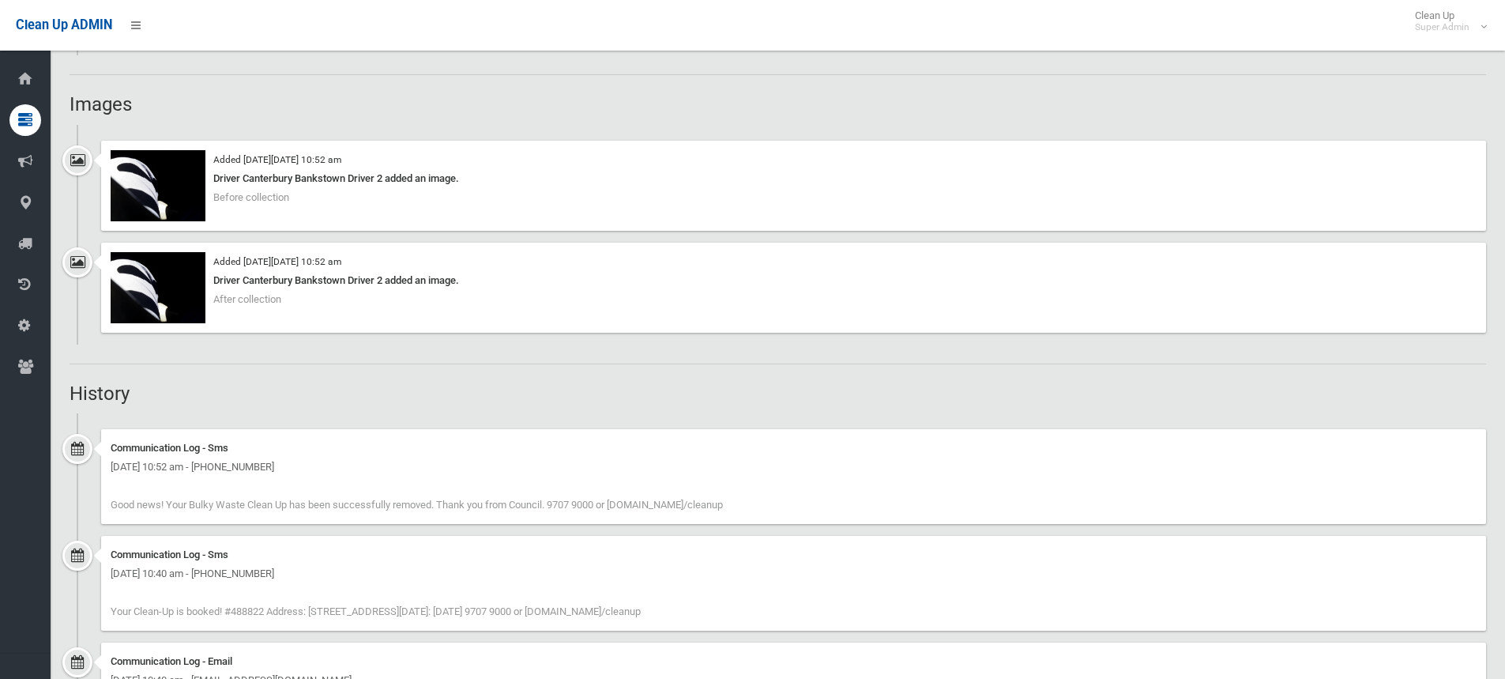
scroll to position [1264, 0]
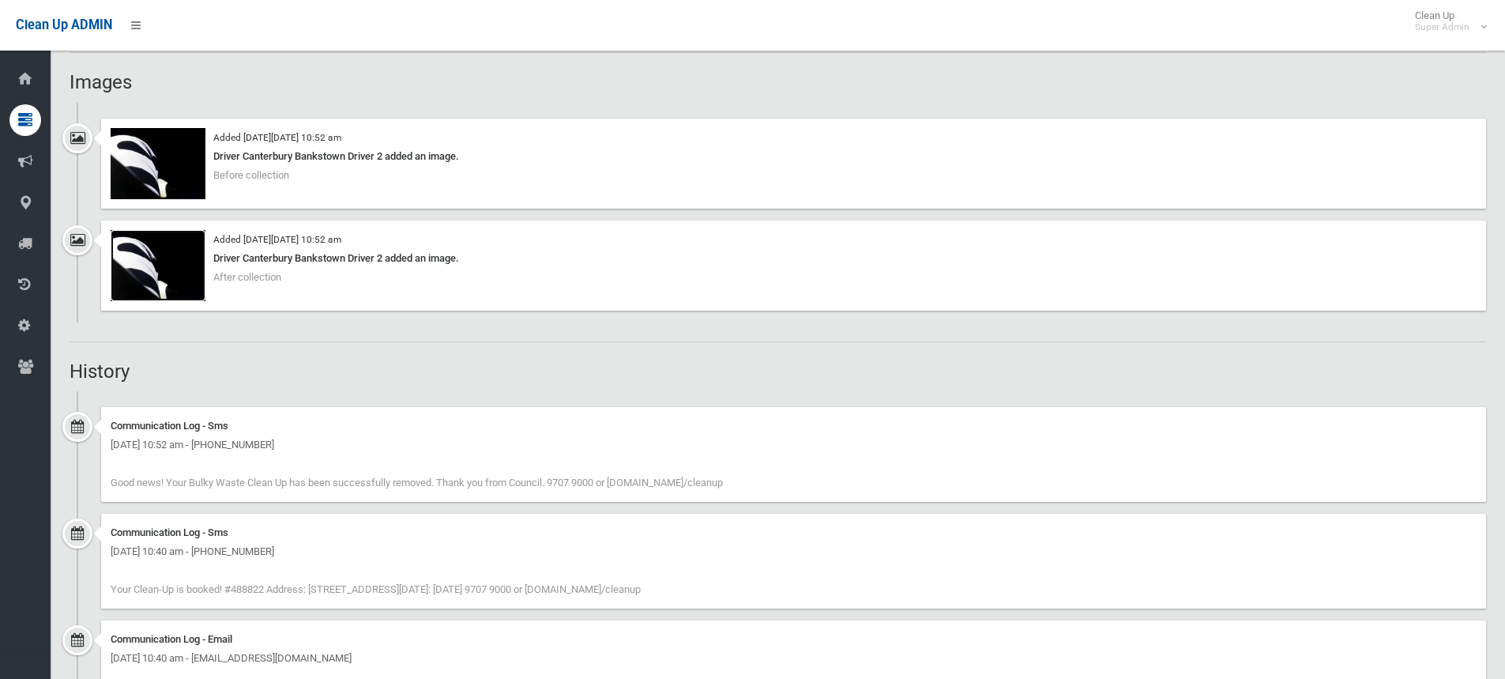
click at [145, 268] on img at bounding box center [158, 265] width 95 height 71
click at [170, 161] on img at bounding box center [158, 163] width 95 height 71
click at [345, 345] on div "Booking Details Actions View Booking Edit Booking Clone Booking Add Booking Ima…" at bounding box center [778, 395] width 1417 height 3001
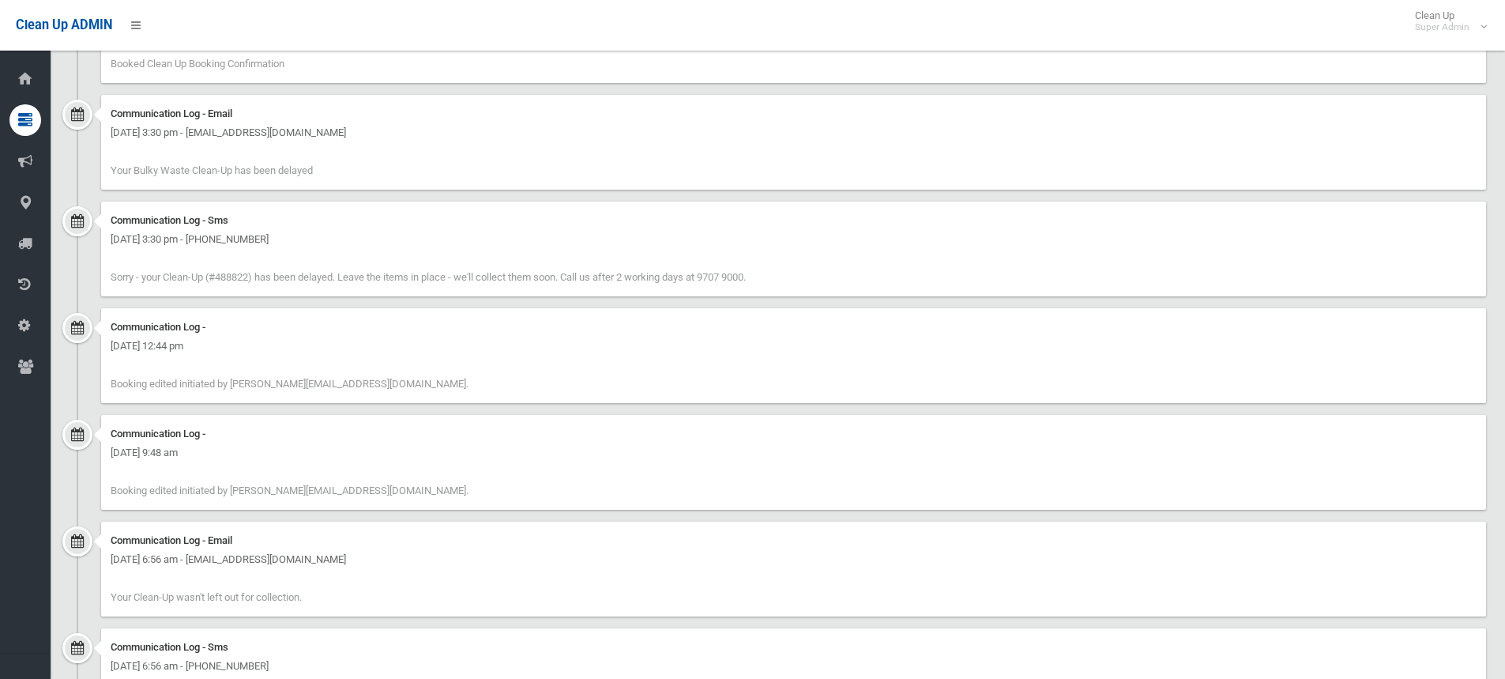
scroll to position [1975, 0]
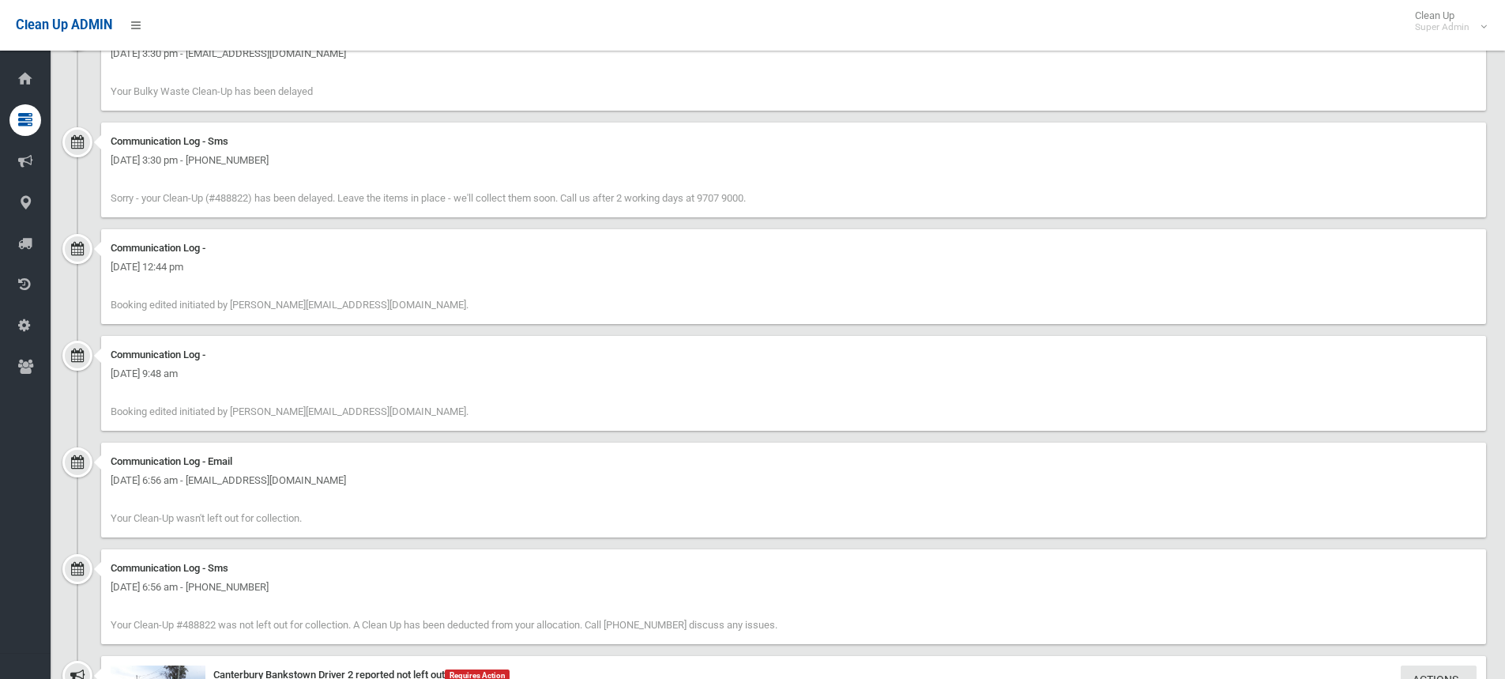
click at [278, 432] on div "Communication Log - [DATE] 9:48 am Booking edited initiated by [PERSON_NAME][EM…" at bounding box center [778, 389] width 1417 height 107
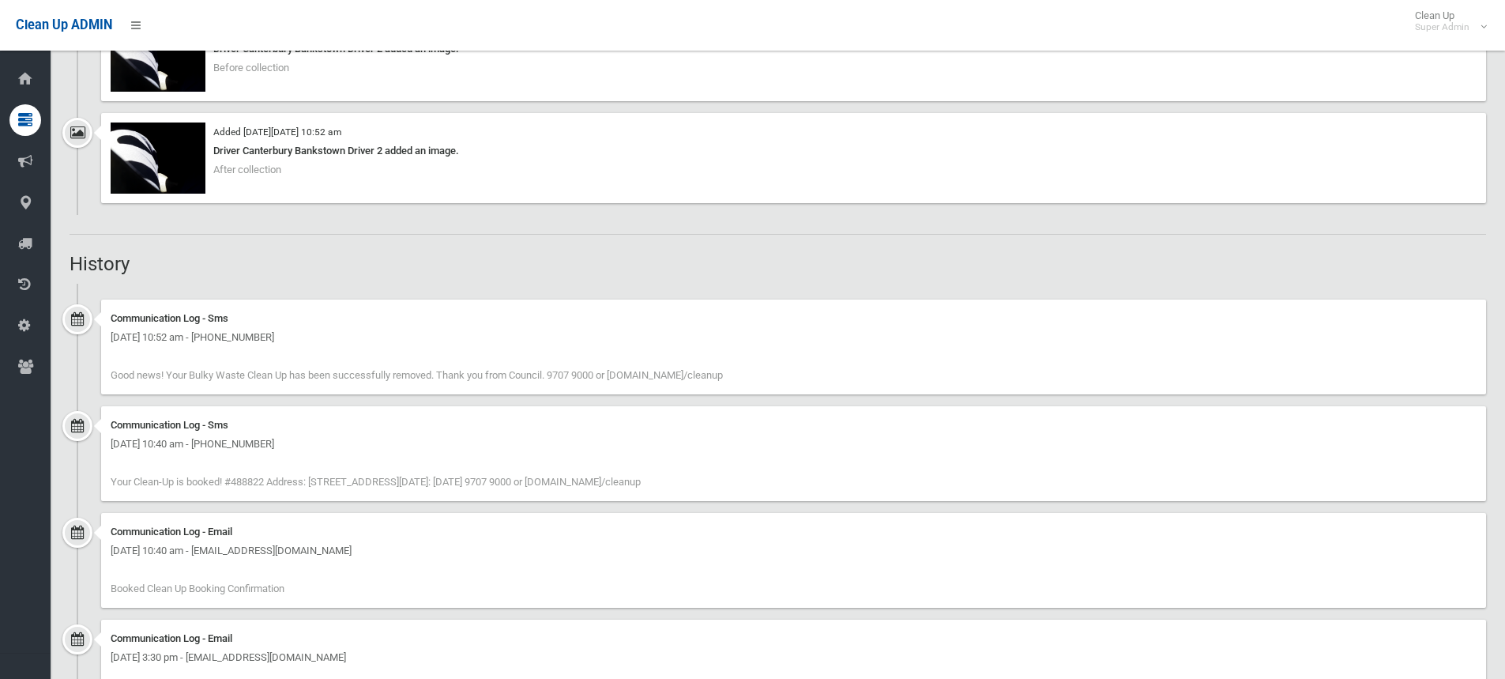
scroll to position [1343, 0]
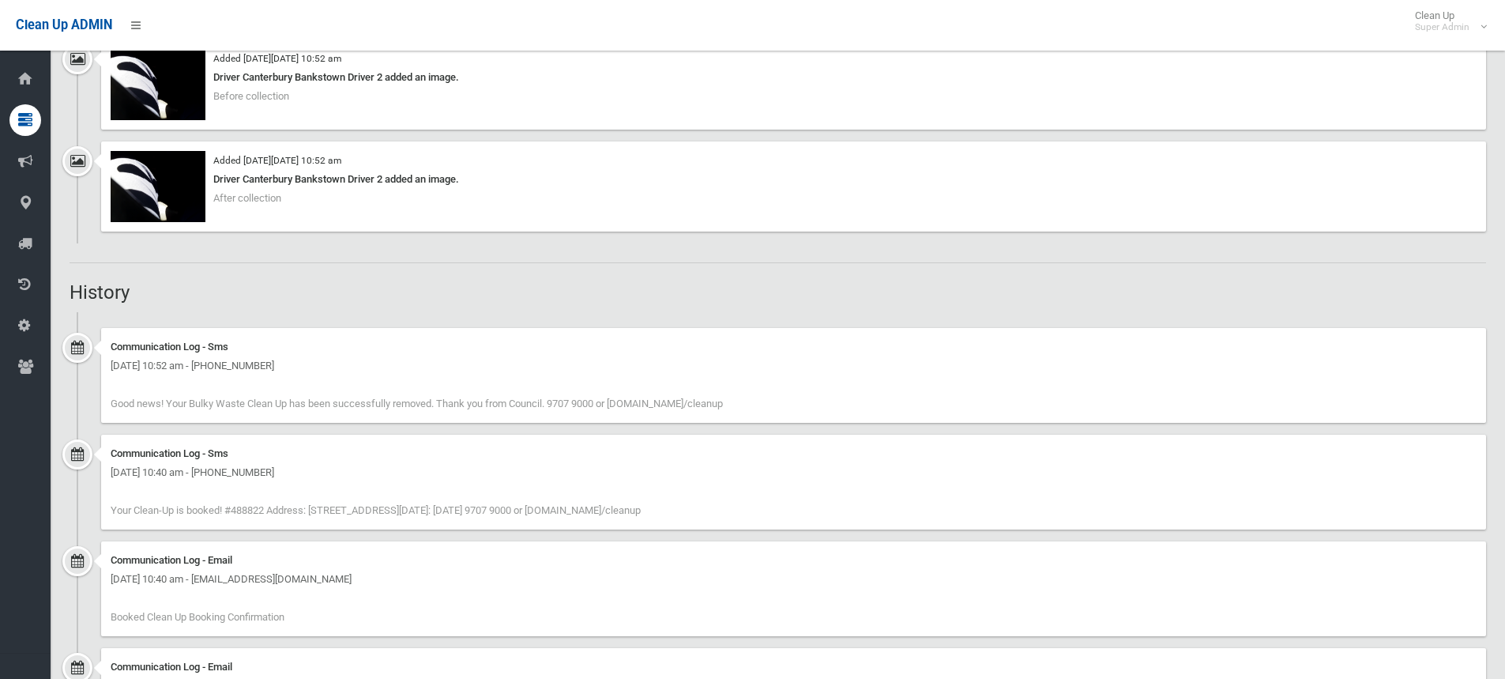
click at [303, 266] on div "Booking Details Actions View Booking Edit Booking Clone Booking Add Booking Ima…" at bounding box center [778, 316] width 1417 height 3001
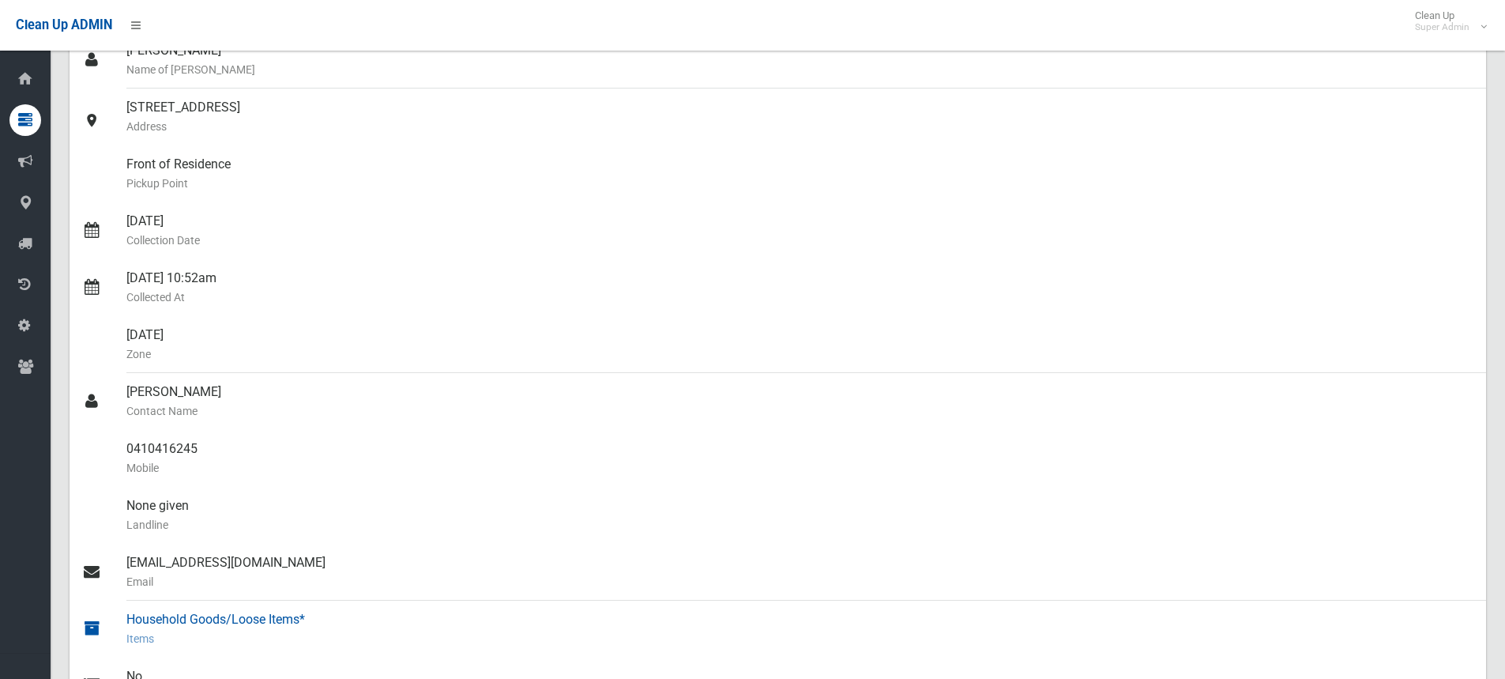
scroll to position [0, 0]
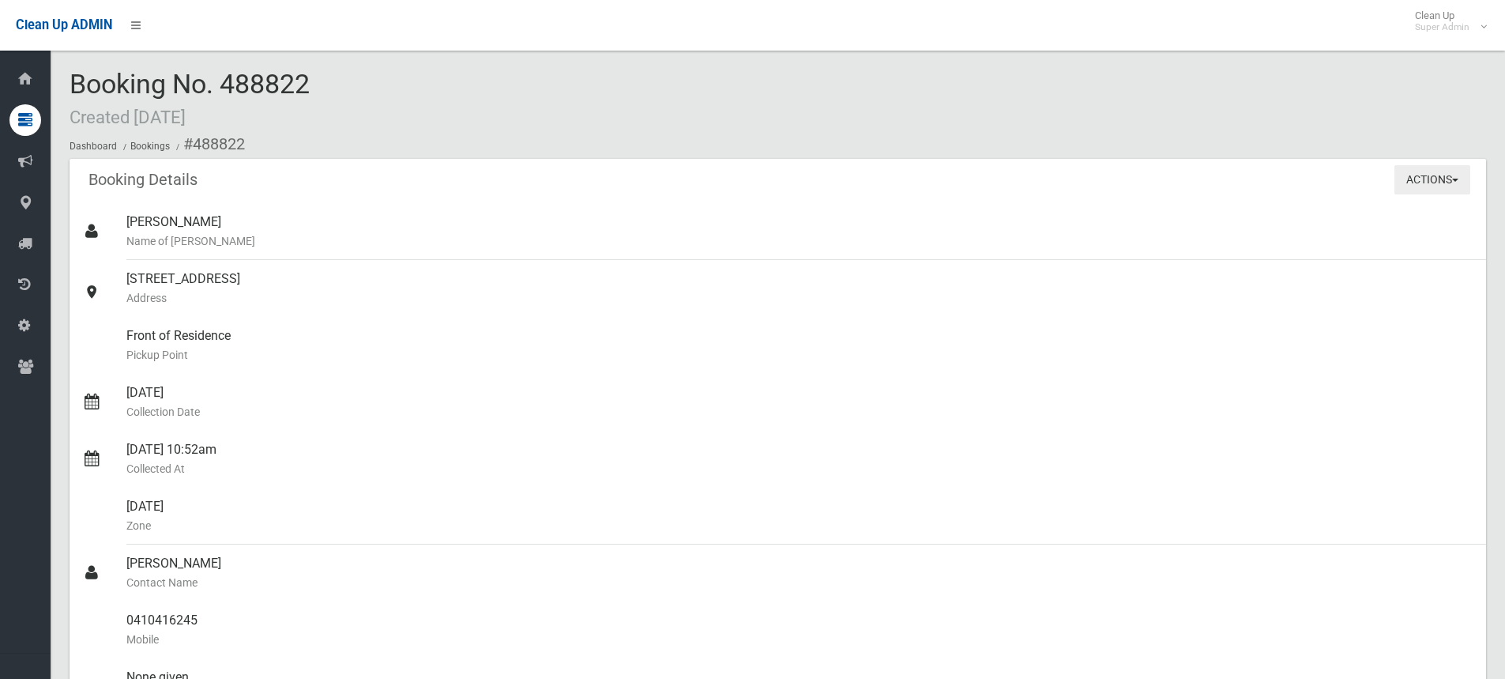
click at [1444, 179] on button "Actions" at bounding box center [1433, 179] width 76 height 29
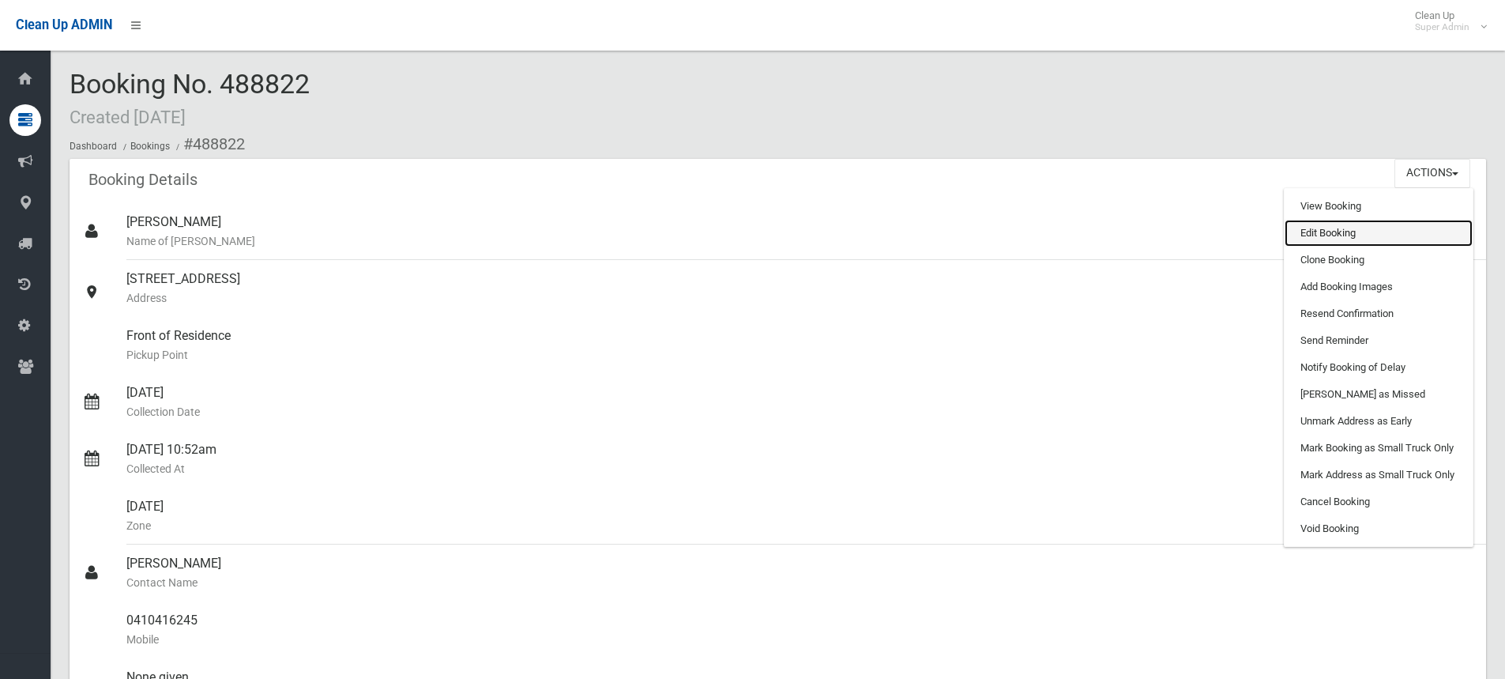
click at [1330, 235] on link "Edit Booking" at bounding box center [1379, 233] width 188 height 27
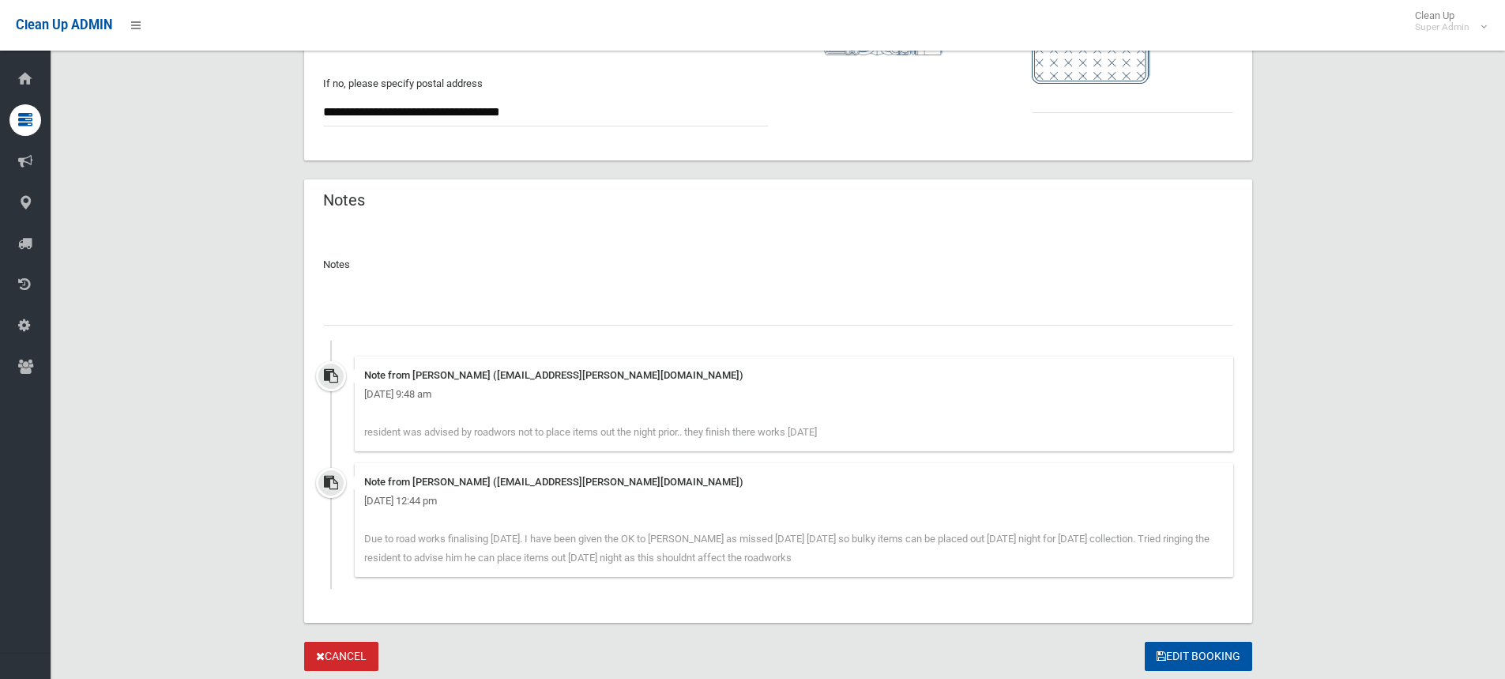
scroll to position [1106, 0]
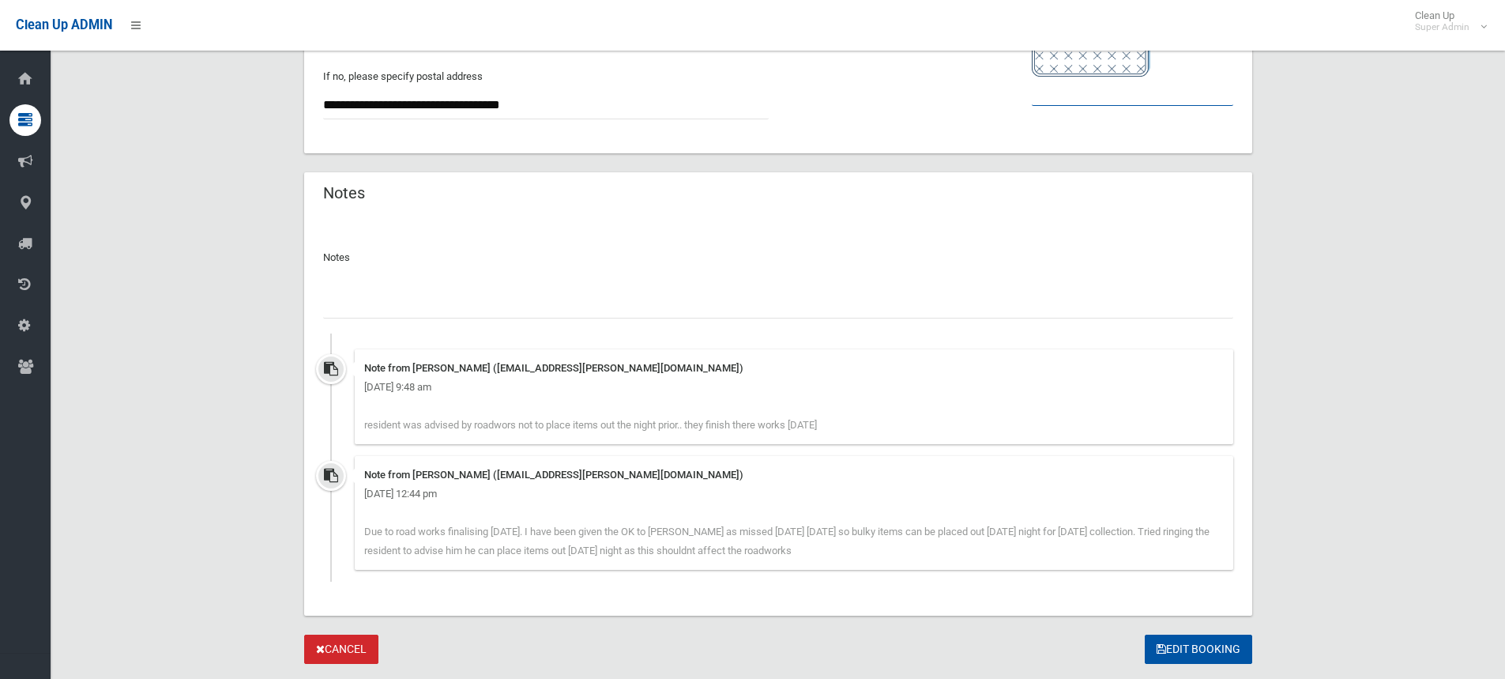
click at [1098, 97] on input "text" at bounding box center [1132, 91] width 201 height 29
type input "*"
click at [497, 298] on input "text" at bounding box center [778, 303] width 910 height 29
type input "*"
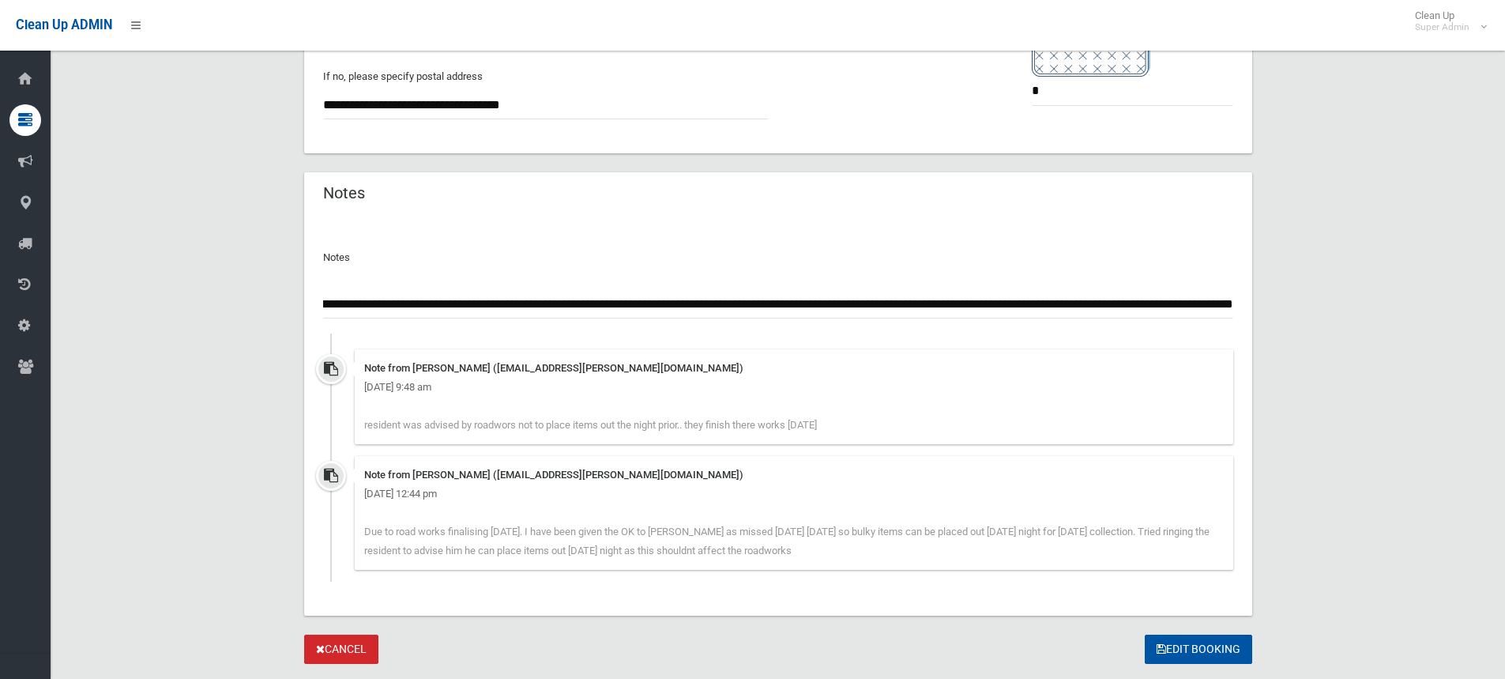
scroll to position [0, 0]
click at [1230, 301] on input "**********" at bounding box center [778, 303] width 910 height 29
click at [732, 301] on input "**********" at bounding box center [778, 303] width 910 height 29
click at [778, 303] on input "**********" at bounding box center [778, 303] width 910 height 29
click at [1227, 302] on input "**********" at bounding box center [778, 303] width 910 height 29
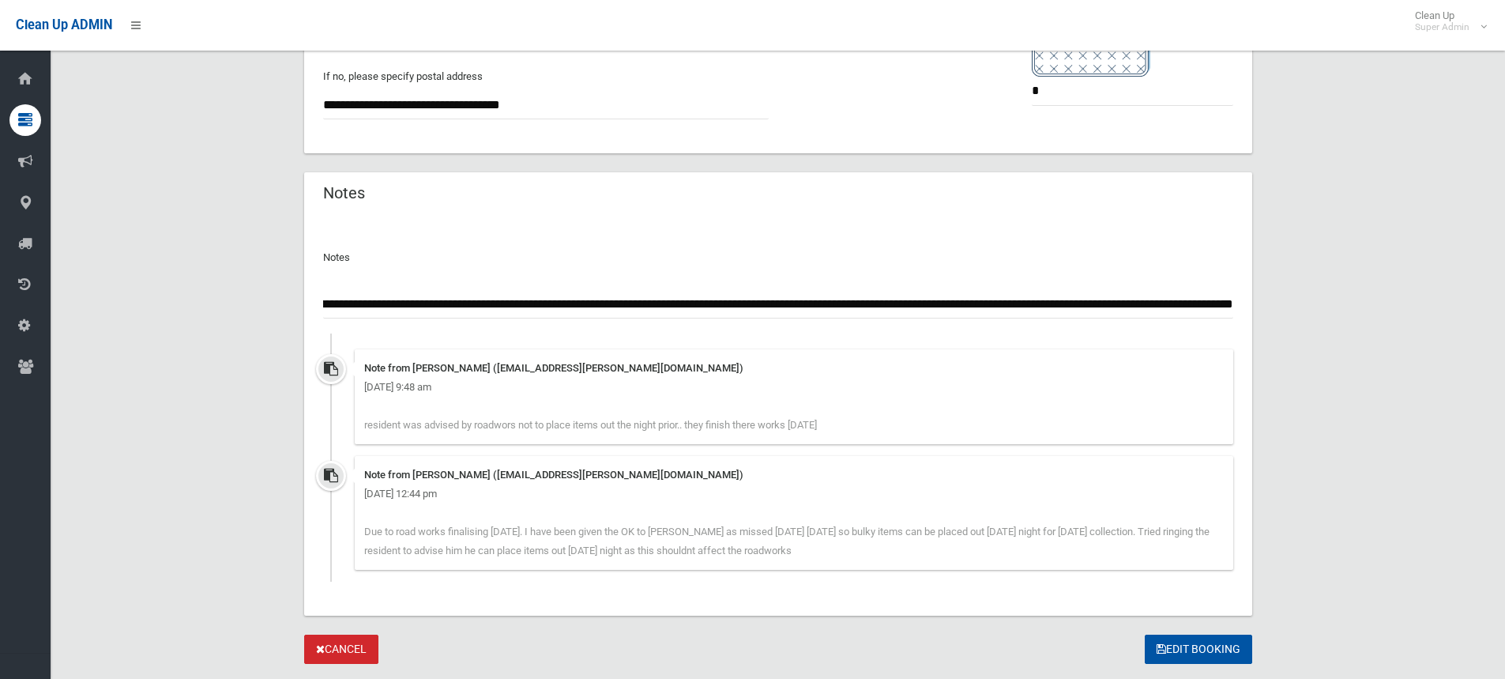
scroll to position [0, 293]
type input "**********"
click at [1204, 644] on button "Edit Booking" at bounding box center [1198, 649] width 107 height 29
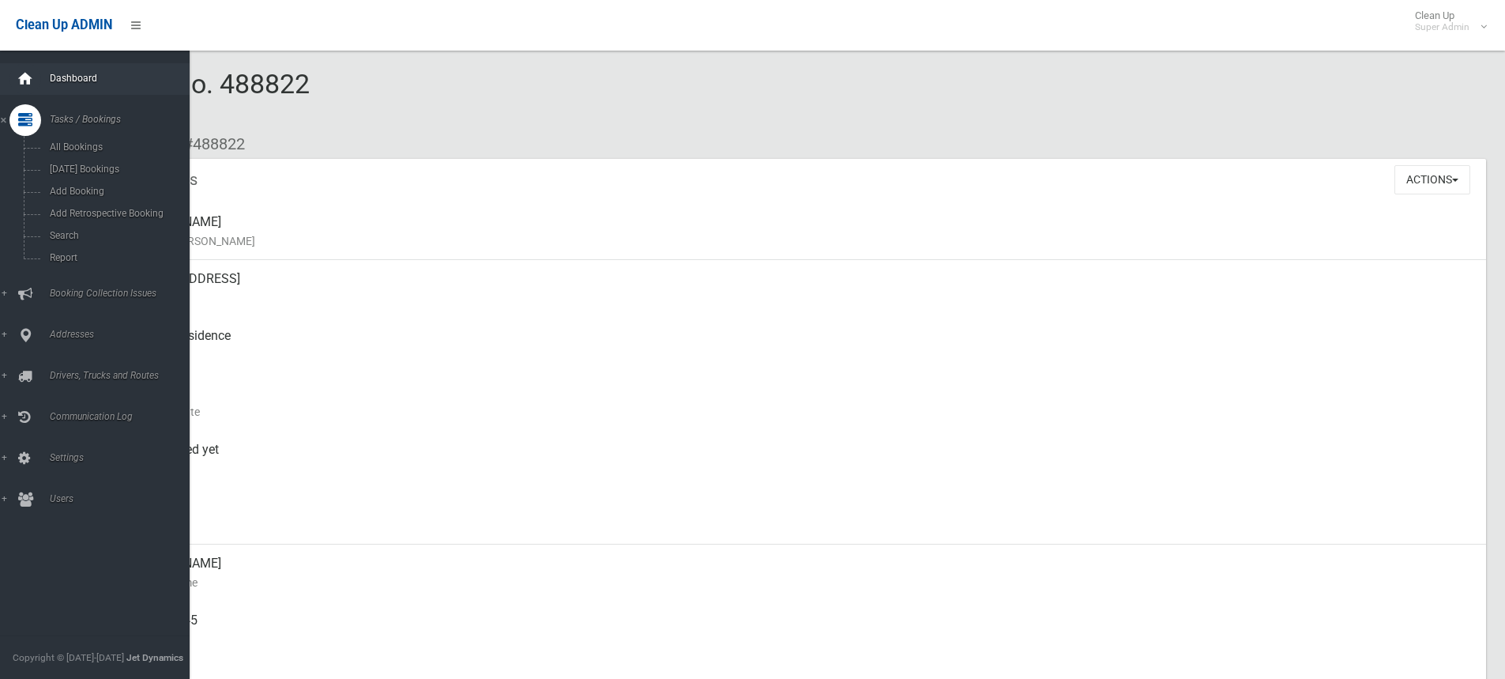
click at [27, 77] on icon at bounding box center [25, 79] width 17 height 32
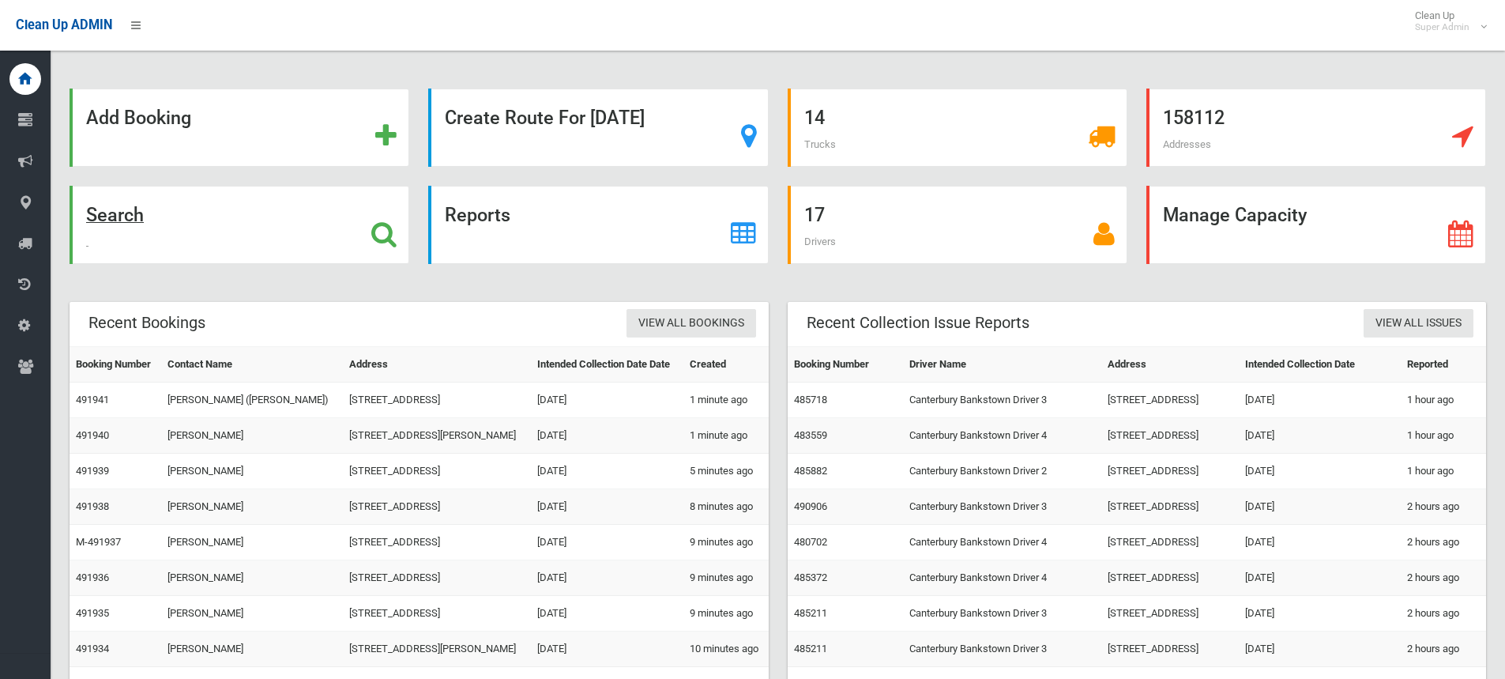
click at [374, 236] on icon at bounding box center [383, 233] width 25 height 27
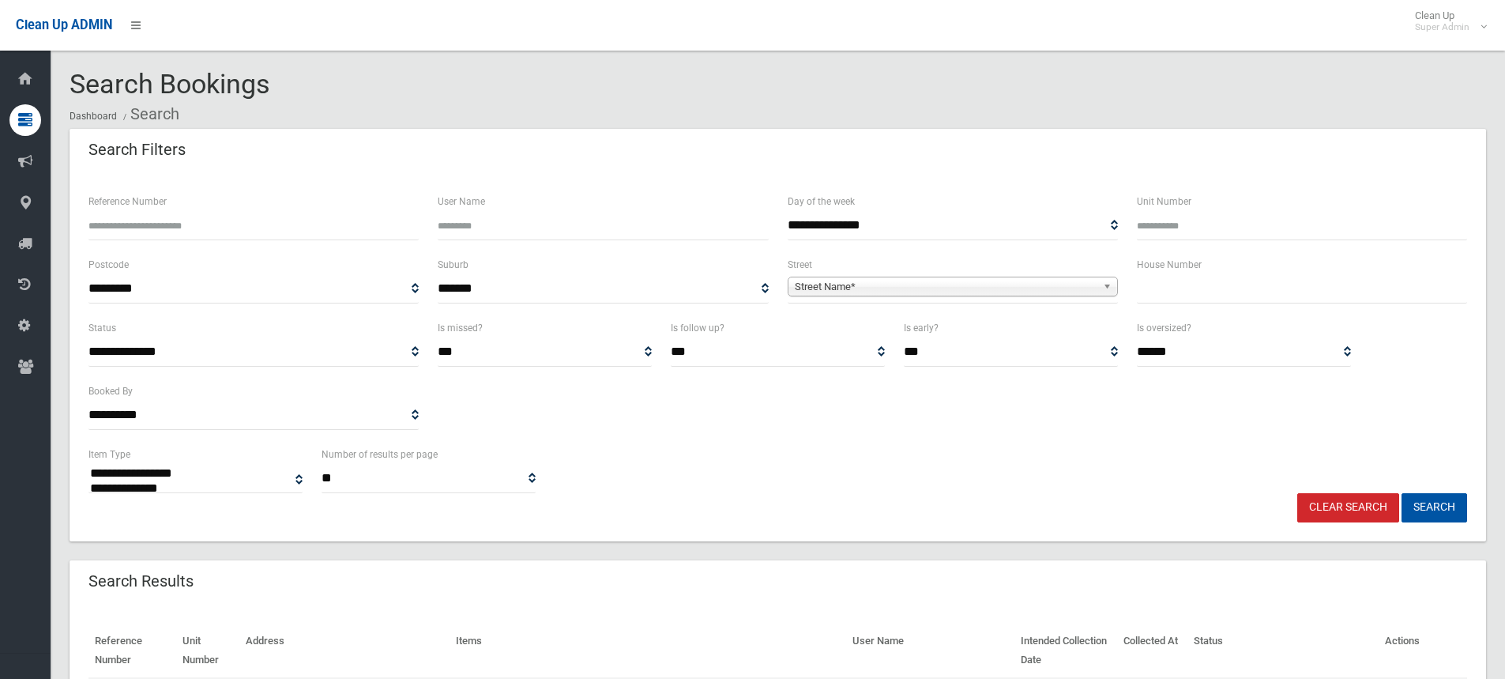
select select
click at [1242, 288] on input "text" at bounding box center [1302, 288] width 330 height 29
type input "**"
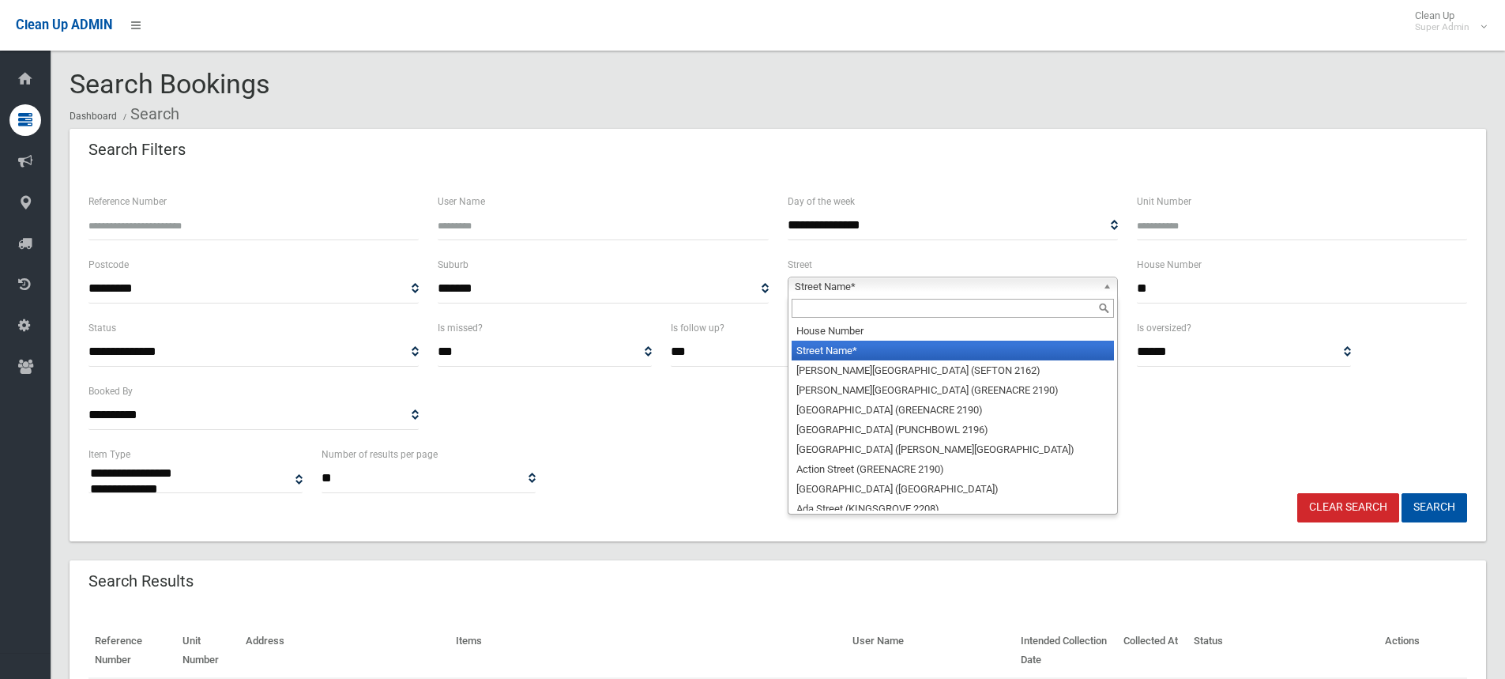
click at [960, 288] on span "Street Name*" at bounding box center [946, 286] width 302 height 19
click at [893, 314] on input "text" at bounding box center [953, 308] width 322 height 19
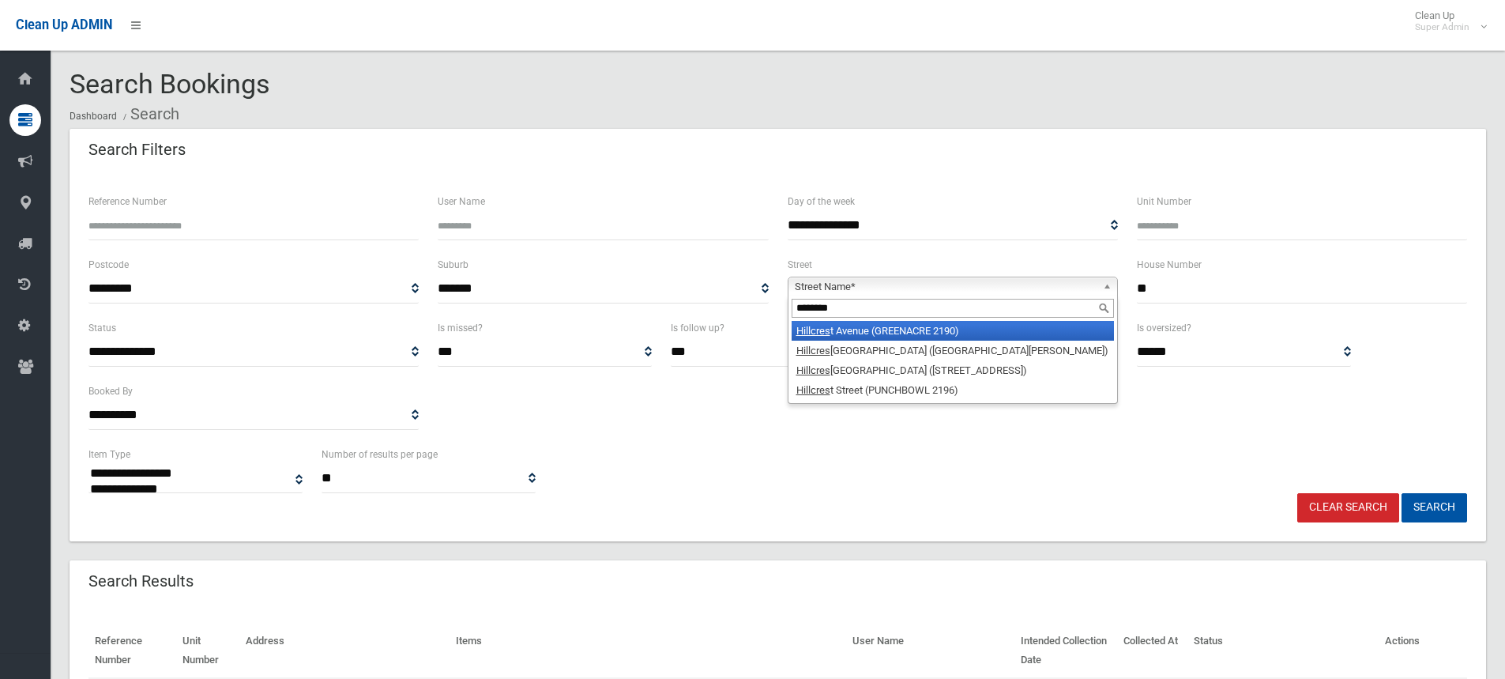
type input "********"
click at [901, 324] on li "Hillcres t Avenue (GREENACRE 2190)" at bounding box center [953, 331] width 322 height 20
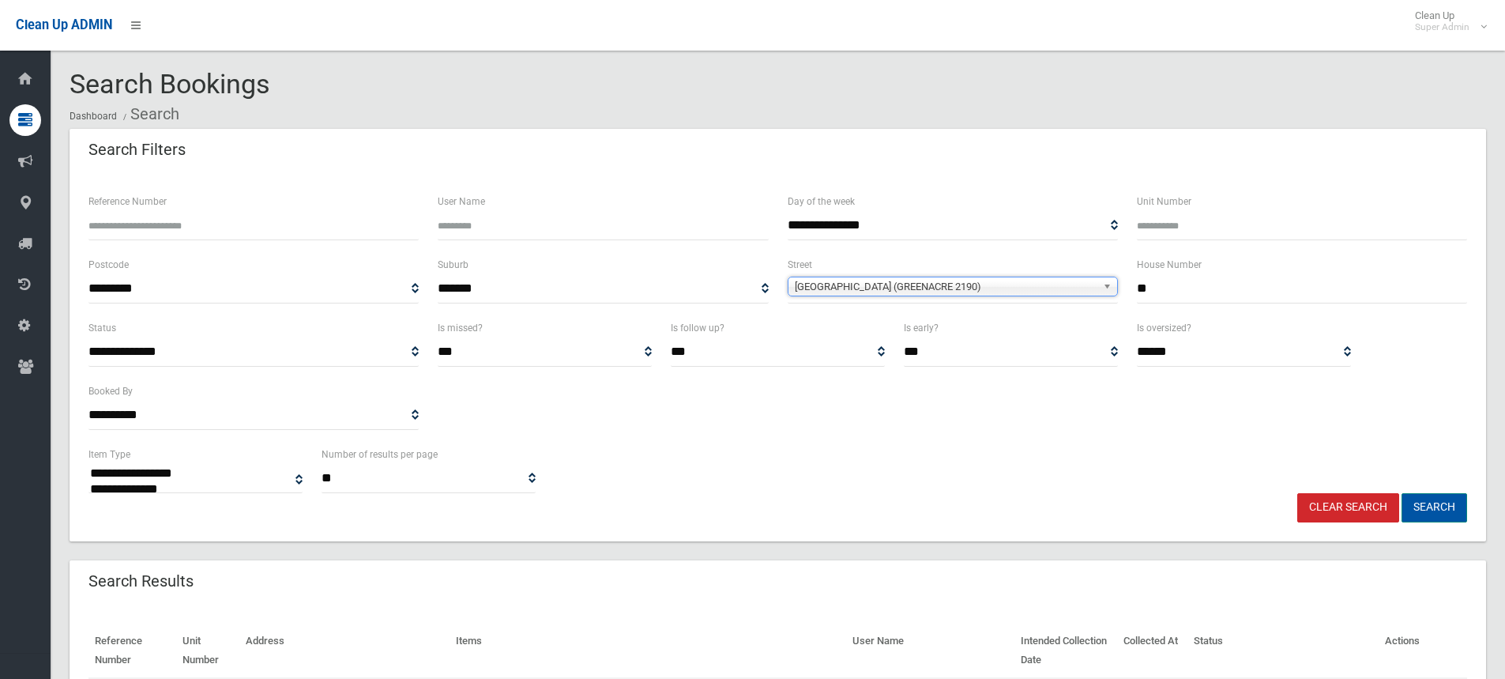
click at [1418, 514] on button "Search" at bounding box center [1435, 507] width 66 height 29
select select
click at [962, 467] on div "**********" at bounding box center [778, 469] width 1398 height 48
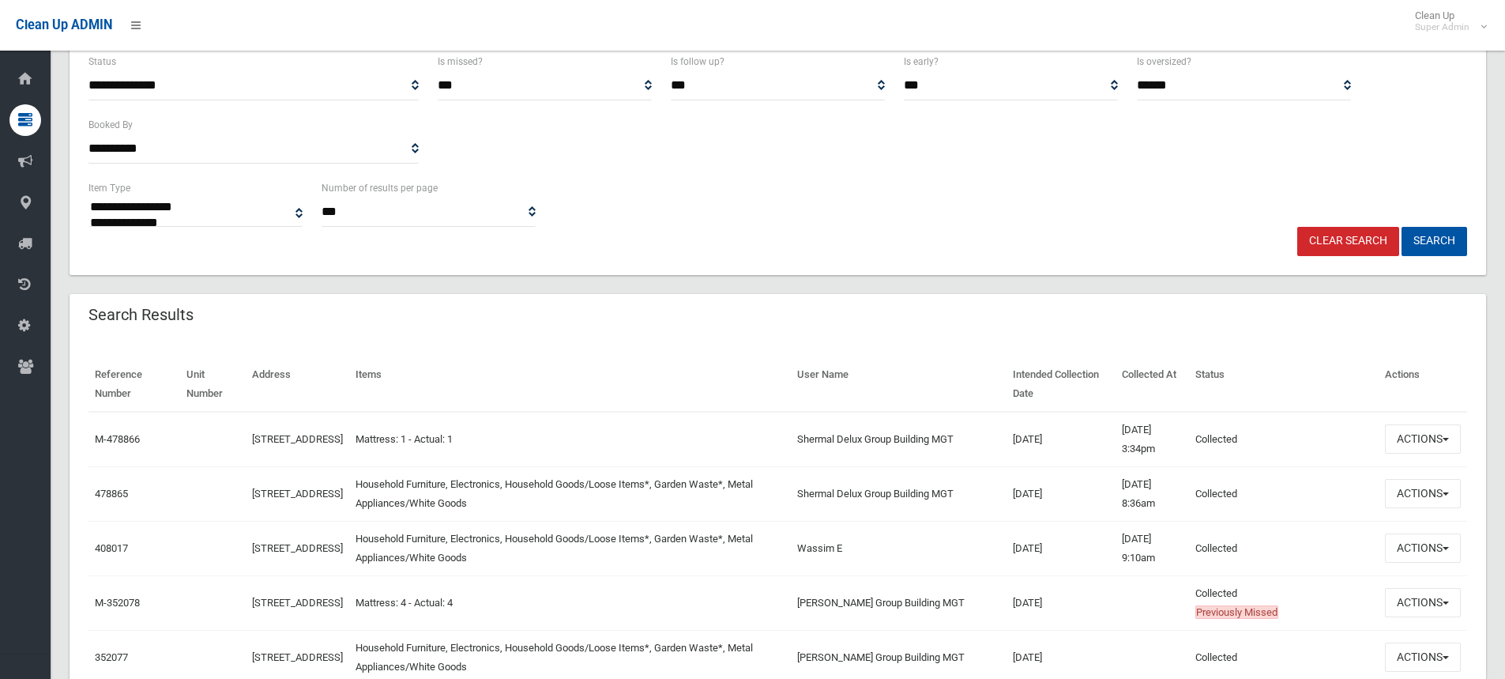
scroll to position [395, 0]
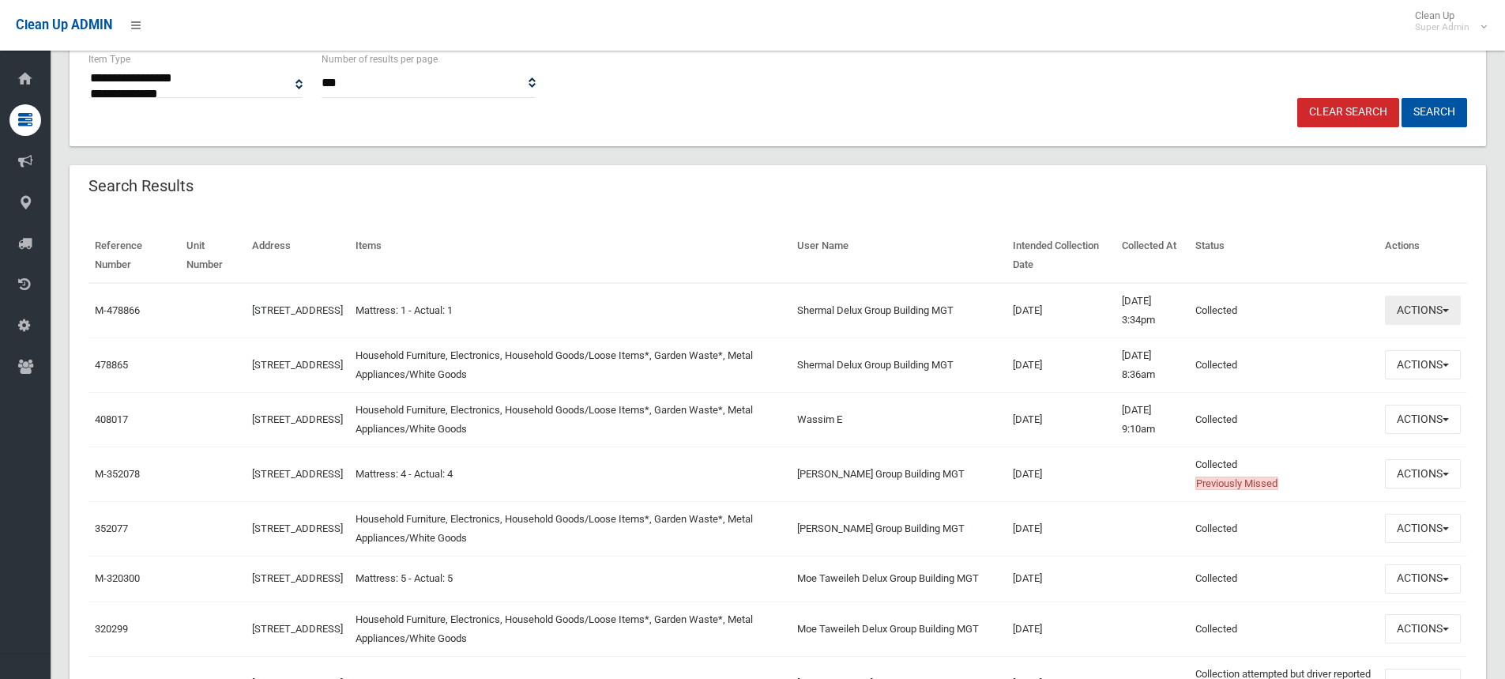
click at [1426, 317] on button "Actions" at bounding box center [1423, 310] width 76 height 29
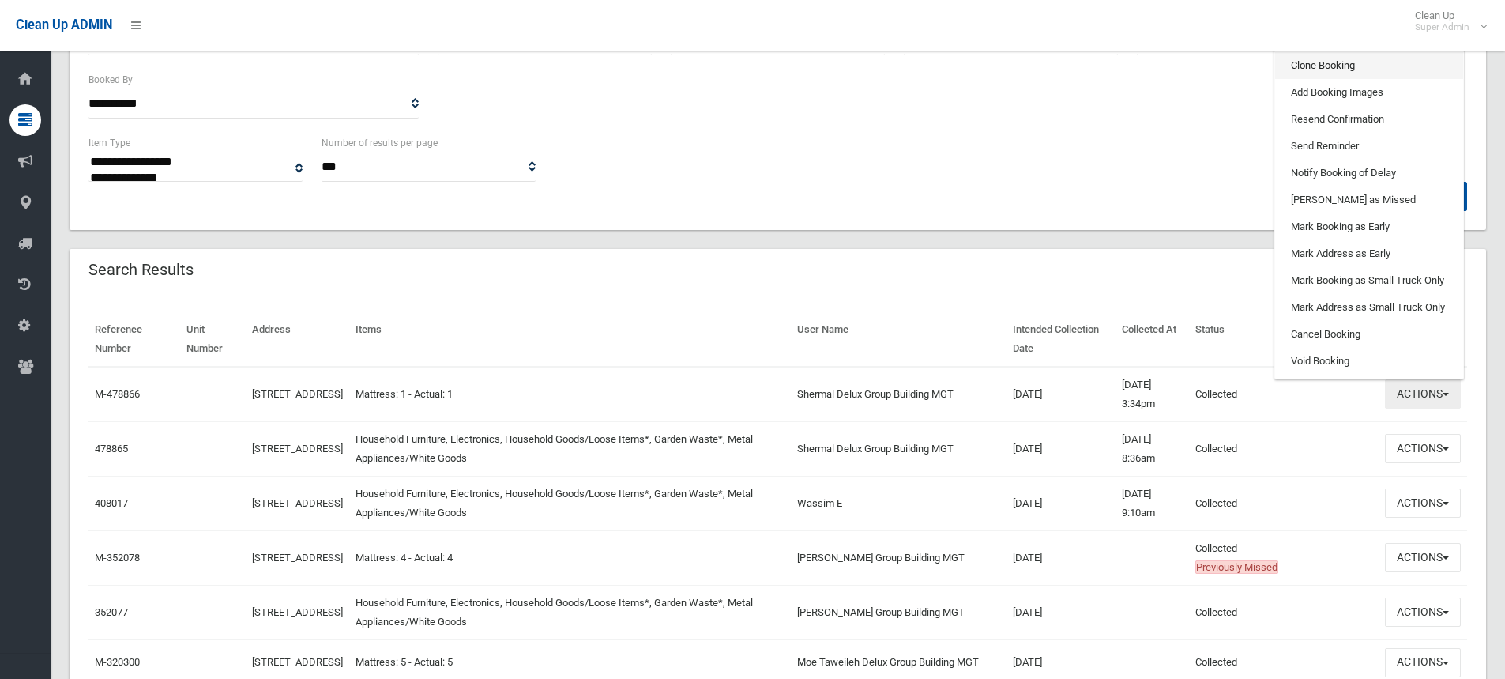
scroll to position [158, 0]
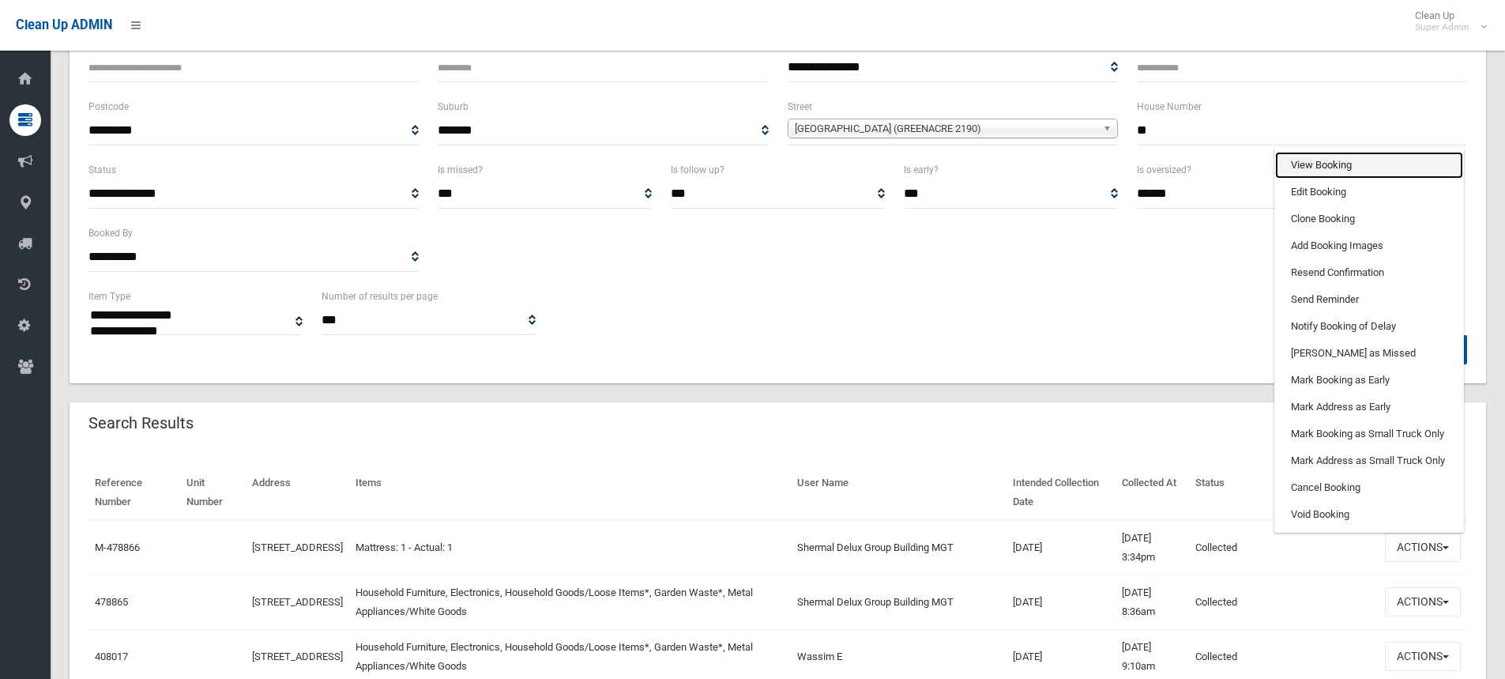
click at [1331, 156] on link "View Booking" at bounding box center [1369, 165] width 188 height 27
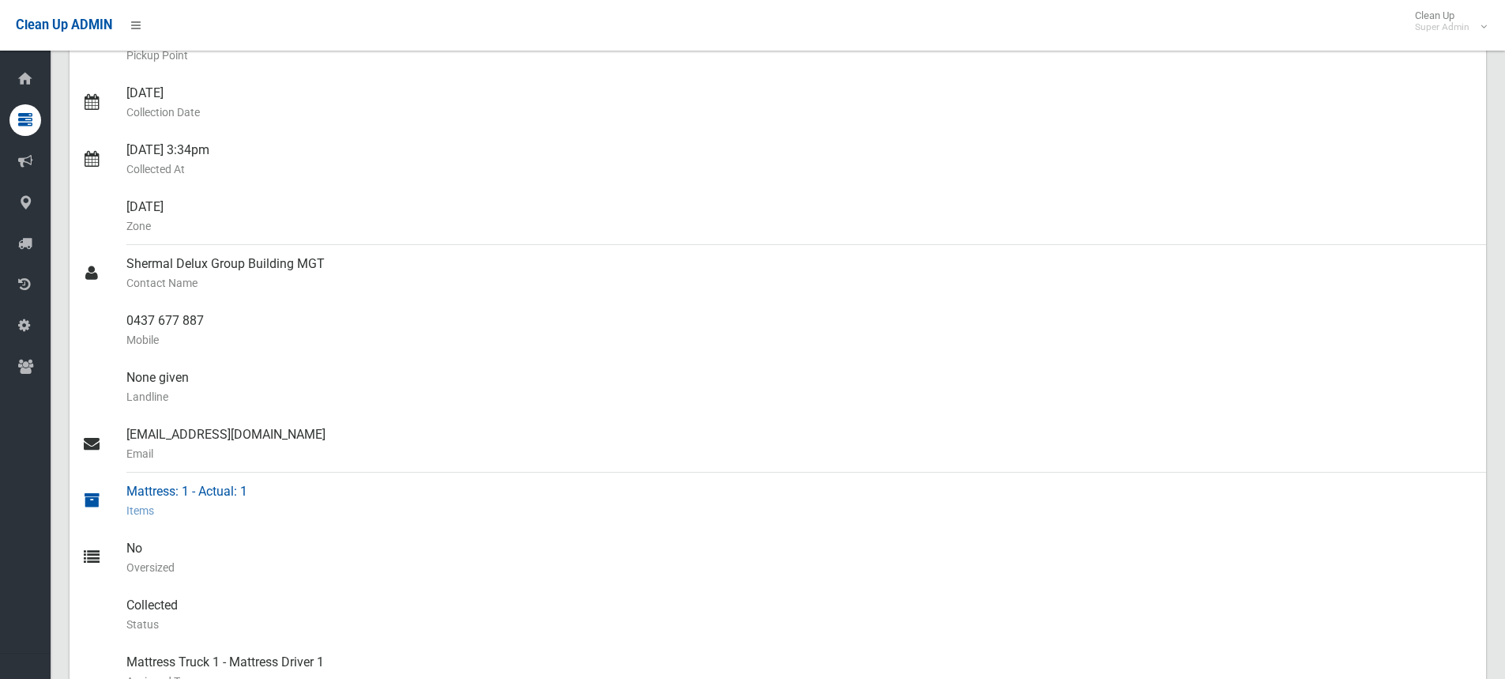
scroll to position [395, 0]
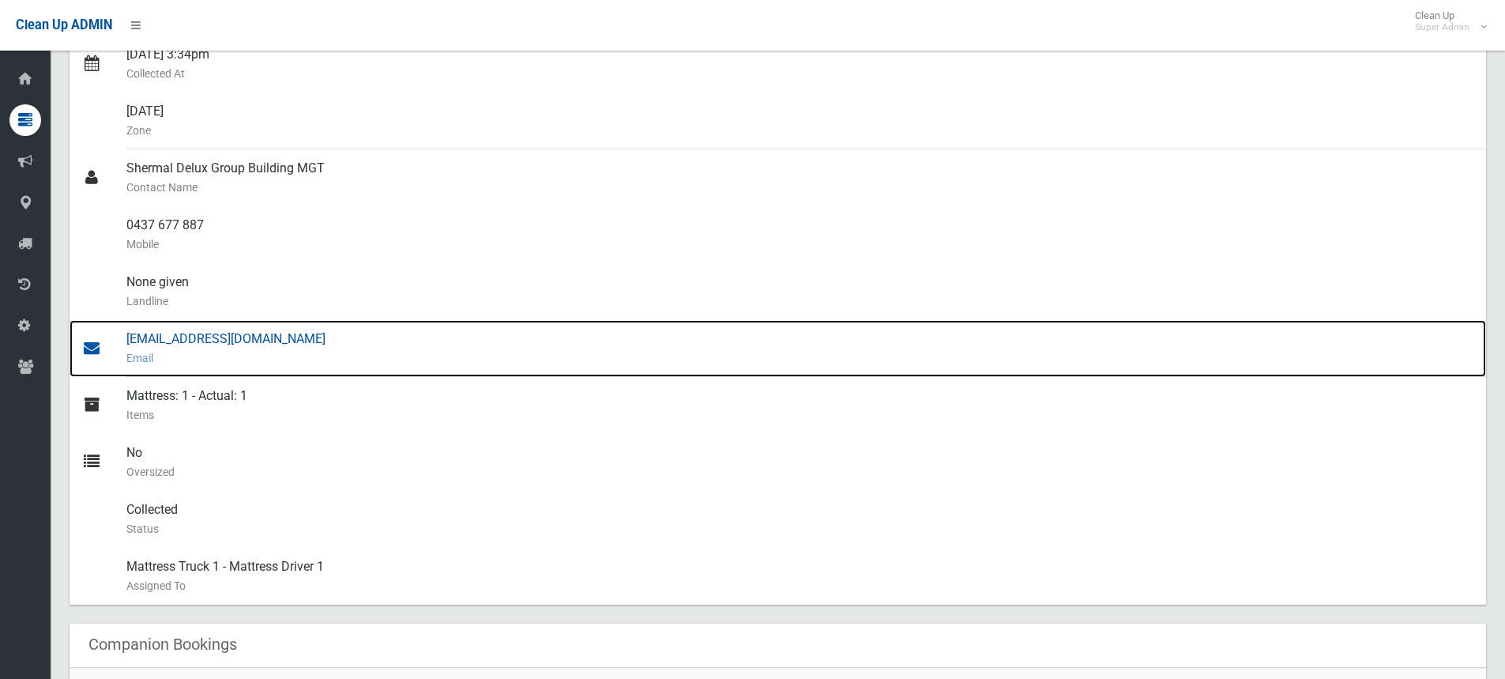
click at [188, 337] on div "eden@deluxgroup.com.au Email" at bounding box center [799, 348] width 1347 height 57
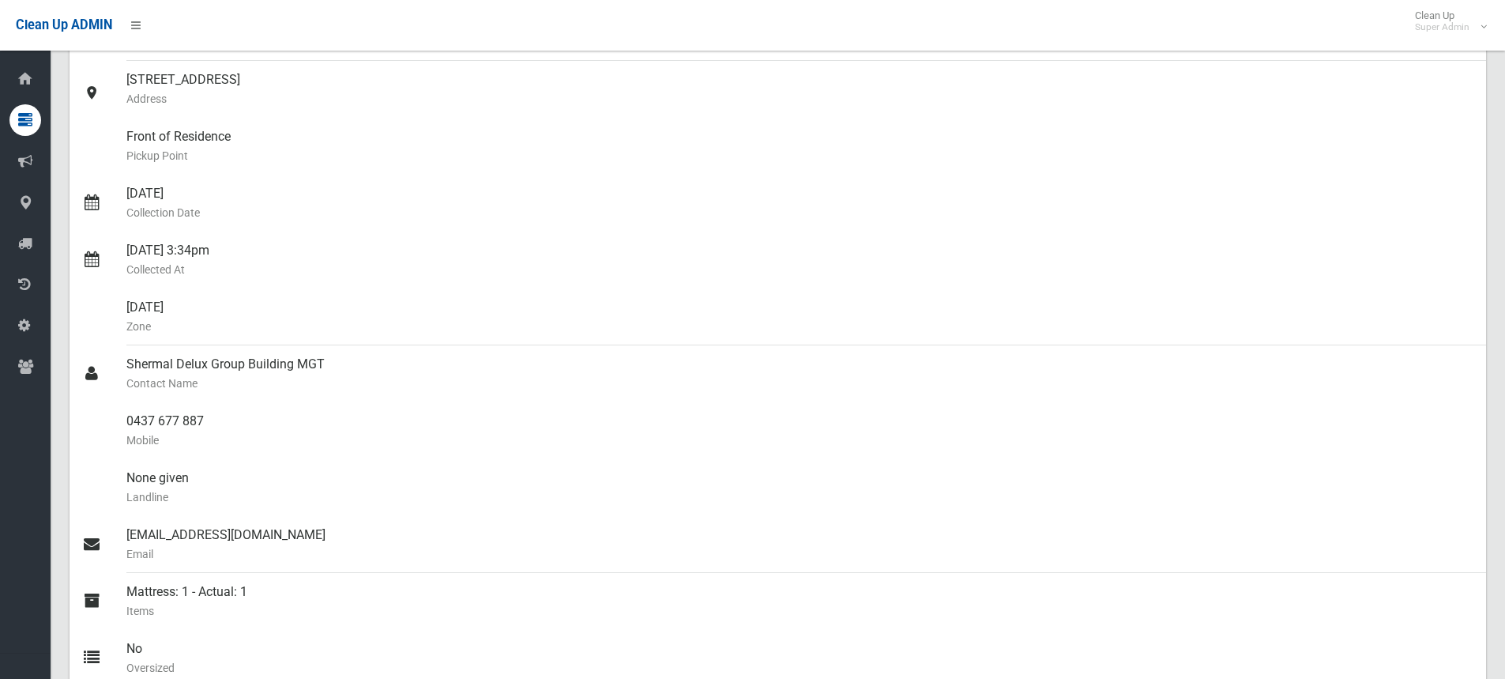
scroll to position [0, 0]
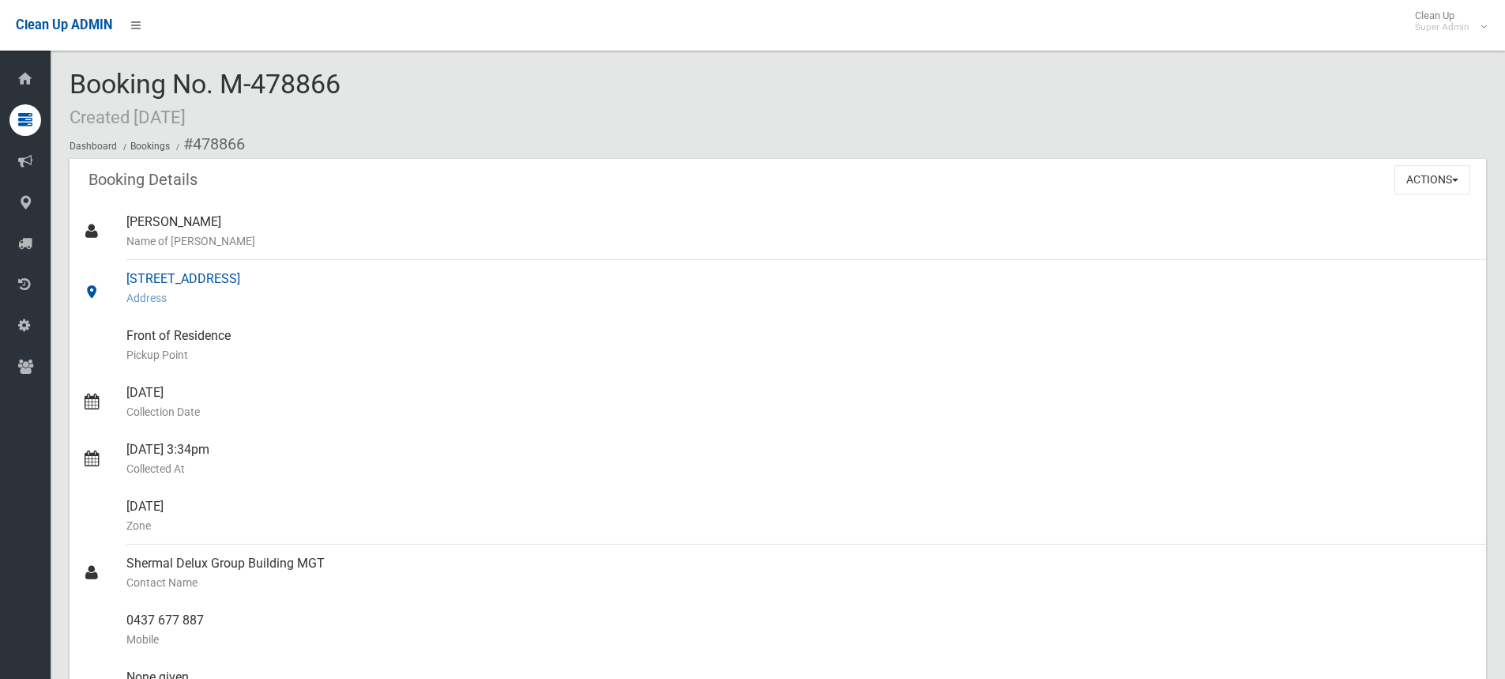
drag, startPoint x: 127, startPoint y: 277, endPoint x: 309, endPoint y: 280, distance: 181.8
click at [309, 280] on div "24 Hillcrest Avenue, GREENACRE NSW 2190 Address" at bounding box center [799, 288] width 1347 height 57
copy div "24 Hillcrest Avenue, GREENACRE"
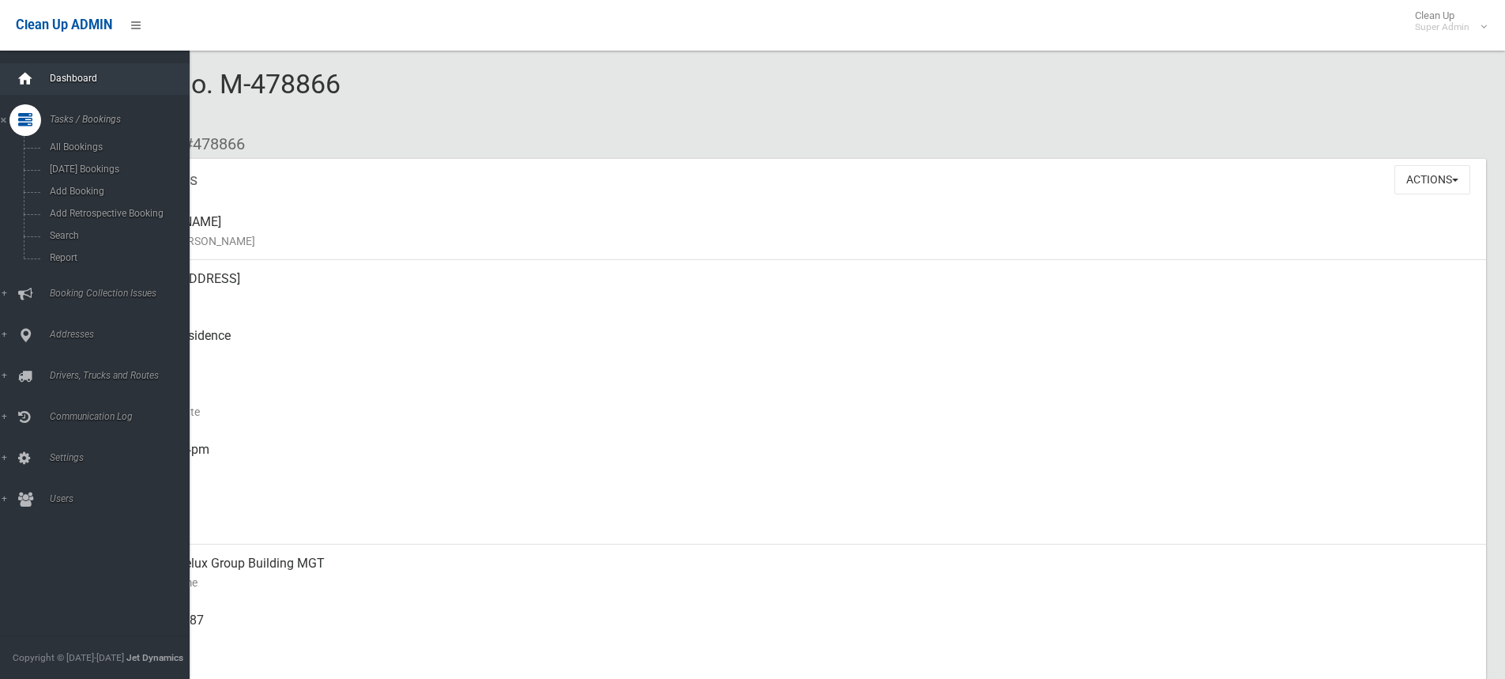
click at [32, 75] on icon at bounding box center [25, 79] width 17 height 32
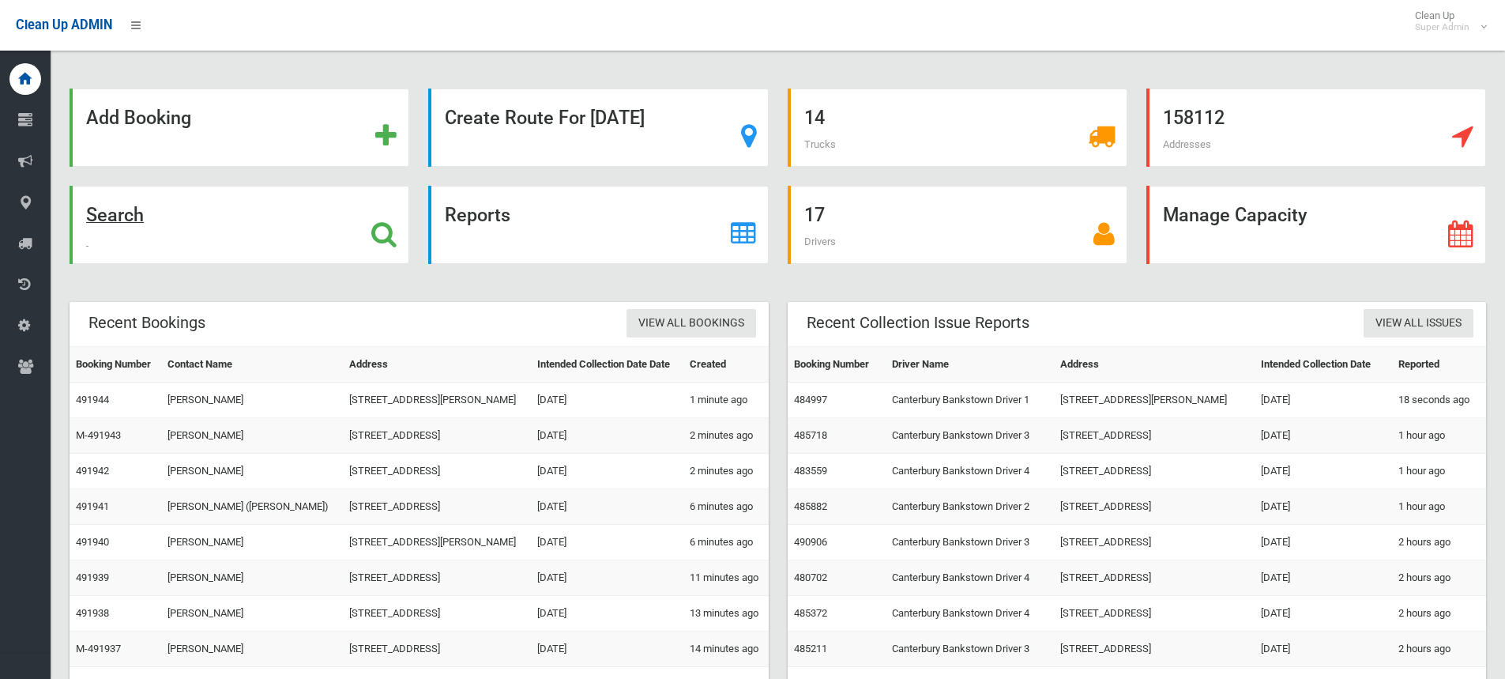
click at [385, 232] on icon at bounding box center [383, 233] width 25 height 27
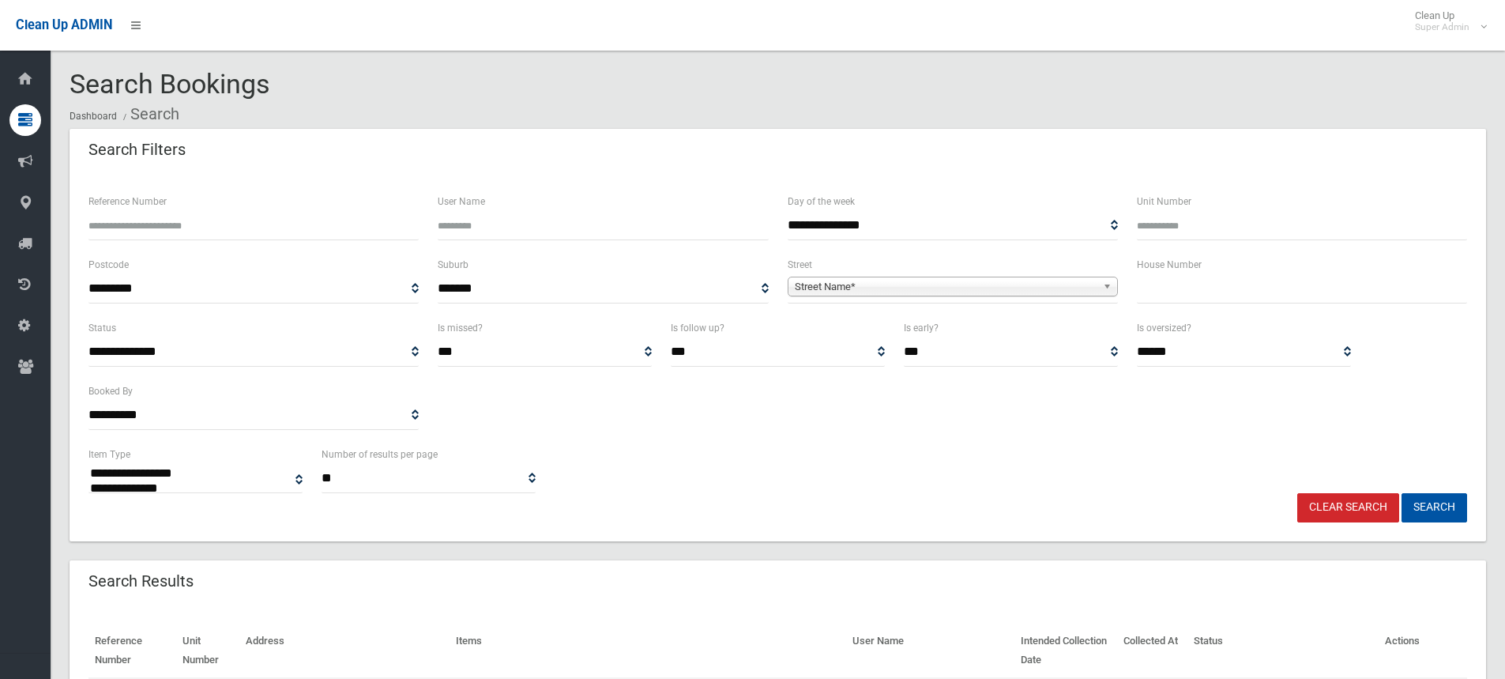
select select
click at [1184, 292] on input "text" at bounding box center [1302, 288] width 330 height 29
drag, startPoint x: 1201, startPoint y: 287, endPoint x: 1153, endPoint y: 284, distance: 48.3
click at [1153, 284] on input "**********" at bounding box center [1302, 288] width 330 height 29
type input "**"
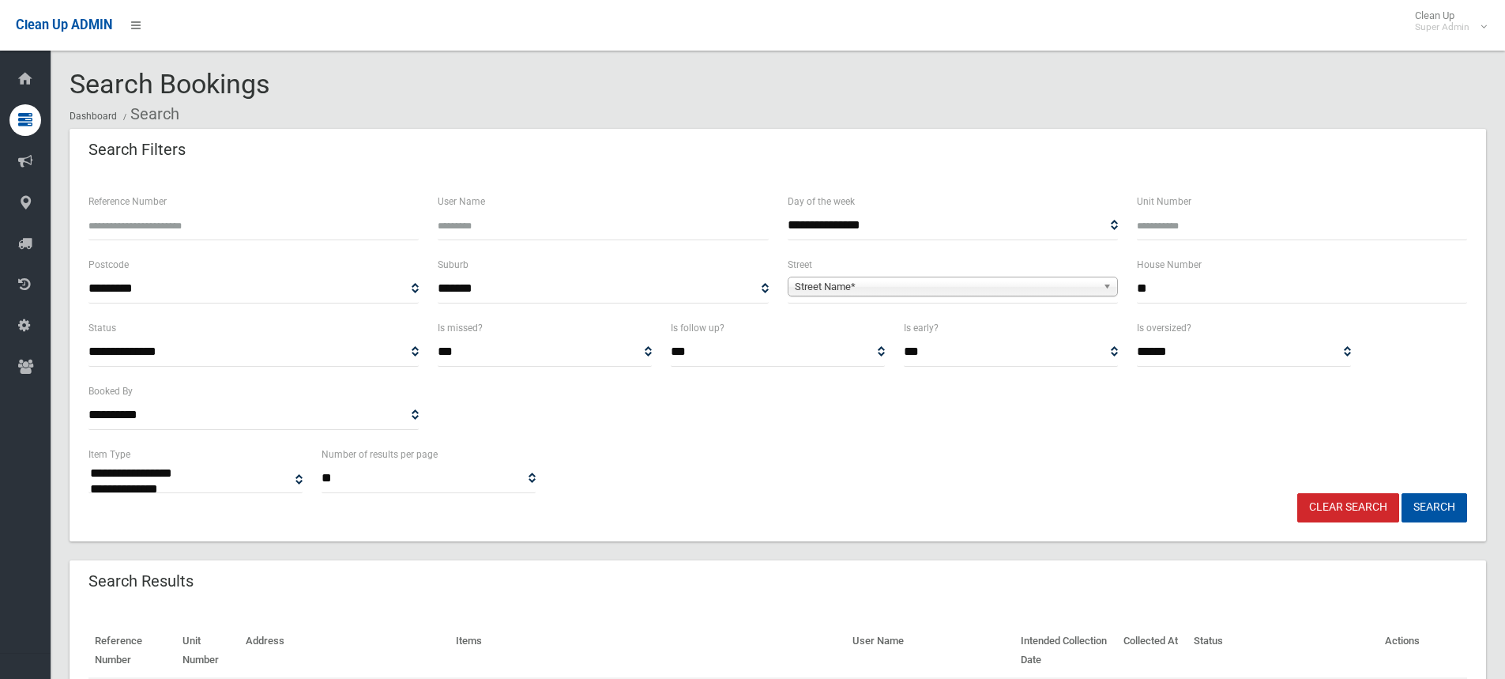
click at [1030, 293] on span "Street Name*" at bounding box center [946, 286] width 302 height 19
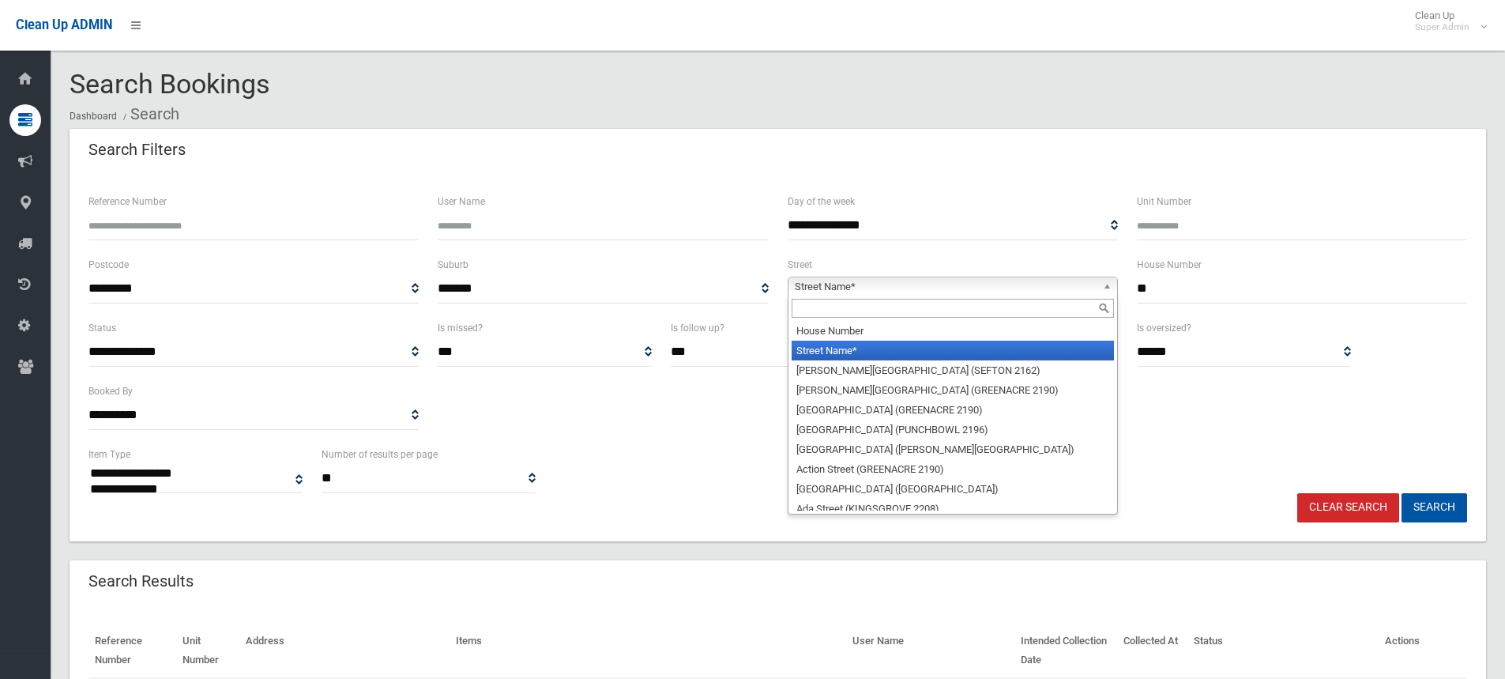
click at [898, 311] on input "text" at bounding box center [953, 308] width 322 height 19
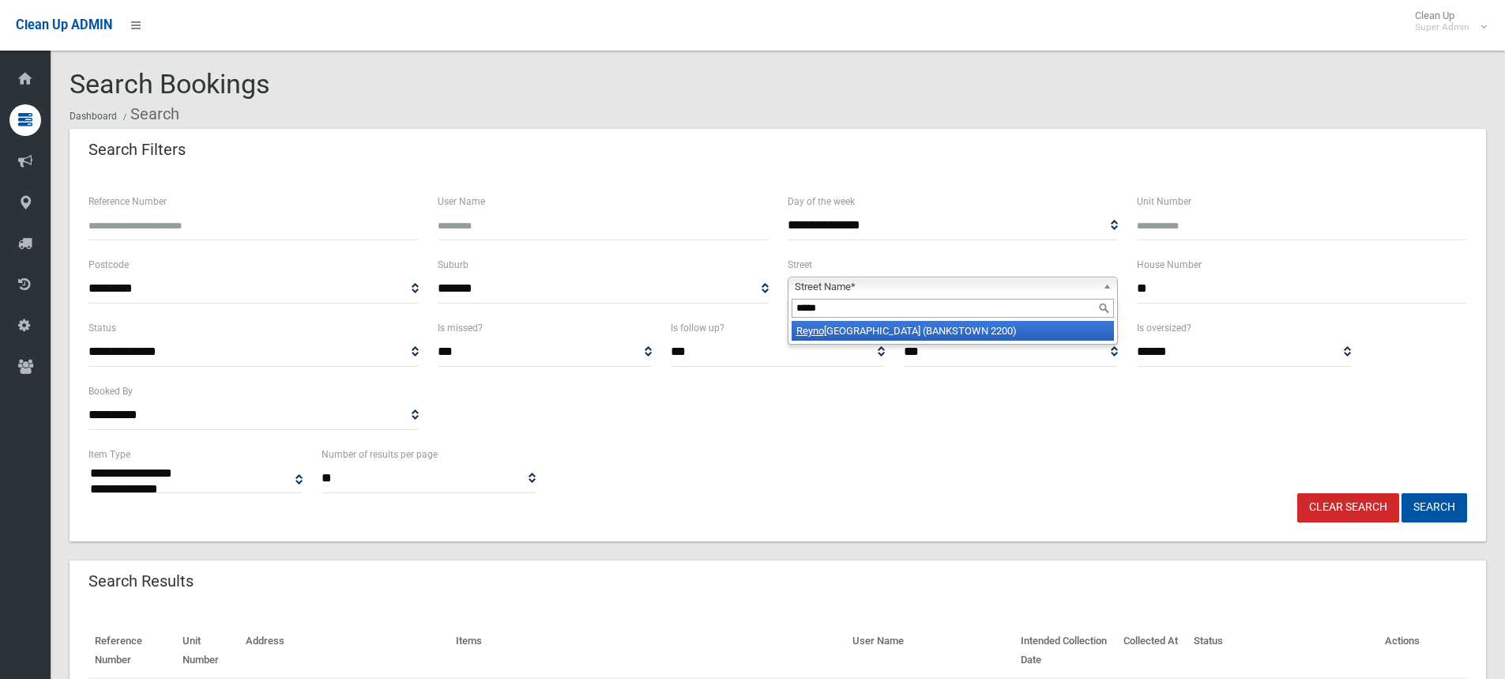
type input "*****"
click at [923, 333] on li "Reyno lds Avenue (BANKSTOWN 2200)" at bounding box center [953, 331] width 322 height 20
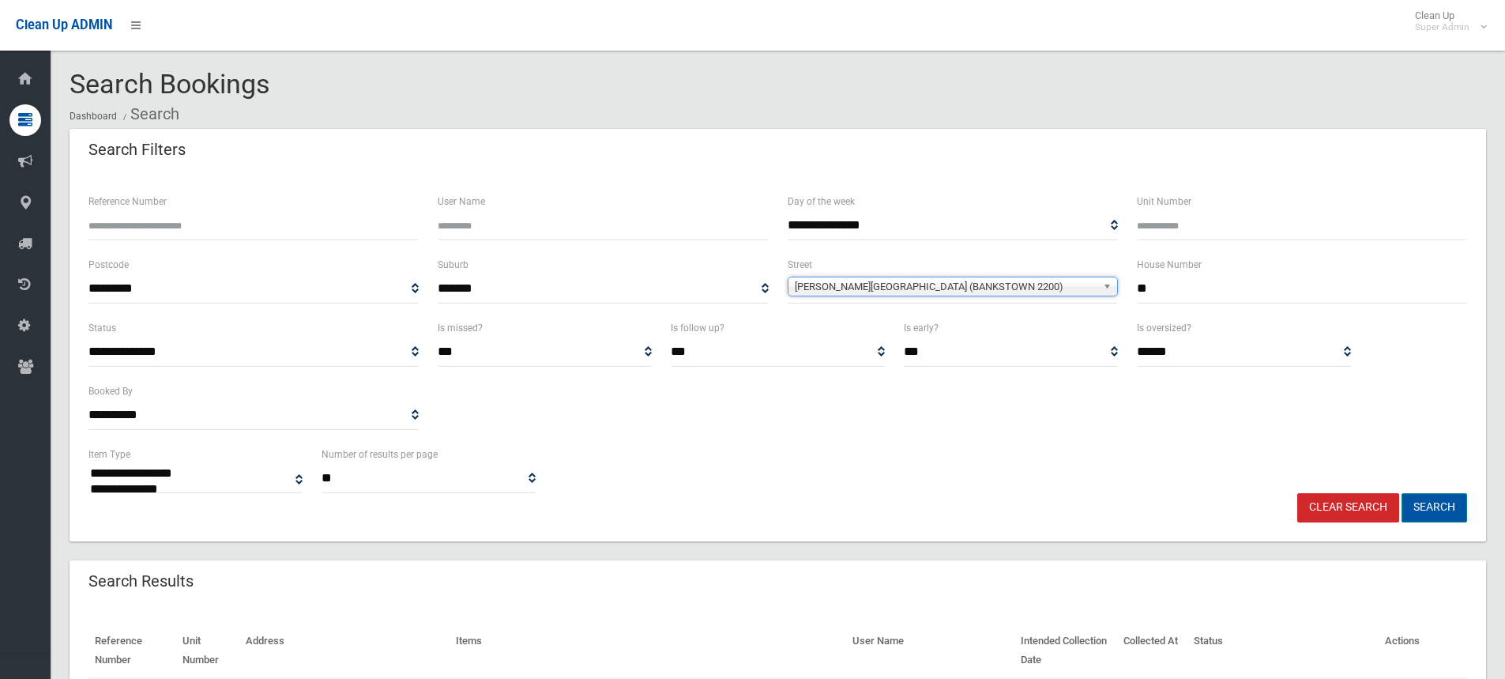
click at [1428, 503] on button "Search" at bounding box center [1435, 507] width 66 height 29
select select
click at [616, 418] on div "**********" at bounding box center [778, 381] width 1398 height 126
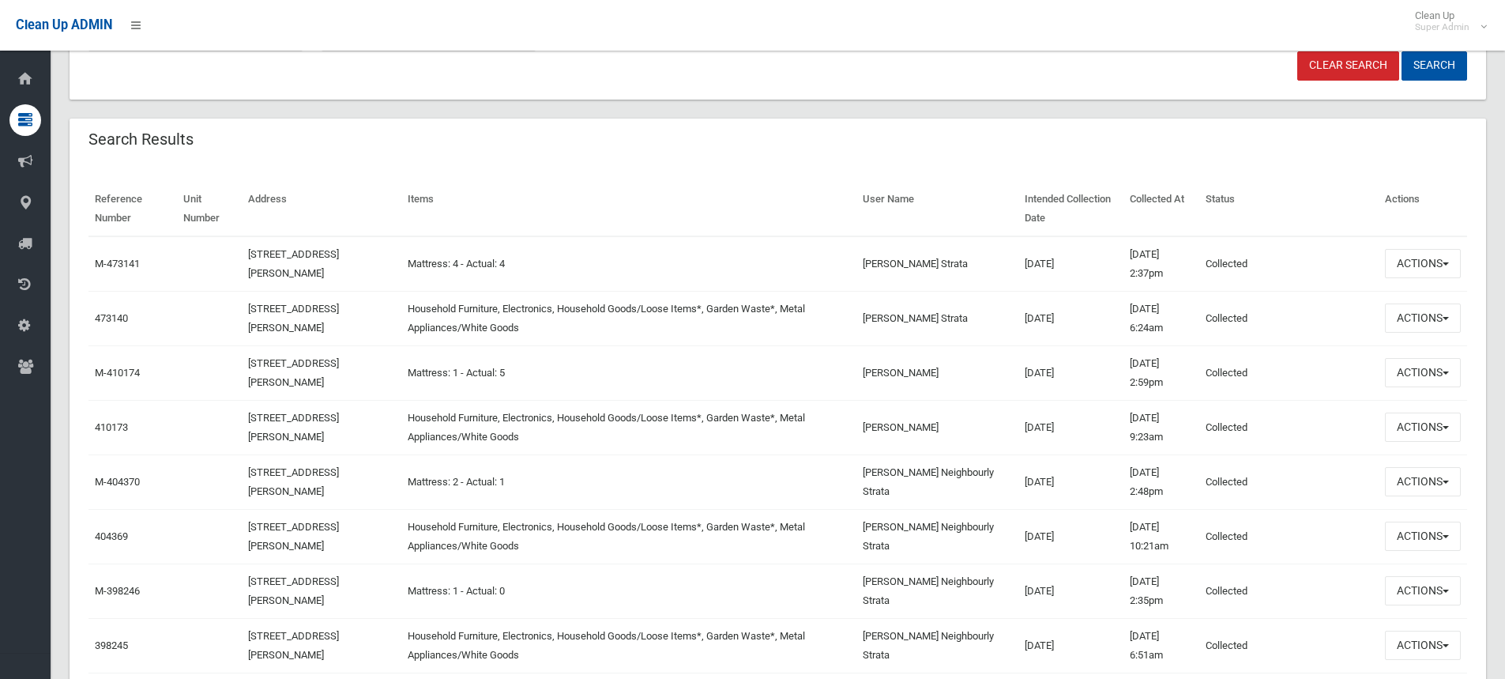
scroll to position [474, 0]
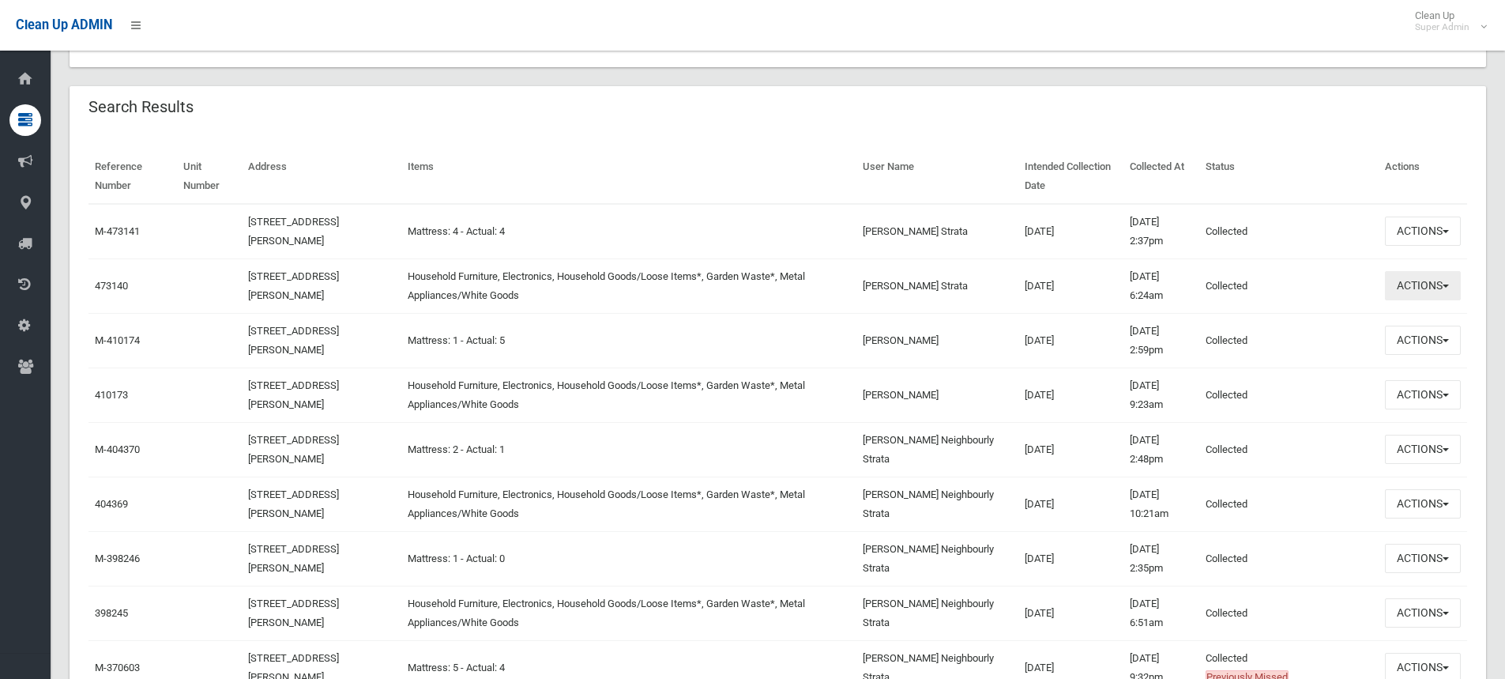
click at [1407, 284] on button "Actions" at bounding box center [1423, 285] width 76 height 29
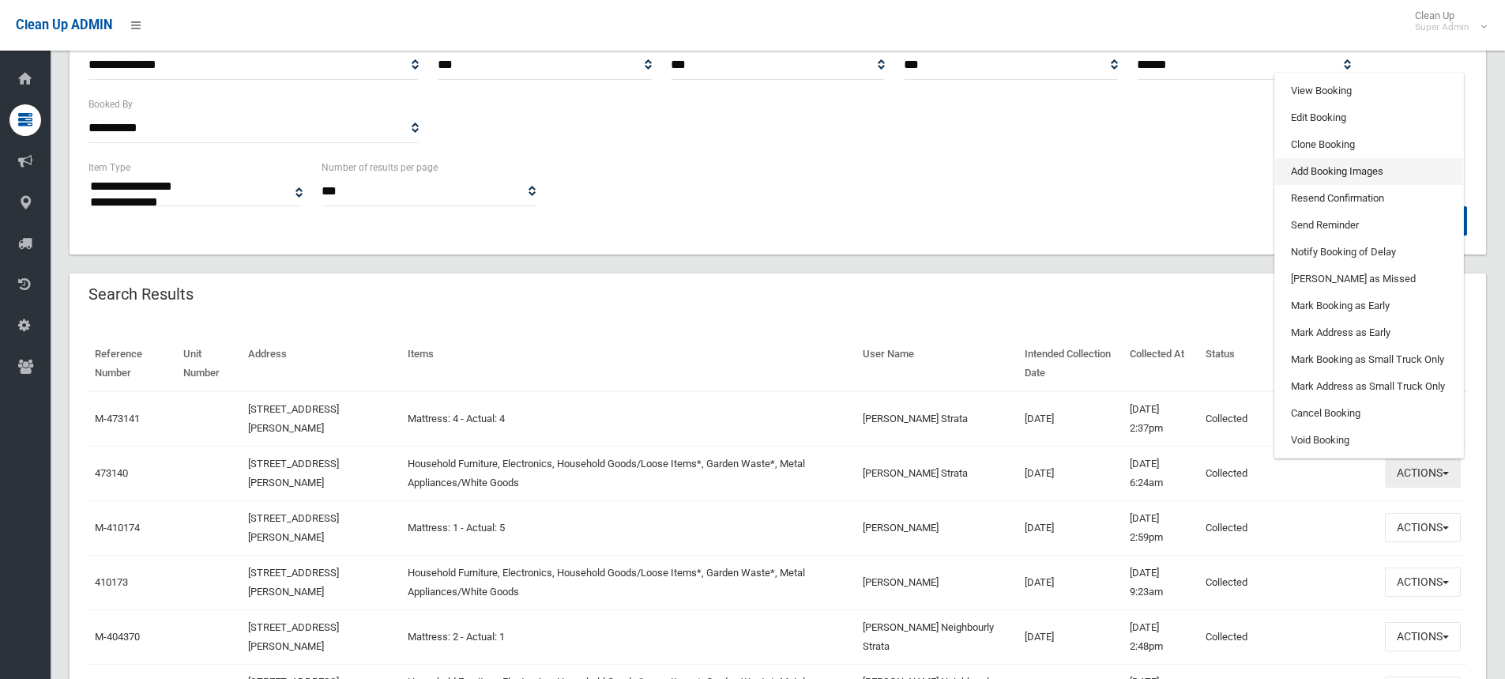
scroll to position [237, 0]
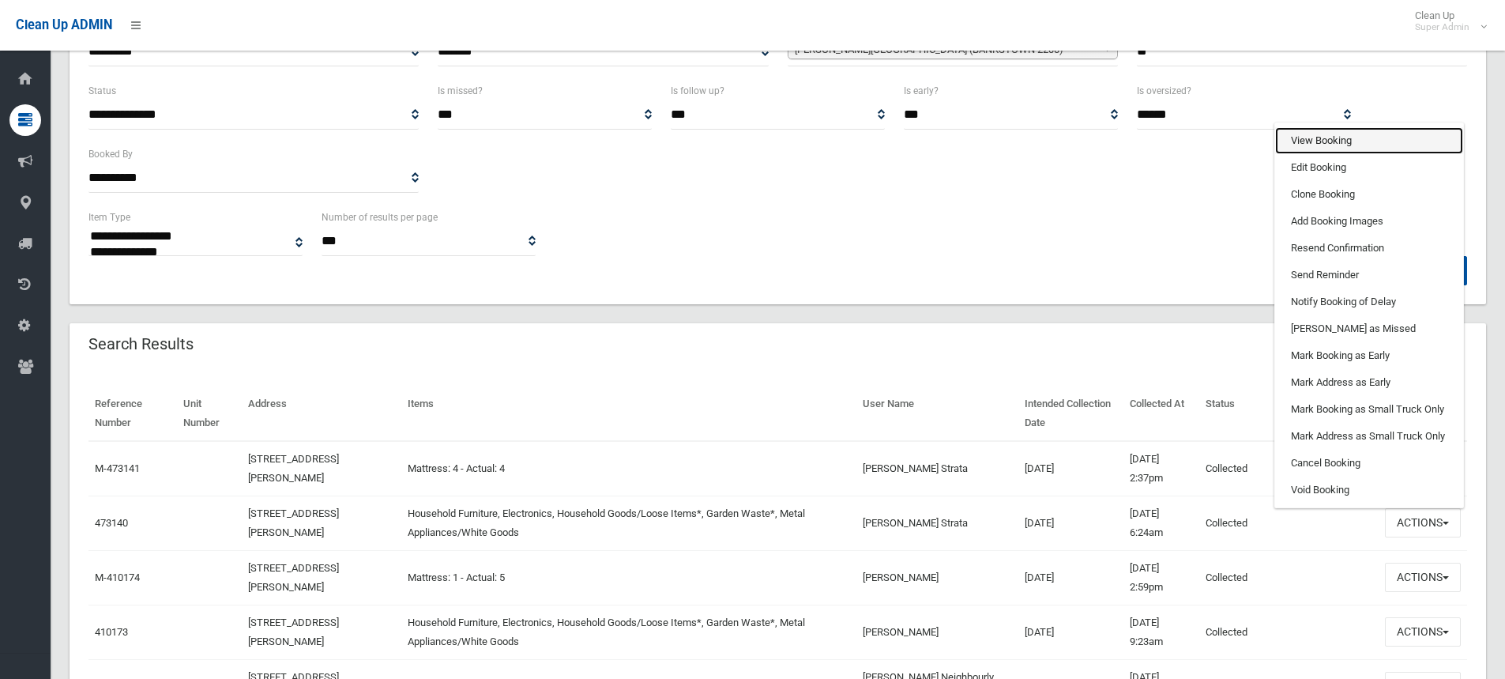
click at [1330, 146] on link "View Booking" at bounding box center [1369, 140] width 188 height 27
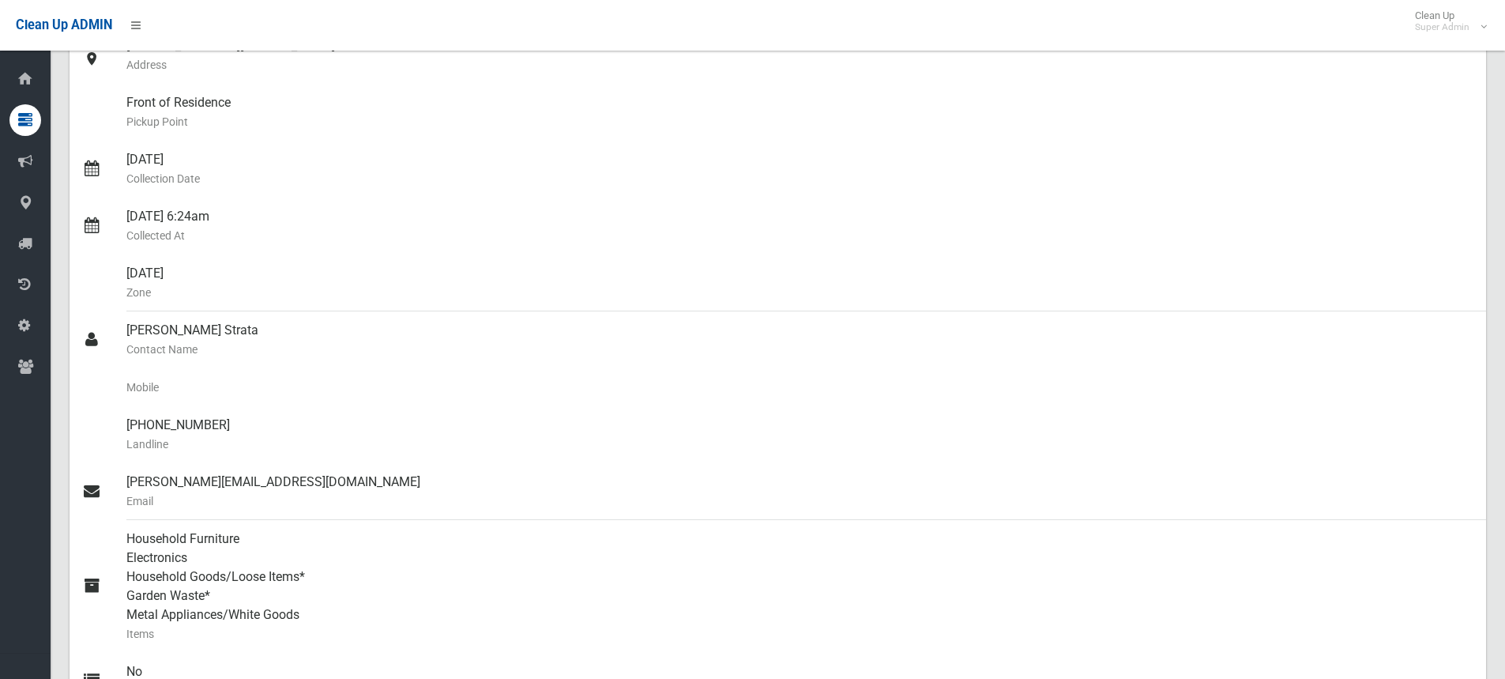
scroll to position [316, 0]
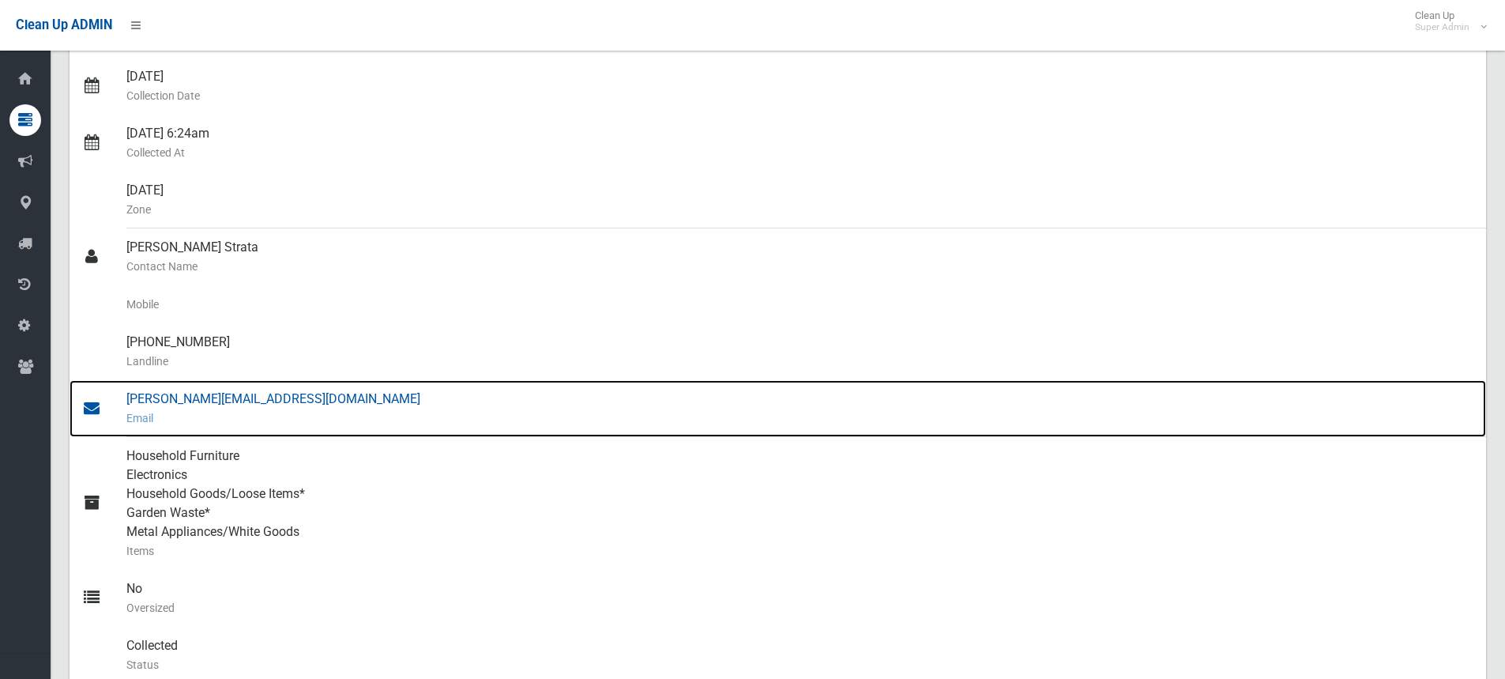
click at [186, 400] on div "[PERSON_NAME][EMAIL_ADDRESS][DOMAIN_NAME] Email" at bounding box center [799, 408] width 1347 height 57
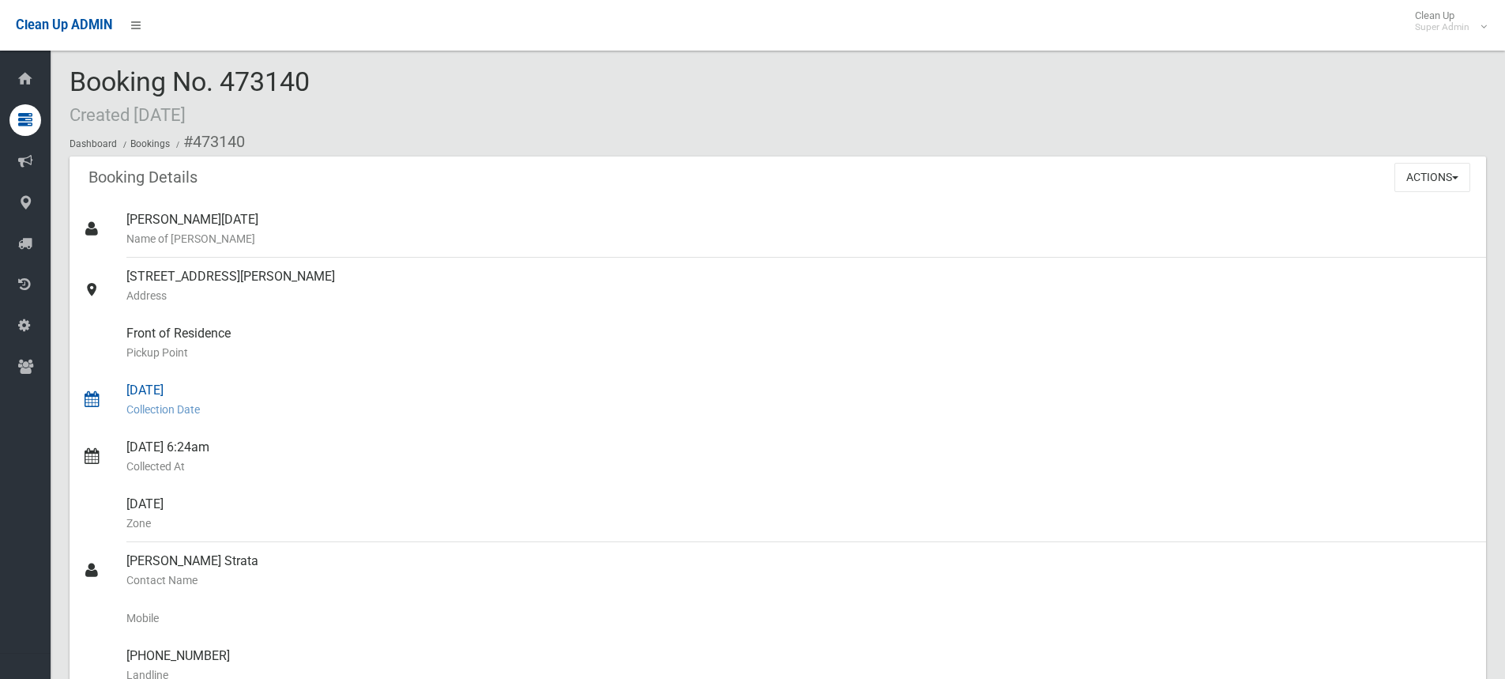
scroll to position [0, 0]
drag, startPoint x: 126, startPoint y: 274, endPoint x: 322, endPoint y: 281, distance: 196.1
click at [322, 281] on link "[STREET_ADDRESS][PERSON_NAME] Address" at bounding box center [778, 288] width 1417 height 57
copy link "[STREET_ADDRESS][PERSON_NAME]"
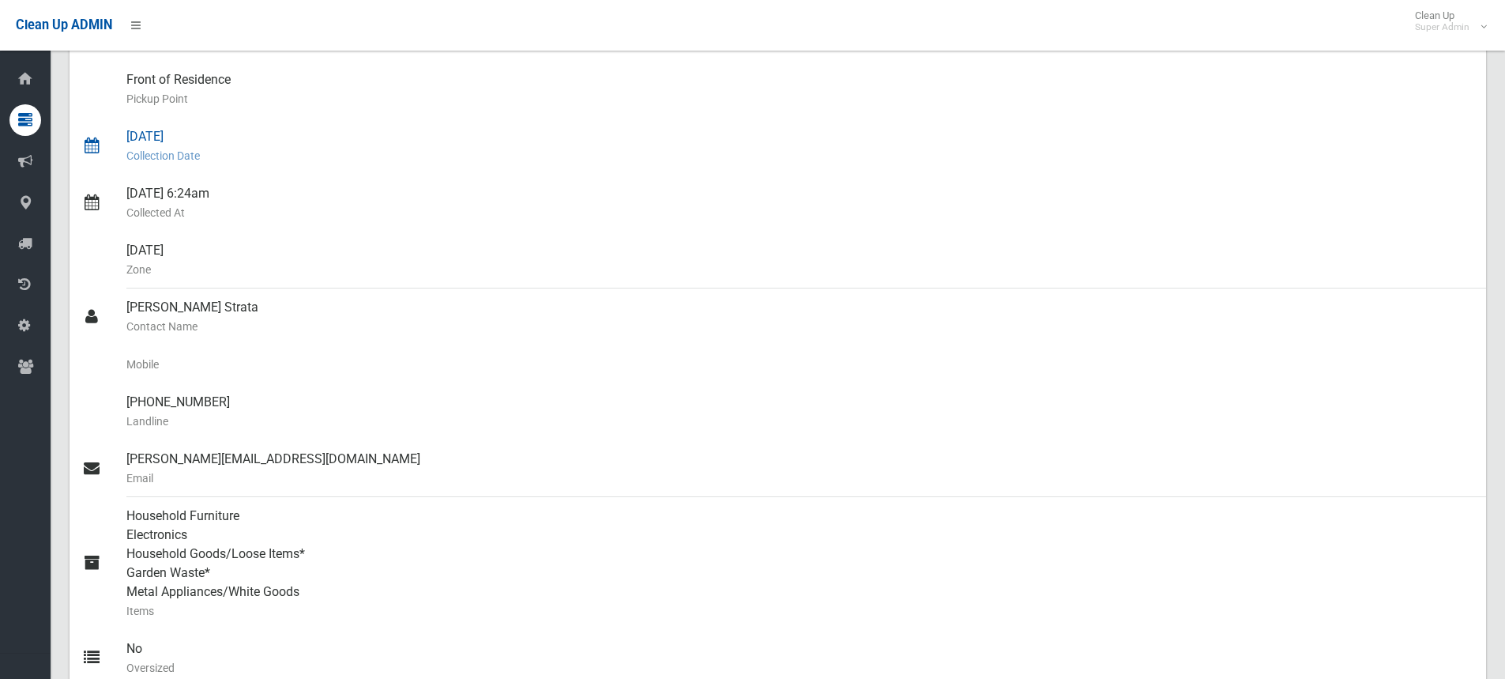
scroll to position [316, 0]
